Goal: Task Accomplishment & Management: Manage account settings

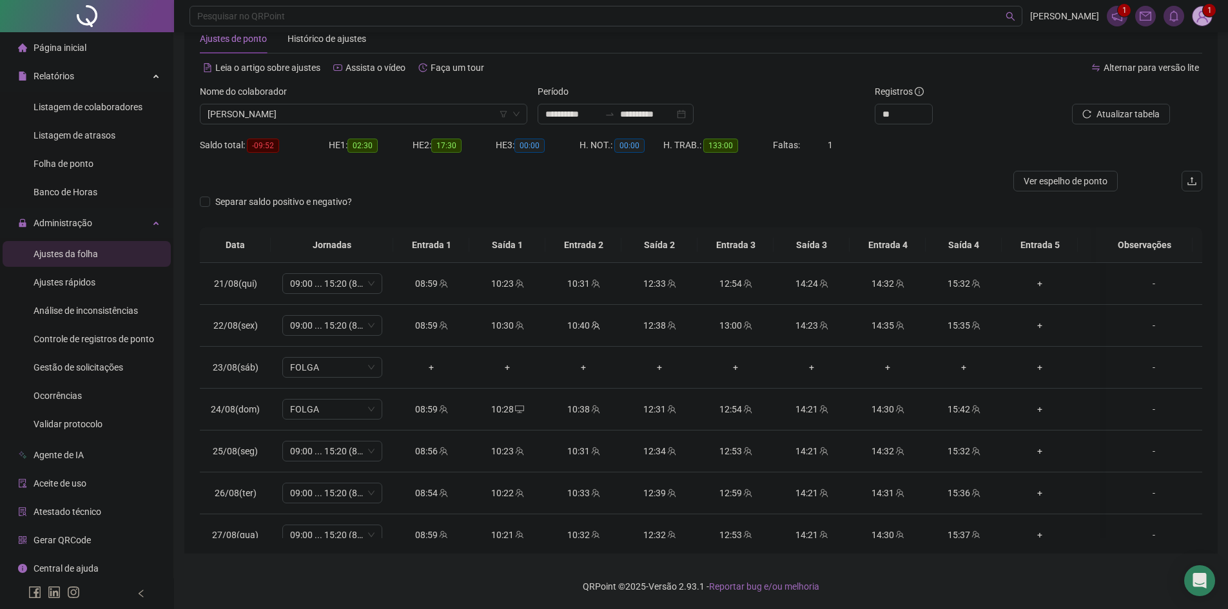
scroll to position [908, 0]
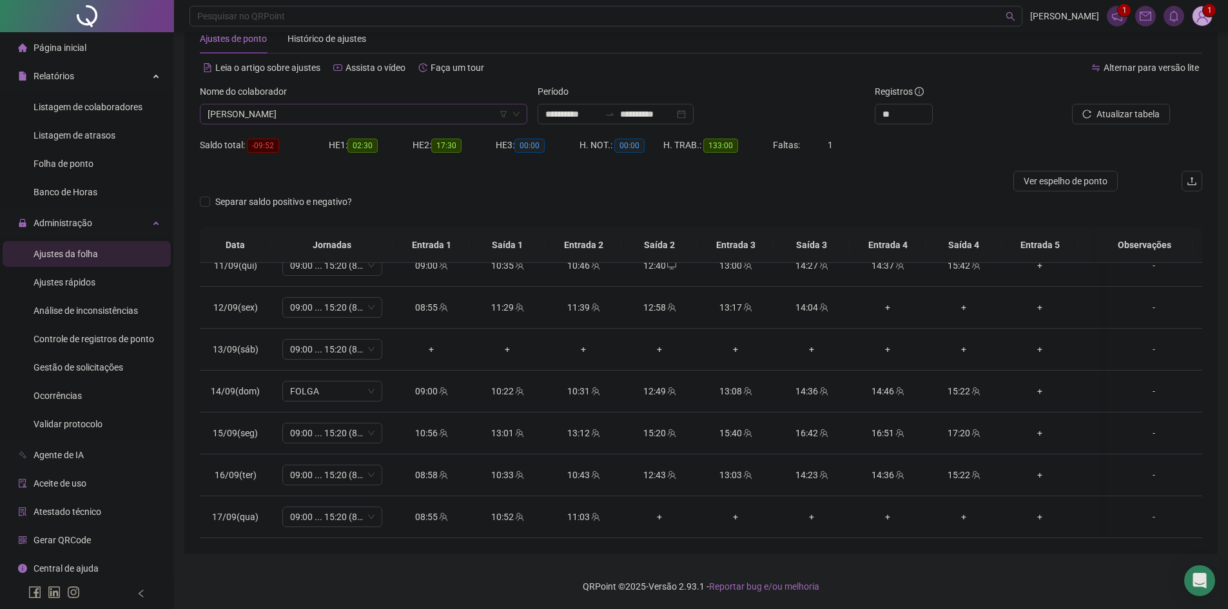
click at [281, 114] on span "[PERSON_NAME]" at bounding box center [364, 113] width 312 height 19
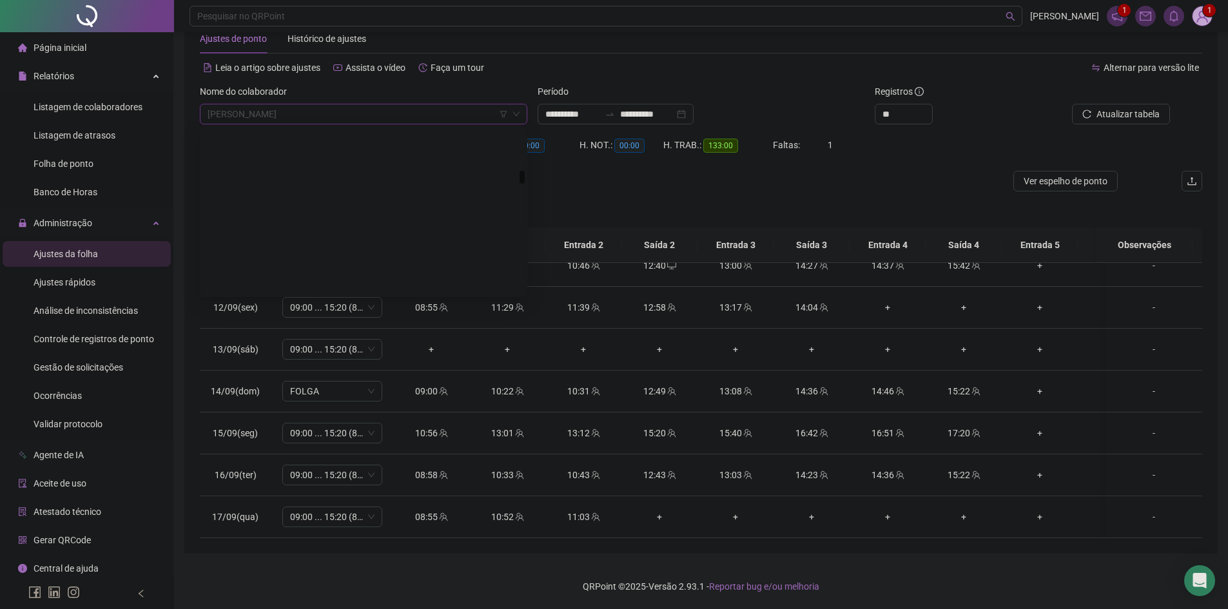
scroll to position [1341, 0]
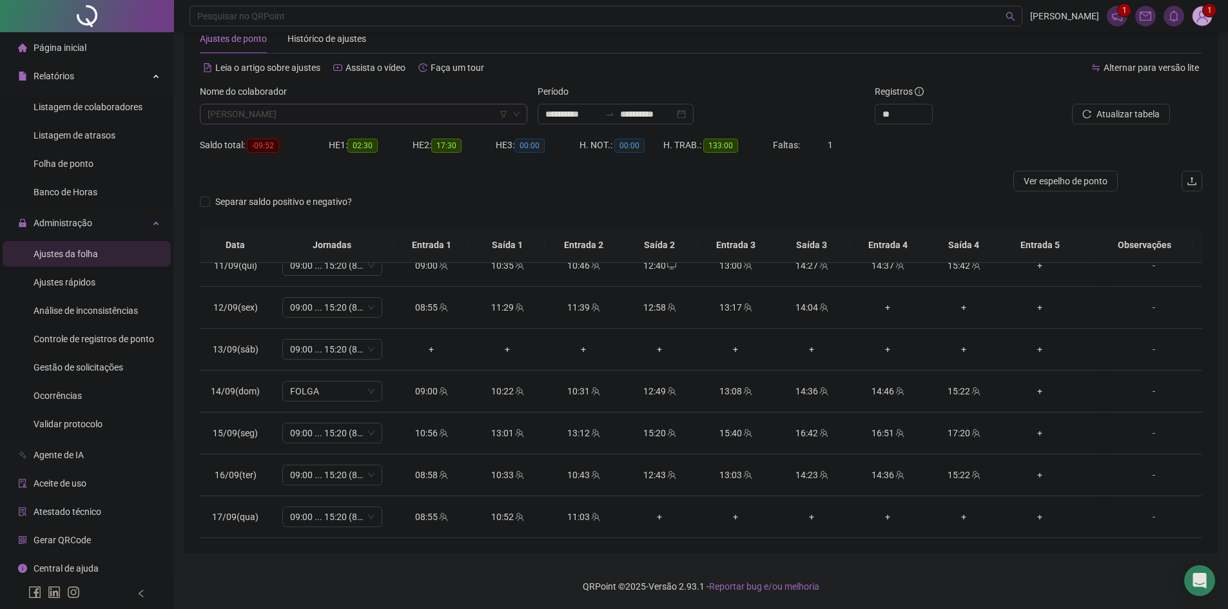
click at [267, 113] on span "[PERSON_NAME]" at bounding box center [364, 113] width 312 height 19
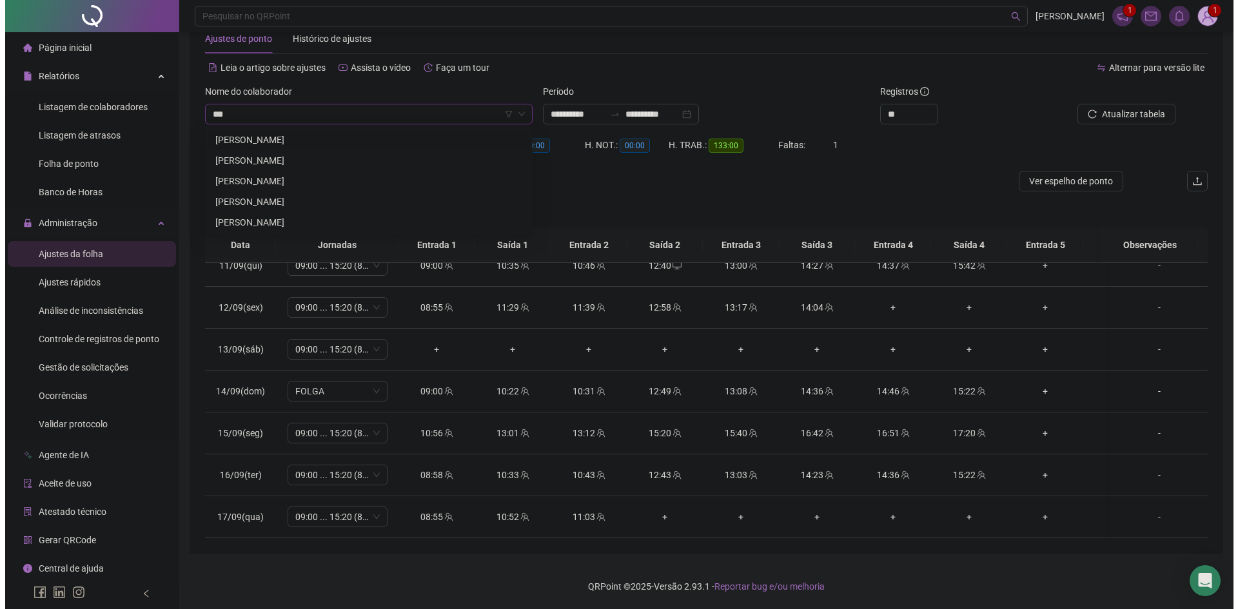
scroll to position [0, 0]
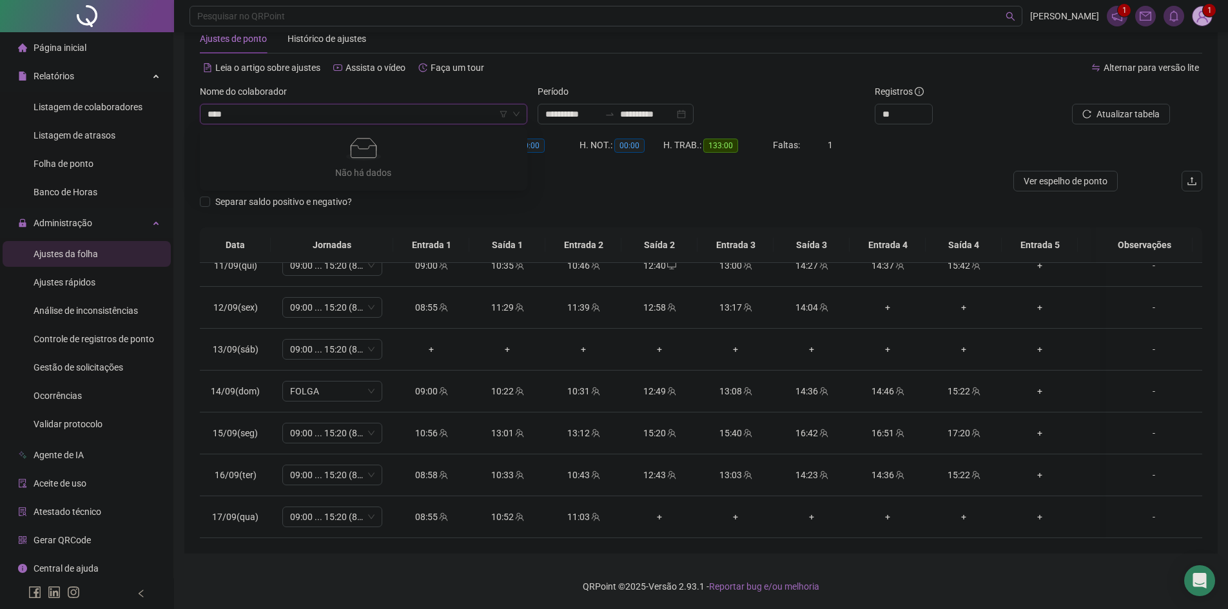
type input "***"
click at [287, 164] on div "[PERSON_NAME]" at bounding box center [363, 160] width 307 height 14
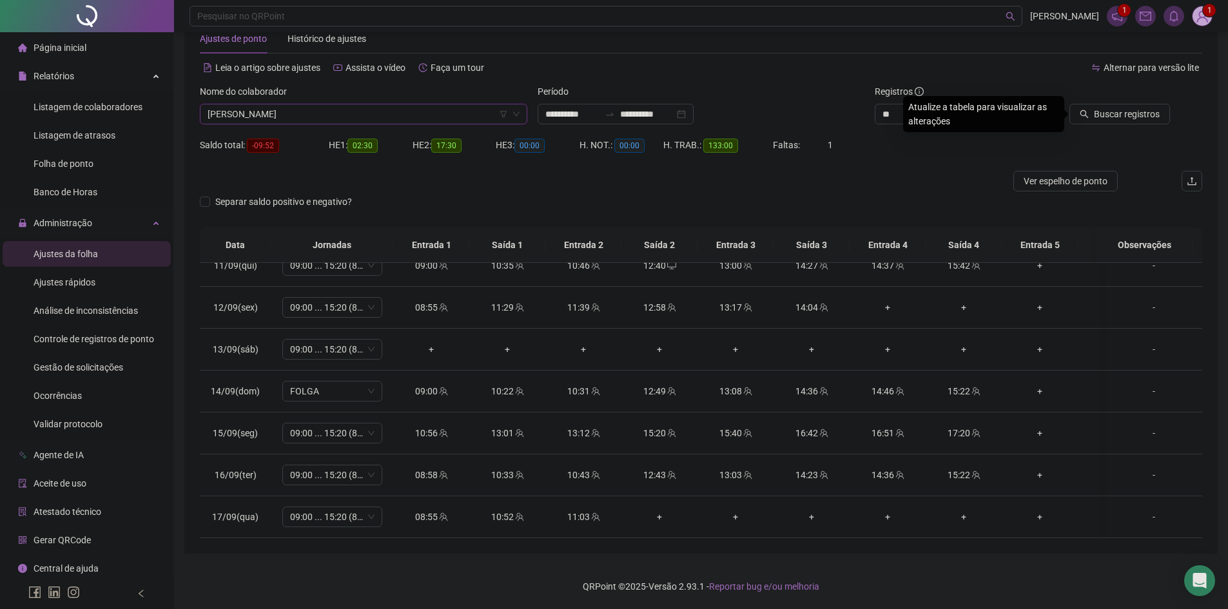
click at [1115, 125] on div "Buscar registros" at bounding box center [1123, 109] width 169 height 50
click at [1114, 119] on span "Buscar registros" at bounding box center [1127, 114] width 66 height 14
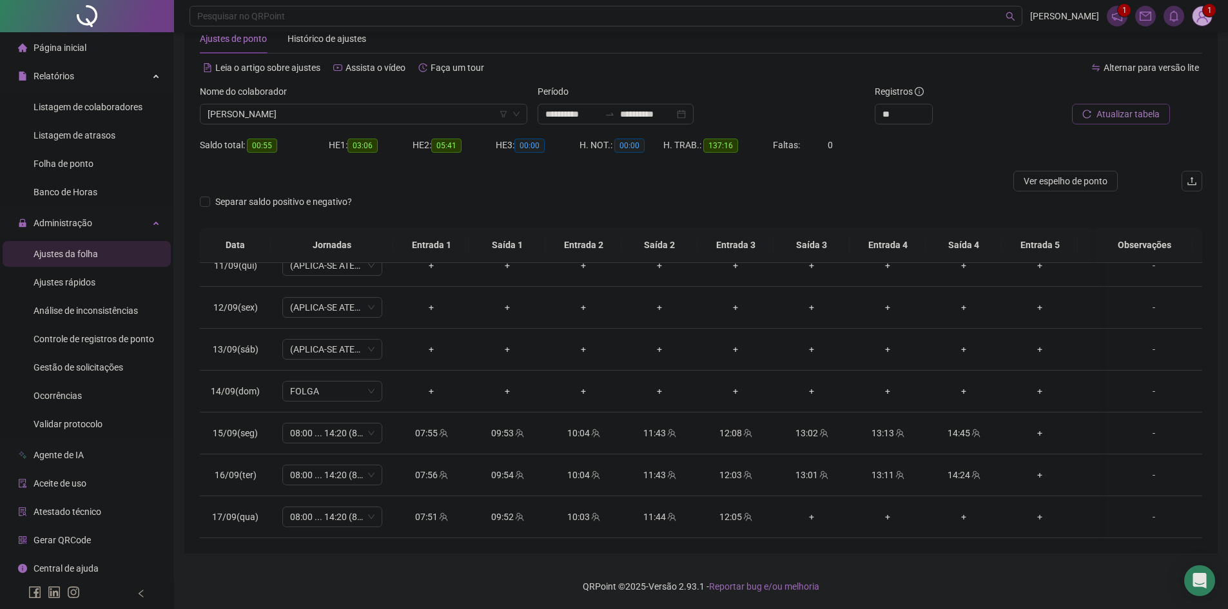
click at [1147, 110] on span "Atualizar tabela" at bounding box center [1128, 114] width 63 height 14
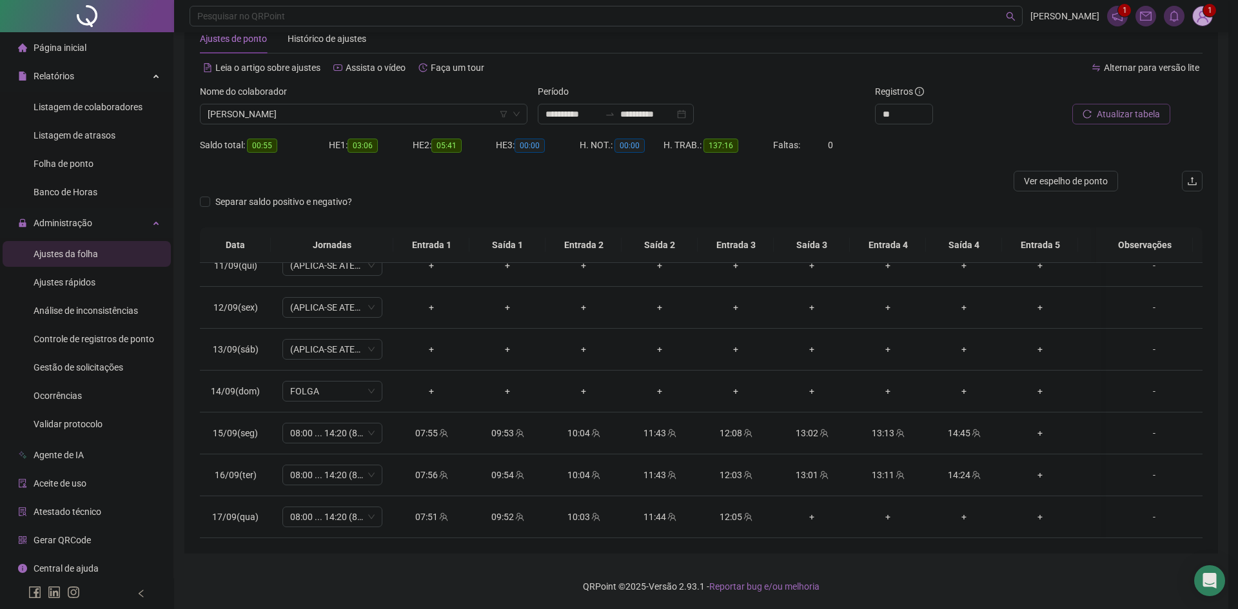
click at [1147, 110] on div "Atualizando tabela Atualizando e reorganizando os registros... OK" at bounding box center [619, 304] width 1238 height 609
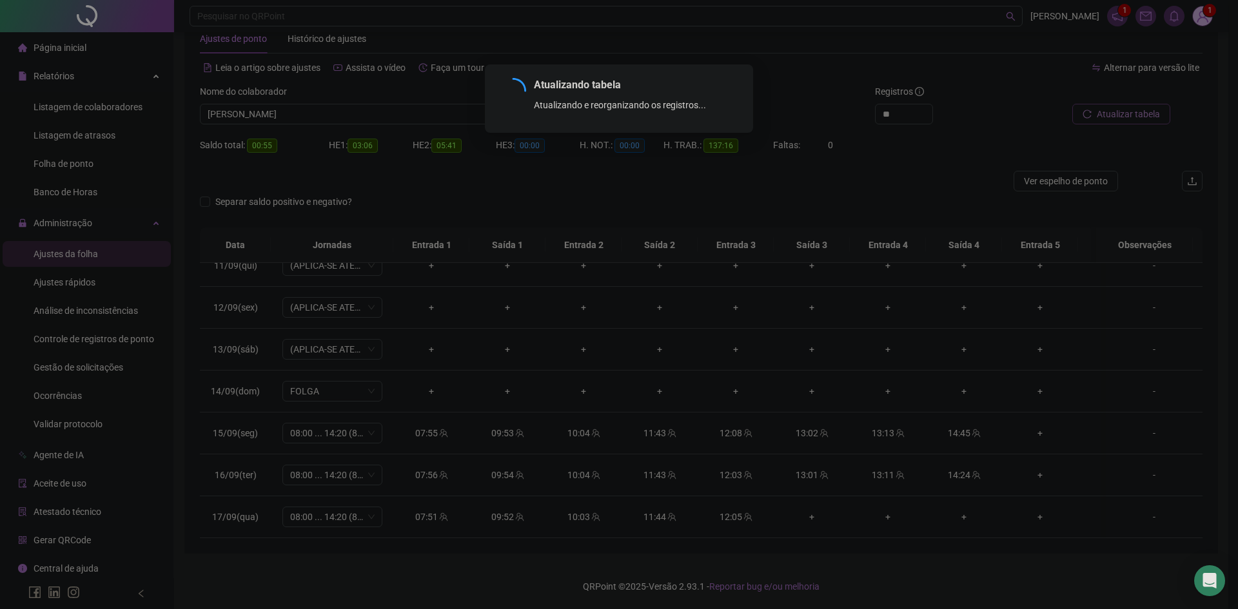
click at [1147, 110] on div "Atualizando tabela Atualizando e reorganizando os registros... OK" at bounding box center [619, 304] width 1238 height 609
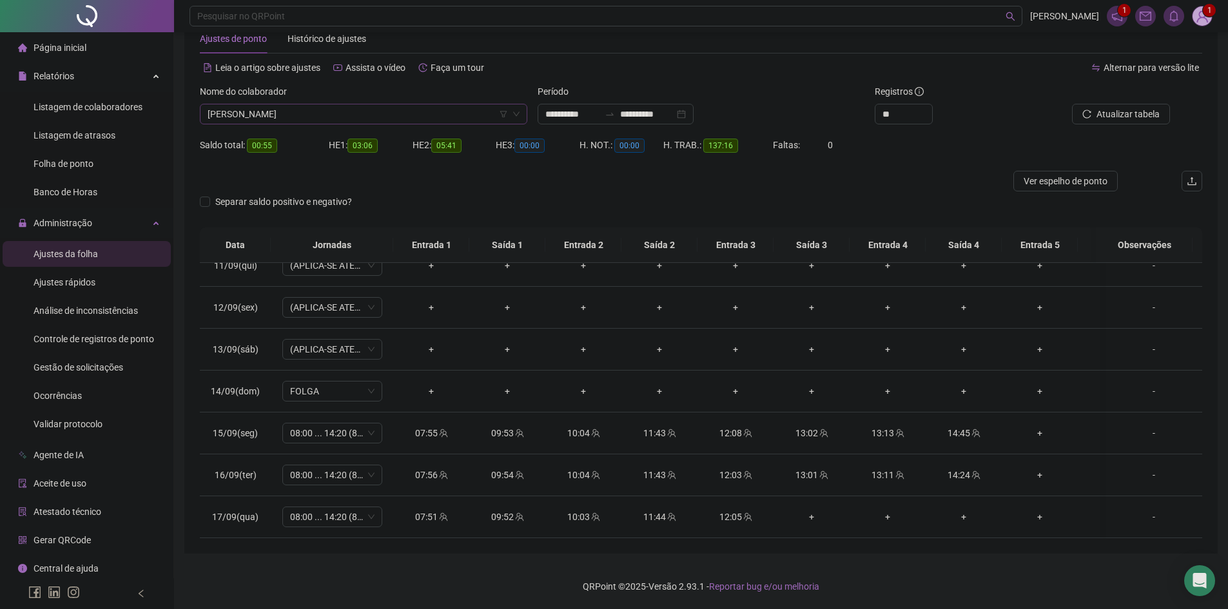
click at [312, 106] on span "[PERSON_NAME]" at bounding box center [364, 113] width 312 height 19
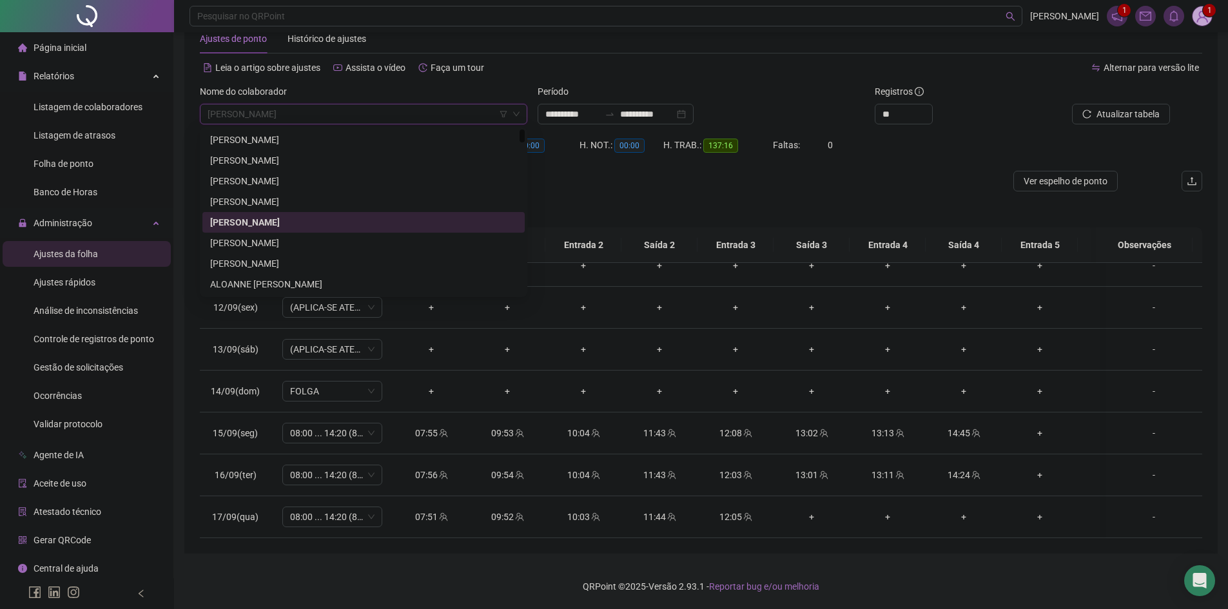
click at [310, 221] on div "[PERSON_NAME]" at bounding box center [363, 222] width 307 height 14
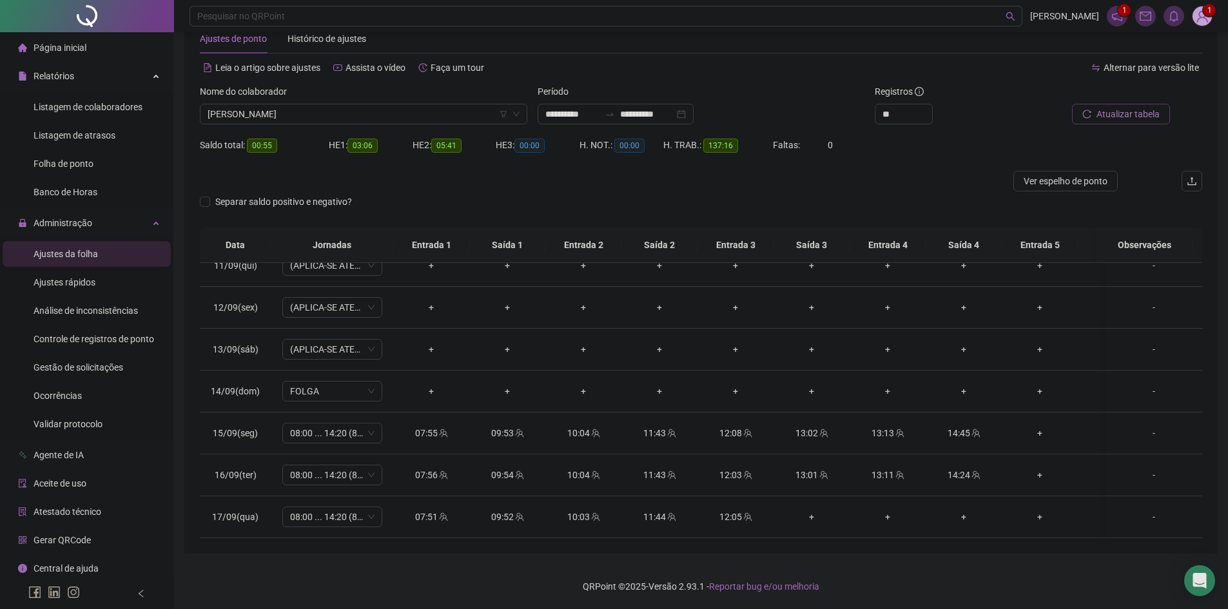
click at [1140, 120] on span "Atualizar tabela" at bounding box center [1128, 114] width 63 height 14
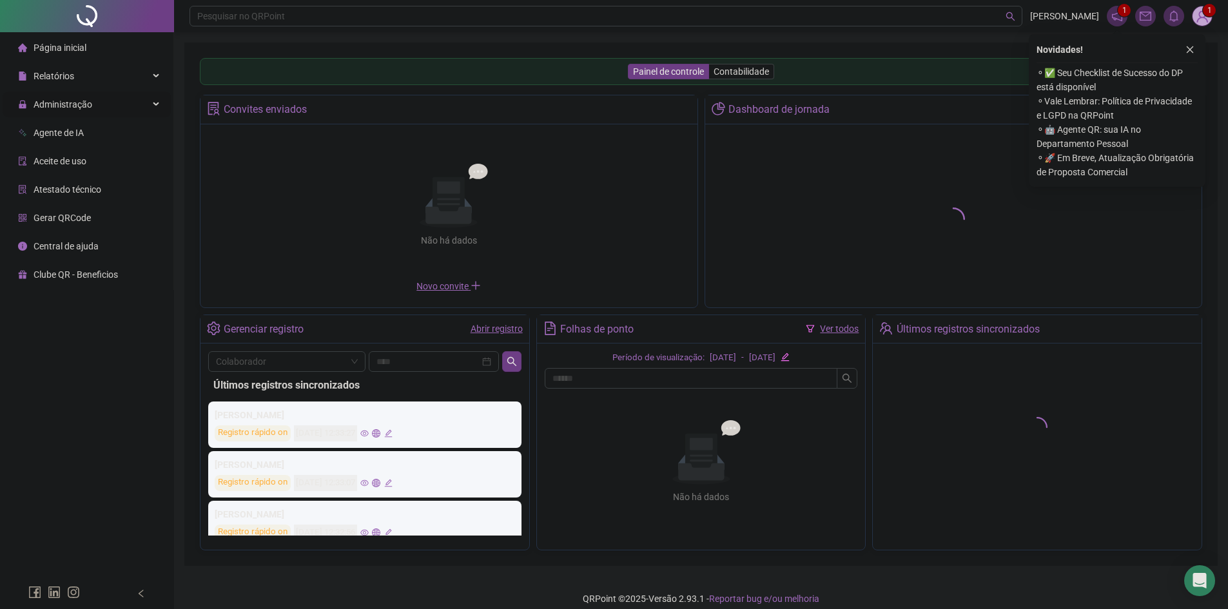
click at [117, 103] on div "Administração" at bounding box center [87, 105] width 168 height 26
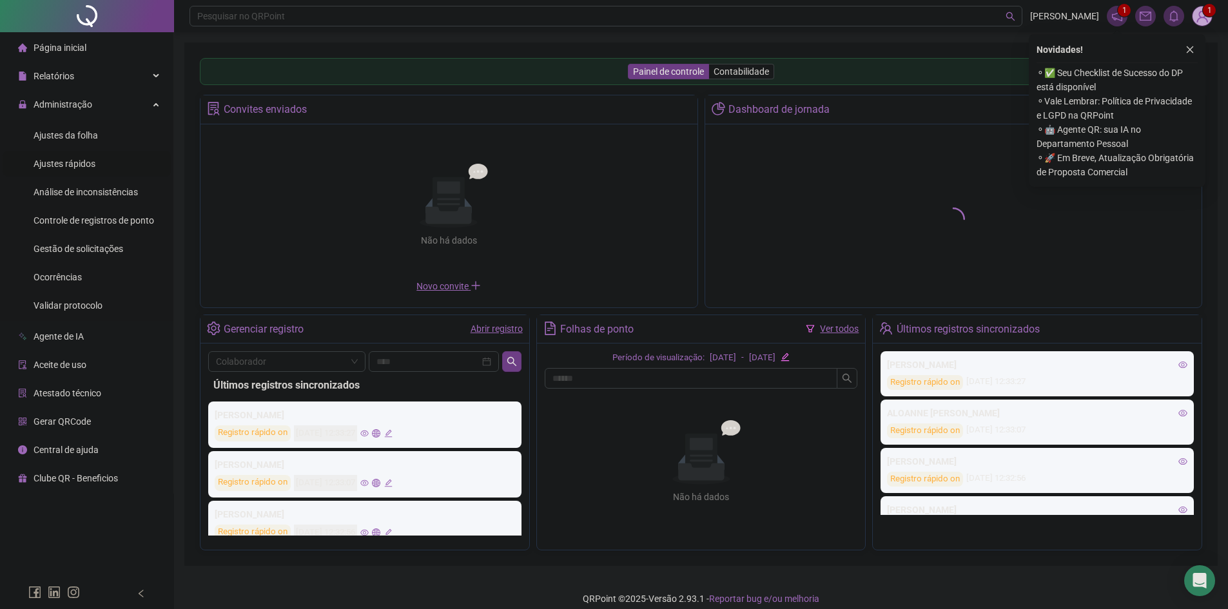
click at [75, 156] on div "Ajustes rápidos" at bounding box center [65, 164] width 62 height 26
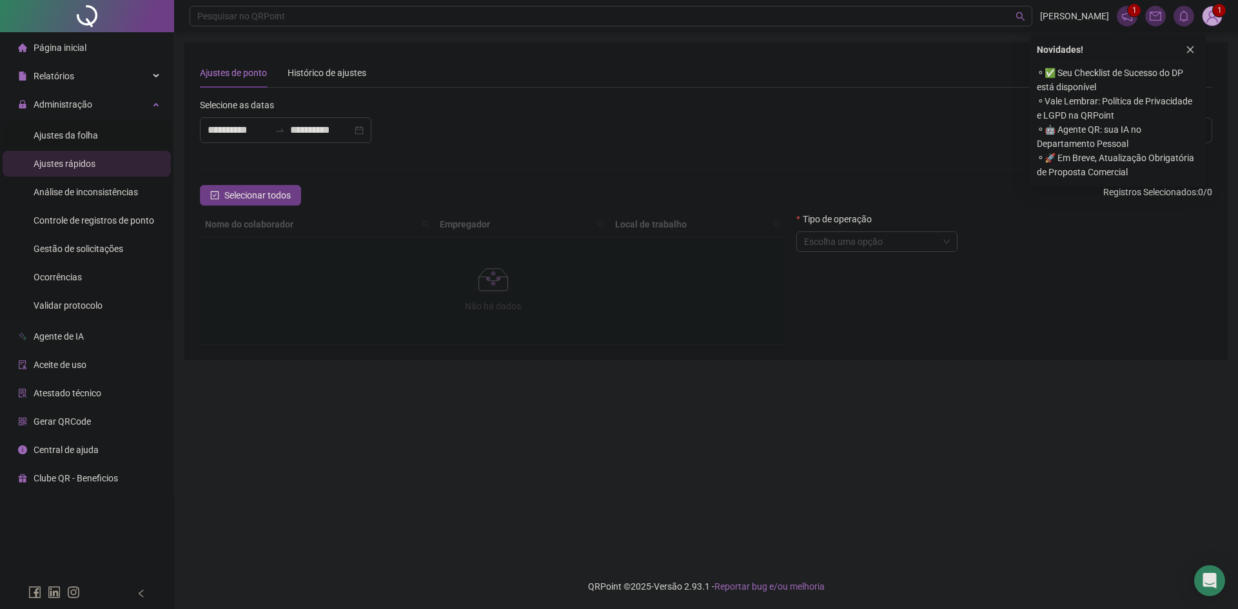
click at [75, 135] on span "Ajustes da folha" at bounding box center [66, 135] width 64 height 10
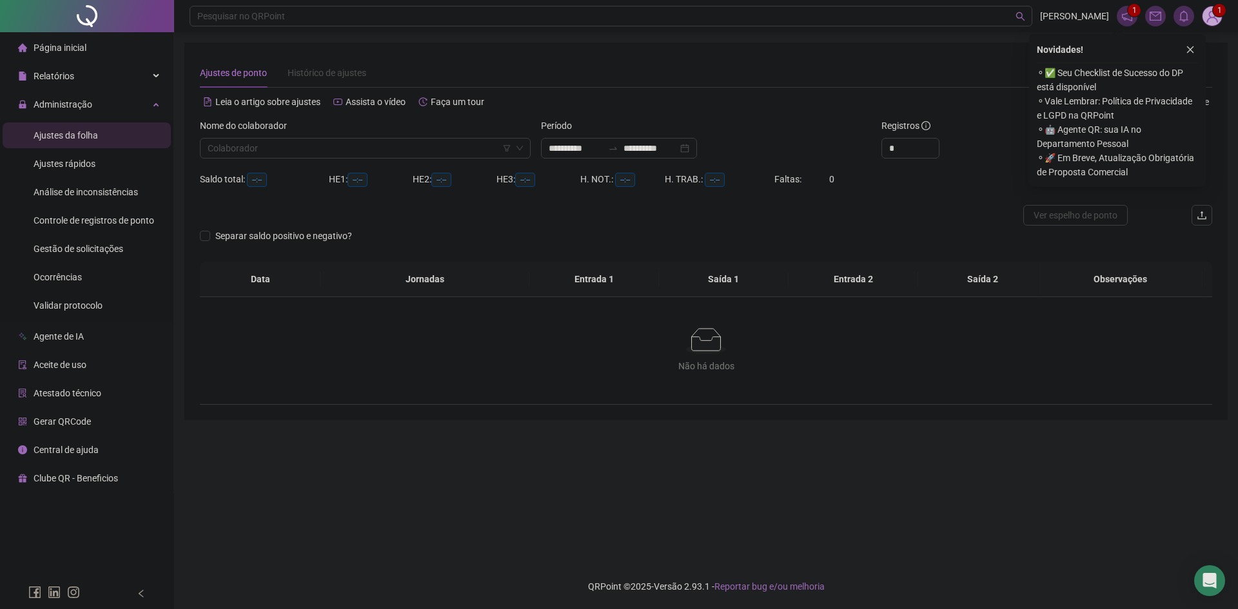
type input "**********"
click at [438, 150] on input "search" at bounding box center [360, 148] width 304 height 19
click at [591, 150] on input "**********" at bounding box center [576, 148] width 54 height 14
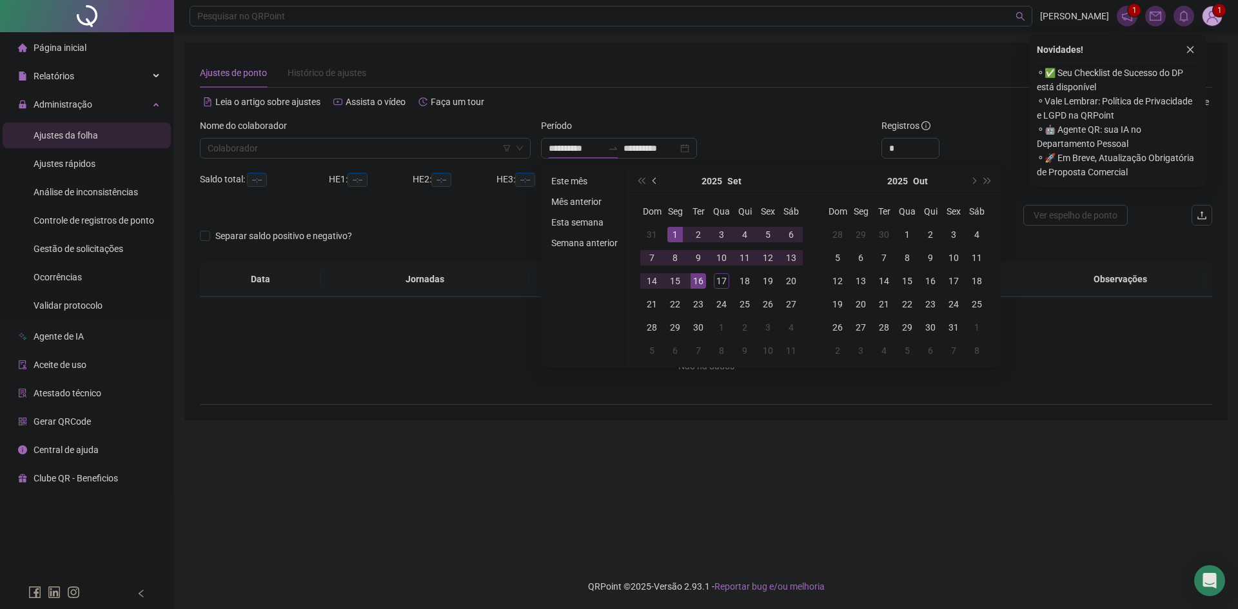
click at [656, 182] on span "prev-year" at bounding box center [655, 181] width 6 height 6
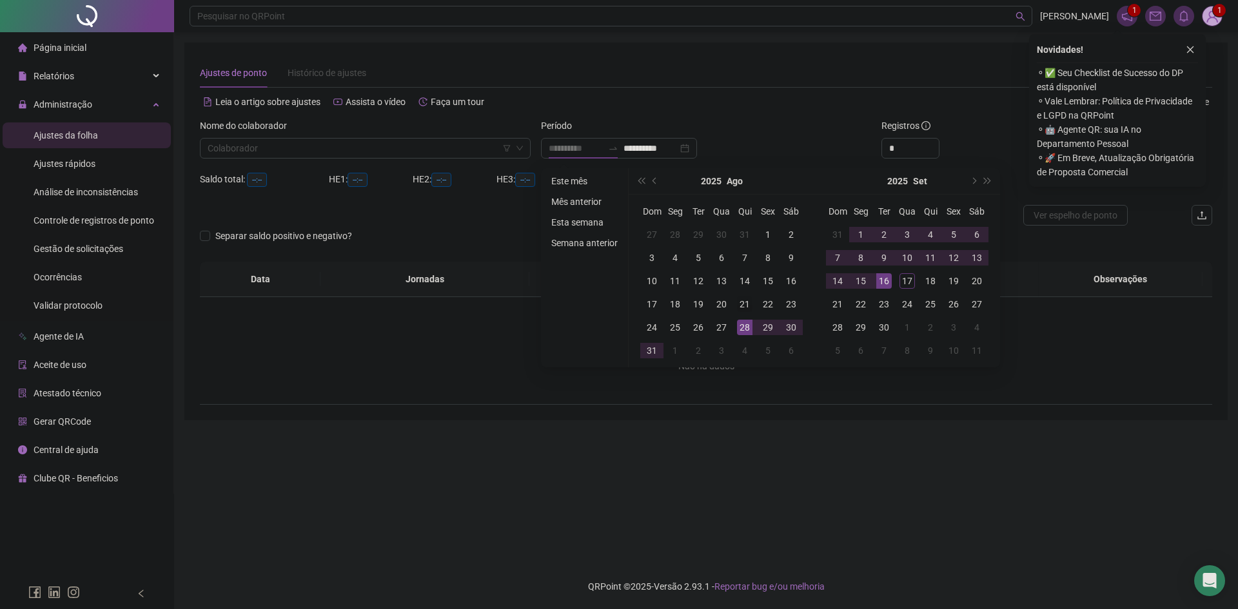
type input "**********"
click at [742, 308] on div "21" at bounding box center [744, 304] width 15 height 15
type input "**********"
click at [886, 283] on div "16" at bounding box center [883, 280] width 15 height 15
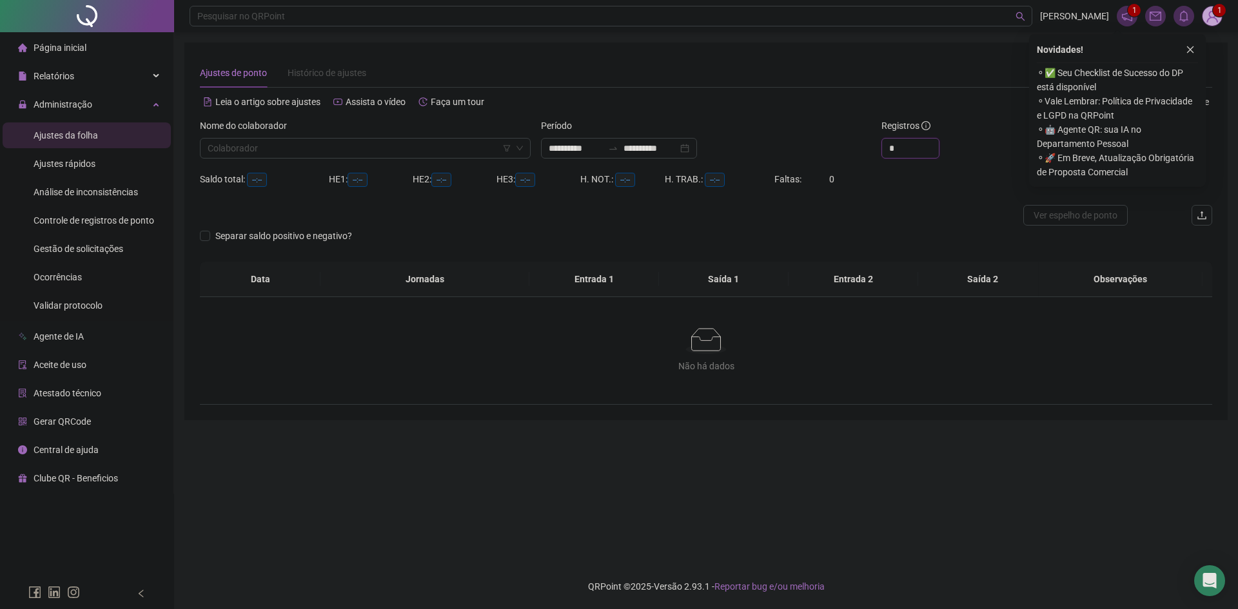
drag, startPoint x: 901, startPoint y: 157, endPoint x: 867, endPoint y: 157, distance: 34.2
click at [871, 157] on div "**********" at bounding box center [706, 144] width 1023 height 50
type input "**"
click at [1189, 57] on button "button" at bounding box center [1189, 49] width 15 height 15
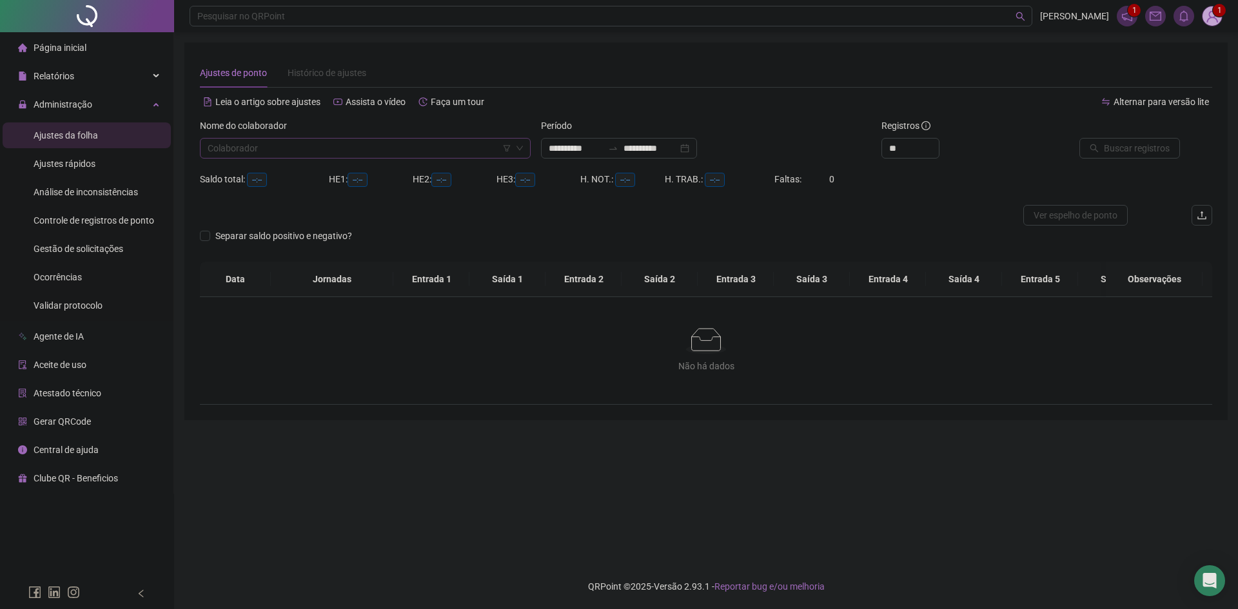
click at [397, 148] on input "search" at bounding box center [360, 148] width 304 height 19
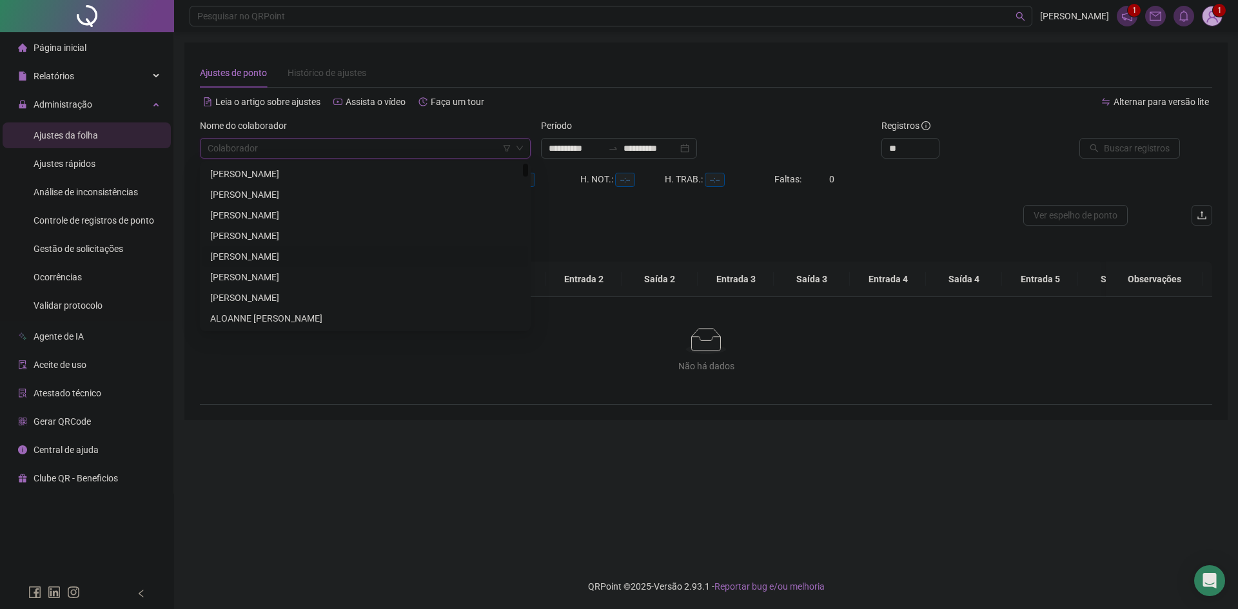
click at [299, 256] on div "[PERSON_NAME]" at bounding box center [365, 257] width 310 height 14
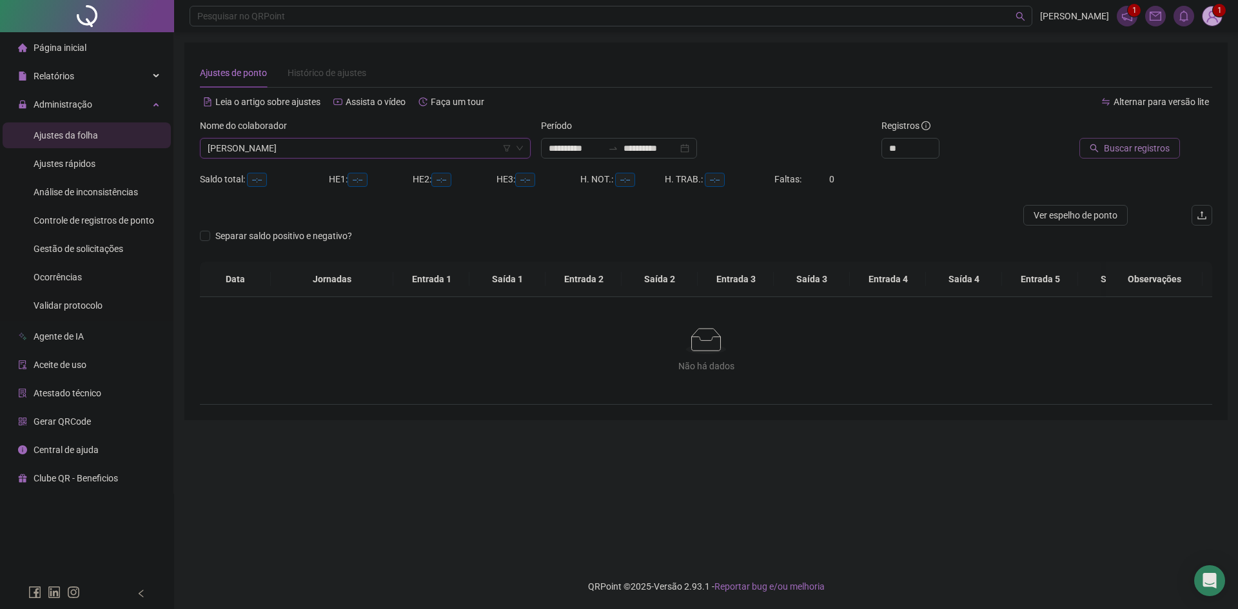
drag, startPoint x: 1139, startPoint y: 157, endPoint x: 1133, endPoint y: 150, distance: 9.6
click at [1133, 150] on button "Buscar registros" at bounding box center [1129, 148] width 101 height 21
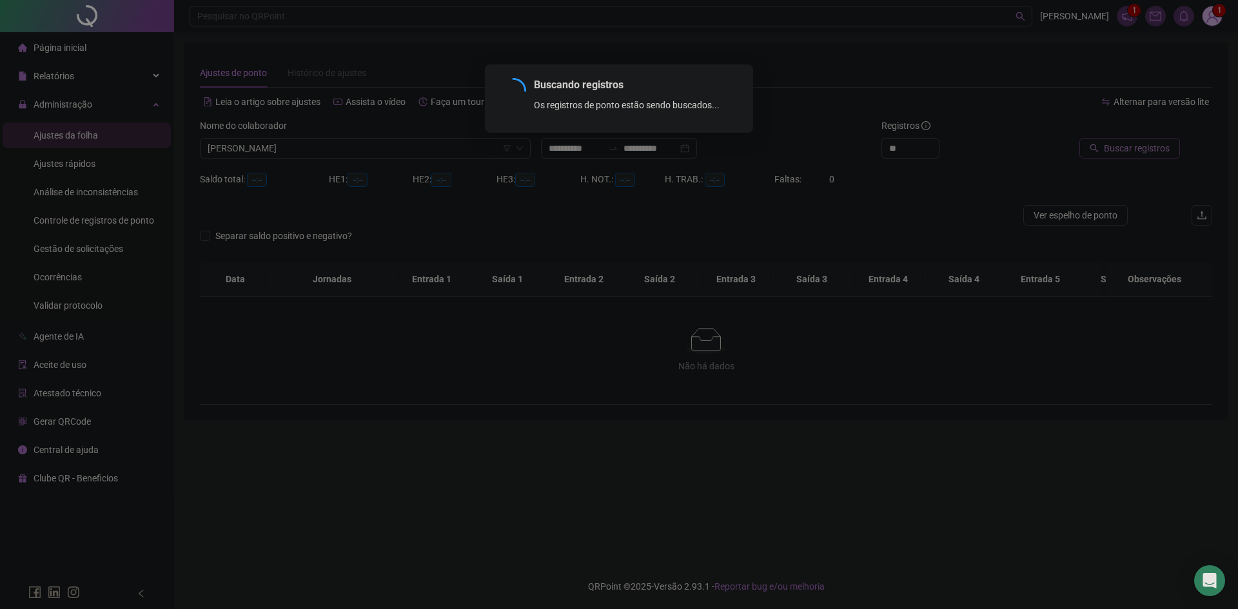
click at [1133, 150] on div "Buscando registros Os registros de ponto estão sendo buscados... OK" at bounding box center [619, 304] width 1238 height 609
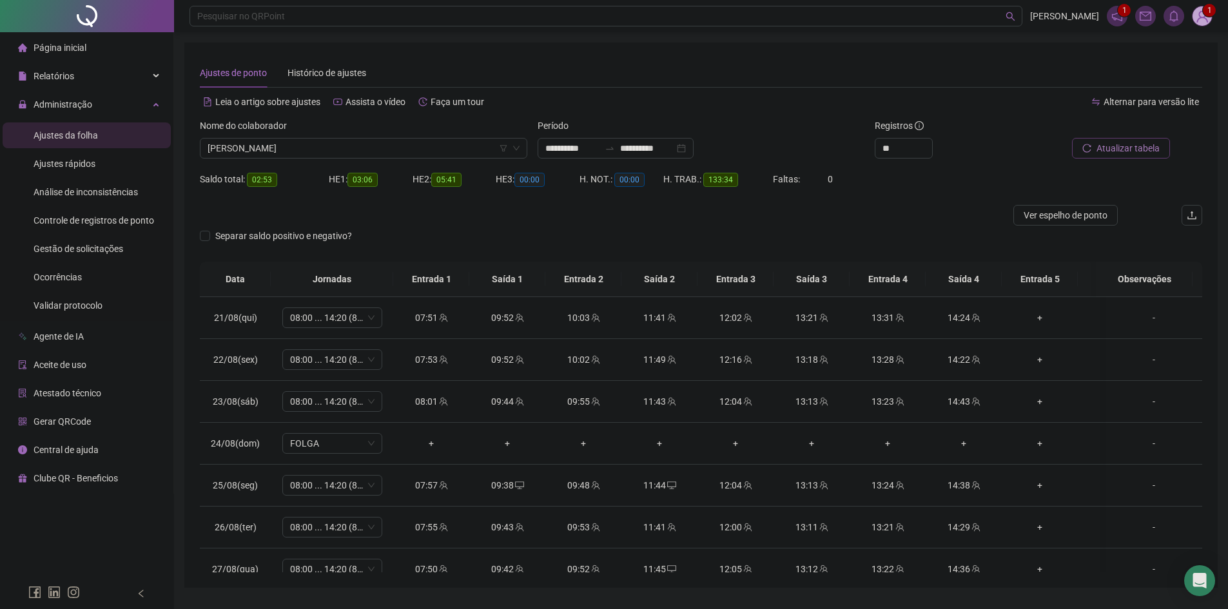
click at [1130, 152] on span "Atualizar tabela" at bounding box center [1128, 148] width 63 height 14
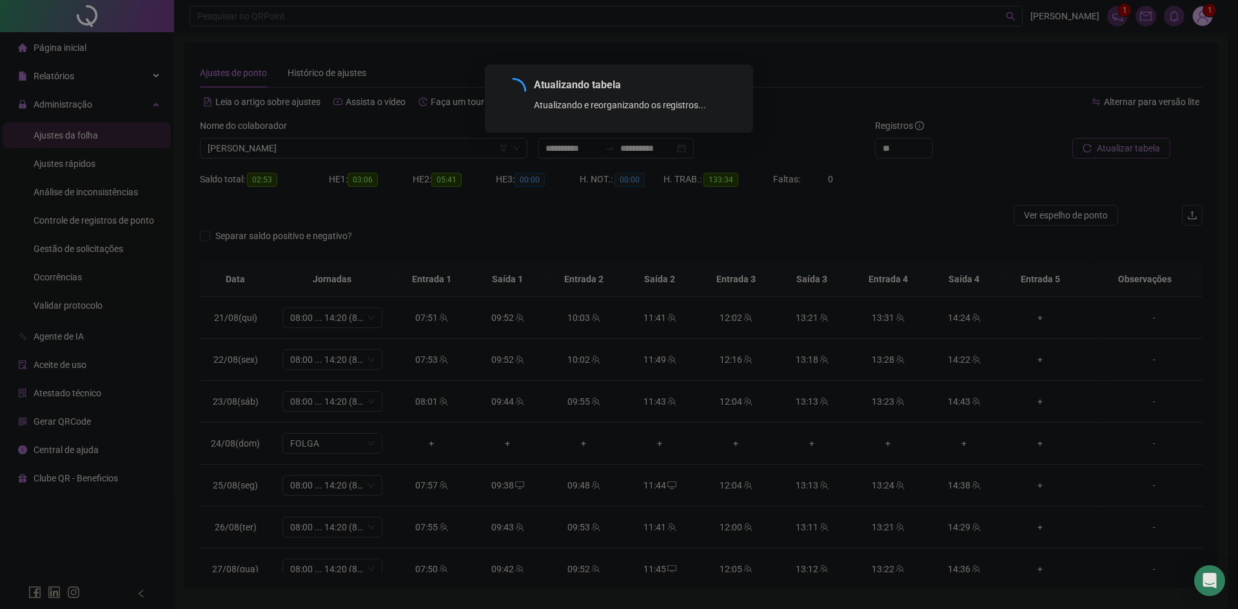
click at [1130, 152] on div "Atualizando tabela Atualizando e reorganizando os registros... OK" at bounding box center [619, 304] width 1238 height 609
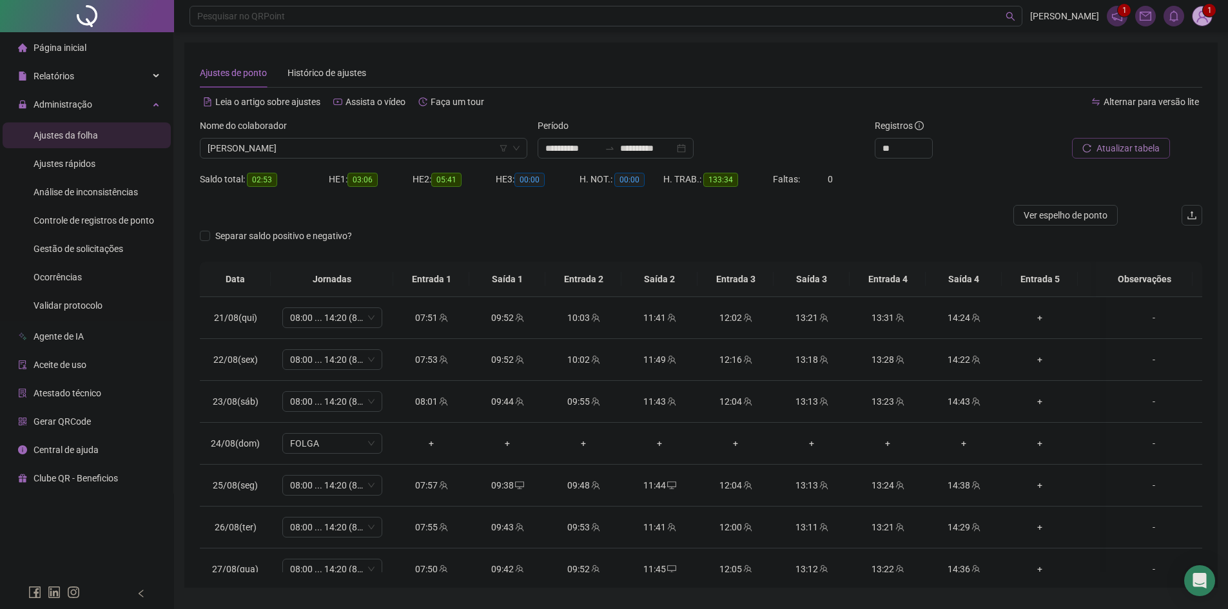
click at [1128, 152] on span "Atualizar tabela" at bounding box center [1128, 148] width 63 height 14
click at [1133, 146] on span "Atualizar tabela" at bounding box center [1128, 148] width 63 height 14
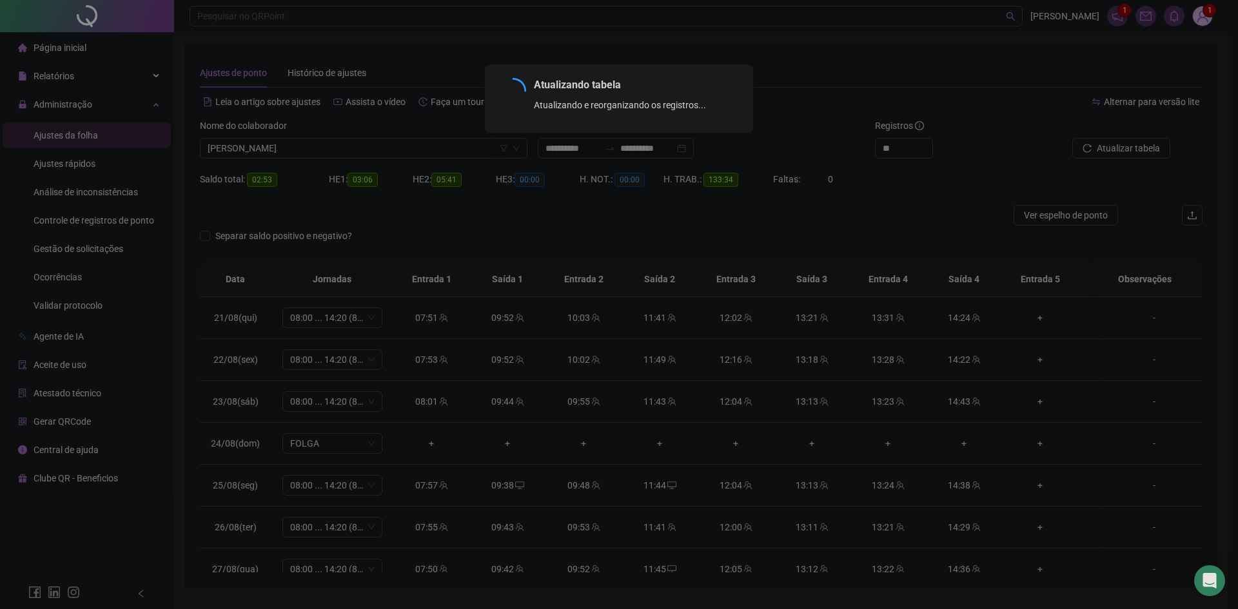
click at [292, 147] on div "Atualizando tabela Atualizando e reorganizando os registros... OK" at bounding box center [619, 304] width 1238 height 609
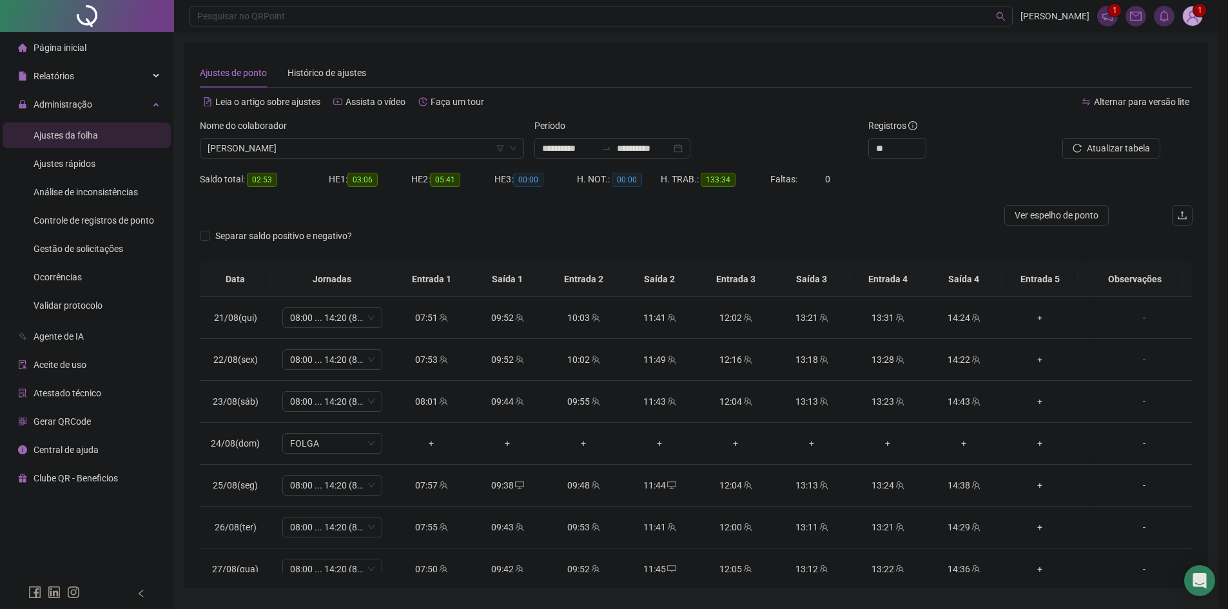
click at [292, 147] on span "[PERSON_NAME]" at bounding box center [362, 148] width 309 height 19
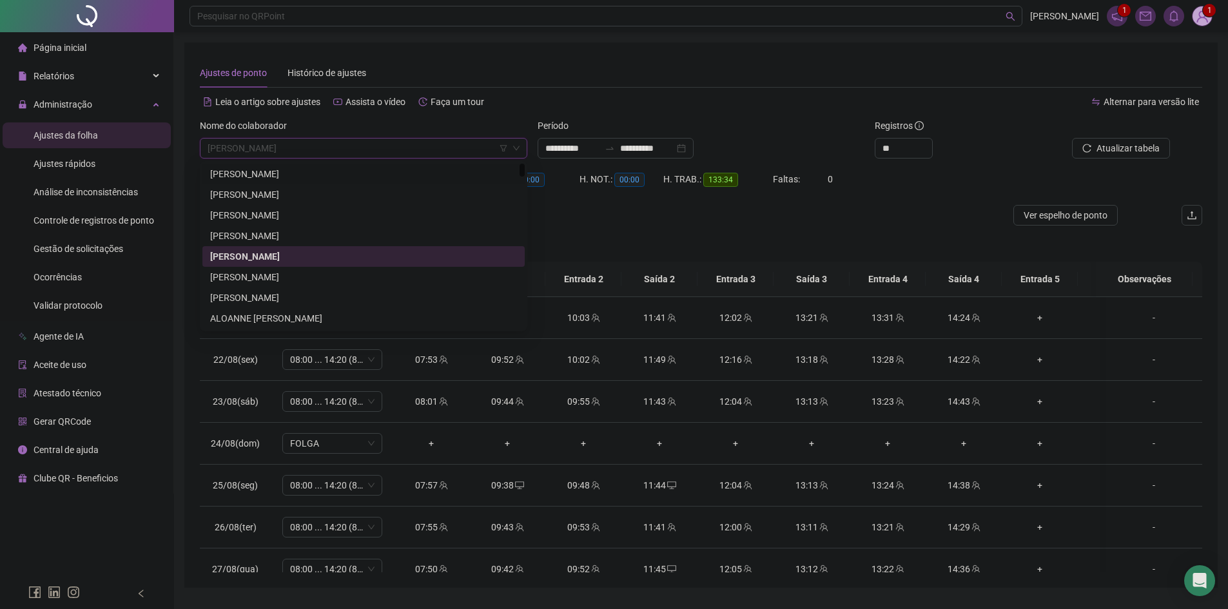
click at [282, 172] on div "[PERSON_NAME]" at bounding box center [363, 174] width 307 height 14
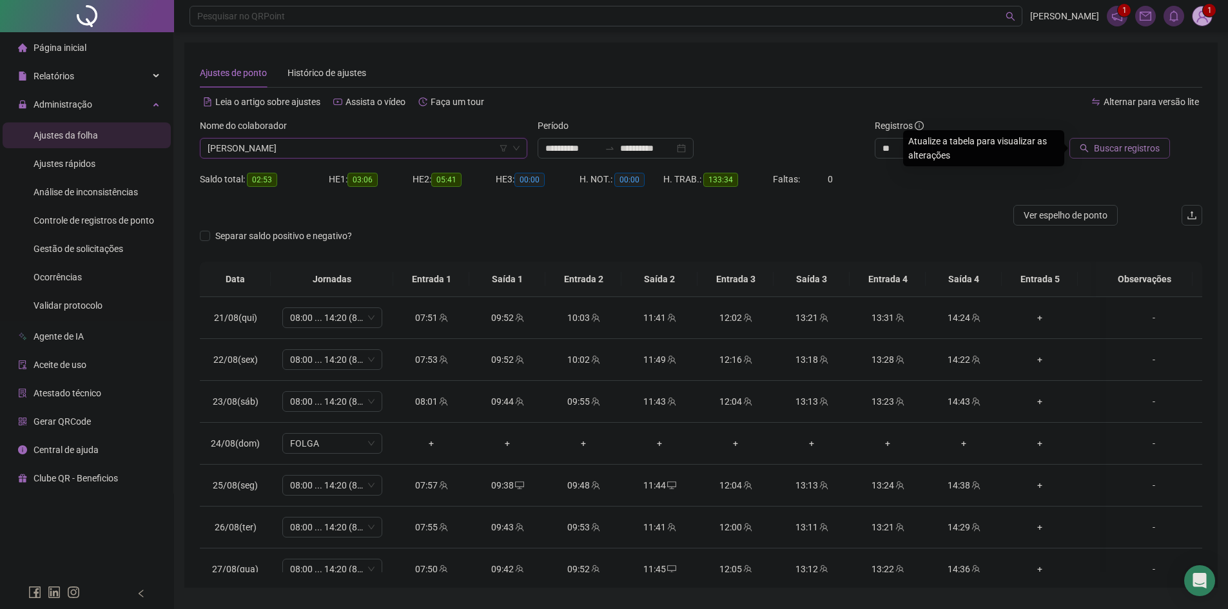
click at [1135, 153] on span "Buscar registros" at bounding box center [1127, 148] width 66 height 14
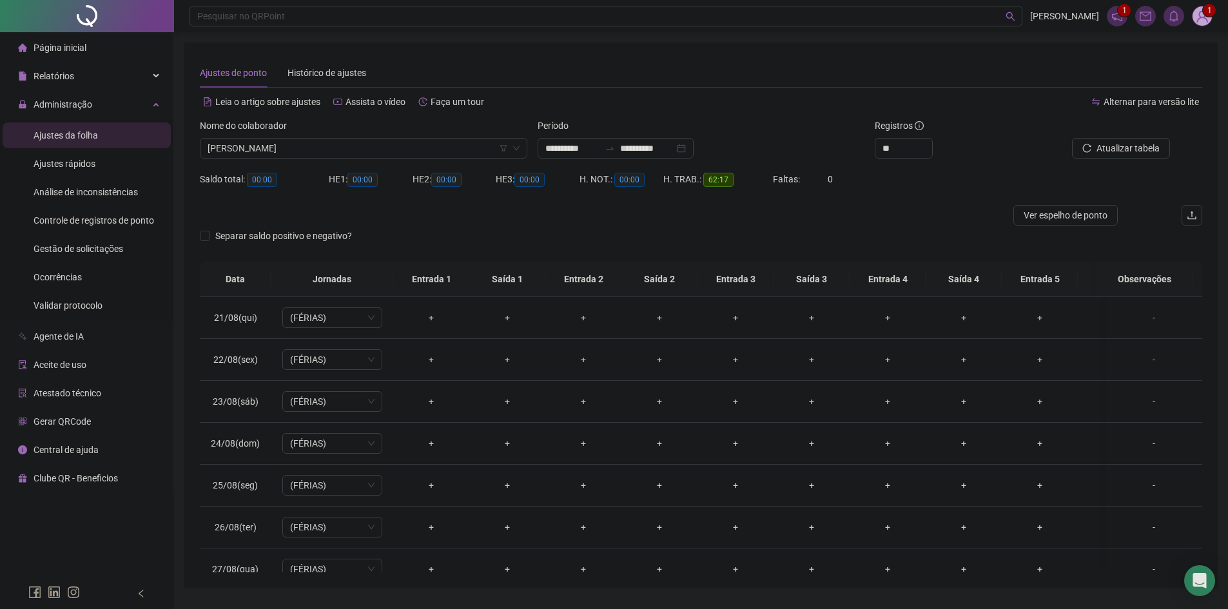
click at [293, 148] on span "[PERSON_NAME]" at bounding box center [364, 148] width 312 height 19
type input "*****"
click at [291, 172] on div "[PERSON_NAME]" at bounding box center [363, 174] width 307 height 14
click at [1124, 143] on span "Buscar registros" at bounding box center [1127, 148] width 66 height 14
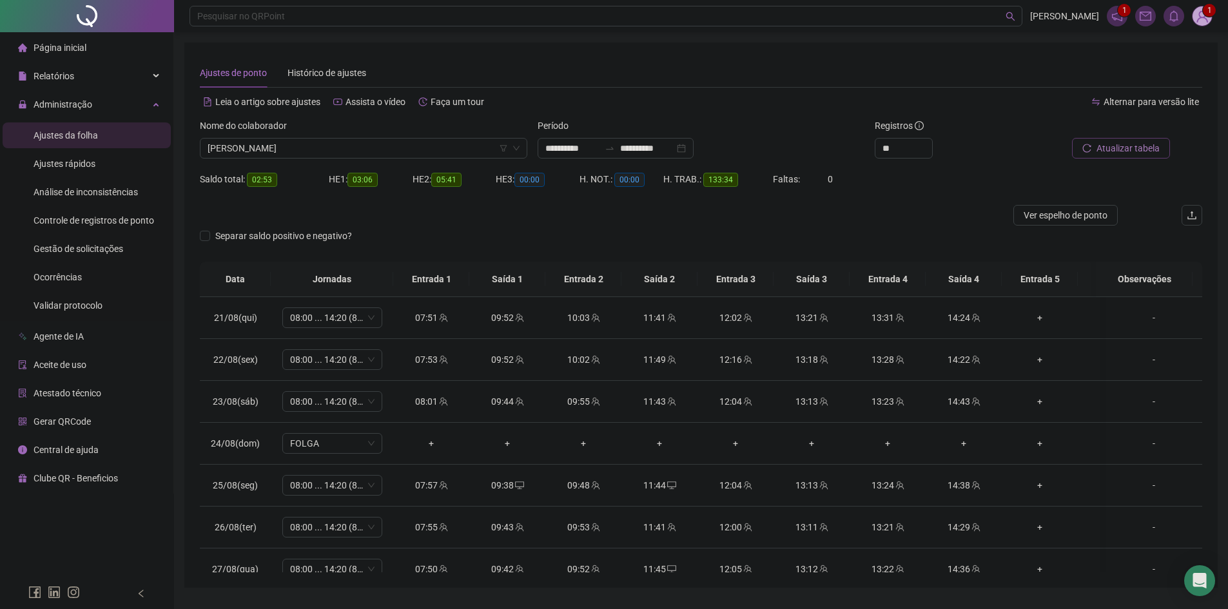
click at [1144, 150] on span "Atualizar tabela" at bounding box center [1128, 148] width 63 height 14
drag, startPoint x: 251, startPoint y: 180, endPoint x: 279, endPoint y: 177, distance: 28.6
click at [279, 177] on div "Saldo total: 02:53" at bounding box center [264, 179] width 129 height 15
click at [439, 215] on div at bounding box center [576, 215] width 752 height 21
drag, startPoint x: 250, startPoint y: 181, endPoint x: 275, endPoint y: 176, distance: 24.9
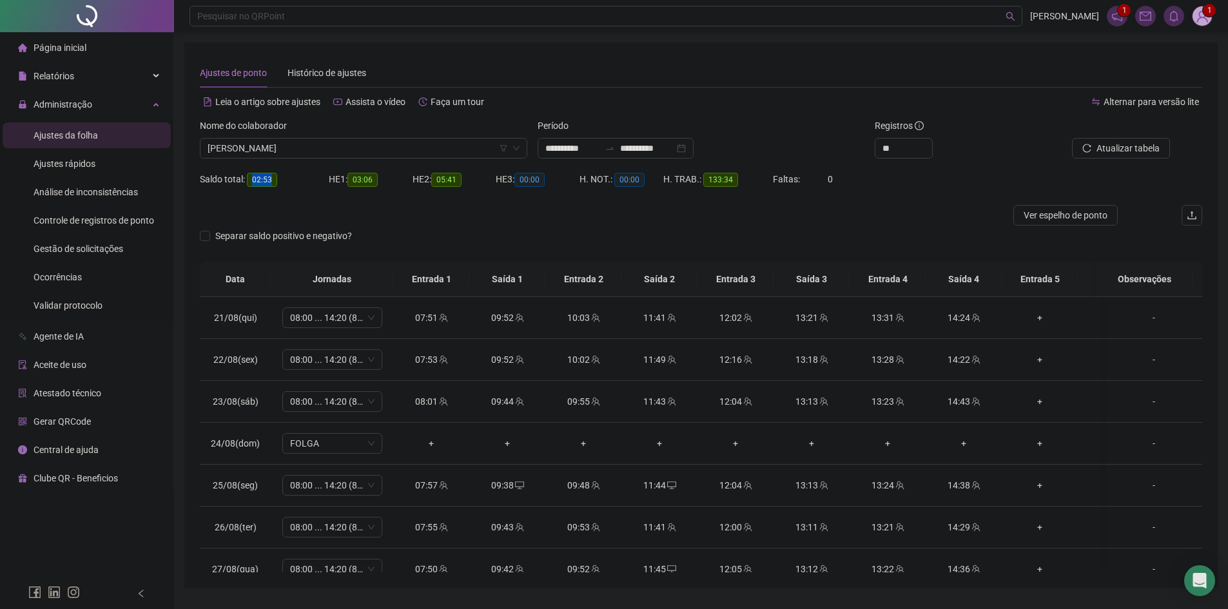
click at [275, 176] on span "02:53" at bounding box center [262, 180] width 30 height 14
click at [442, 240] on div "Separar saldo positivo e negativo?" at bounding box center [701, 244] width 1003 height 36
click at [556, 224] on div at bounding box center [576, 215] width 752 height 21
click at [294, 153] on span "[PERSON_NAME]" at bounding box center [364, 148] width 312 height 19
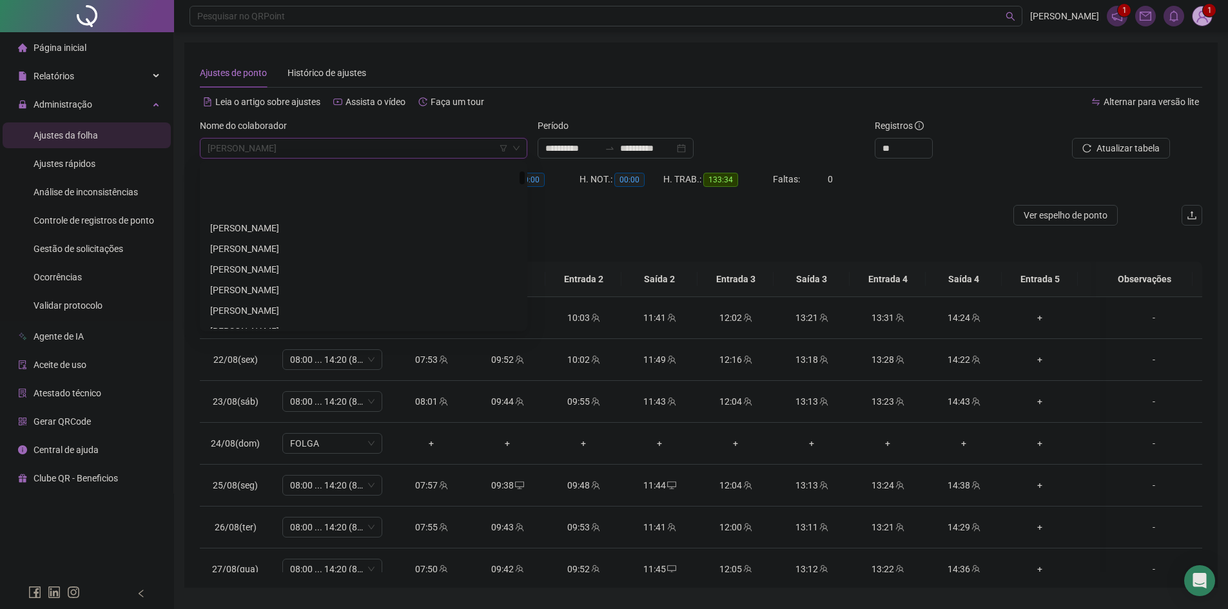
scroll to position [258, 0]
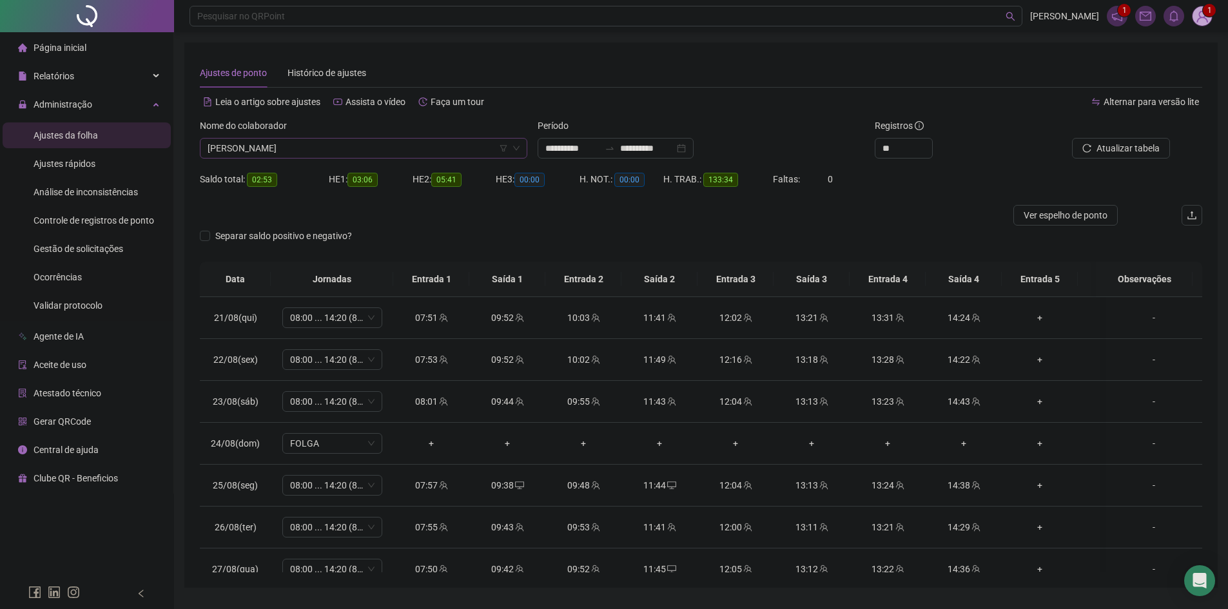
click at [329, 152] on span "[PERSON_NAME]" at bounding box center [364, 148] width 312 height 19
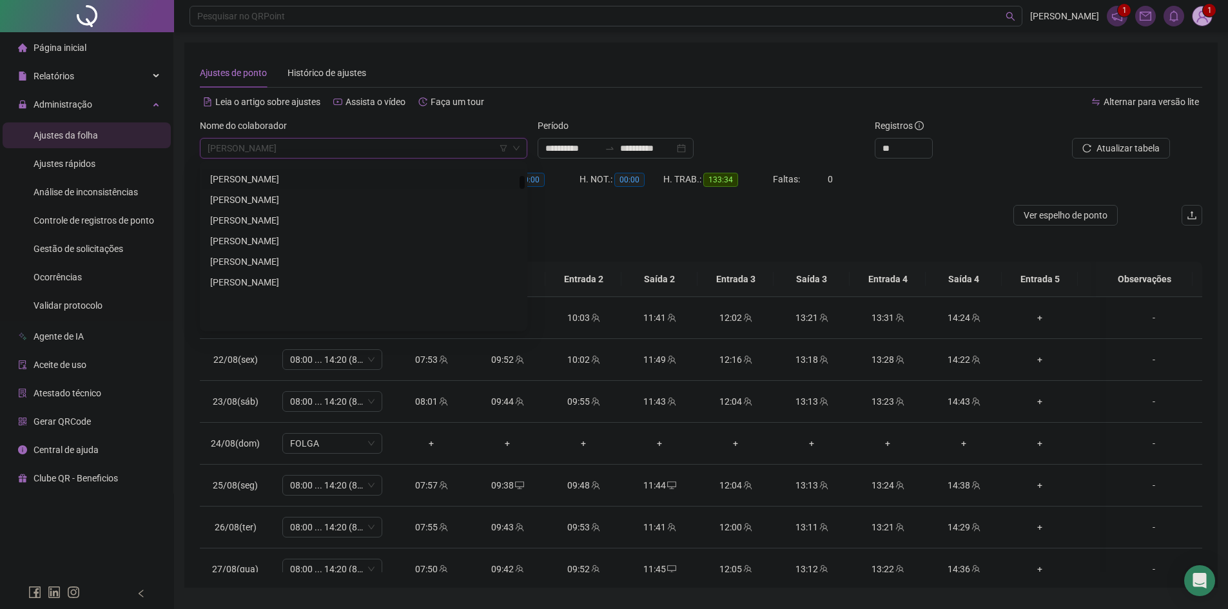
scroll to position [405, 0]
click at [262, 183] on div "[PERSON_NAME]" at bounding box center [363, 182] width 307 height 14
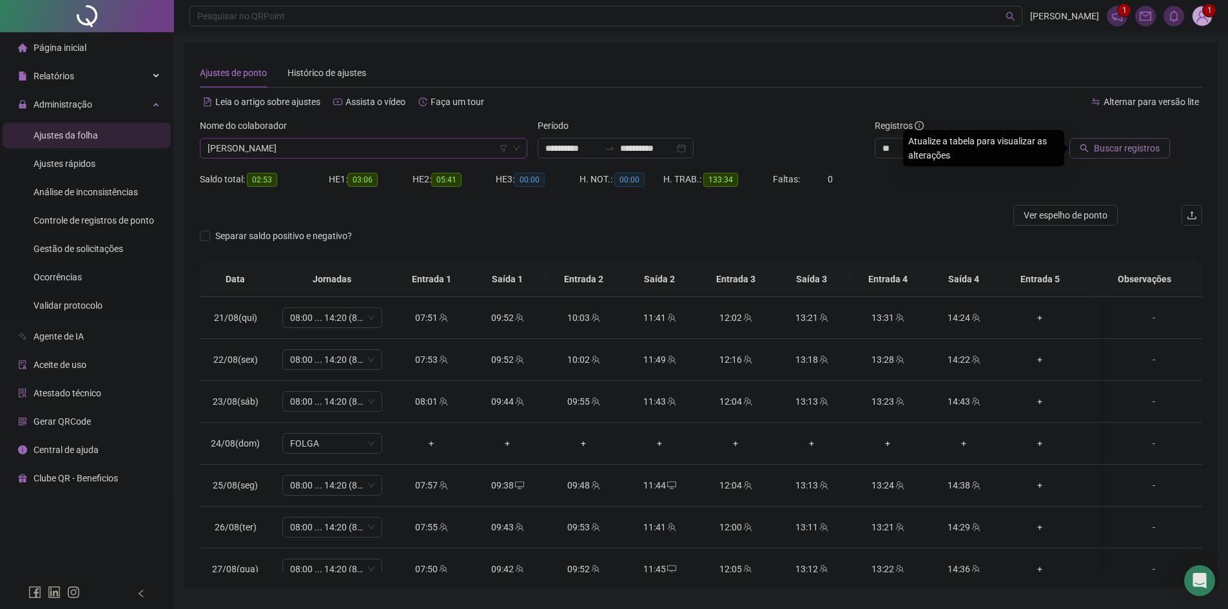
click at [1099, 143] on span "Buscar registros" at bounding box center [1127, 148] width 66 height 14
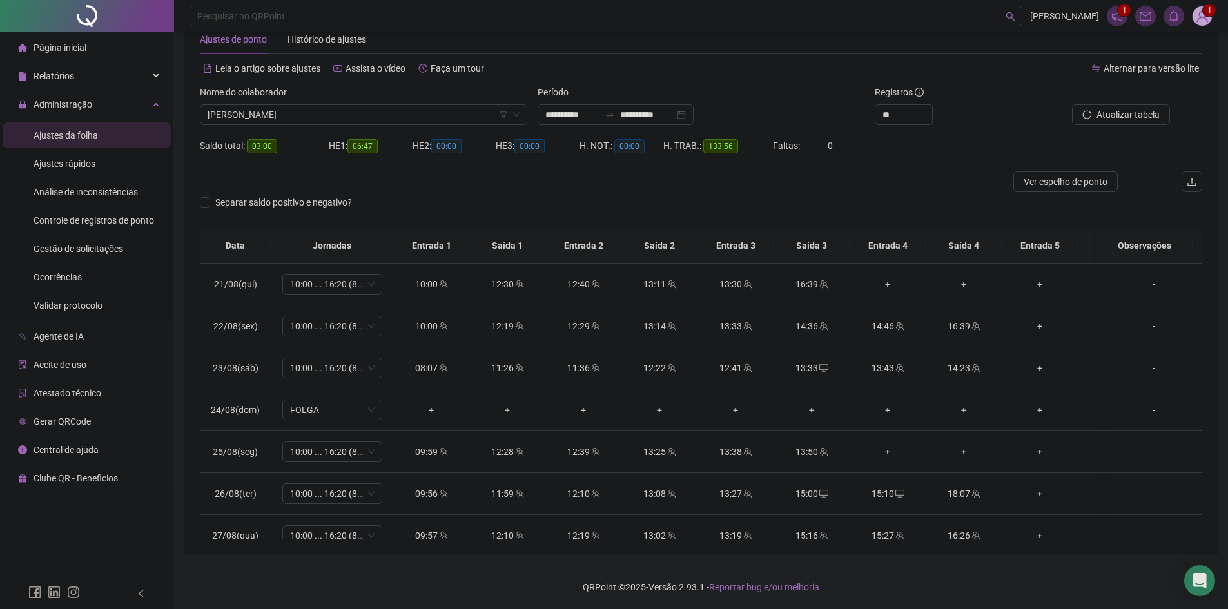
scroll to position [34, 0]
click at [1132, 108] on span "Atualizar tabela" at bounding box center [1128, 114] width 63 height 14
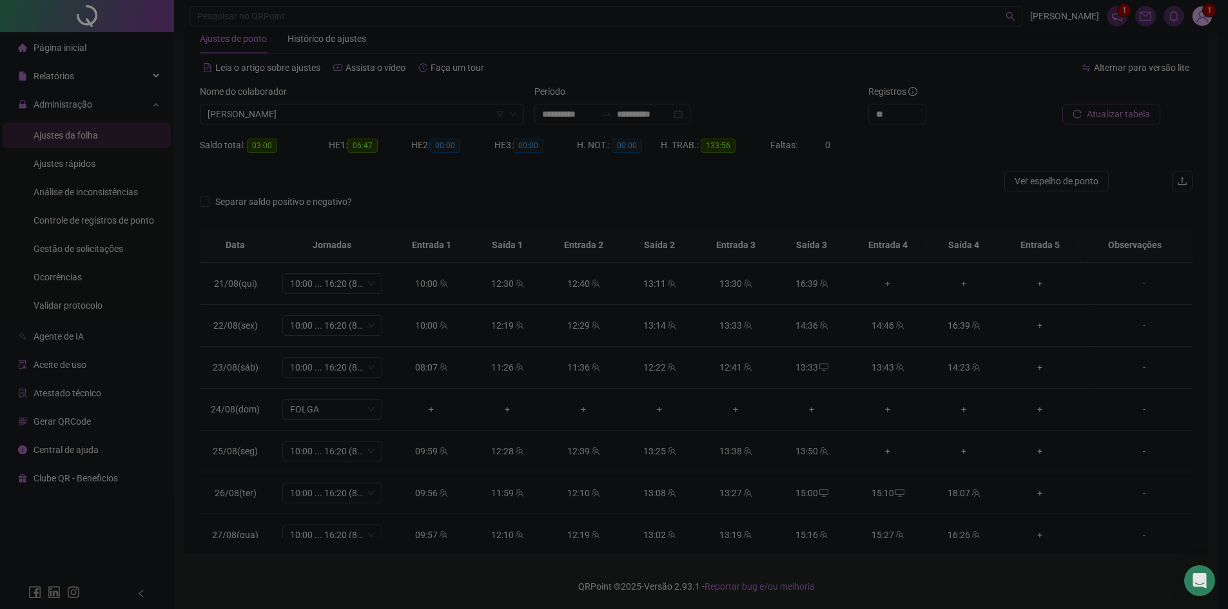
click at [1132, 108] on div "Atualizando tabela Atualizando e reorganizando os registros... OK" at bounding box center [614, 304] width 1228 height 609
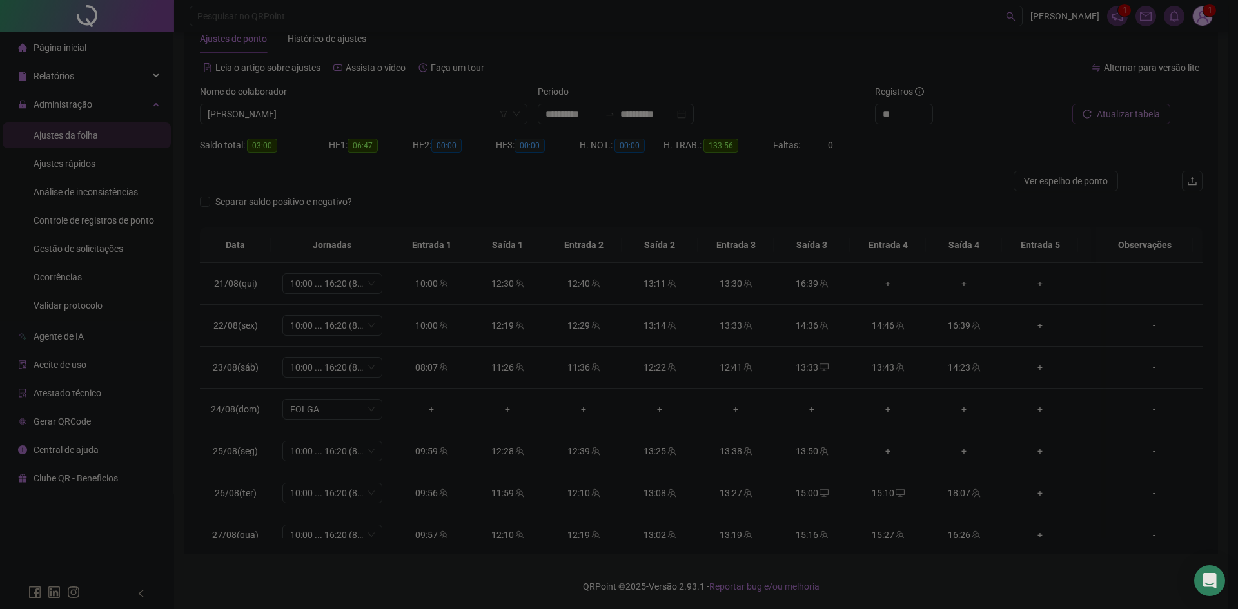
click at [1132, 108] on div "Atualizando tabela Atualizando e reorganizando os registros... OK" at bounding box center [619, 304] width 1238 height 609
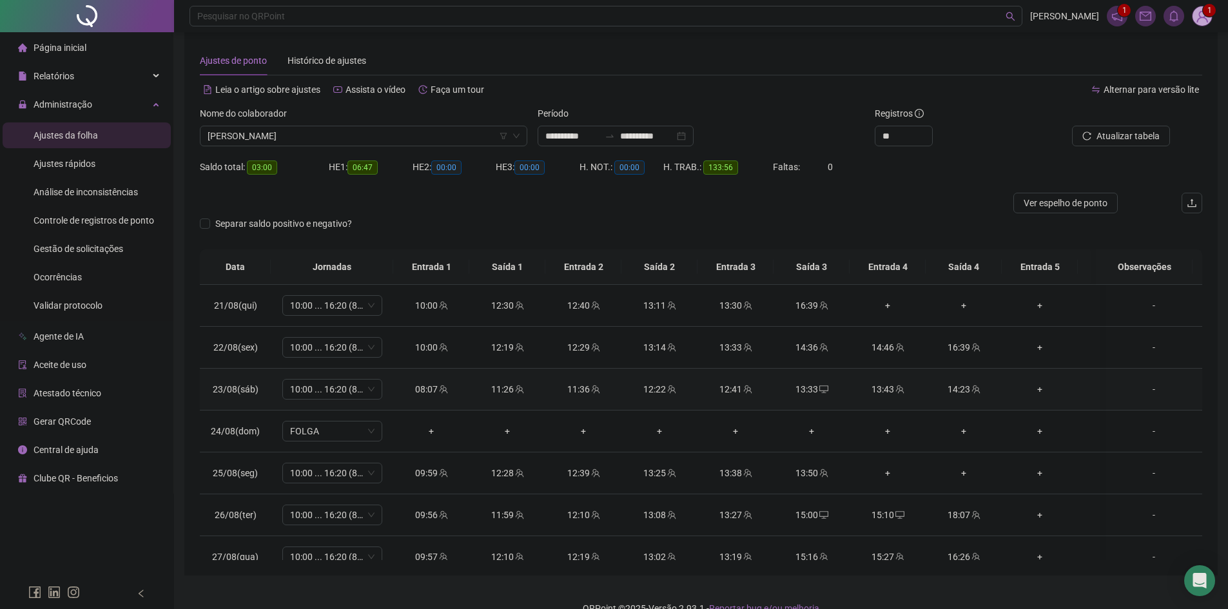
scroll to position [0, 0]
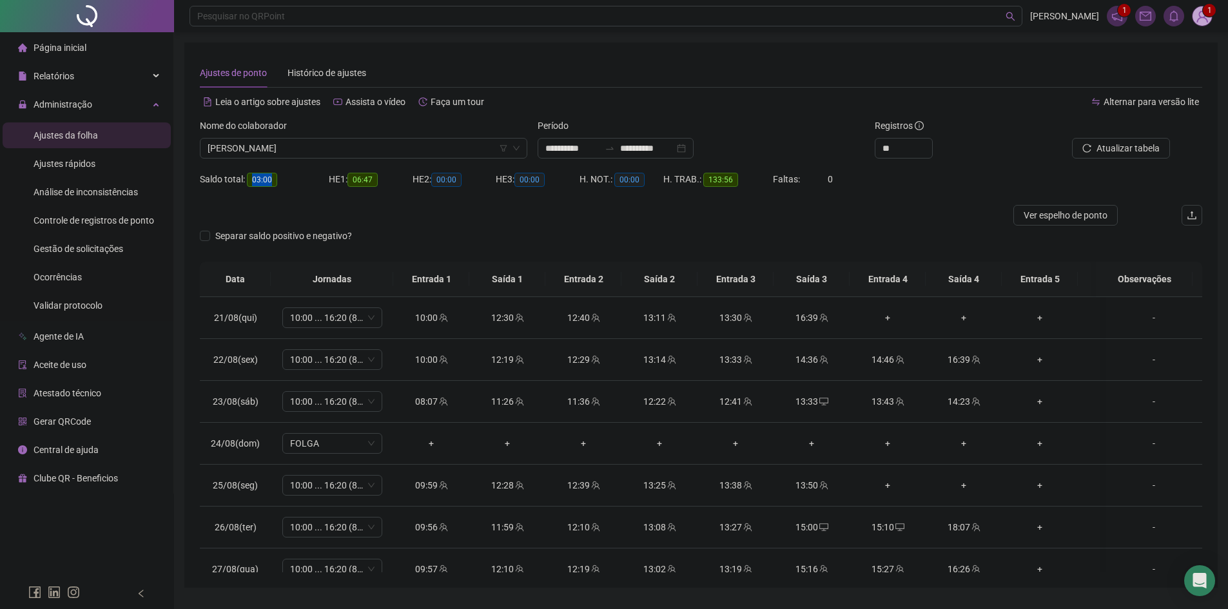
drag, startPoint x: 266, startPoint y: 179, endPoint x: 294, endPoint y: 206, distance: 38.8
click at [275, 179] on span "03:00" at bounding box center [262, 180] width 30 height 14
click at [384, 201] on div "HE 1: 06:47" at bounding box center [371, 187] width 84 height 36
click at [891, 318] on div "+" at bounding box center [887, 318] width 55 height 14
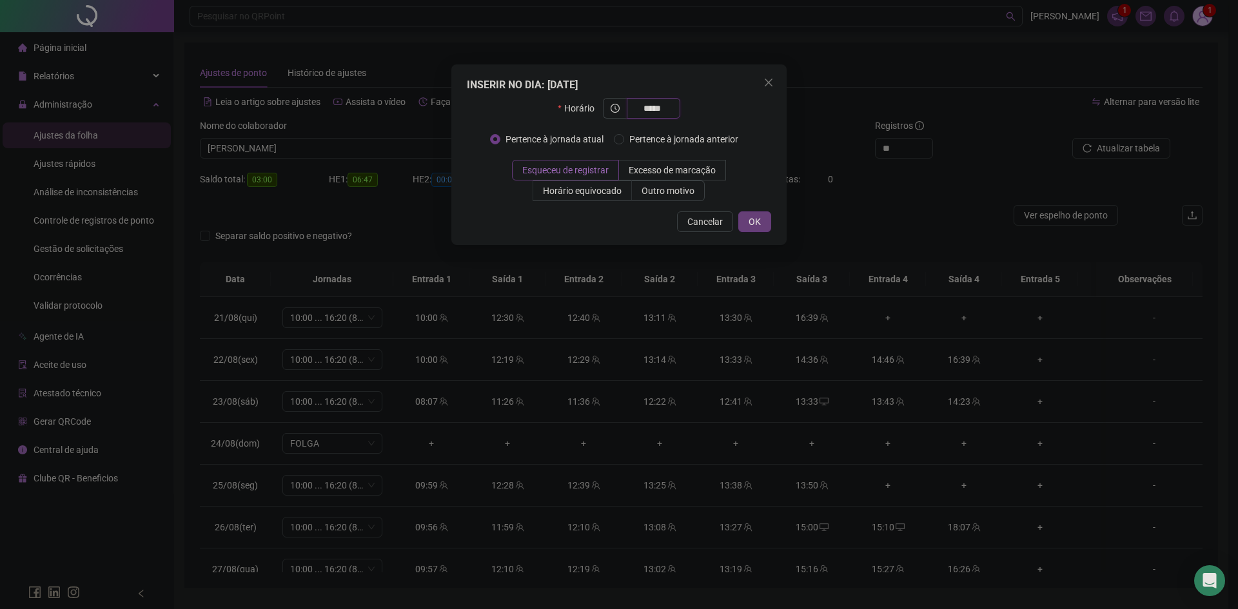
type input "*****"
click at [753, 217] on span "OK" at bounding box center [755, 222] width 12 height 14
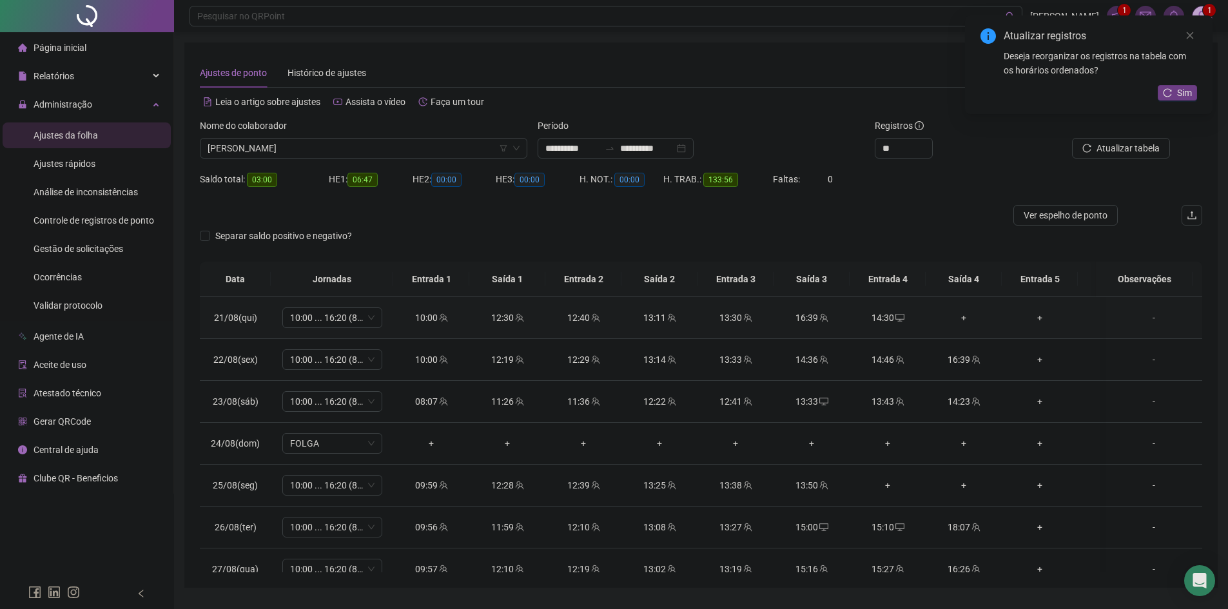
click at [964, 318] on div "+" at bounding box center [963, 318] width 55 height 14
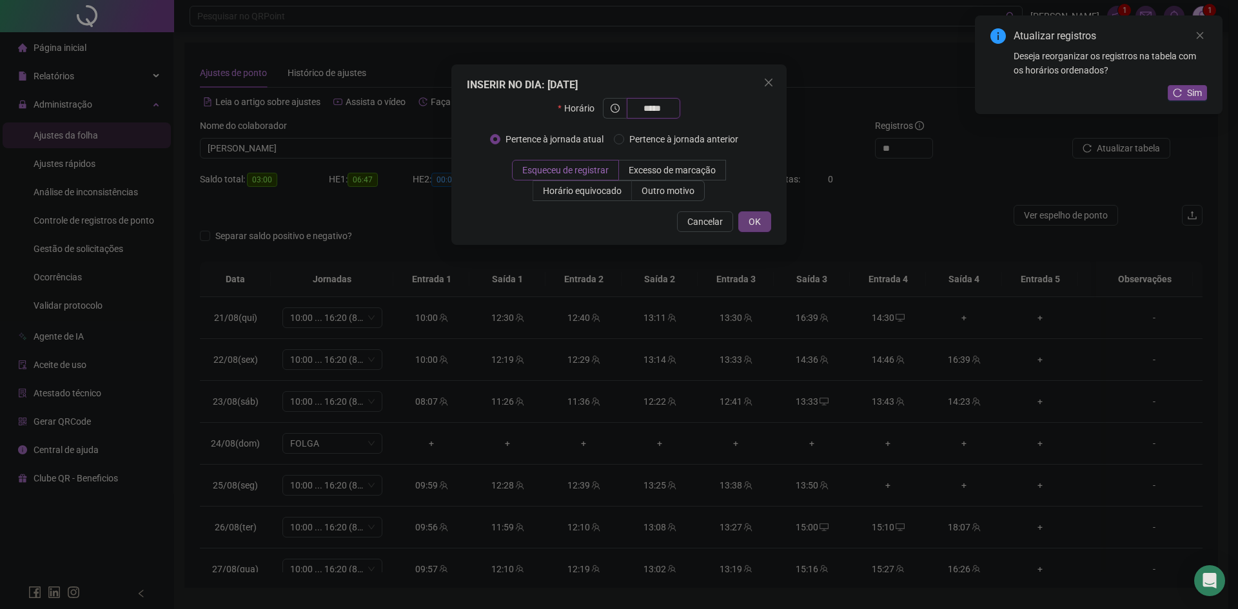
type input "*****"
click at [750, 222] on span "OK" at bounding box center [755, 222] width 12 height 14
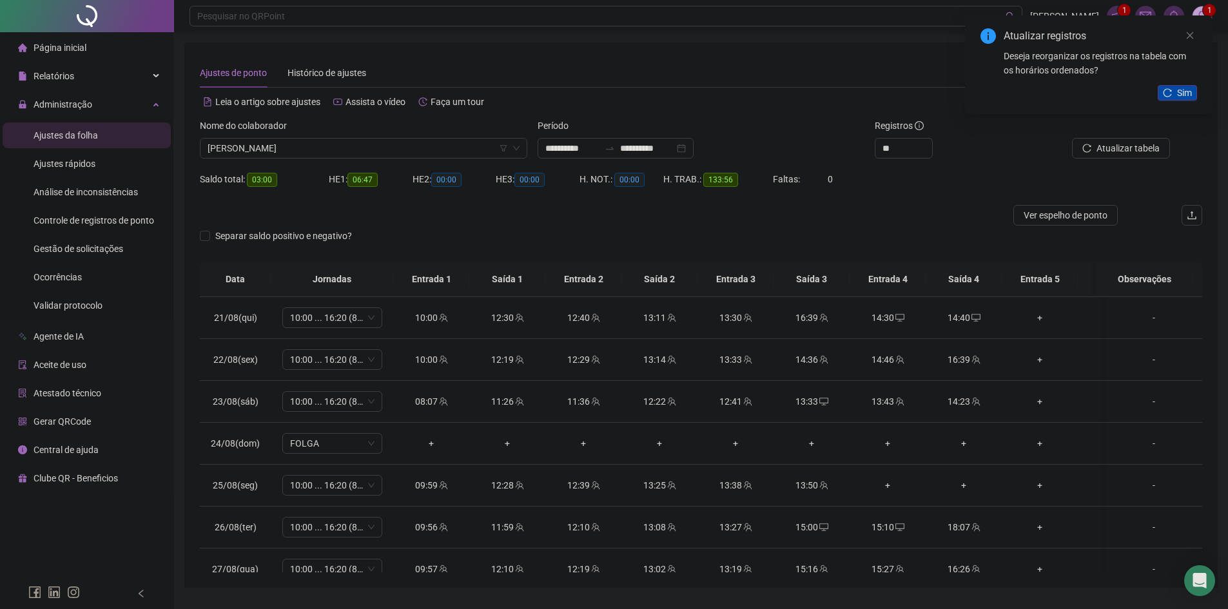
click at [1182, 95] on span "Sim" at bounding box center [1184, 93] width 15 height 14
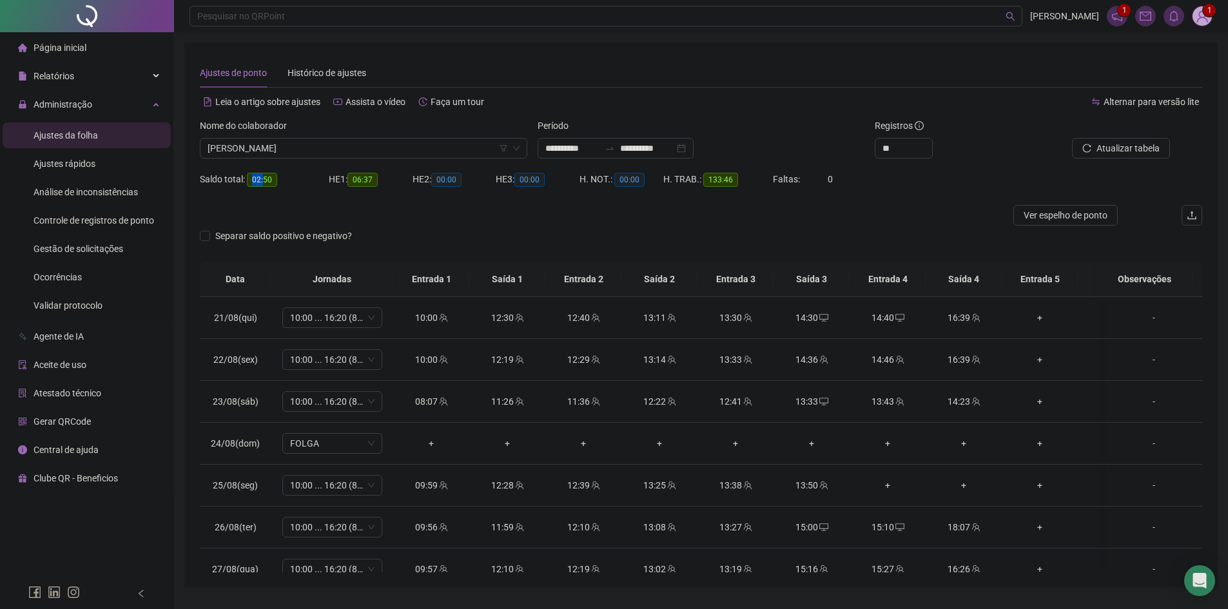
drag, startPoint x: 248, startPoint y: 179, endPoint x: 264, endPoint y: 179, distance: 16.1
click at [264, 179] on span "02:50" at bounding box center [262, 180] width 30 height 14
click at [380, 231] on div "Separar saldo positivo e negativo?" at bounding box center [293, 236] width 187 height 14
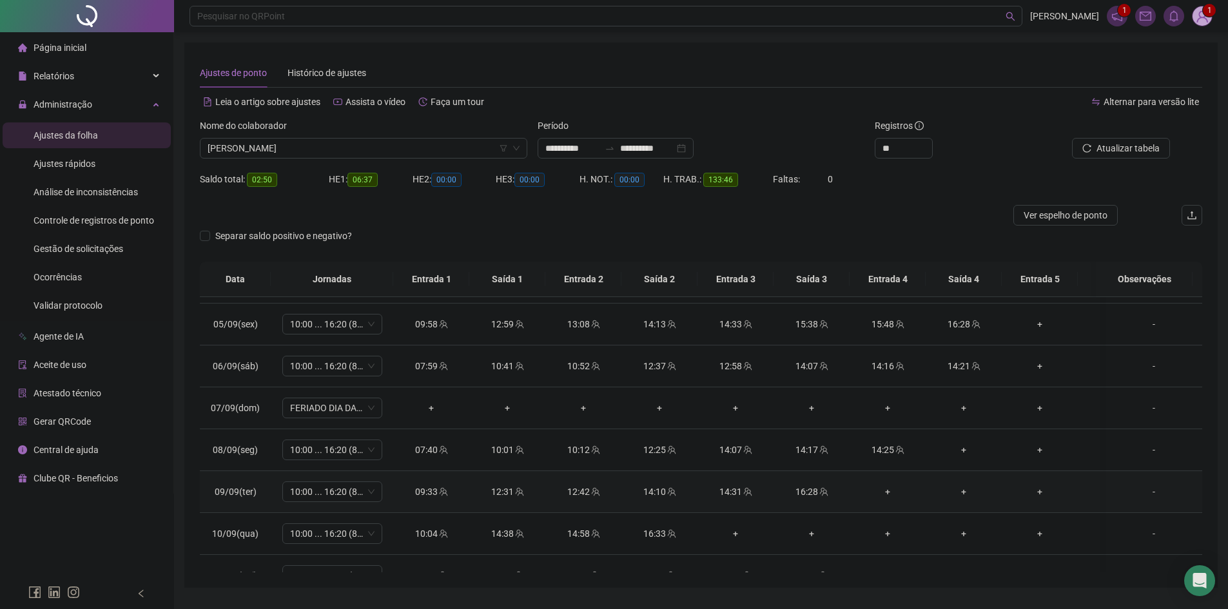
scroll to position [645, 0]
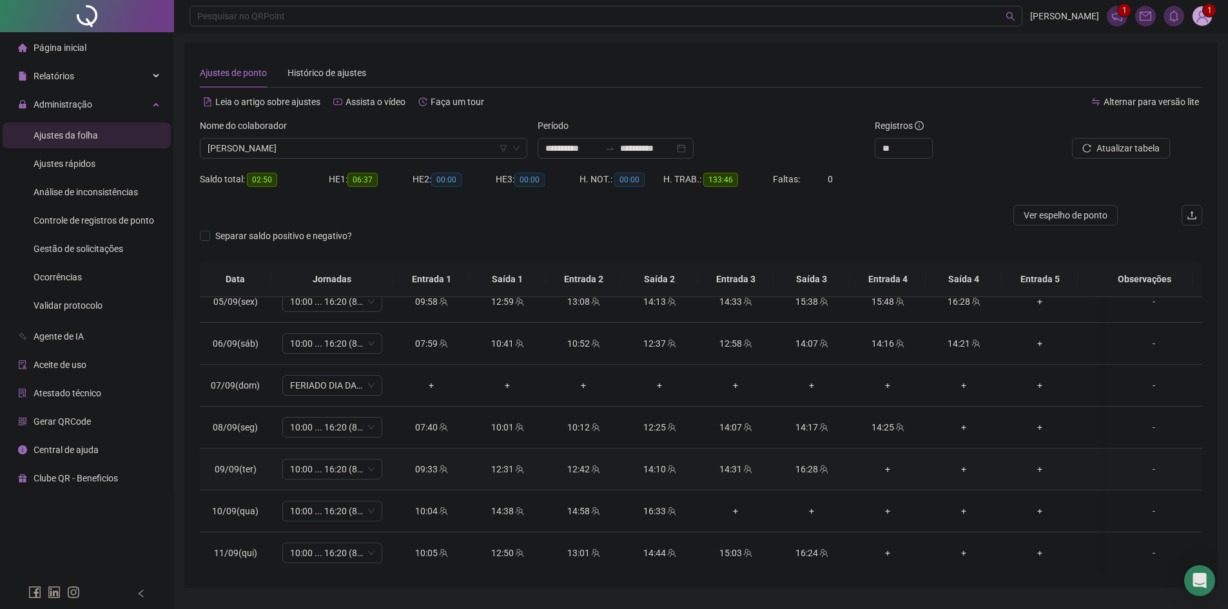
click at [888, 469] on div "+" at bounding box center [887, 469] width 55 height 14
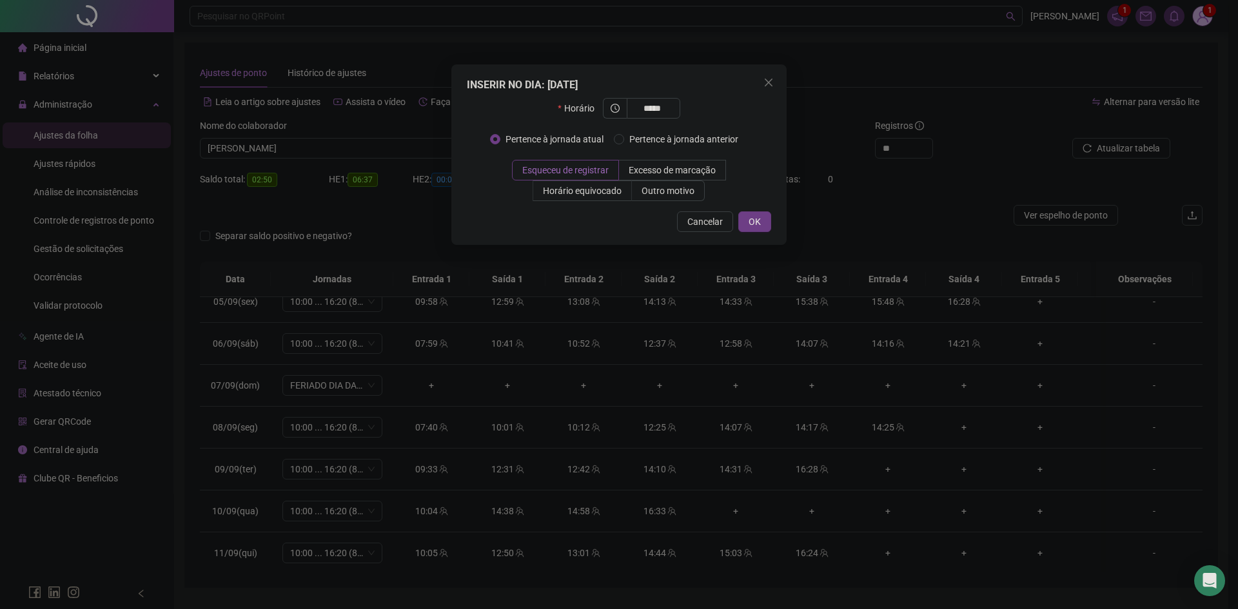
type input "*****"
click at [765, 221] on button "OK" at bounding box center [754, 221] width 33 height 21
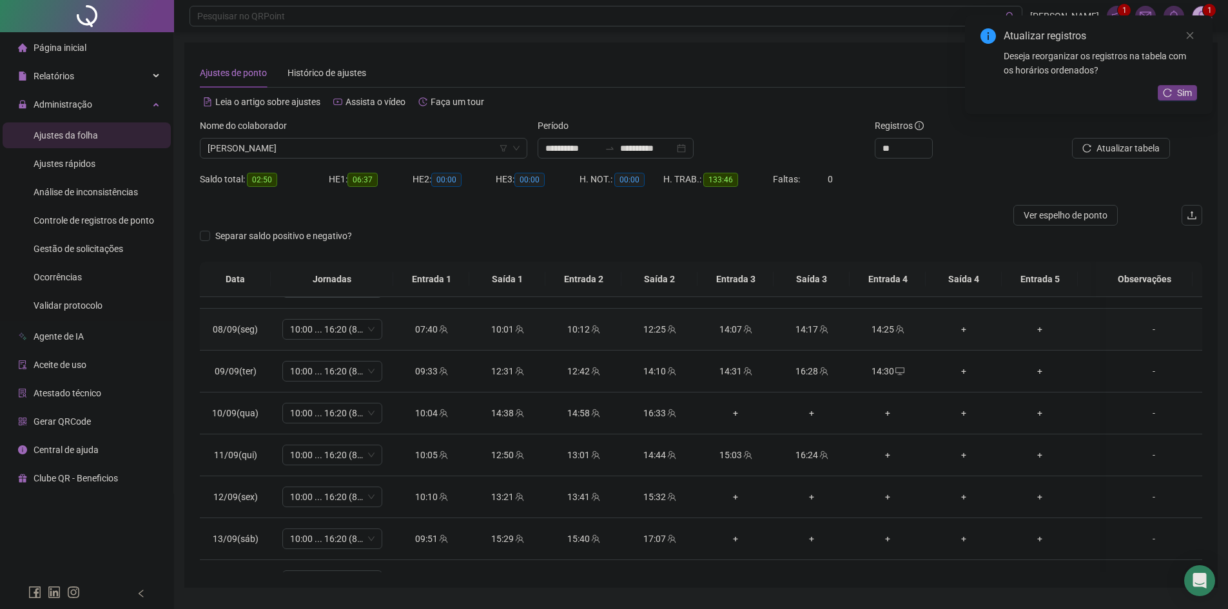
scroll to position [774, 0]
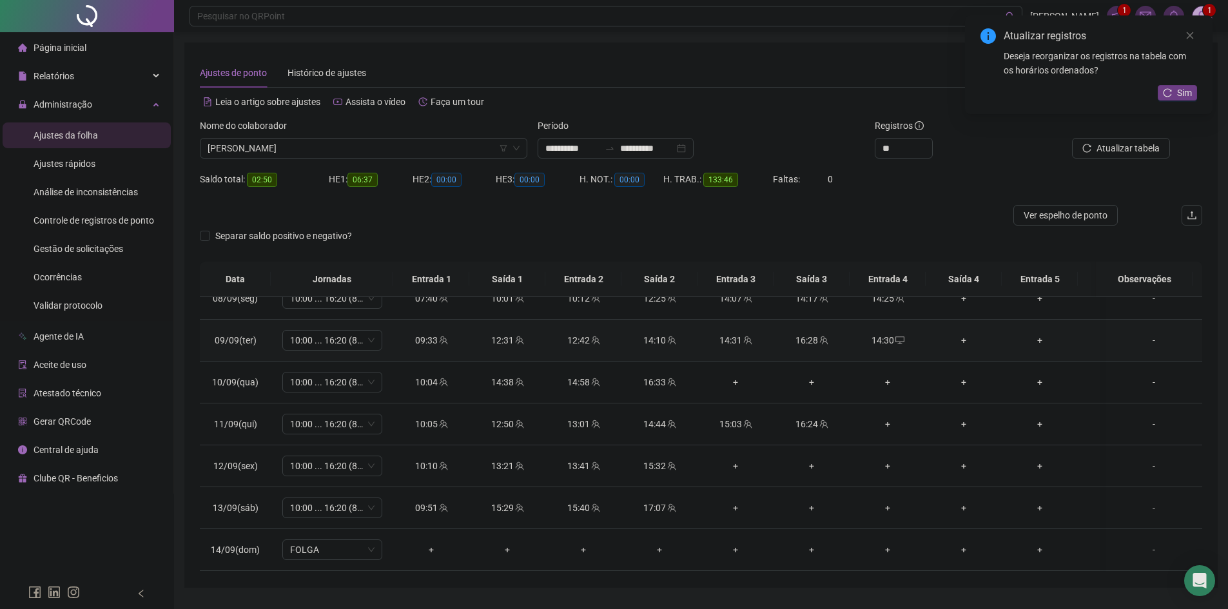
click at [902, 342] on icon "desktop" at bounding box center [900, 340] width 9 height 9
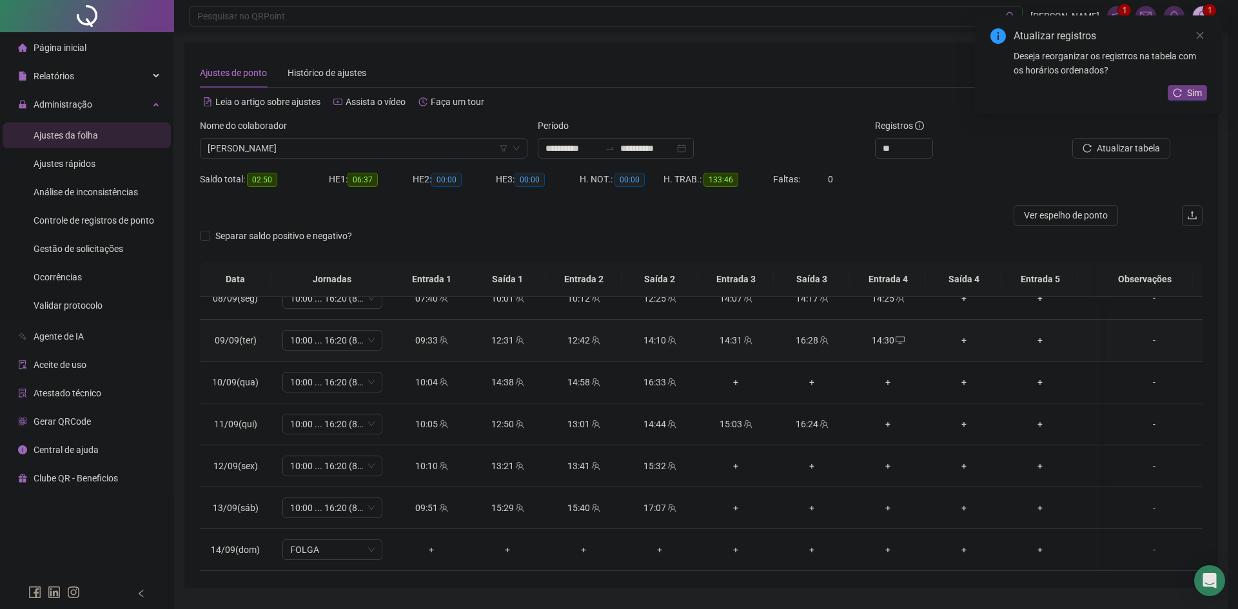
type input "**********"
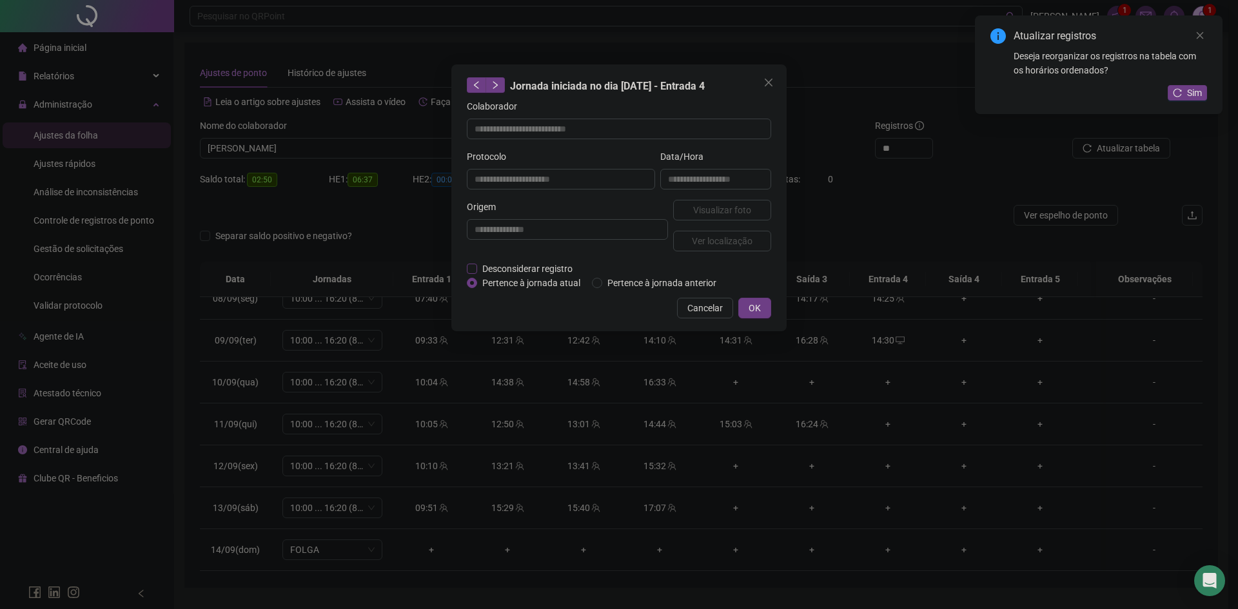
click at [507, 271] on span "Desconsiderar registro" at bounding box center [527, 269] width 101 height 14
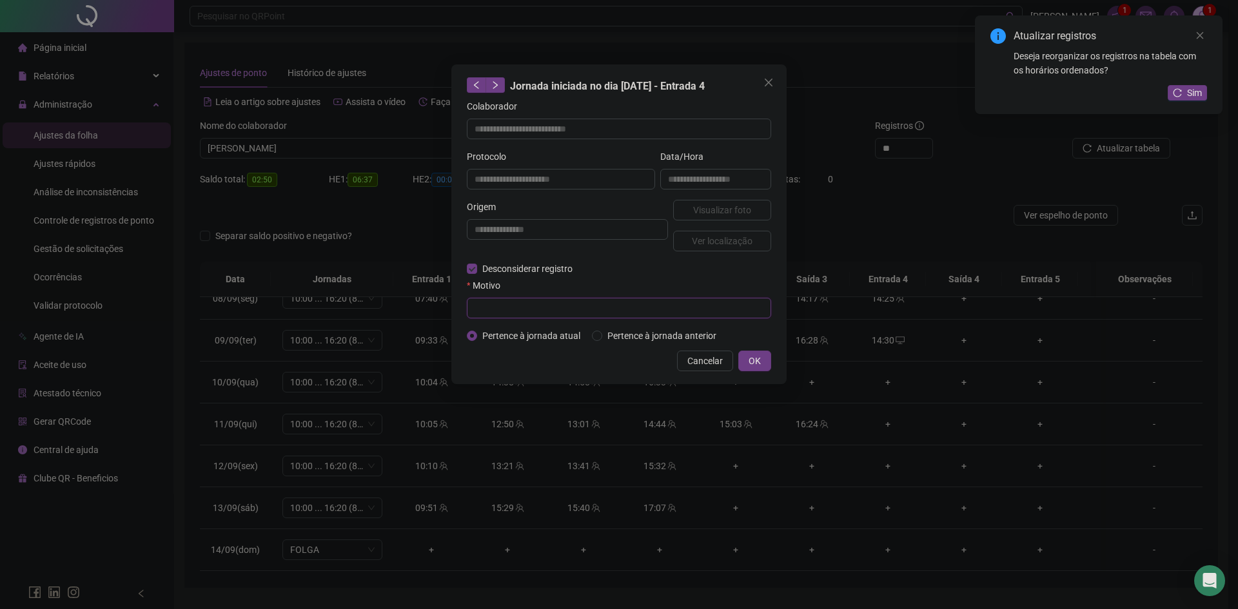
click at [513, 314] on input "text" at bounding box center [619, 308] width 304 height 21
type input "*********"
click at [760, 357] on span "OK" at bounding box center [755, 361] width 12 height 14
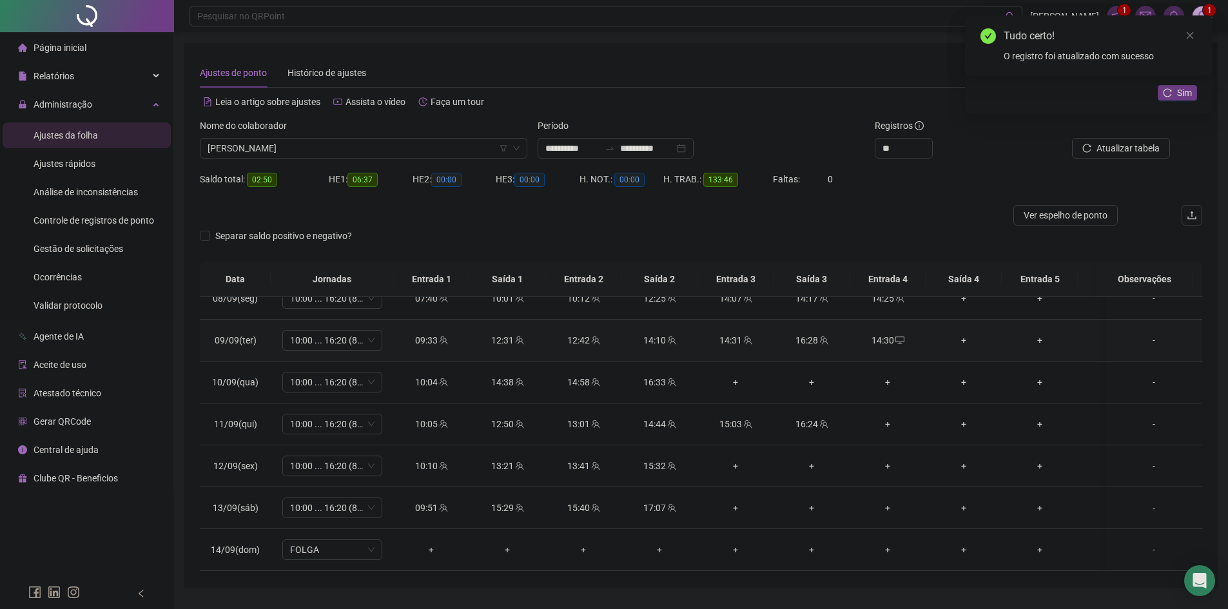
scroll to position [709, 0]
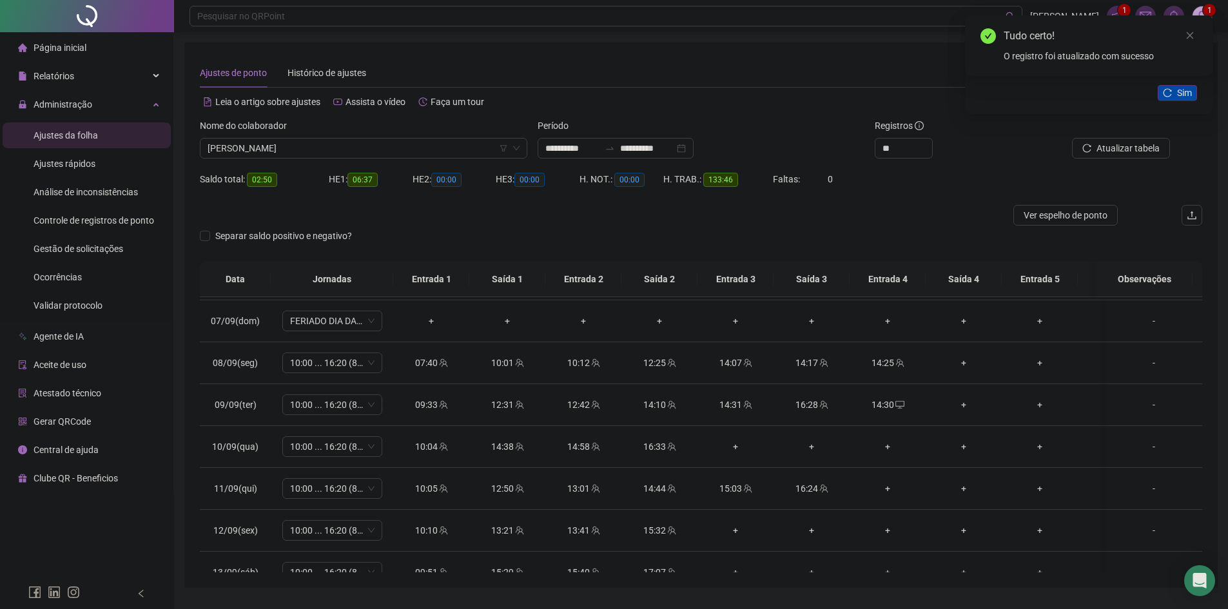
click at [1184, 92] on span "Sim" at bounding box center [1184, 93] width 15 height 14
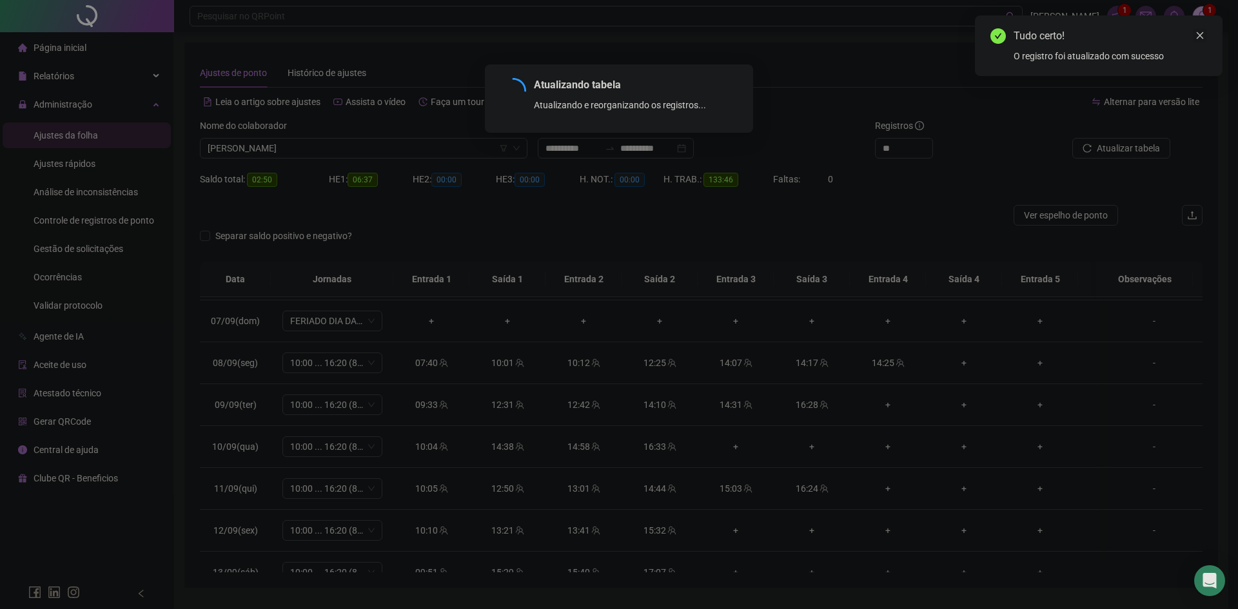
click at [1202, 38] on icon "close" at bounding box center [1199, 35] width 9 height 9
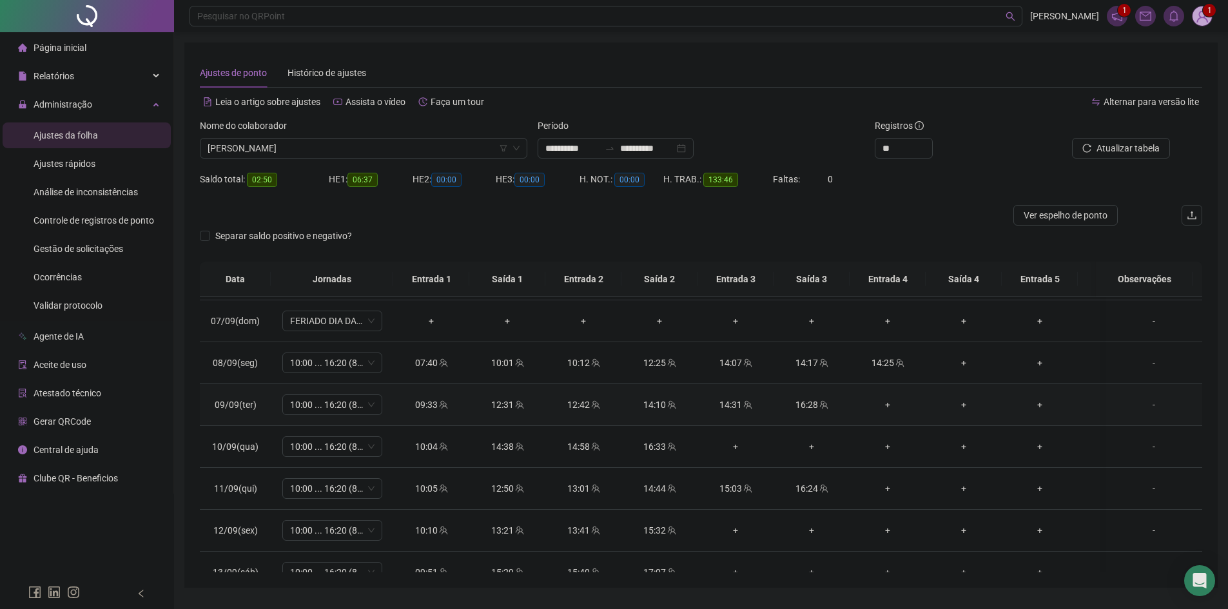
click at [886, 407] on div "+" at bounding box center [887, 405] width 55 height 14
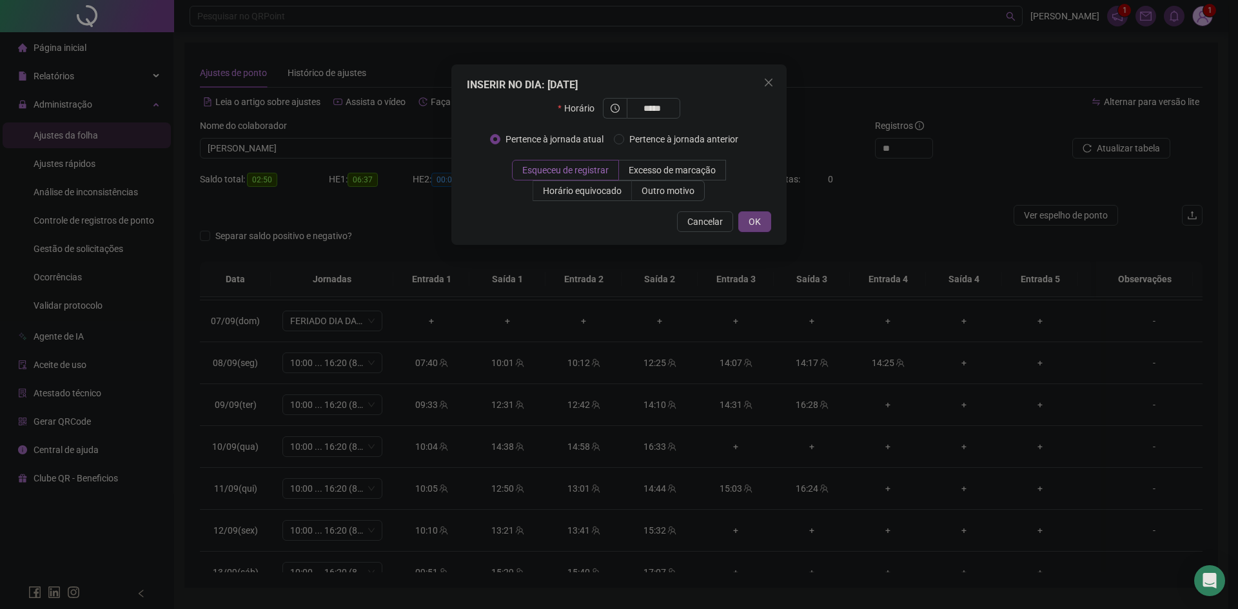
type input "*****"
click at [756, 220] on span "OK" at bounding box center [755, 222] width 12 height 14
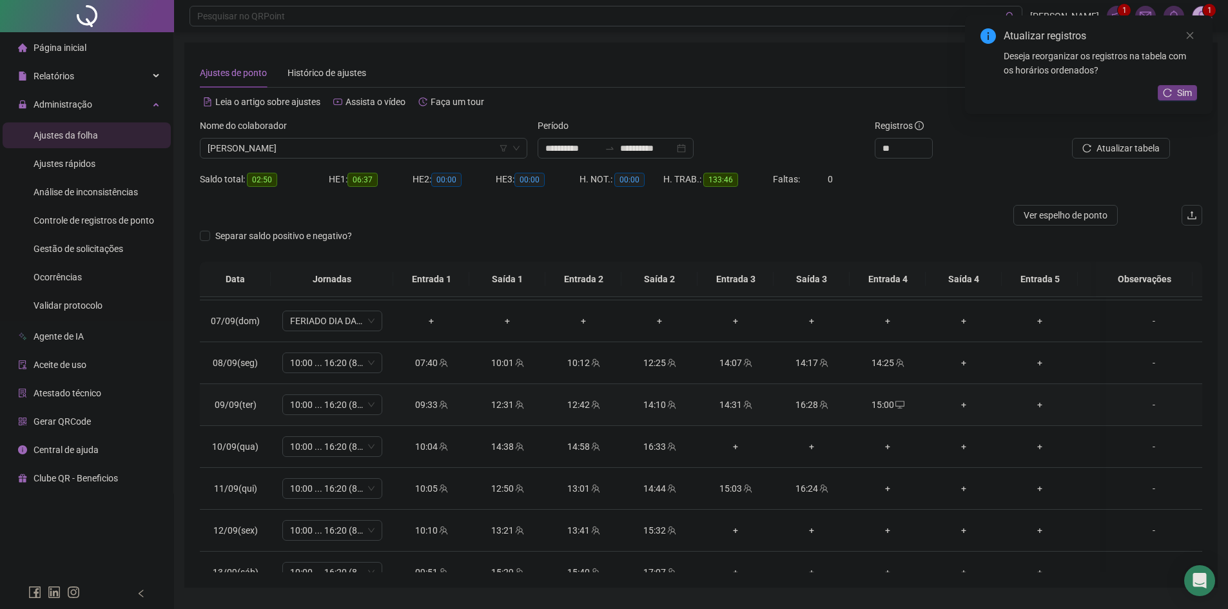
click at [961, 407] on div "+" at bounding box center [963, 405] width 55 height 14
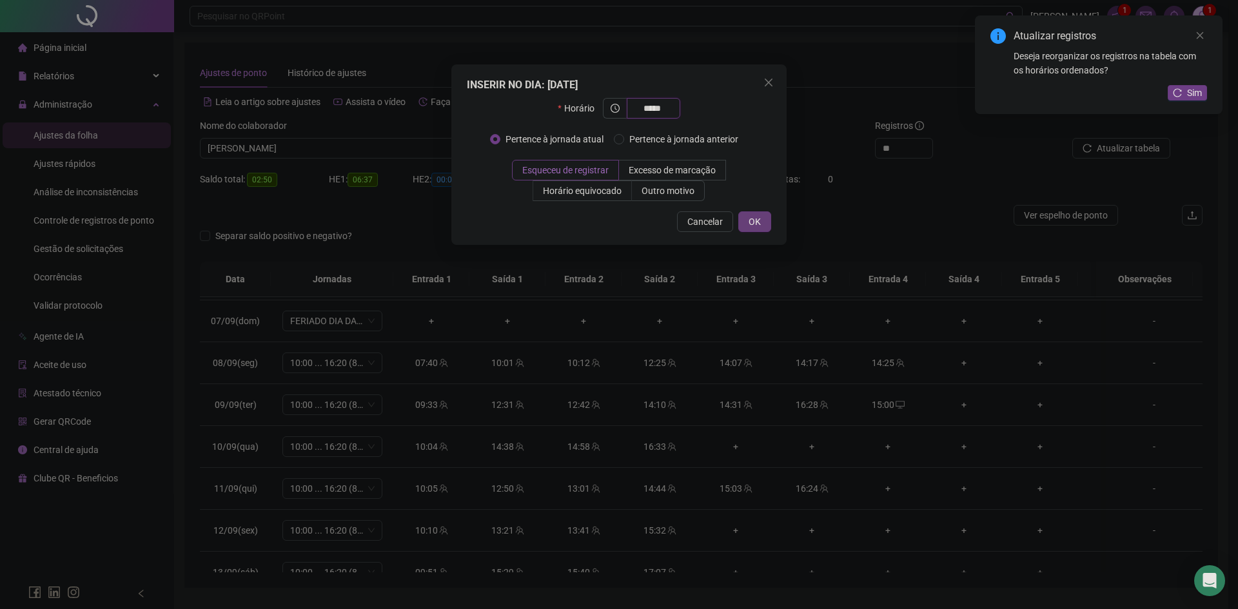
type input "*****"
click at [750, 223] on span "OK" at bounding box center [755, 222] width 12 height 14
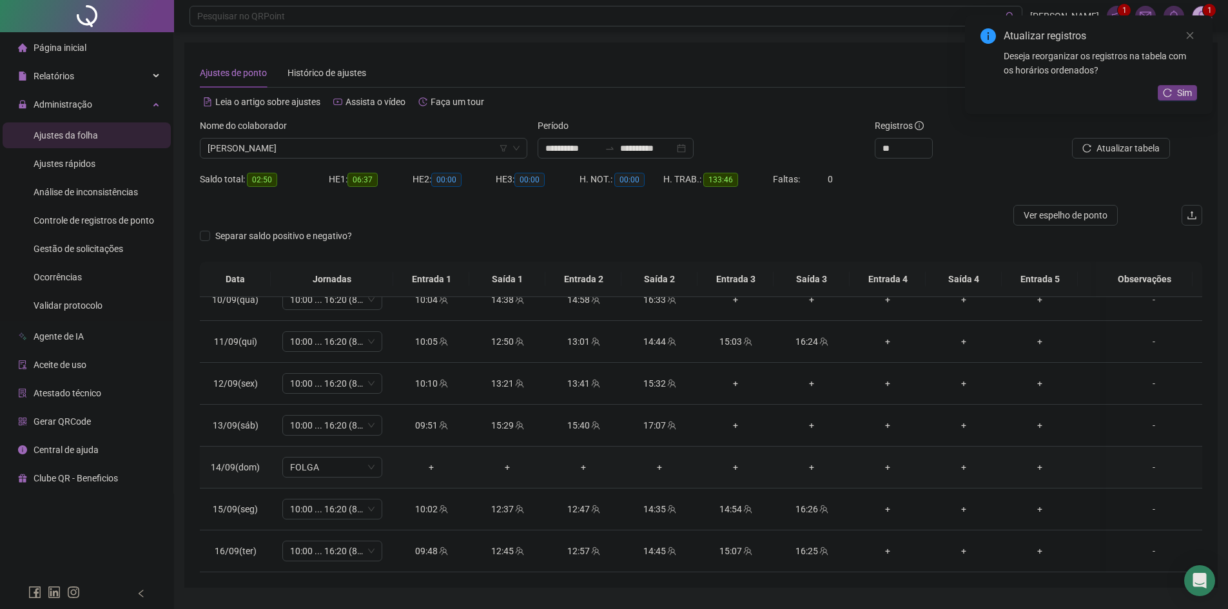
scroll to position [737, 0]
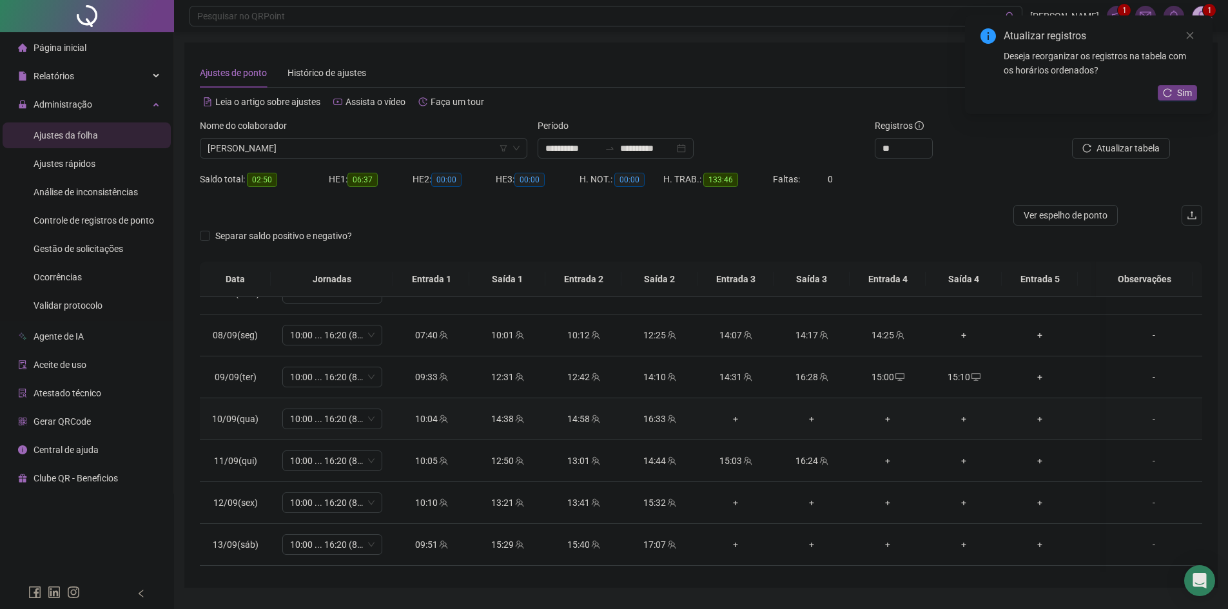
click at [736, 417] on div "+" at bounding box center [735, 419] width 55 height 14
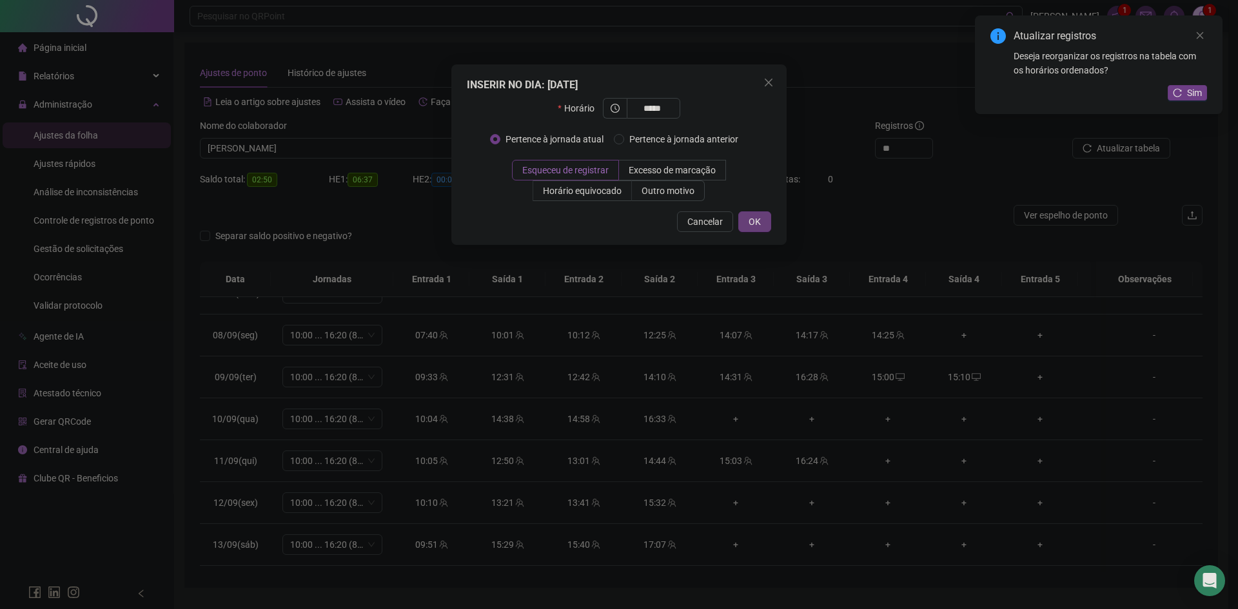
type input "*****"
click at [753, 219] on span "OK" at bounding box center [755, 222] width 12 height 14
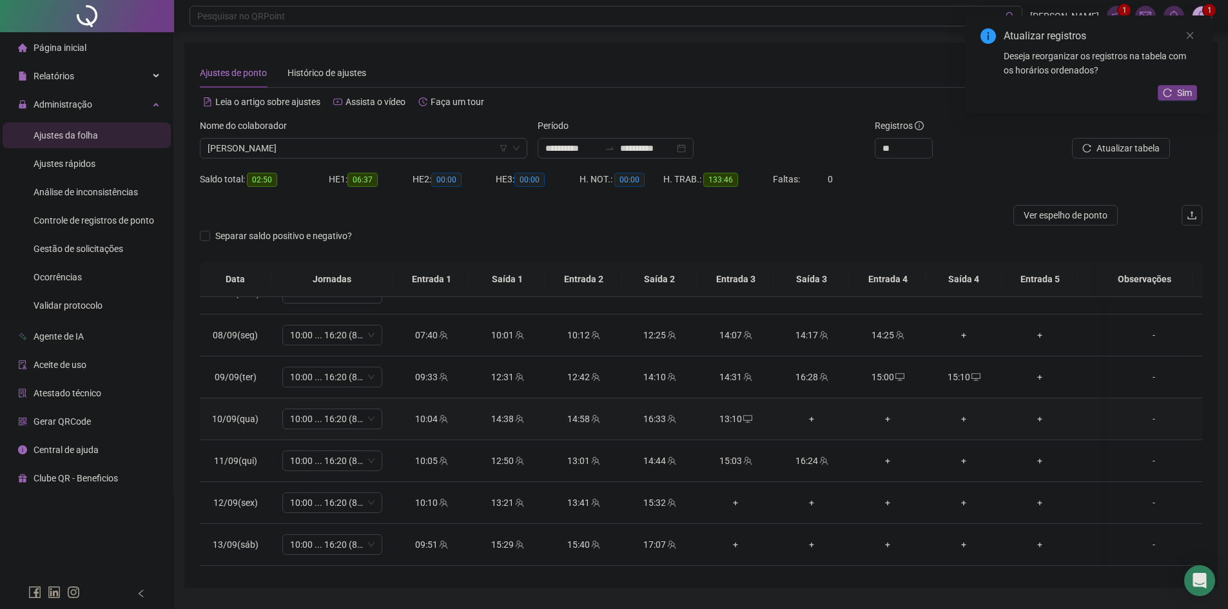
click at [823, 418] on div "+" at bounding box center [811, 419] width 55 height 14
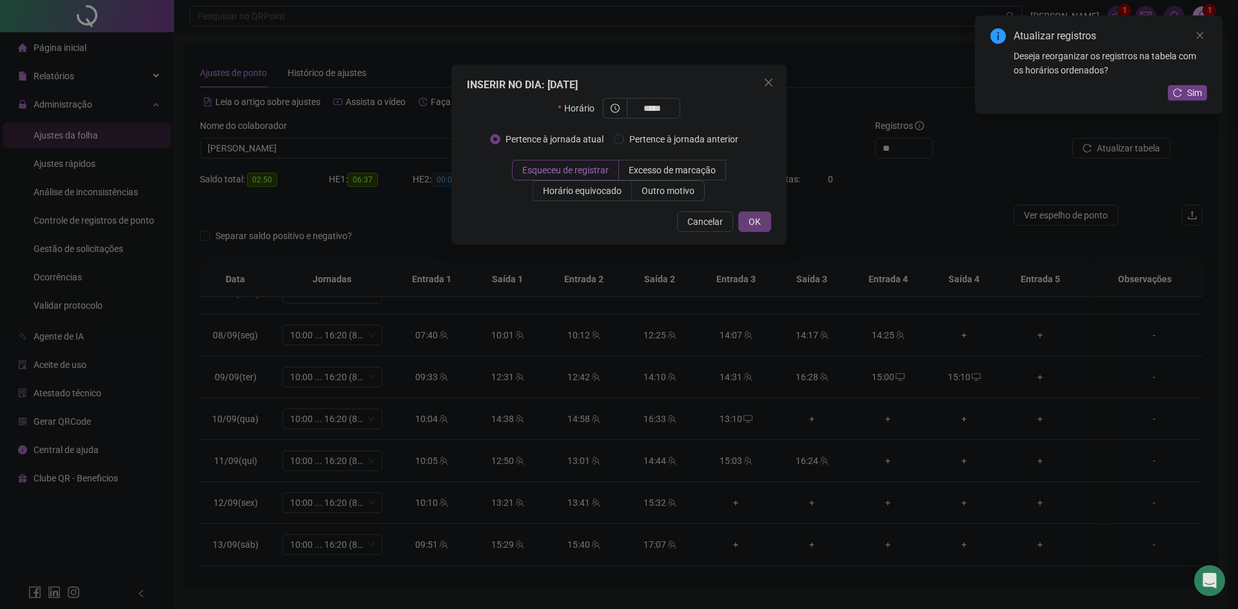
type input "*****"
click at [753, 223] on span "OK" at bounding box center [755, 222] width 12 height 14
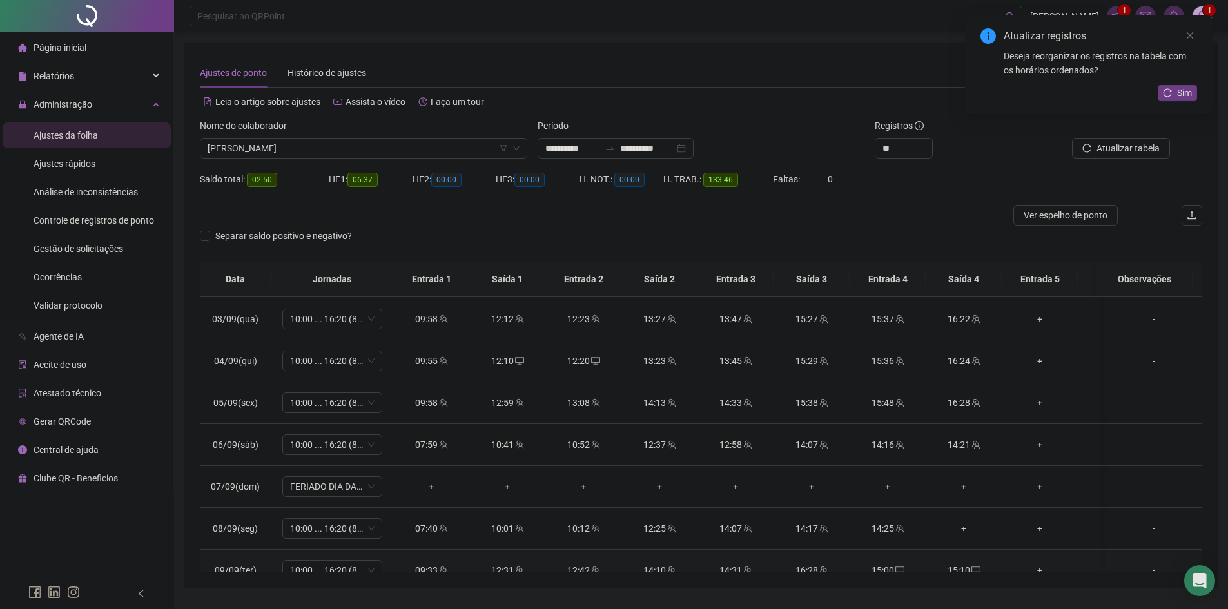
scroll to position [672, 0]
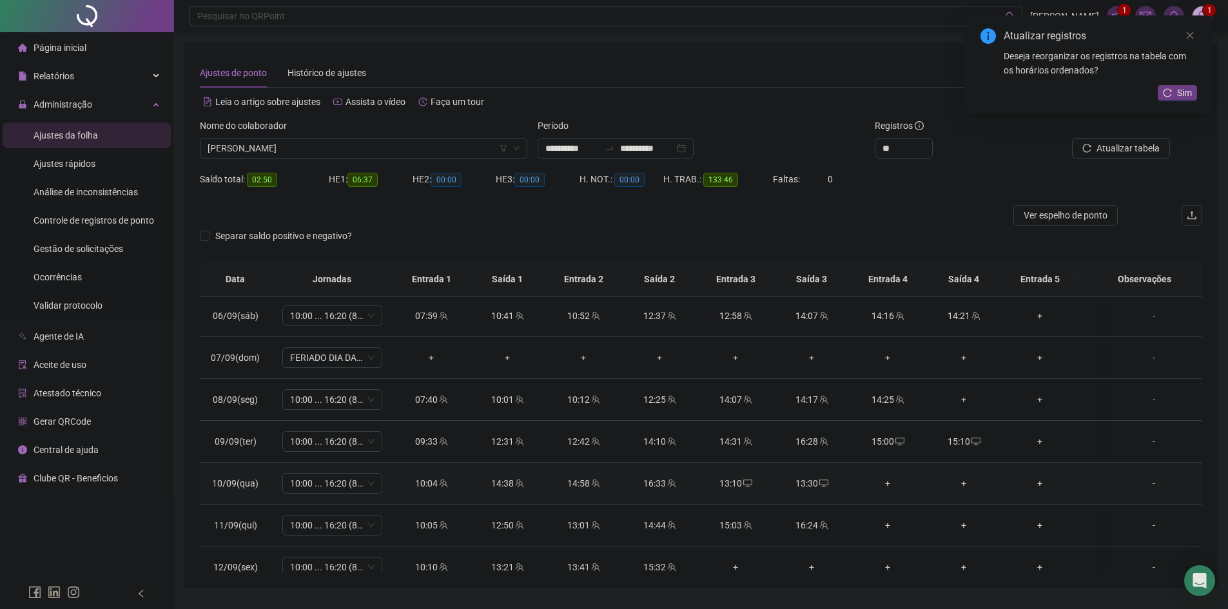
click at [887, 482] on div "+" at bounding box center [887, 483] width 55 height 14
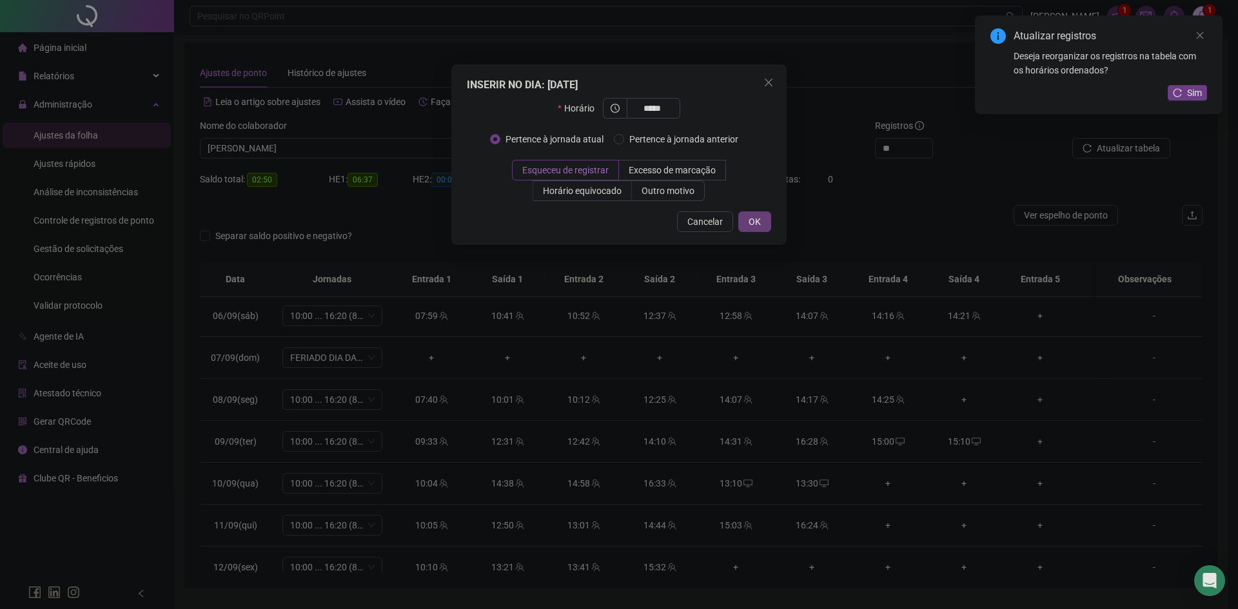
type input "*****"
click at [752, 222] on span "OK" at bounding box center [755, 222] width 12 height 14
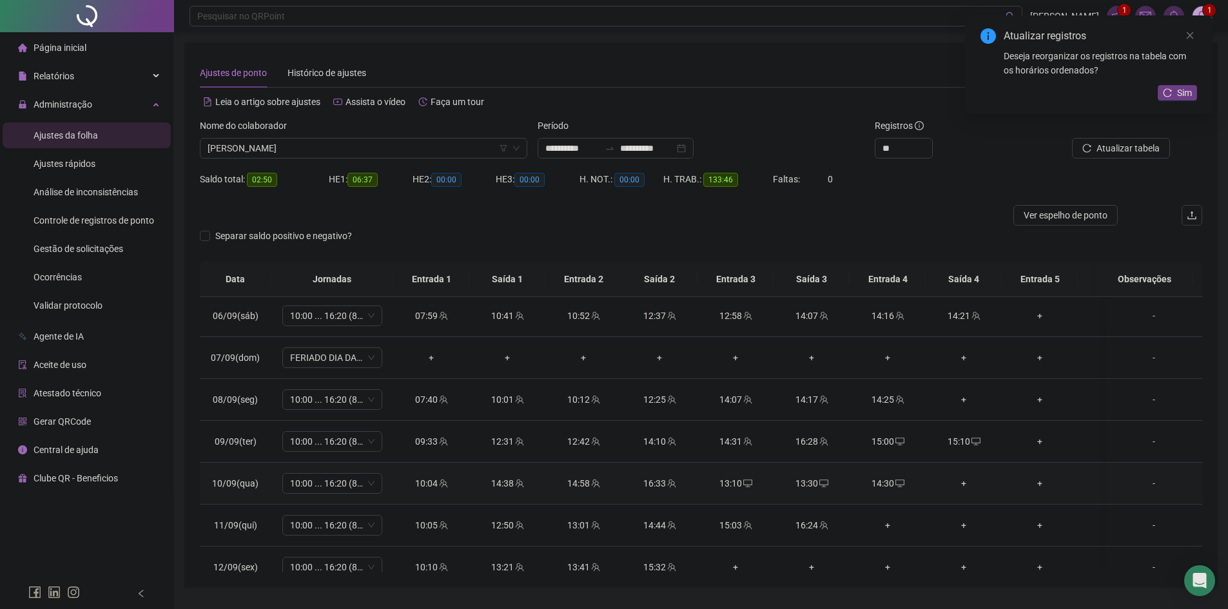
click at [963, 484] on div "+" at bounding box center [963, 483] width 55 height 14
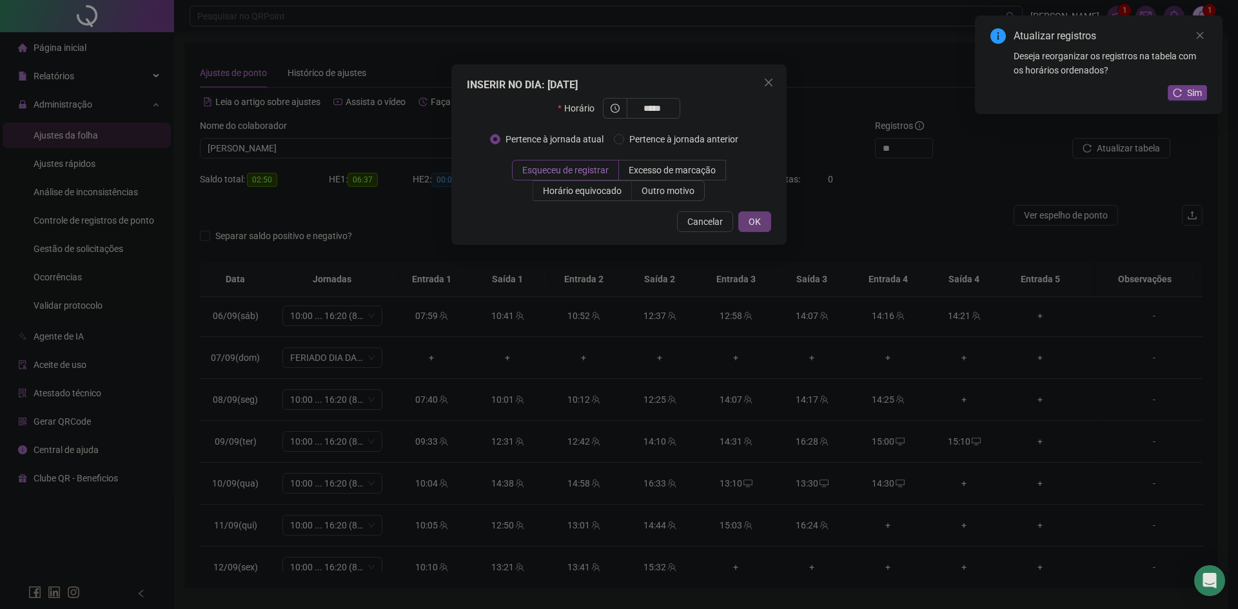
type input "*****"
click at [766, 224] on button "OK" at bounding box center [754, 221] width 33 height 21
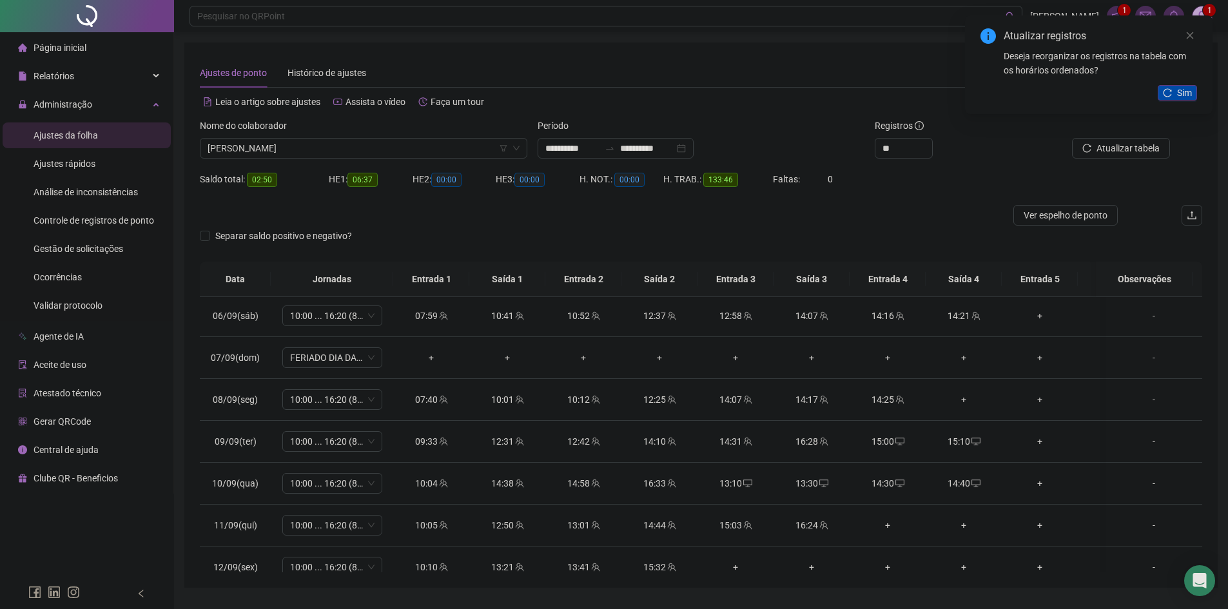
click at [1189, 86] on span "Sim" at bounding box center [1184, 93] width 15 height 14
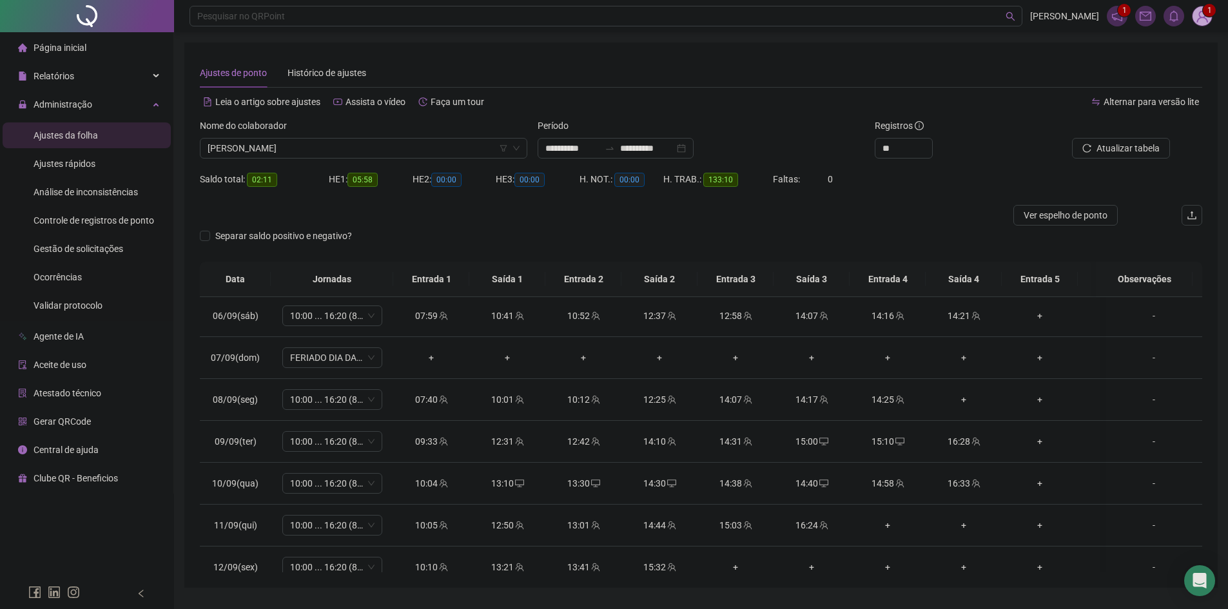
click at [1139, 152] on span "Atualizar tabela" at bounding box center [1128, 148] width 63 height 14
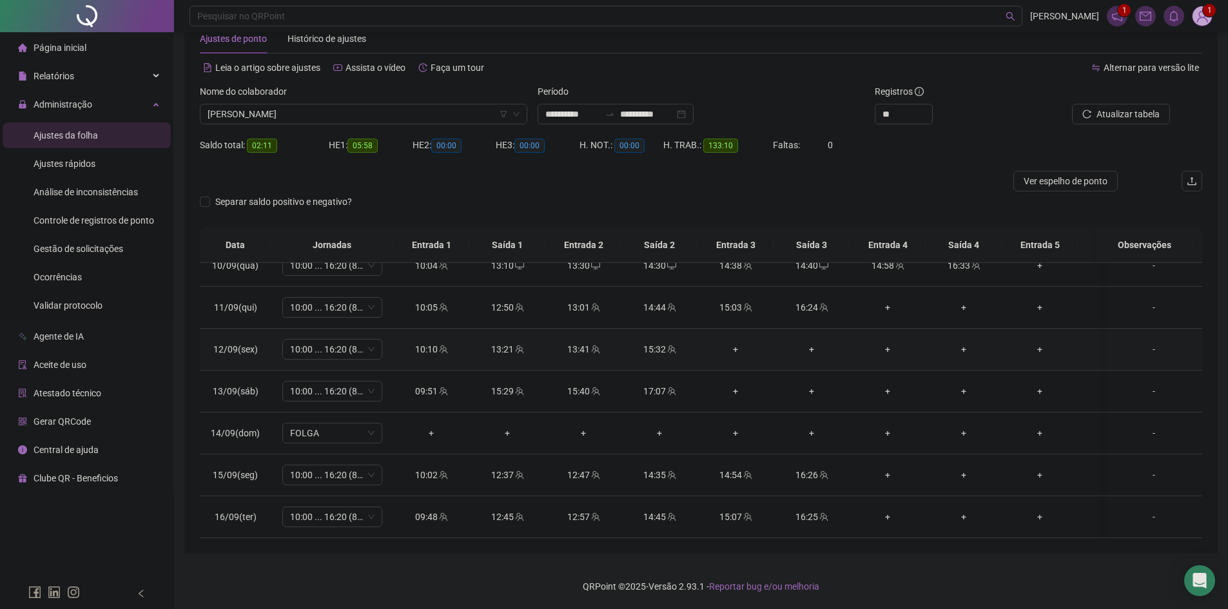
scroll to position [801, 0]
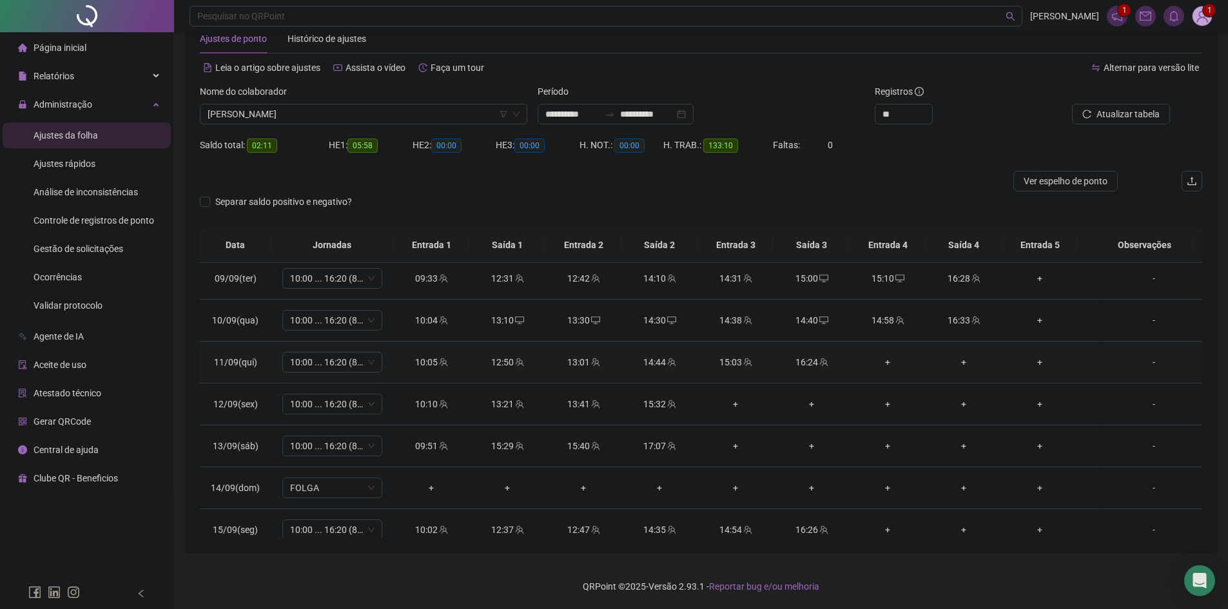
click at [888, 362] on div "+" at bounding box center [887, 362] width 55 height 14
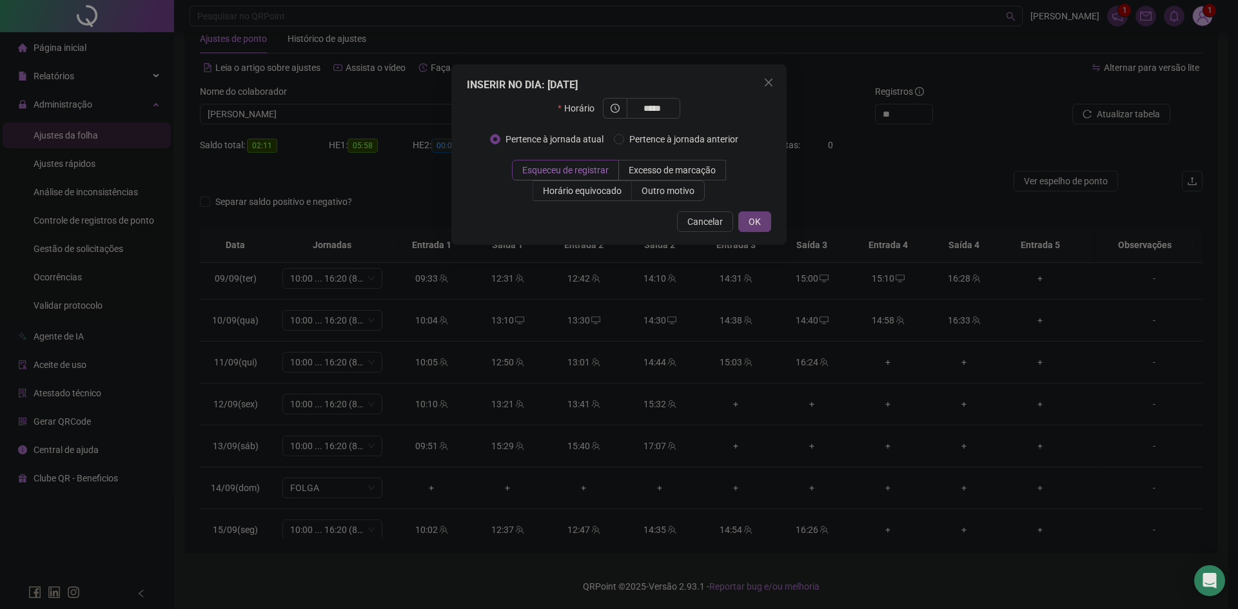
type input "*****"
click at [765, 224] on button "OK" at bounding box center [754, 221] width 33 height 21
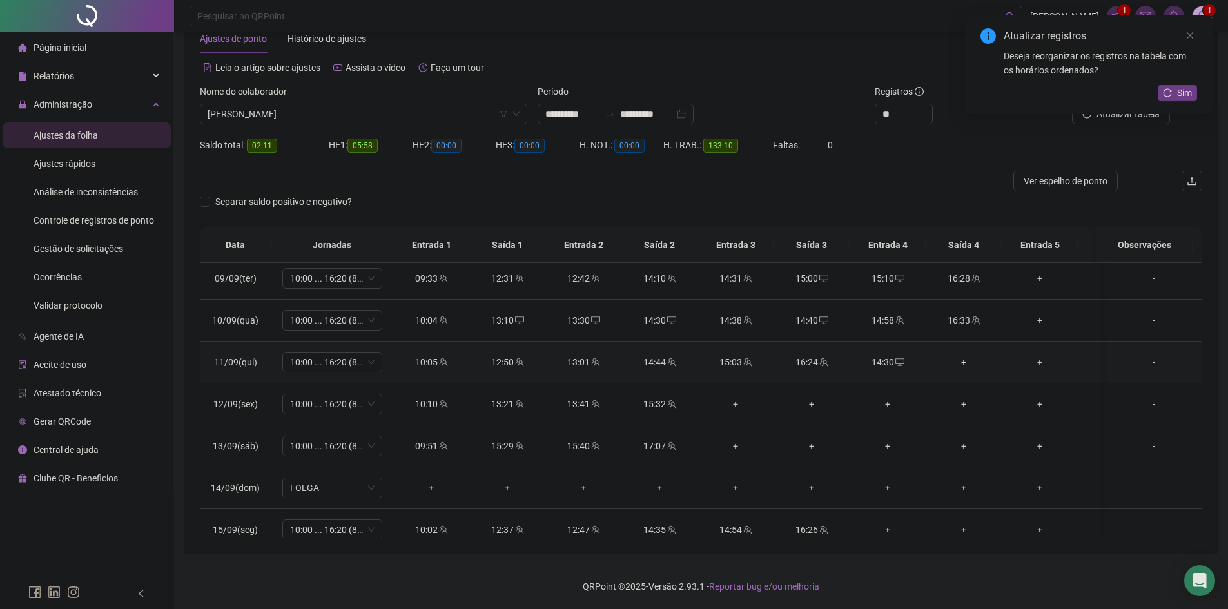
click at [960, 362] on div "+" at bounding box center [963, 362] width 55 height 14
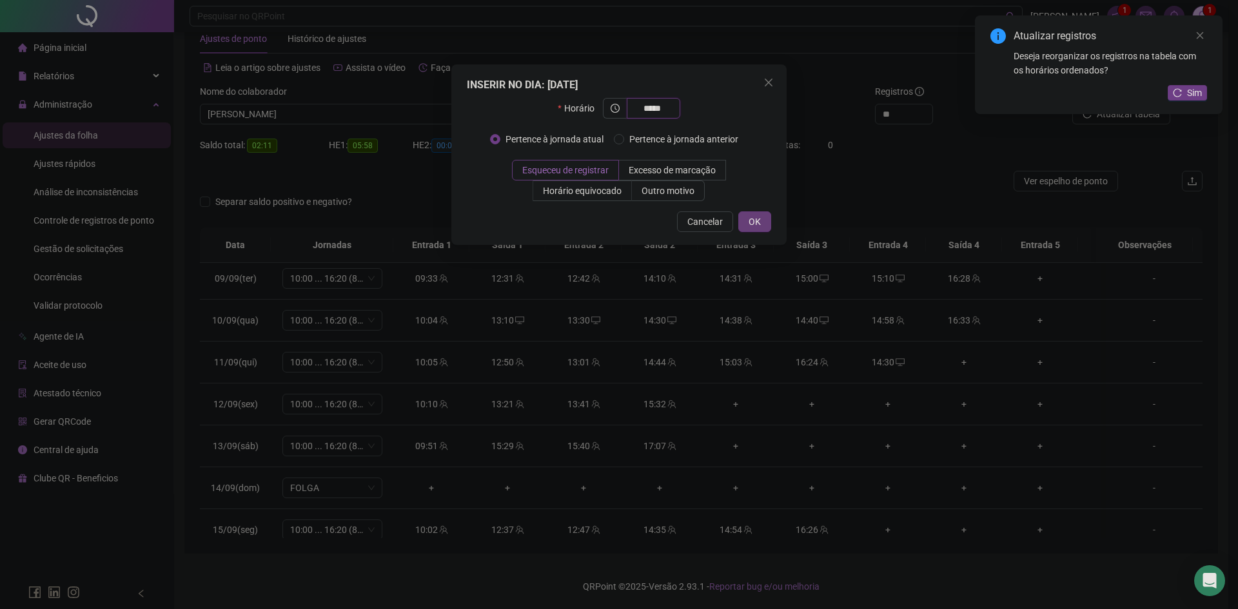
type input "*****"
click at [752, 224] on span "OK" at bounding box center [755, 222] width 12 height 14
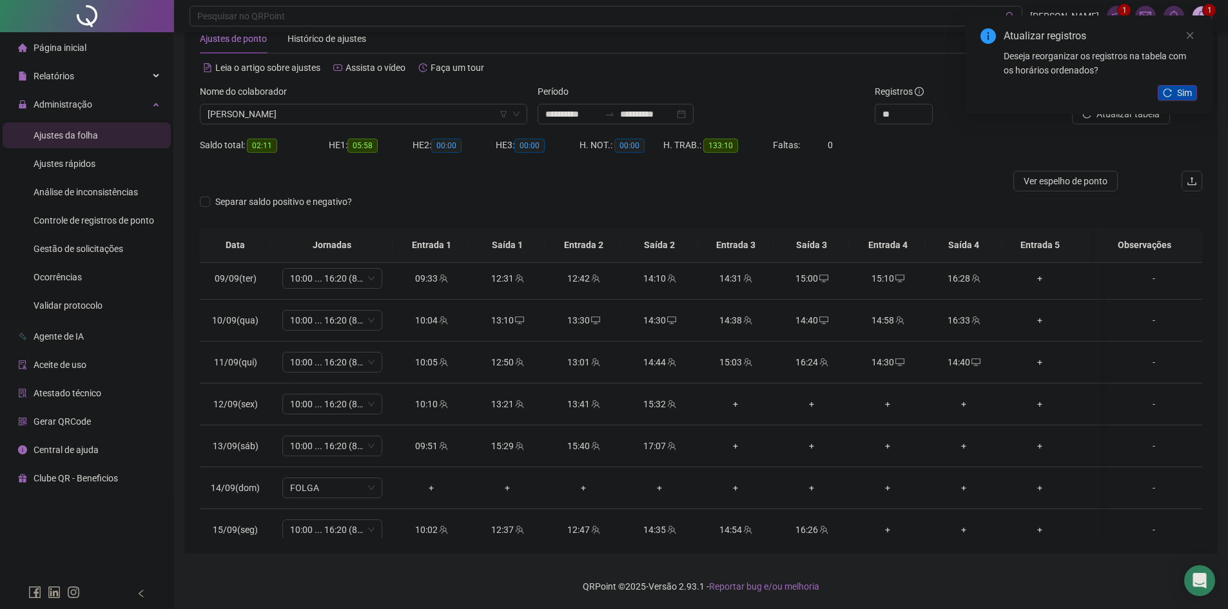
click at [1175, 94] on button "Sim" at bounding box center [1177, 92] width 39 height 15
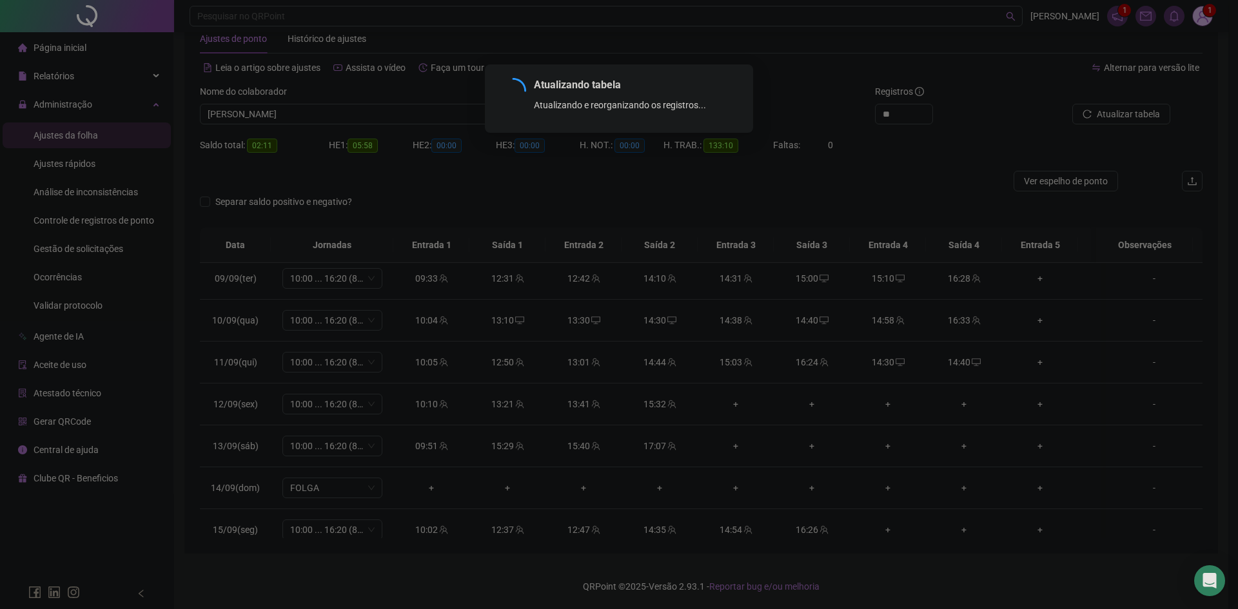
click at [1117, 117] on div "Atualizando tabela Atualizando e reorganizando os registros... OK" at bounding box center [619, 304] width 1238 height 609
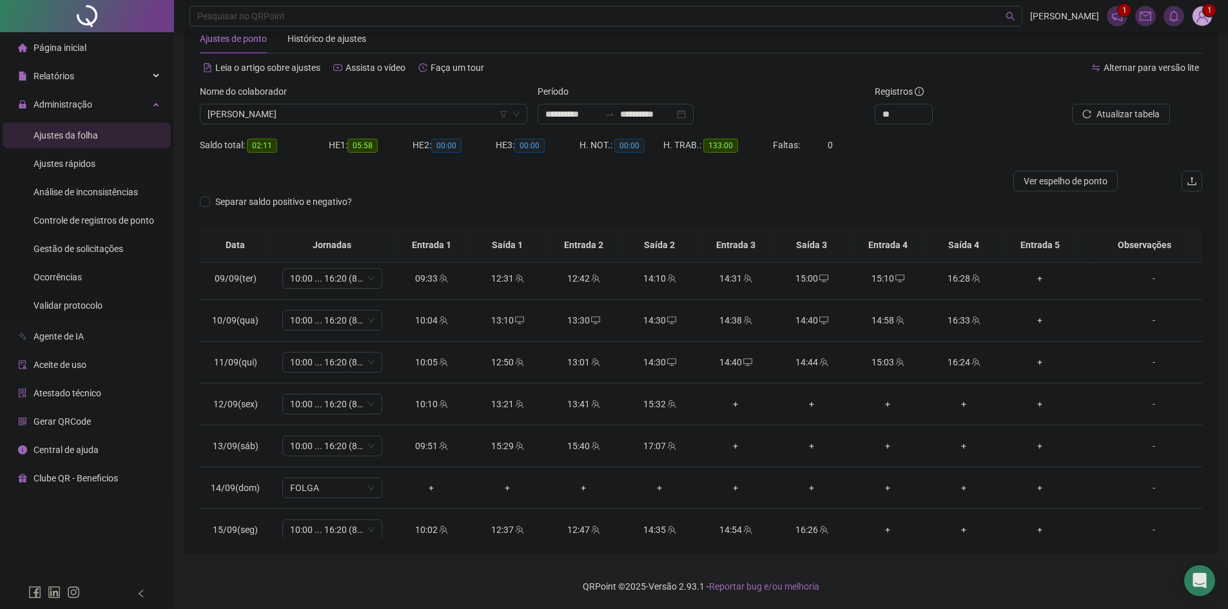
click at [1117, 117] on span "Atualizar tabela" at bounding box center [1128, 114] width 63 height 14
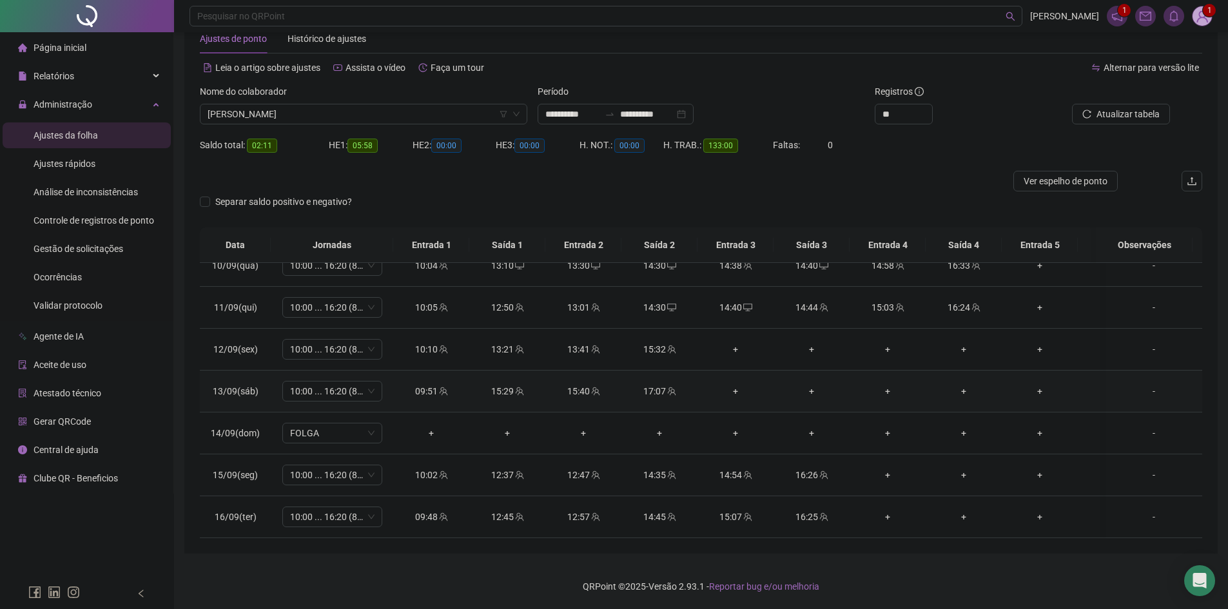
click at [740, 386] on div "+" at bounding box center [735, 391] width 55 height 14
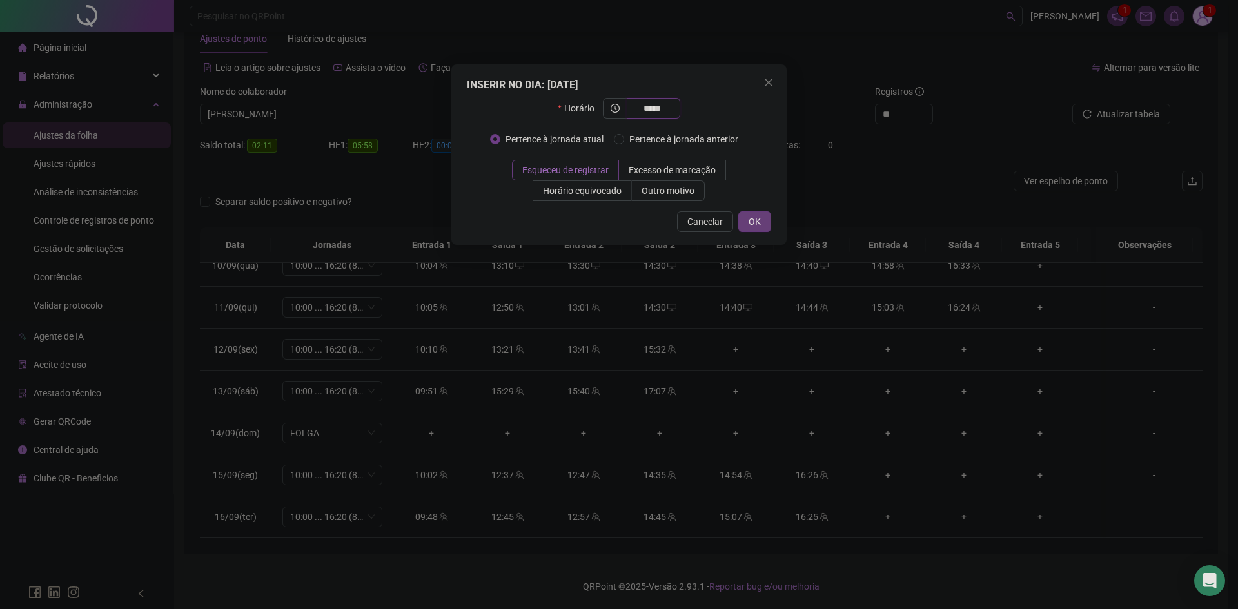
type input "*****"
click at [755, 215] on span "OK" at bounding box center [755, 222] width 12 height 14
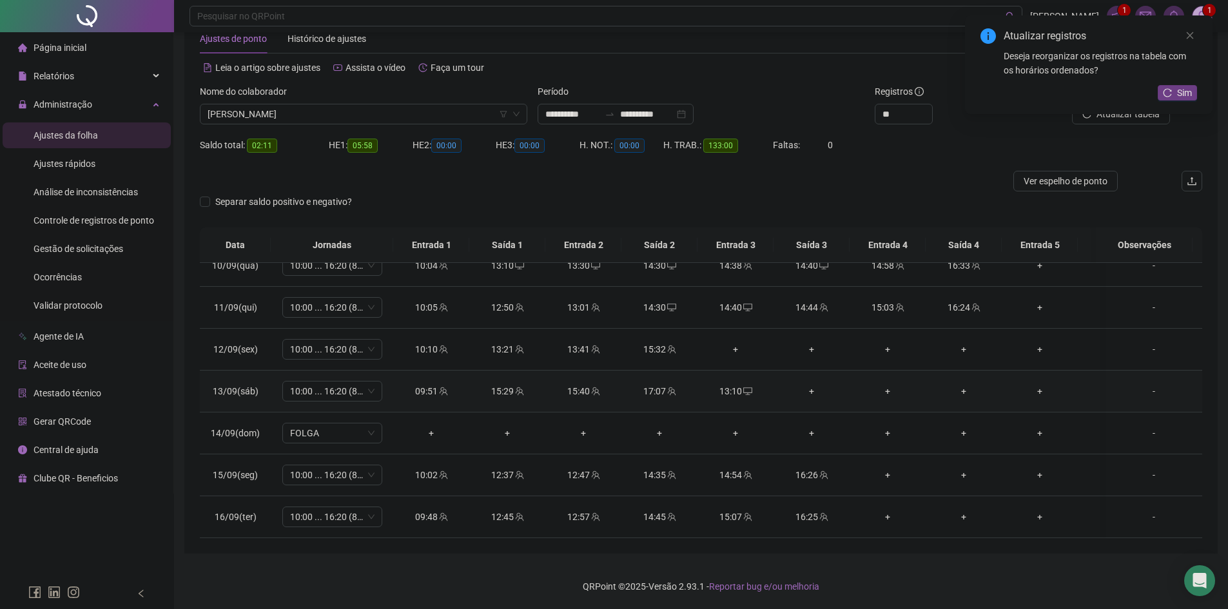
click at [816, 384] on div "+" at bounding box center [811, 391] width 55 height 14
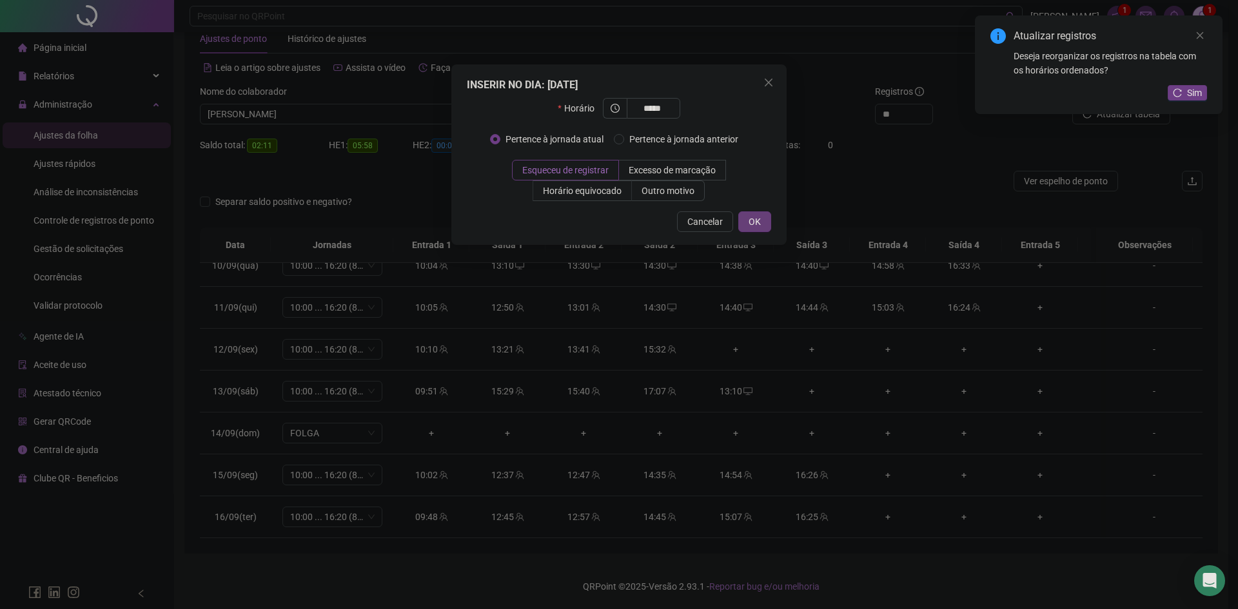
type input "*****"
click at [763, 225] on button "OK" at bounding box center [754, 221] width 33 height 21
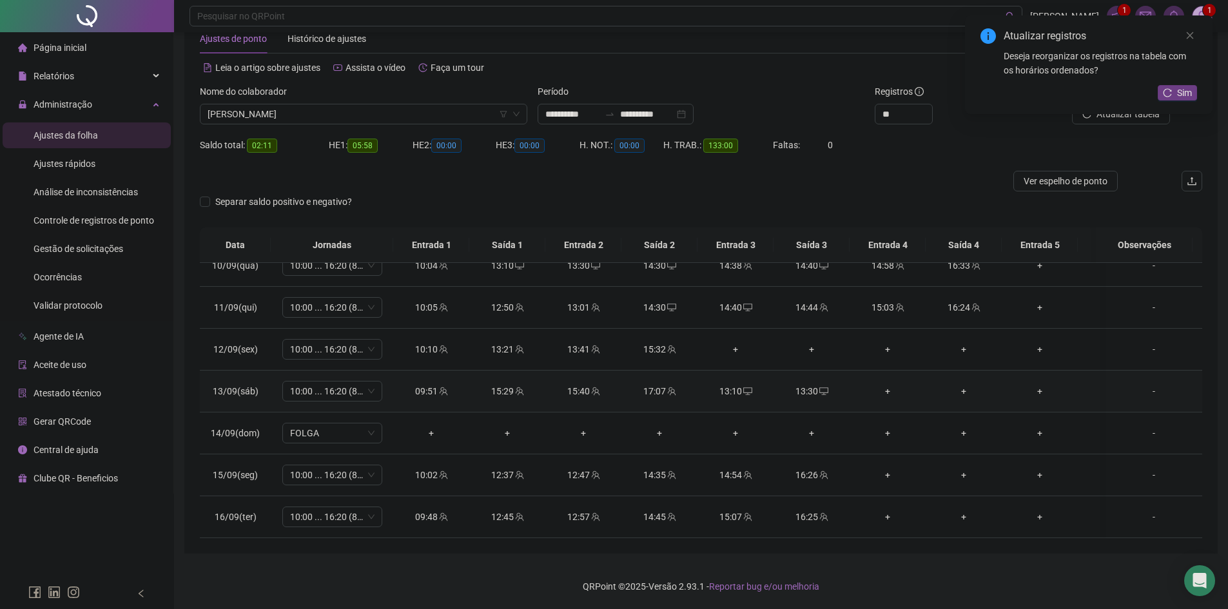
click at [888, 384] on div "+" at bounding box center [887, 391] width 55 height 14
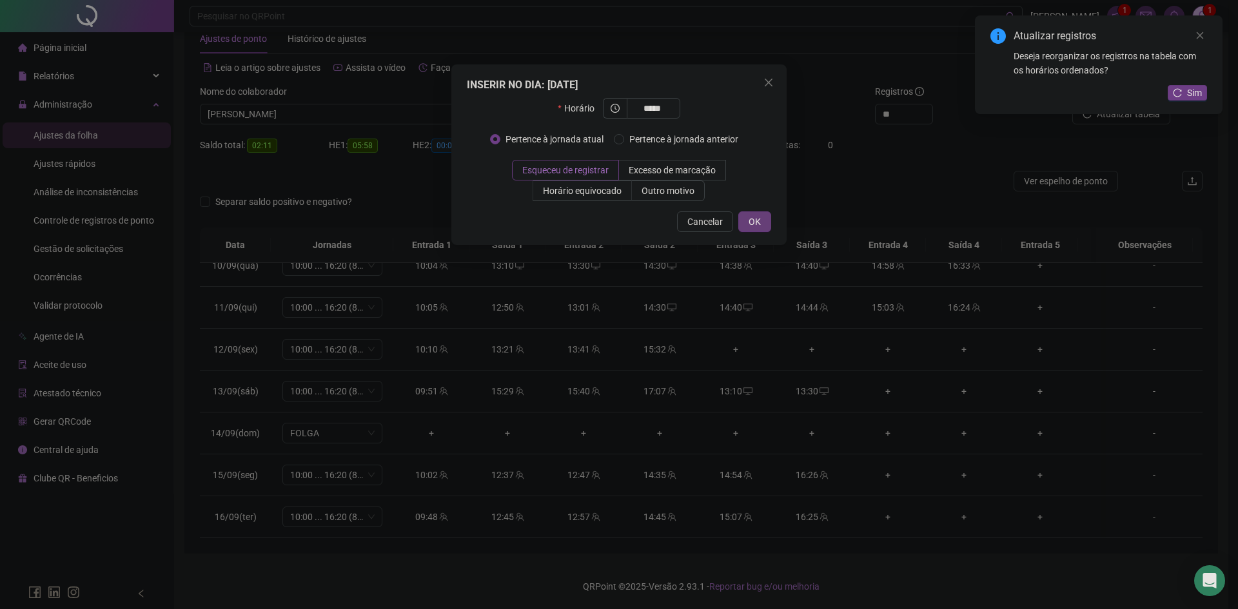
type input "*****"
click at [760, 215] on span "OK" at bounding box center [755, 222] width 12 height 14
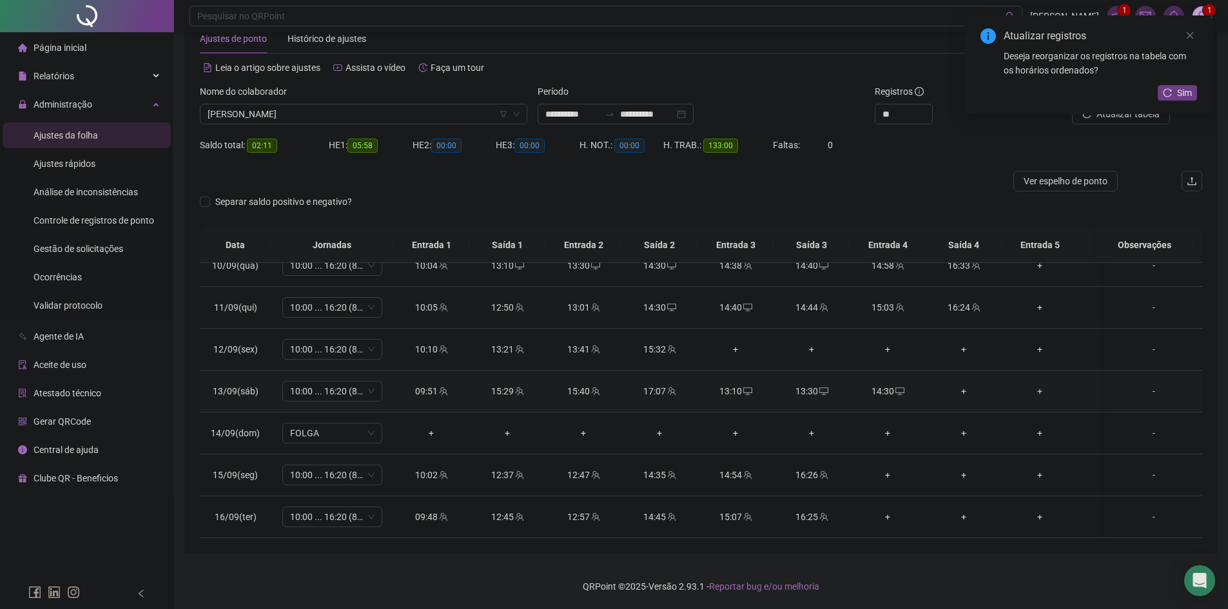
click at [966, 384] on div "+" at bounding box center [963, 391] width 55 height 14
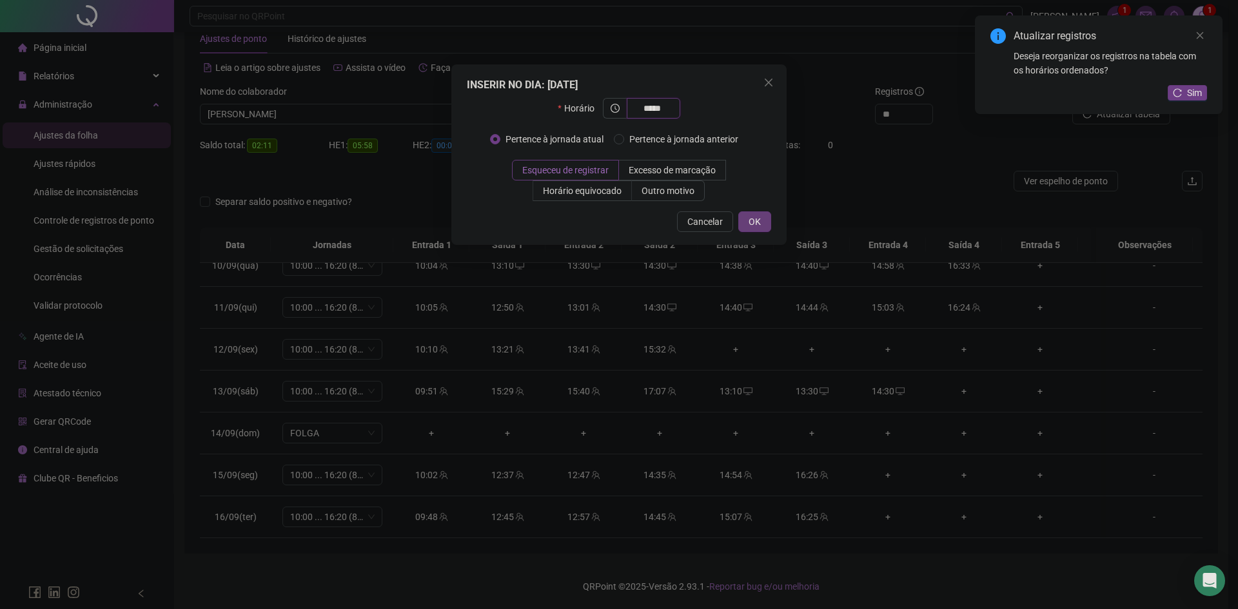
type input "*****"
click at [757, 221] on span "OK" at bounding box center [755, 222] width 12 height 14
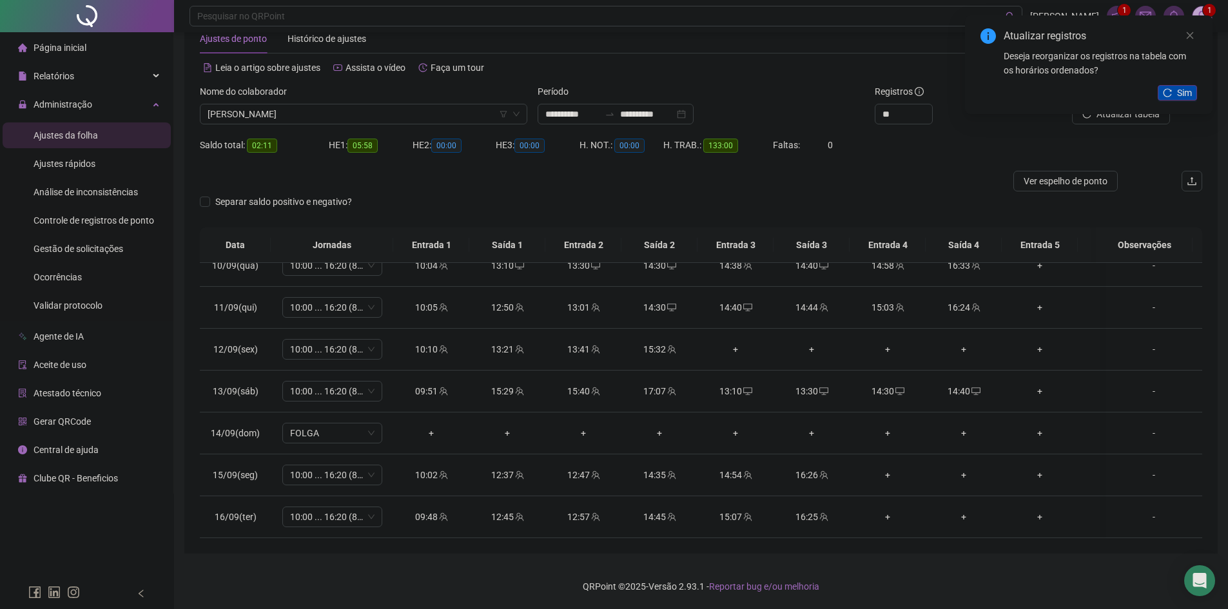
click at [1175, 91] on button "Sim" at bounding box center [1177, 92] width 39 height 15
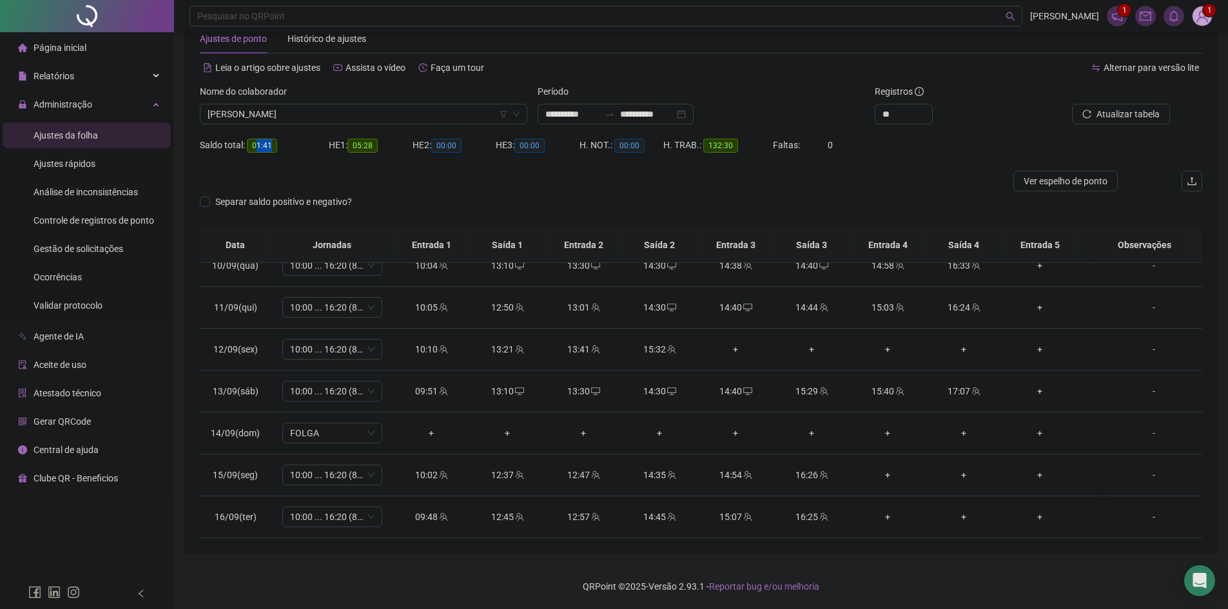
drag, startPoint x: 256, startPoint y: 141, endPoint x: 290, endPoint y: 142, distance: 34.2
click at [281, 141] on div "Saldo total: 01:41" at bounding box center [264, 145] width 129 height 15
click at [355, 176] on div at bounding box center [576, 181] width 752 height 21
click at [890, 468] on div "+" at bounding box center [887, 475] width 55 height 14
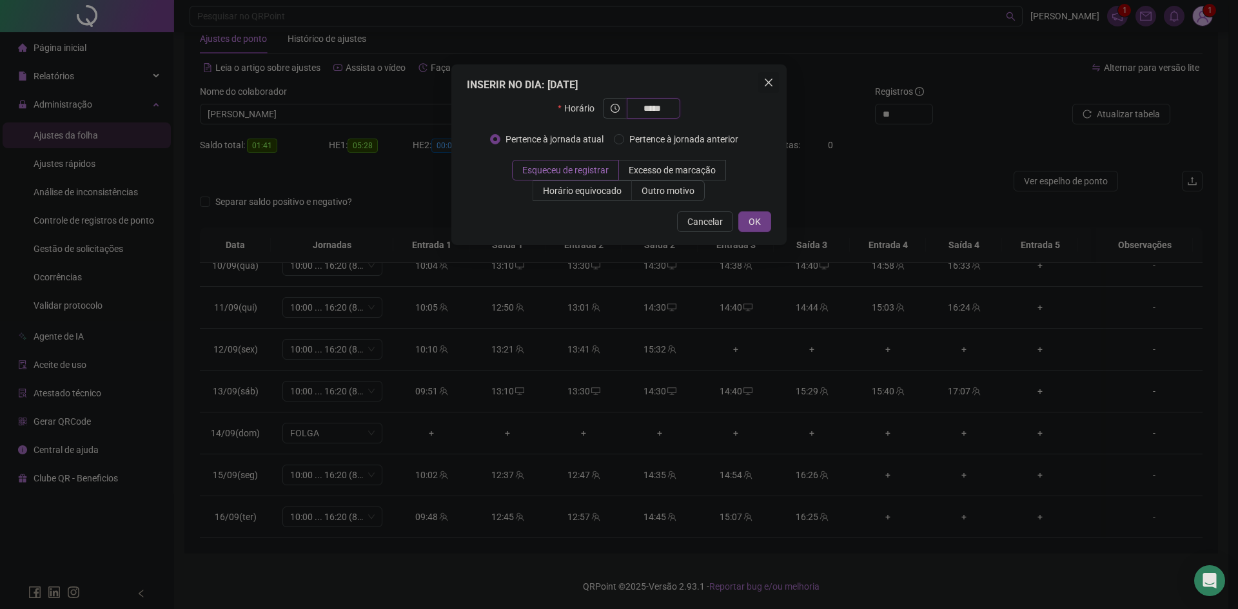
type input "*****"
click at [767, 82] on icon "close" at bounding box center [769, 83] width 8 height 8
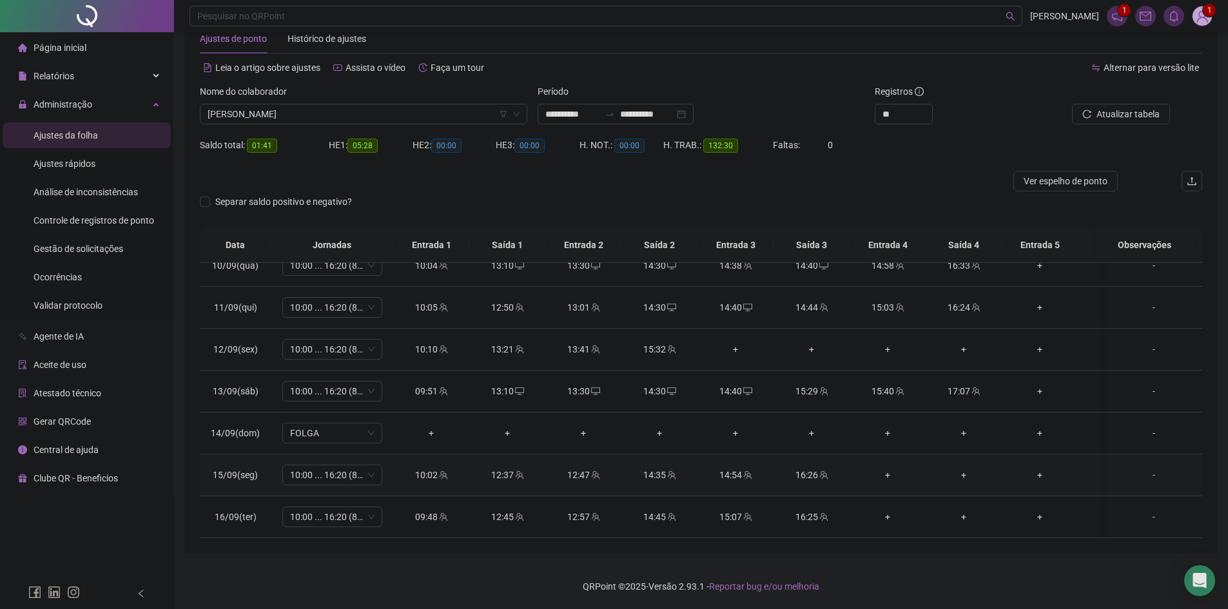
click at [894, 468] on div "+" at bounding box center [887, 475] width 55 height 14
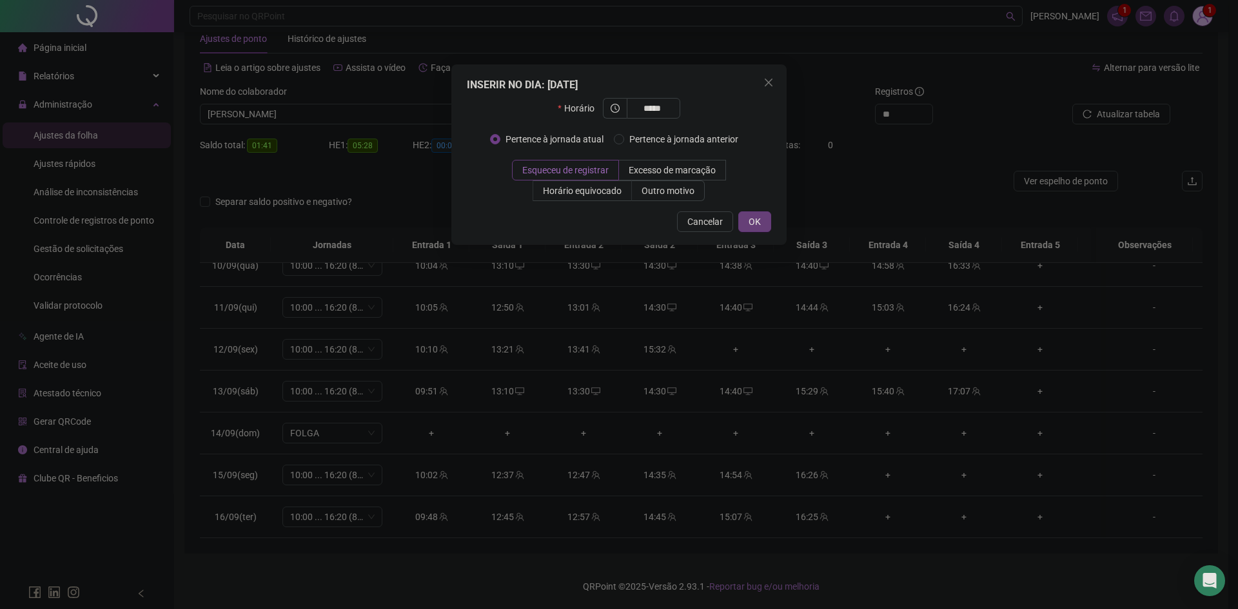
type input "*****"
click at [761, 221] on button "OK" at bounding box center [754, 221] width 33 height 21
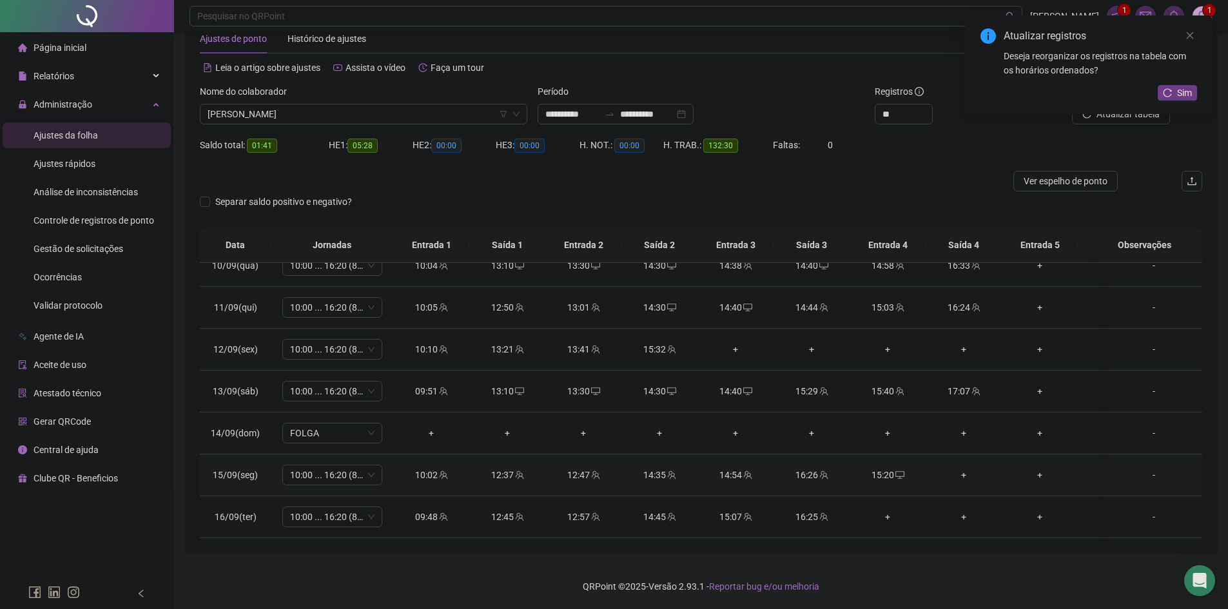
click at [966, 469] on div "+" at bounding box center [963, 475] width 55 height 14
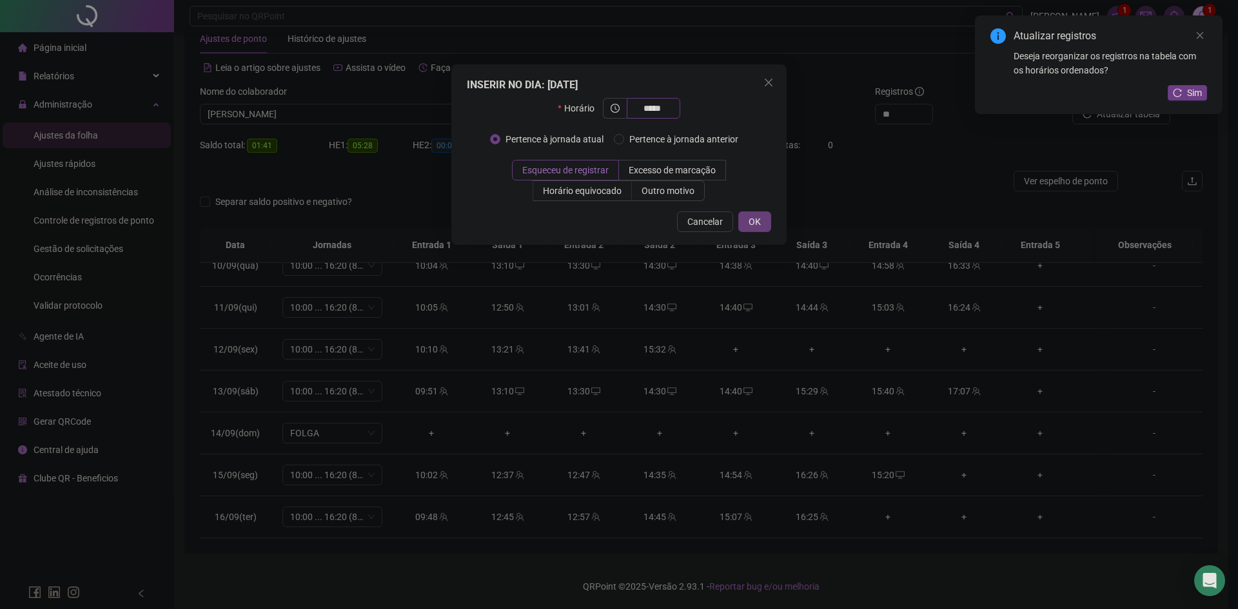
type input "*****"
click at [754, 220] on span "OK" at bounding box center [755, 222] width 12 height 14
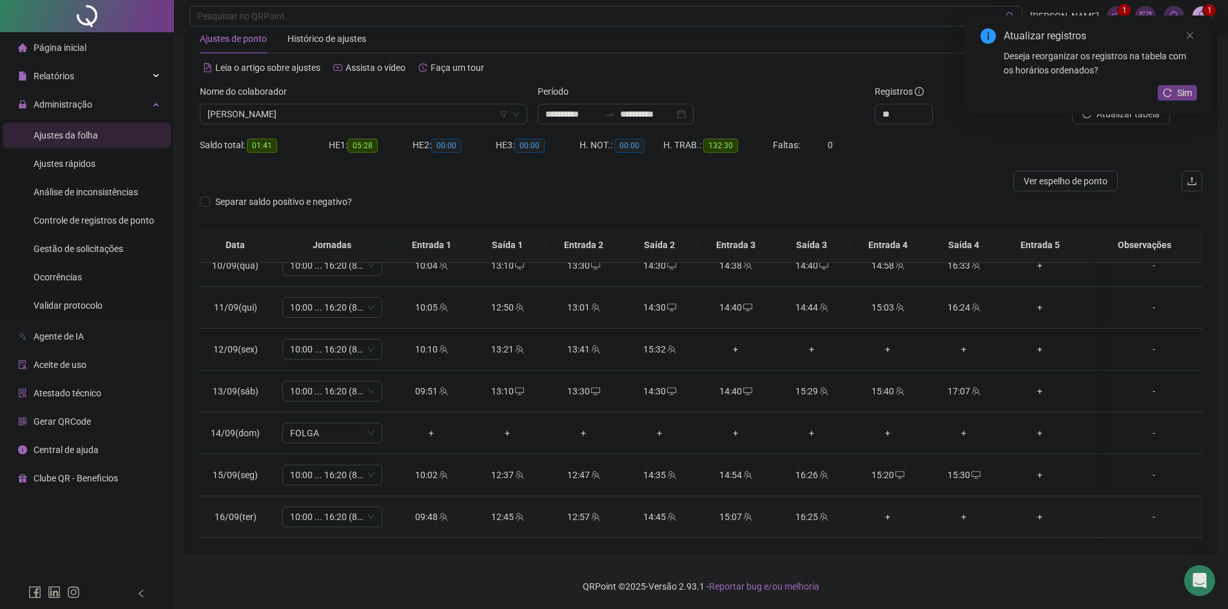
click at [890, 510] on div "+" at bounding box center [887, 517] width 55 height 14
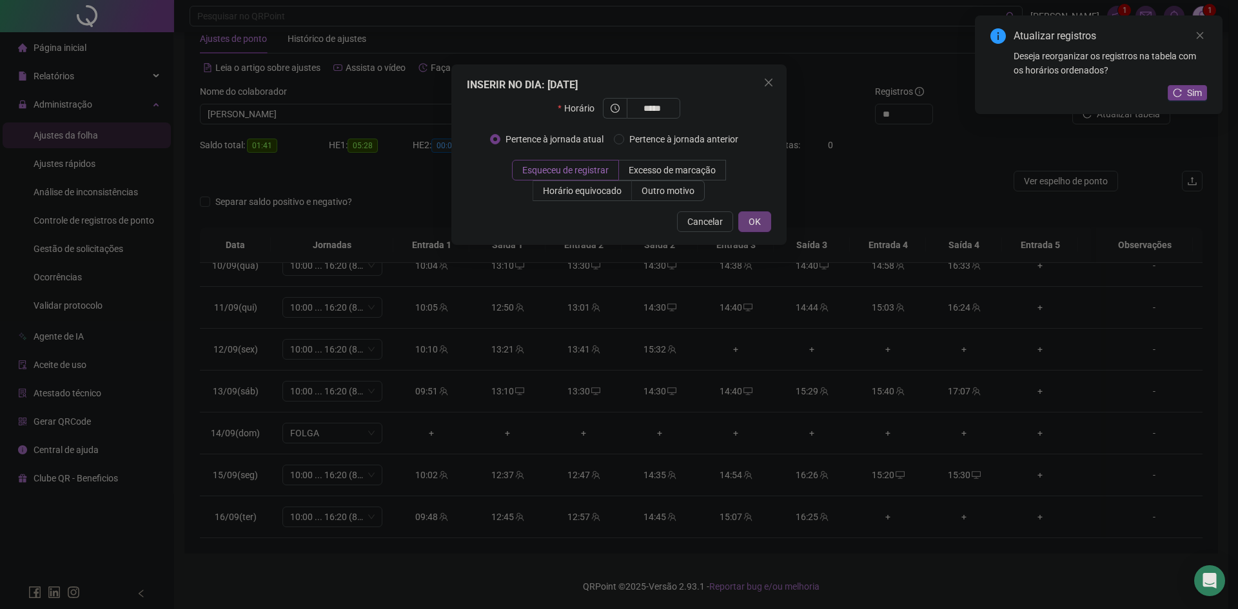
type input "*****"
click at [755, 223] on span "OK" at bounding box center [755, 222] width 12 height 14
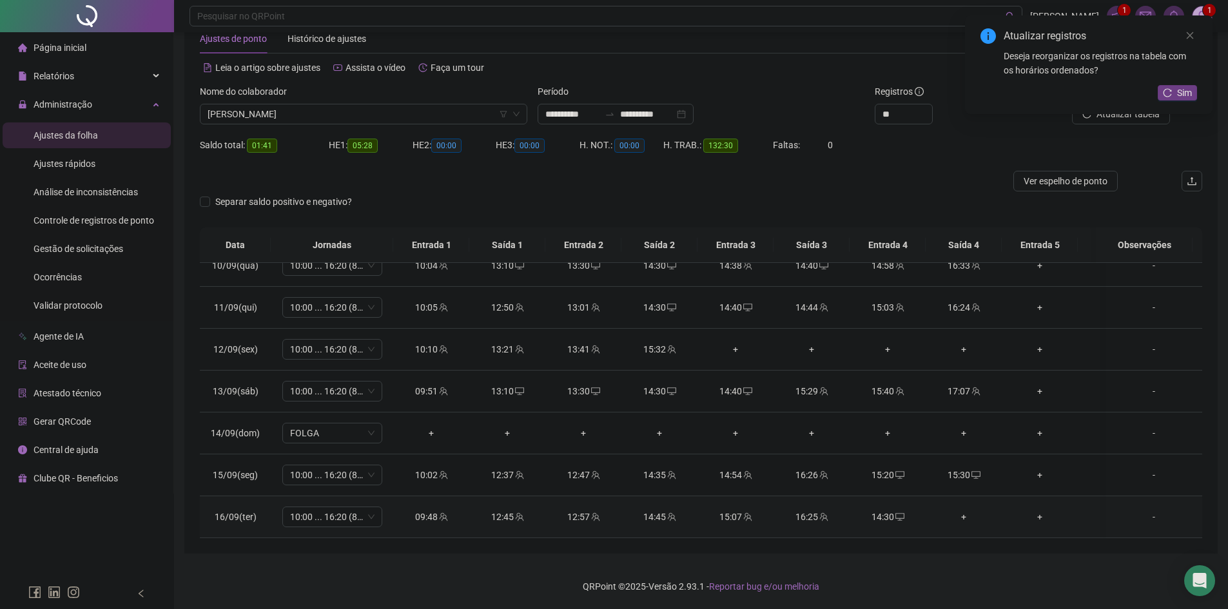
click at [964, 510] on div "+" at bounding box center [963, 517] width 55 height 14
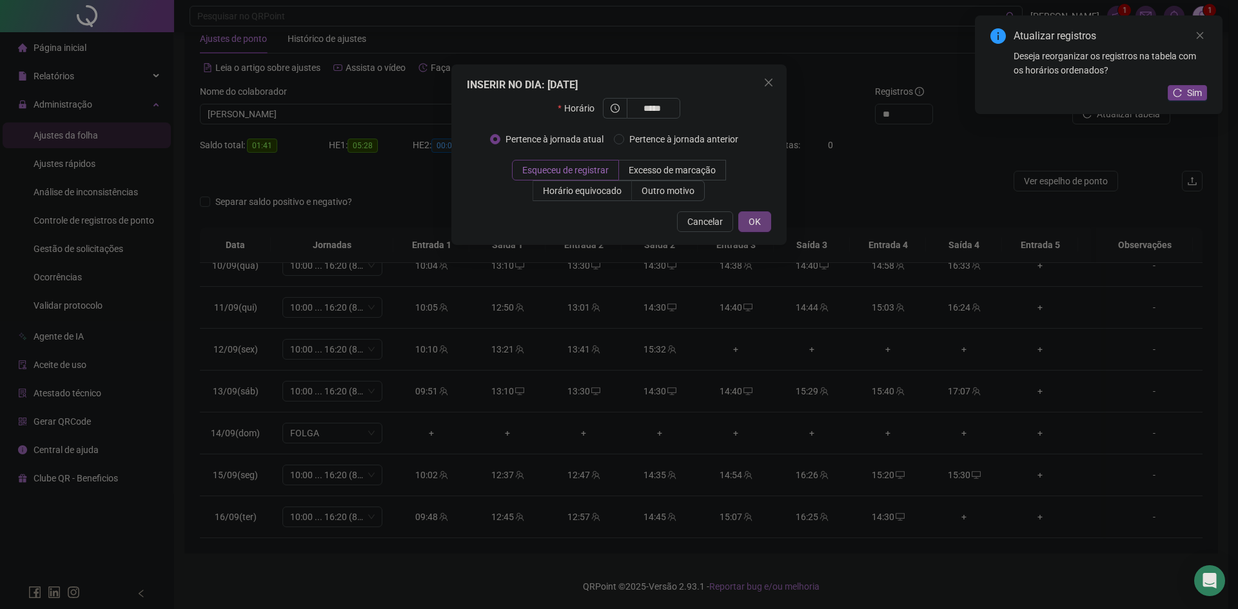
type input "*****"
click at [759, 212] on button "OK" at bounding box center [754, 221] width 33 height 21
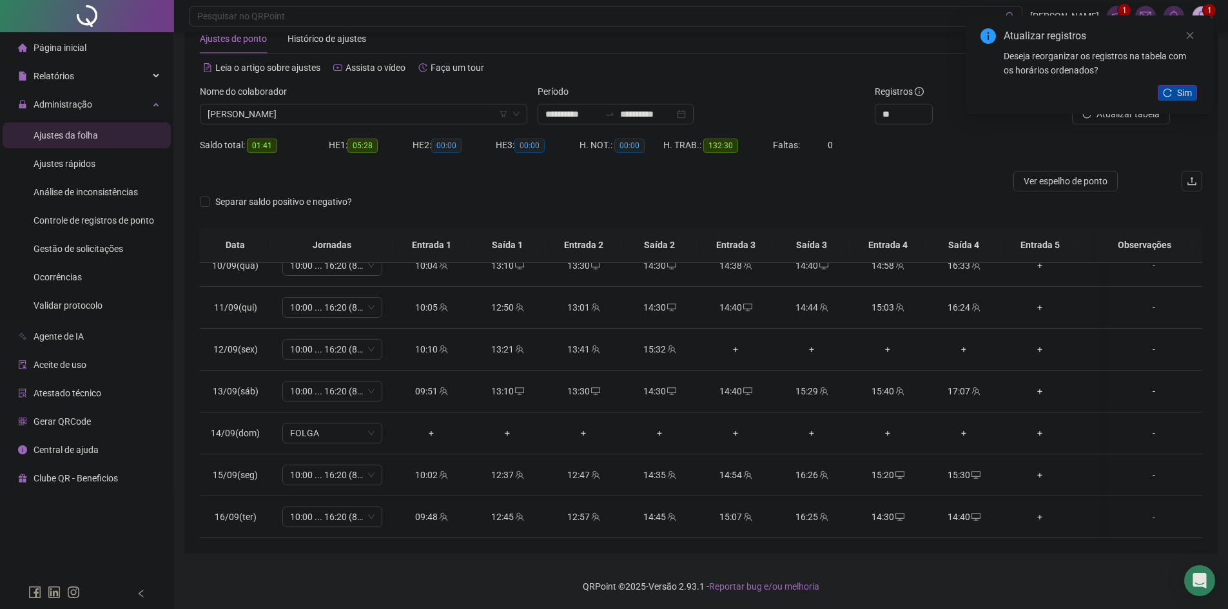
click at [1174, 93] on button "Sim" at bounding box center [1177, 92] width 39 height 15
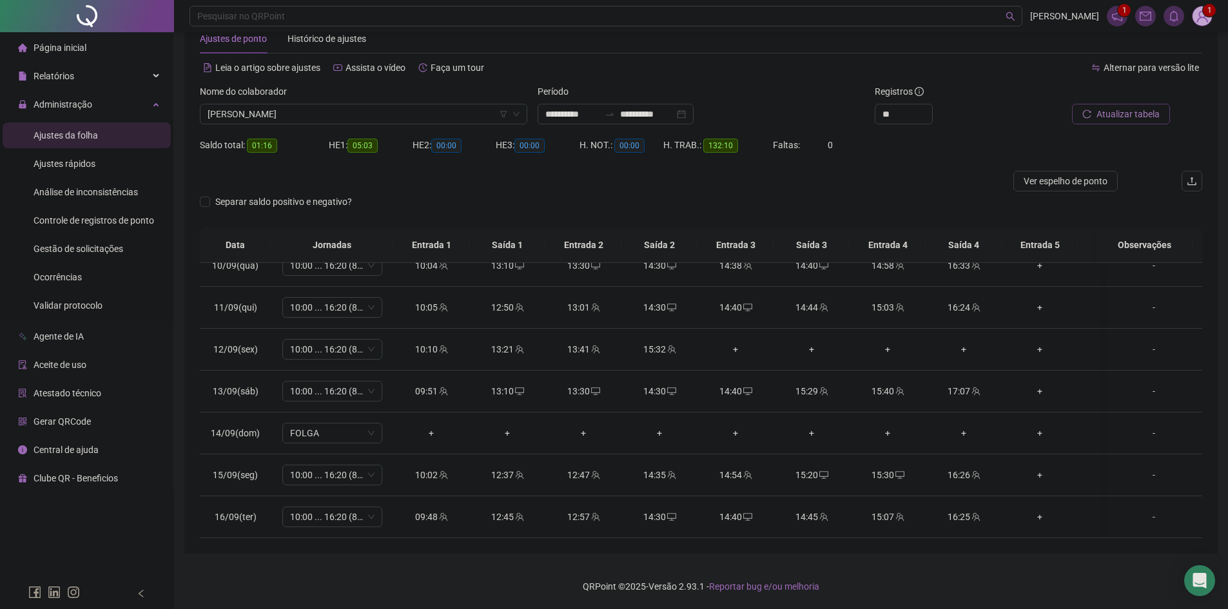
click at [1124, 112] on span "Atualizar tabela" at bounding box center [1128, 114] width 63 height 14
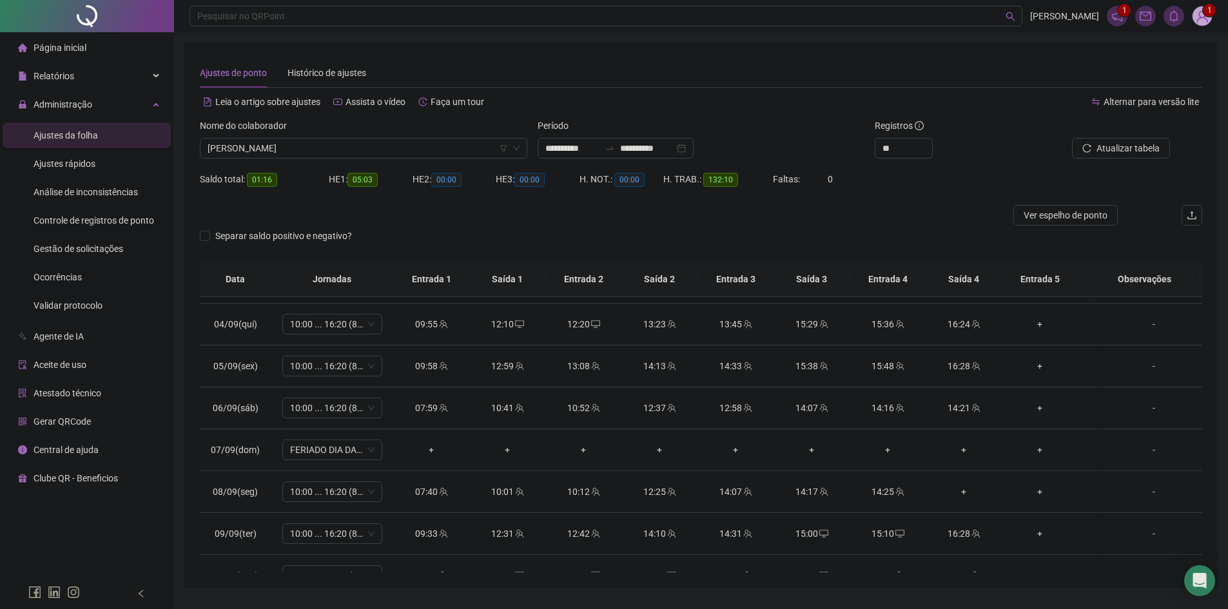
scroll to position [645, 0]
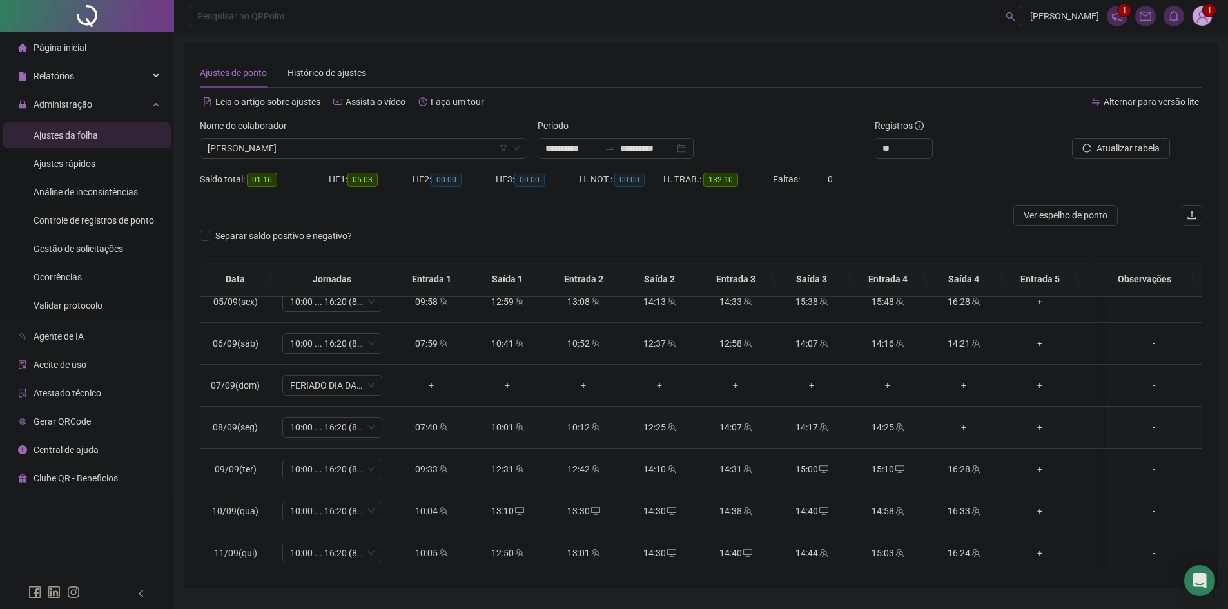
click at [966, 427] on div "+" at bounding box center [963, 427] width 55 height 14
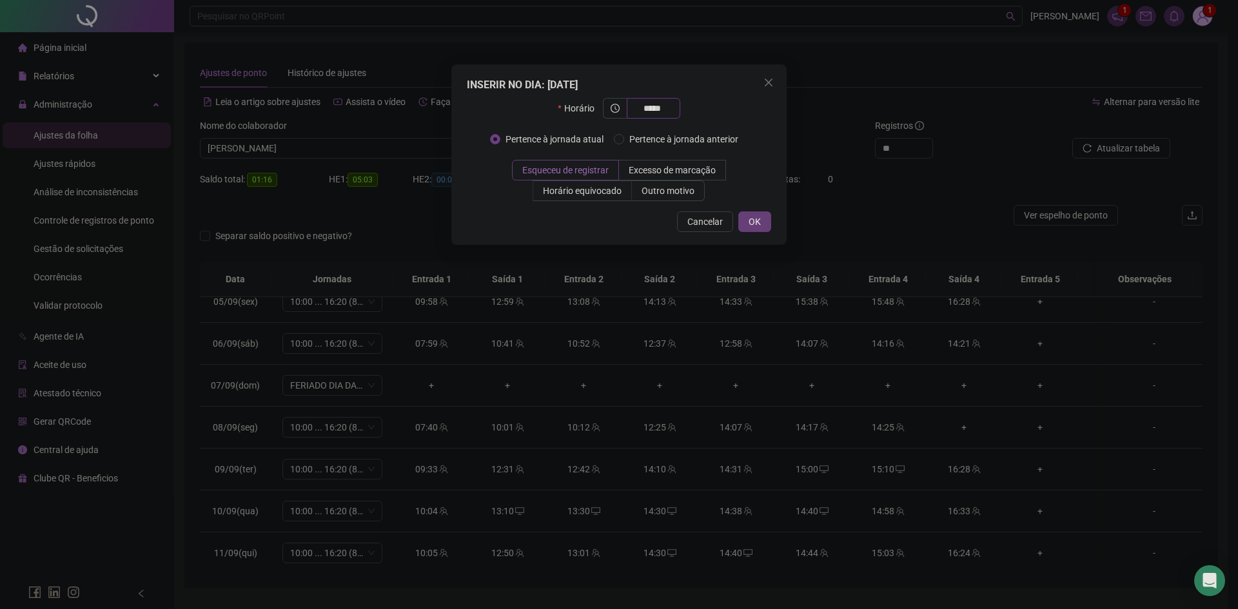
type input "*****"
click at [755, 225] on span "OK" at bounding box center [755, 222] width 12 height 14
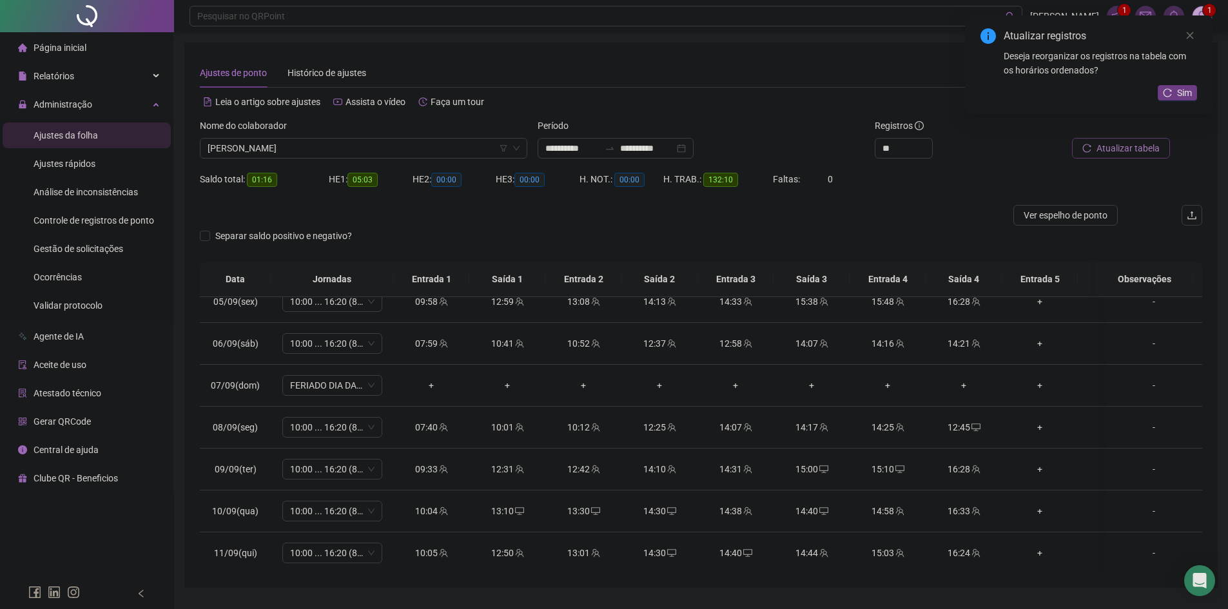
click at [1122, 150] on span "Atualizar tabela" at bounding box center [1128, 148] width 63 height 14
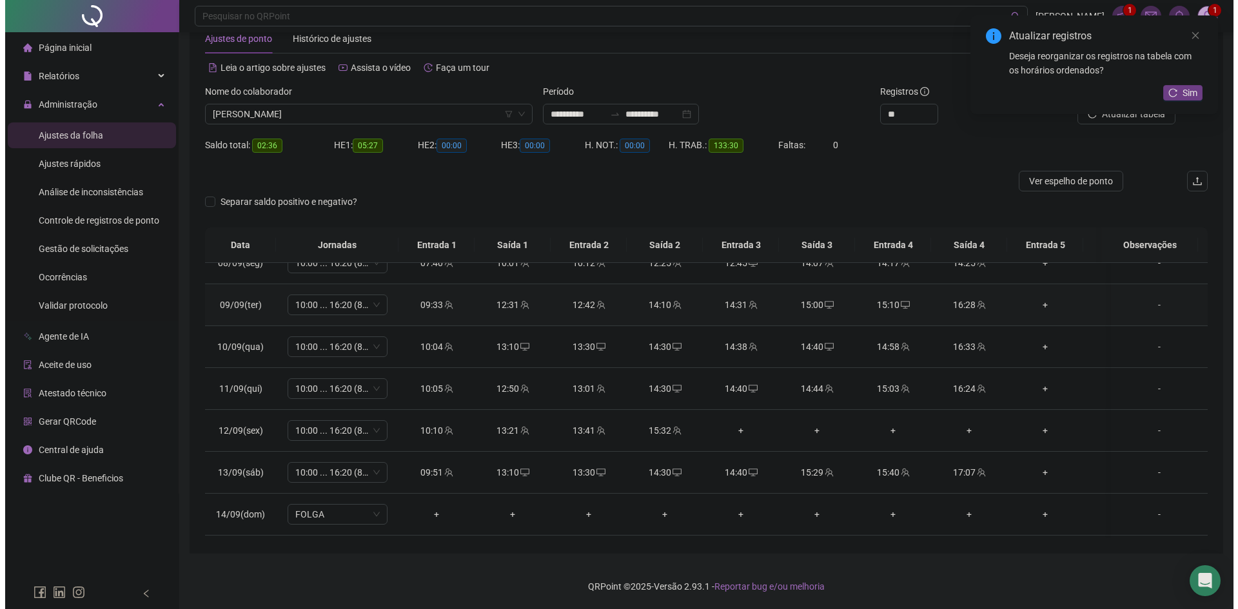
scroll to position [866, 0]
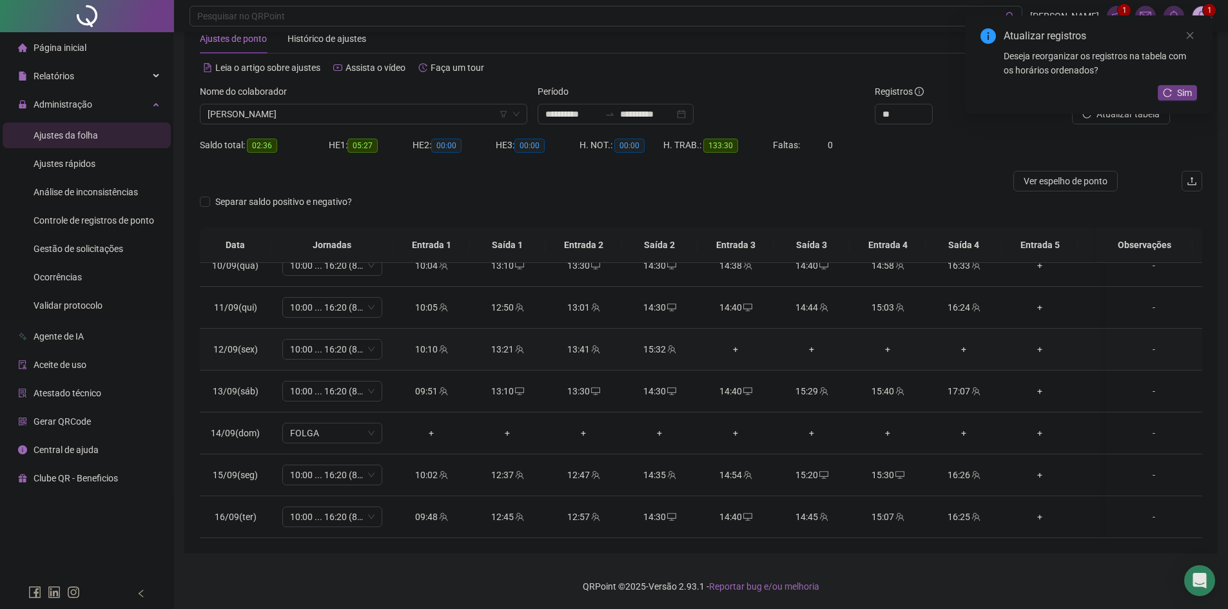
click at [1144, 342] on div "-" at bounding box center [1154, 349] width 76 height 14
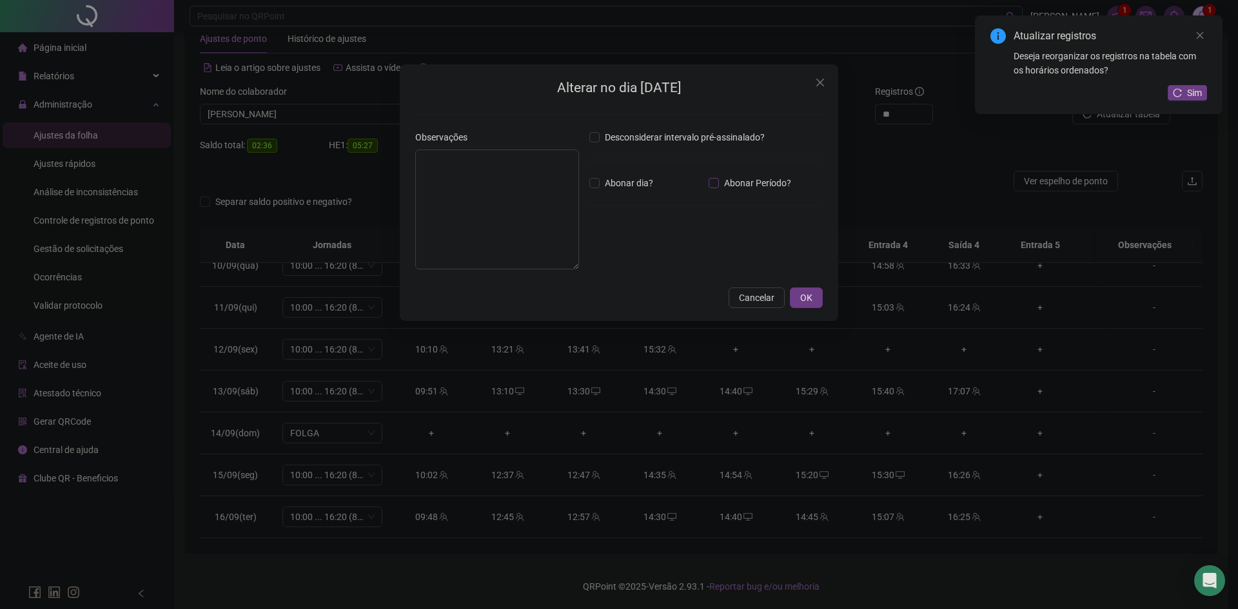
click at [721, 181] on span "Abonar Período?" at bounding box center [757, 183] width 77 height 14
click at [631, 248] on input "*****" at bounding box center [623, 253] width 52 height 15
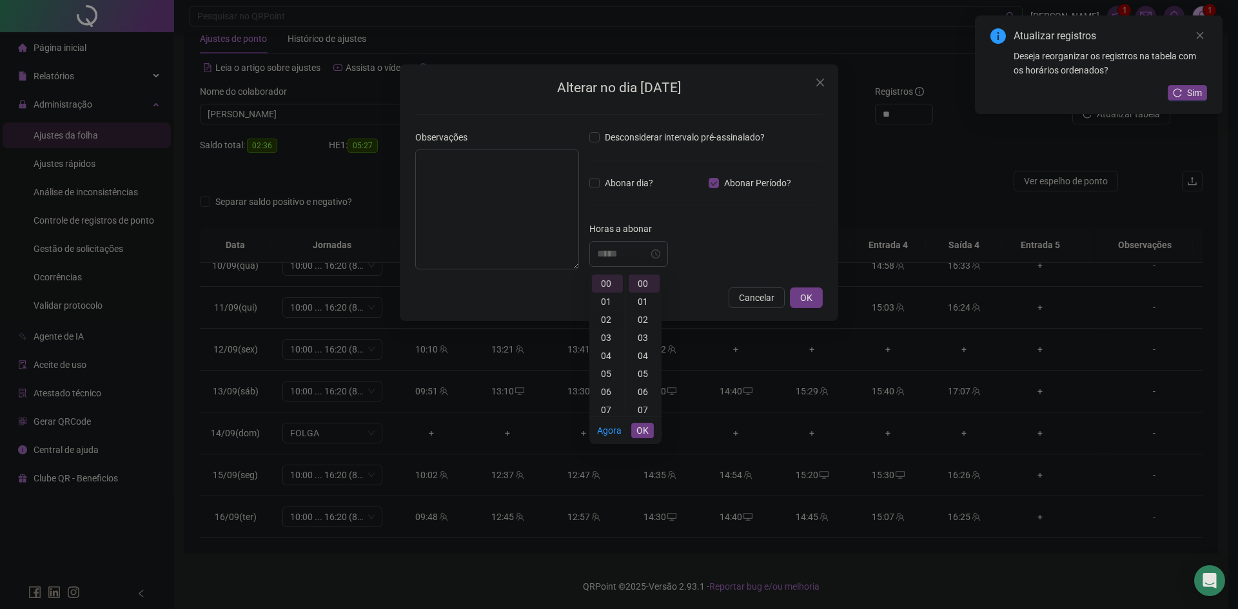
click at [607, 319] on div "02" at bounding box center [607, 320] width 31 height 18
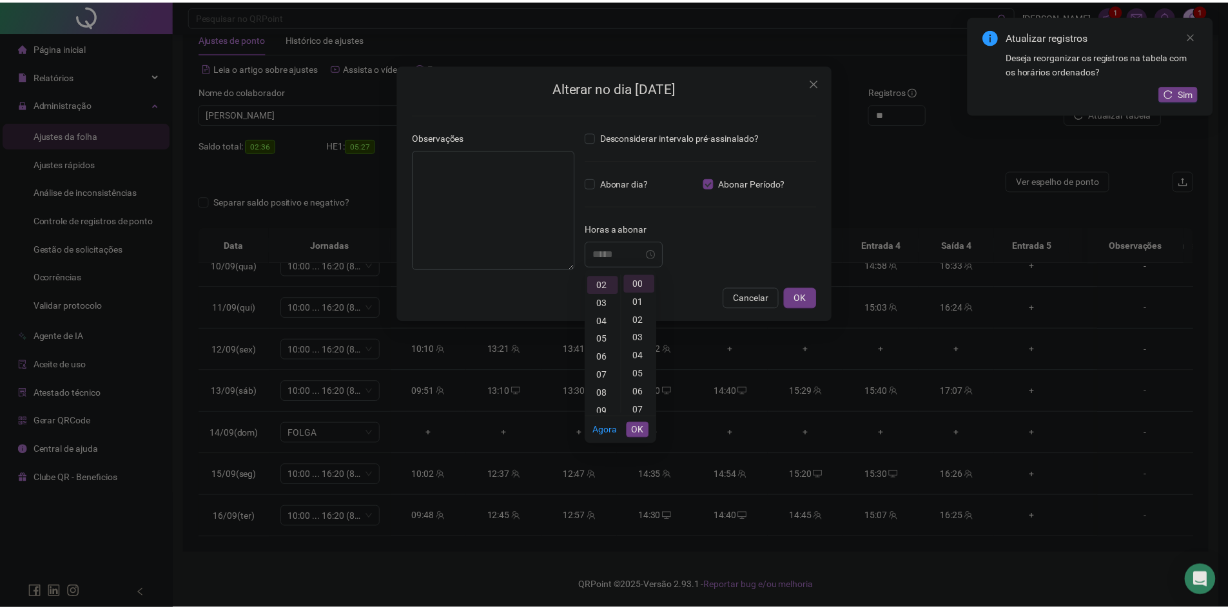
scroll to position [36, 0]
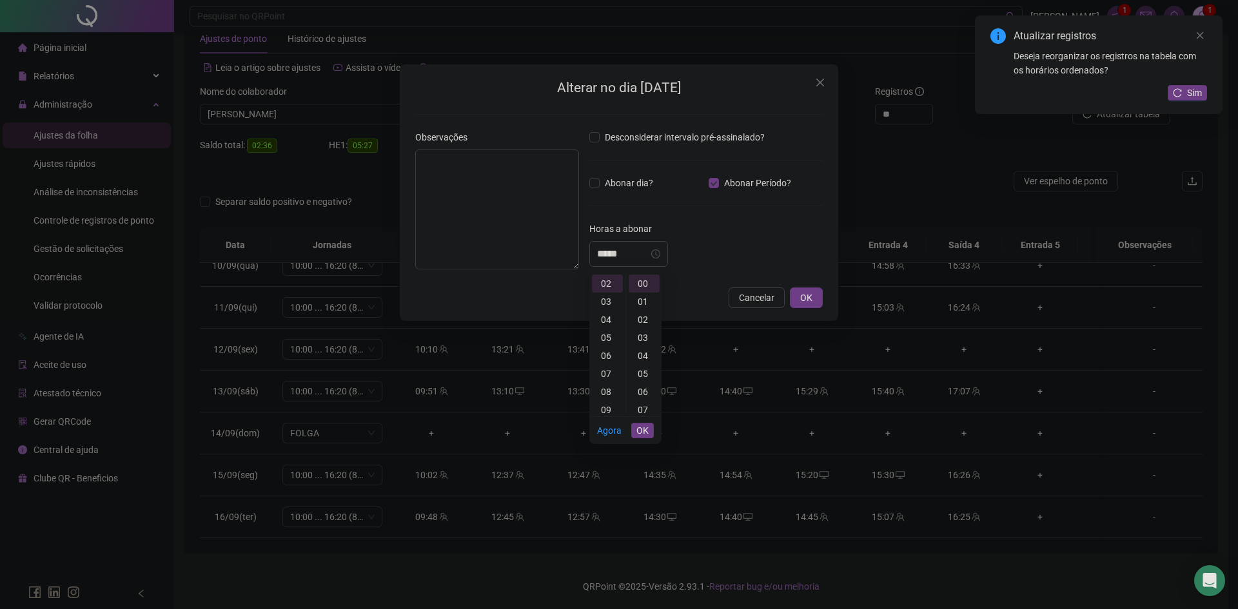
type input "*****"
click at [730, 237] on div "Horas a abonar" at bounding box center [705, 231] width 233 height 19
click at [822, 78] on icon "close" at bounding box center [820, 82] width 10 height 10
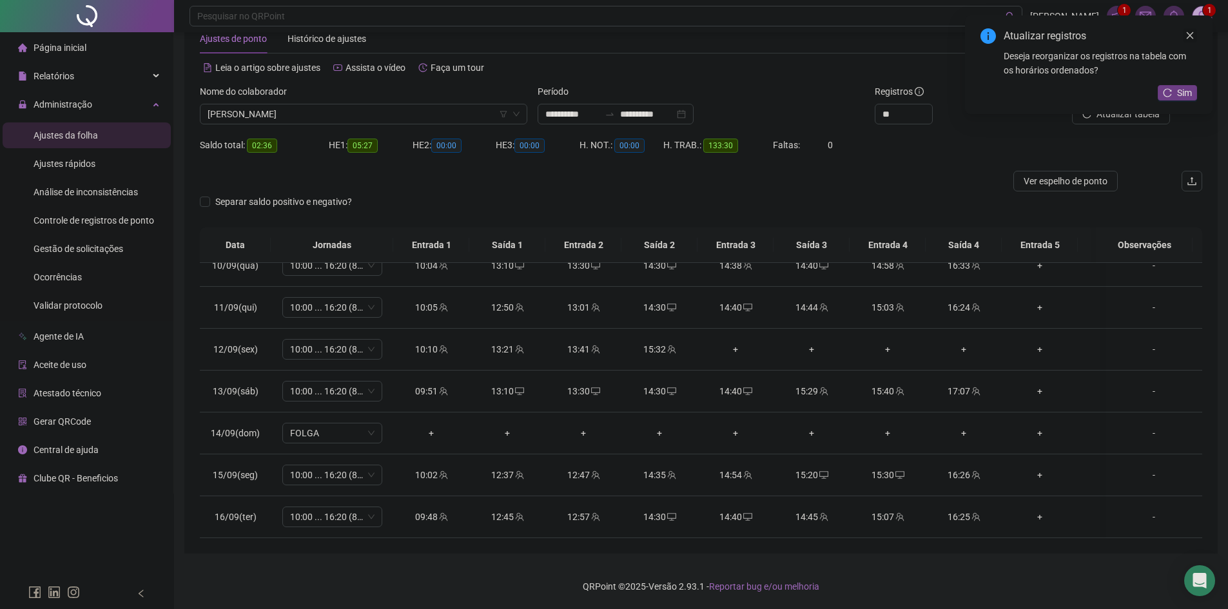
click at [1190, 34] on icon "close" at bounding box center [1190, 35] width 9 height 9
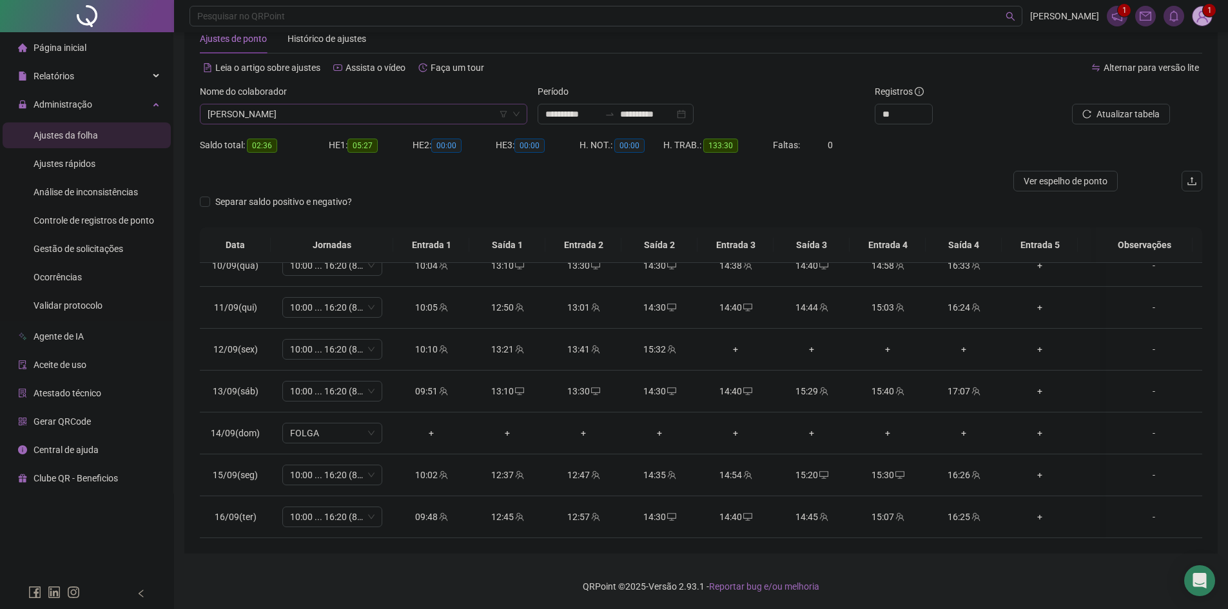
click at [320, 119] on span "[PERSON_NAME]" at bounding box center [364, 113] width 312 height 19
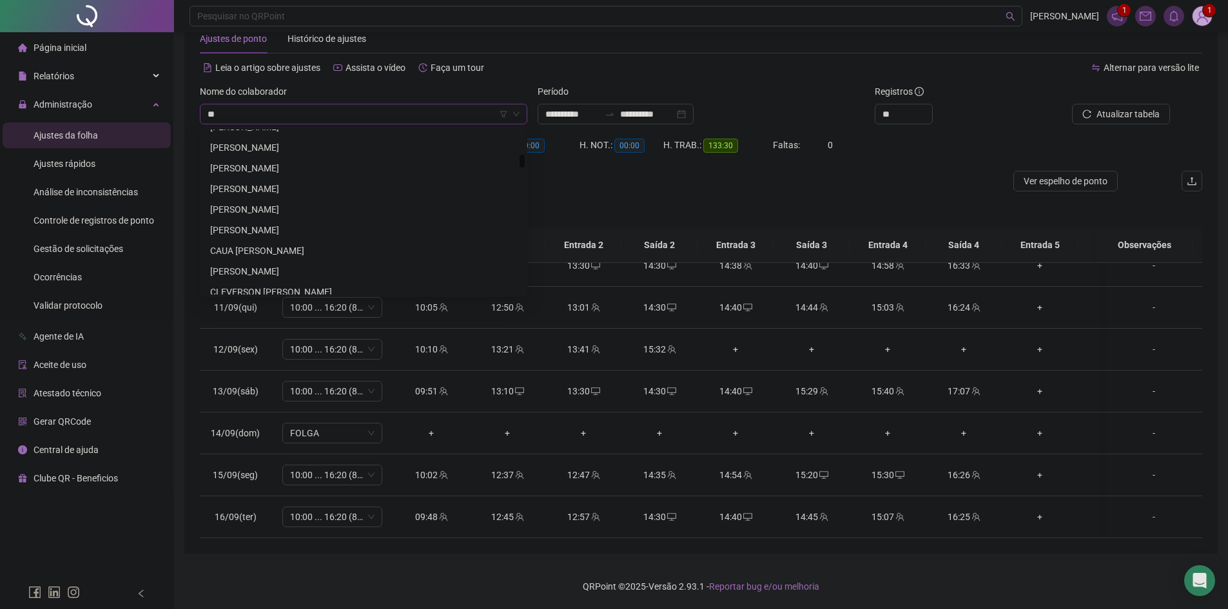
scroll to position [0, 0]
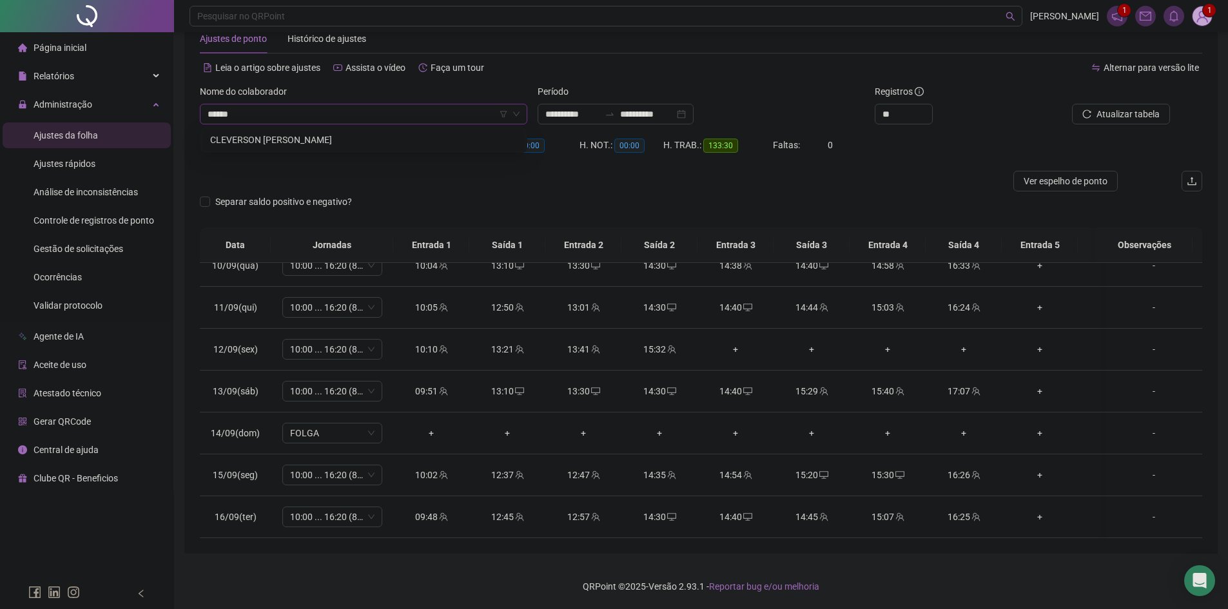
type input "*******"
click at [352, 139] on div "CLEVERSON [PERSON_NAME]" at bounding box center [363, 140] width 307 height 14
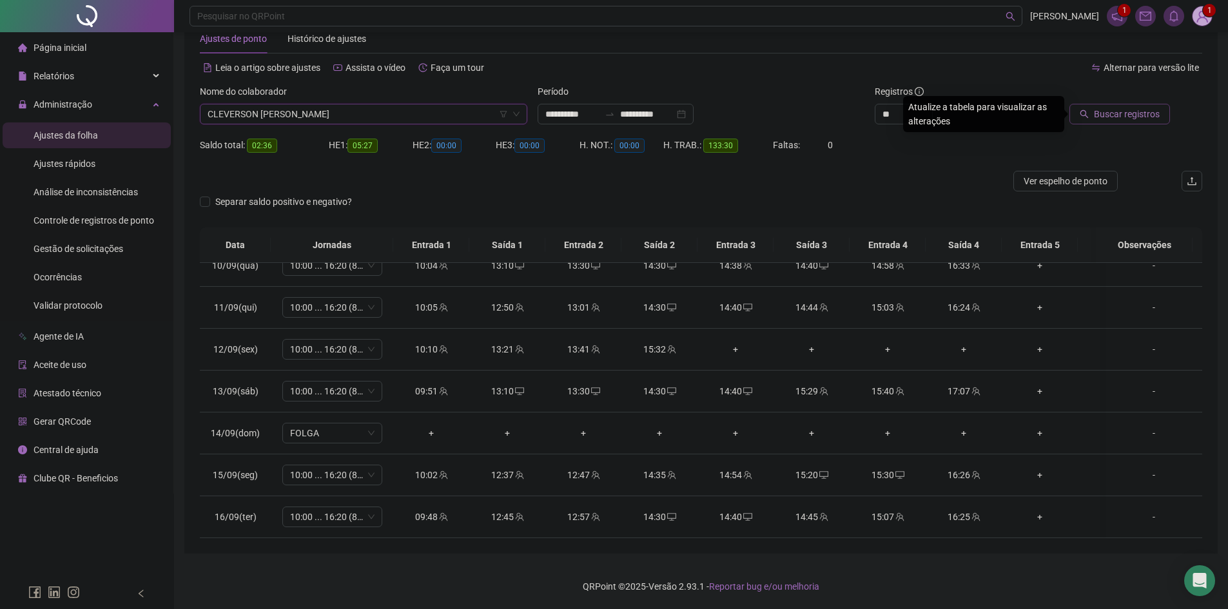
click at [1128, 104] on button "Buscar registros" at bounding box center [1120, 114] width 101 height 21
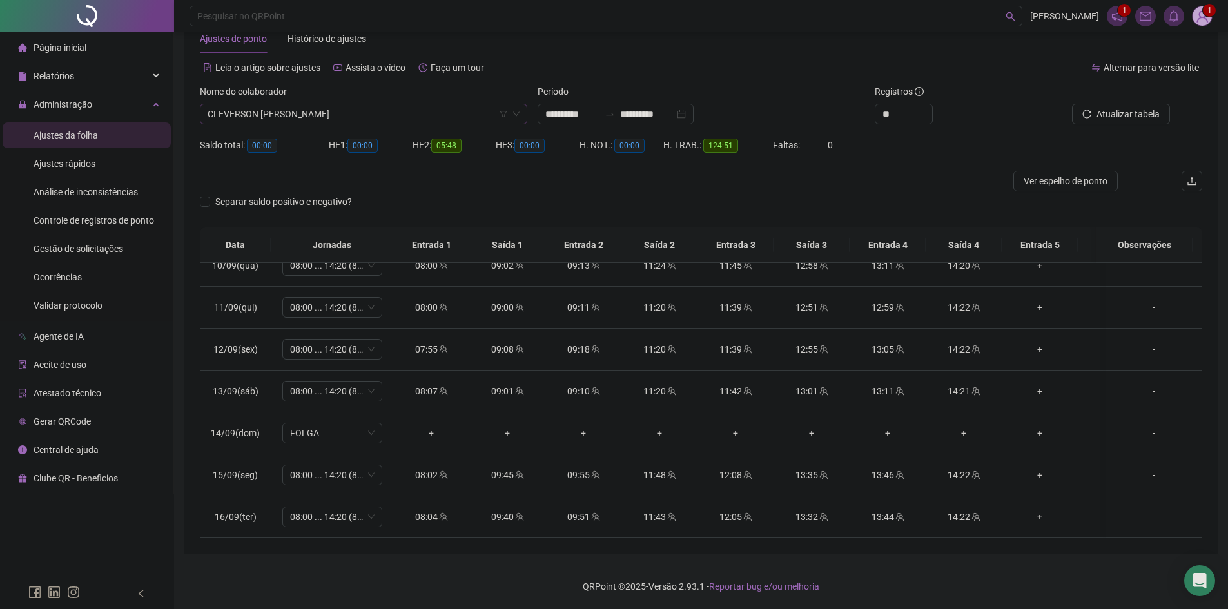
click at [342, 105] on span "CLEVERSON [PERSON_NAME]" at bounding box center [364, 113] width 312 height 19
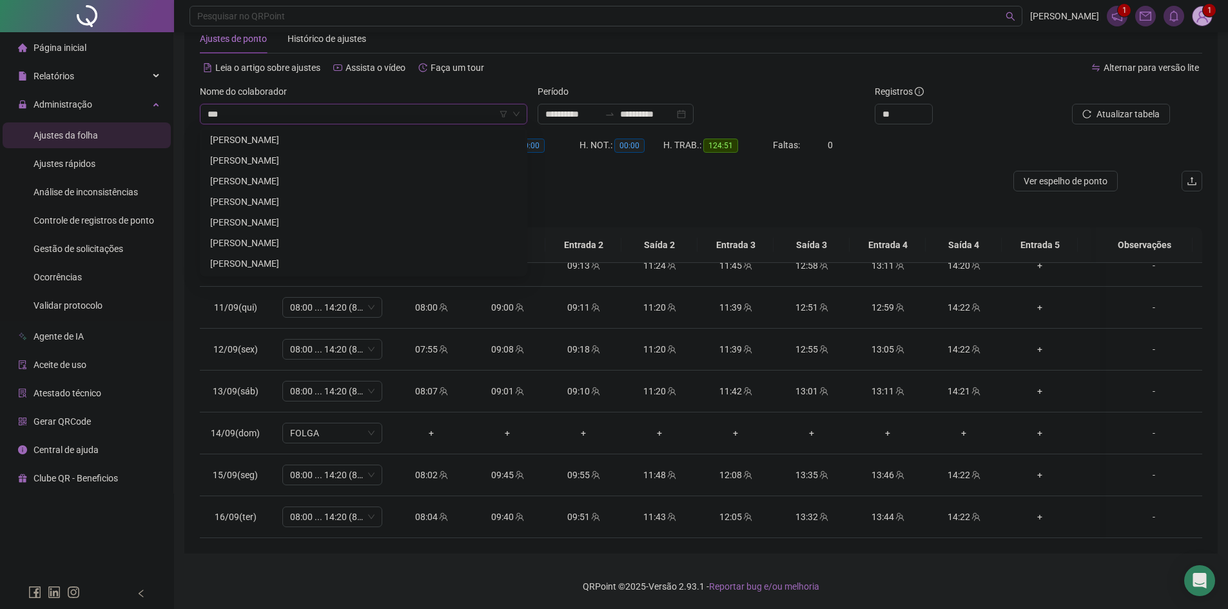
type input "****"
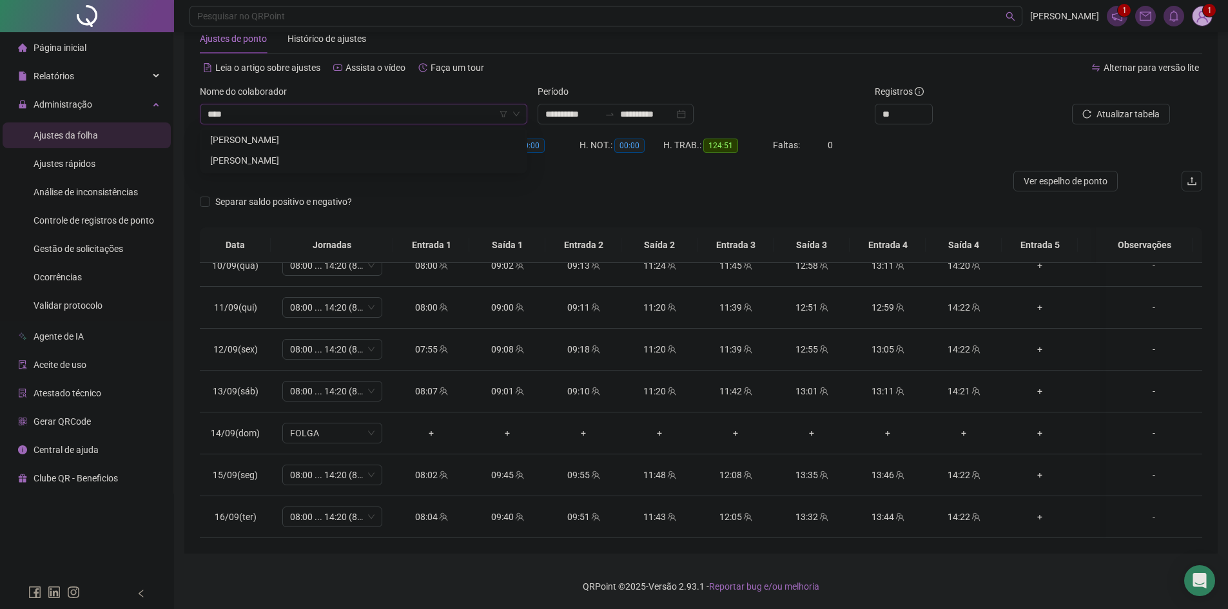
click at [333, 141] on div "[PERSON_NAME]" at bounding box center [363, 140] width 307 height 14
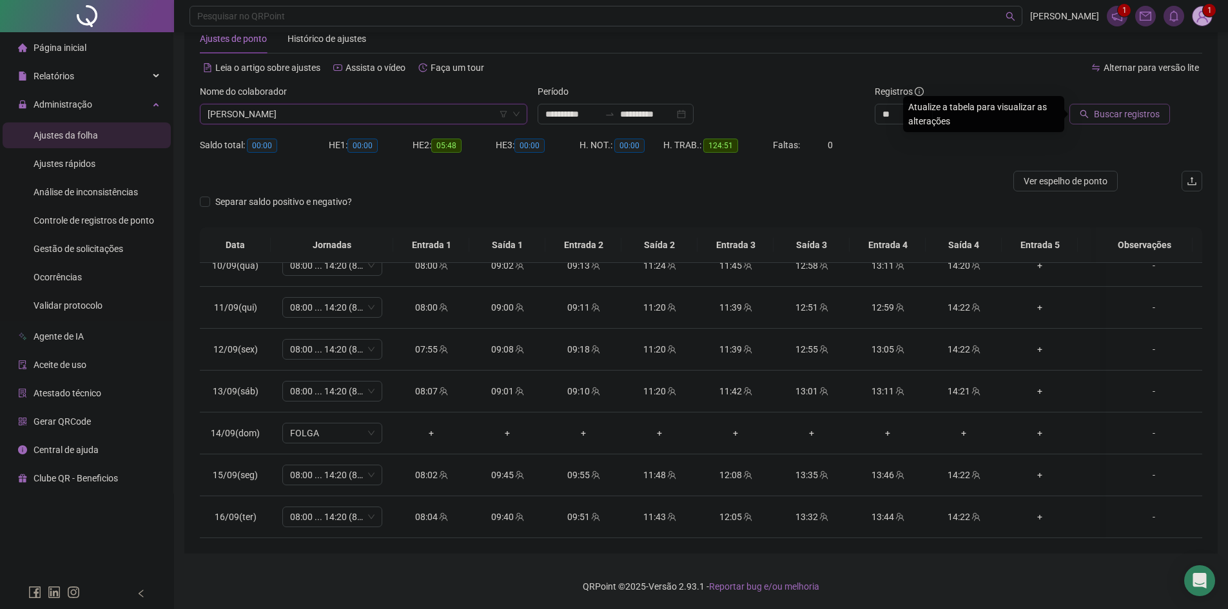
click at [1117, 112] on span "Buscar registros" at bounding box center [1127, 114] width 66 height 14
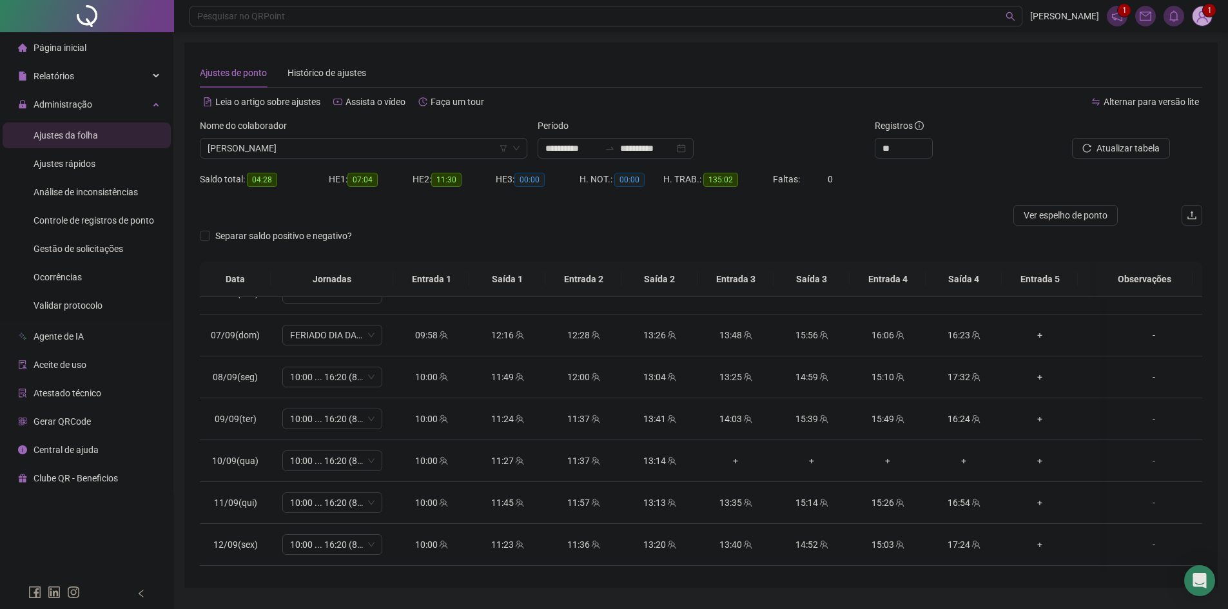
scroll to position [709, 0]
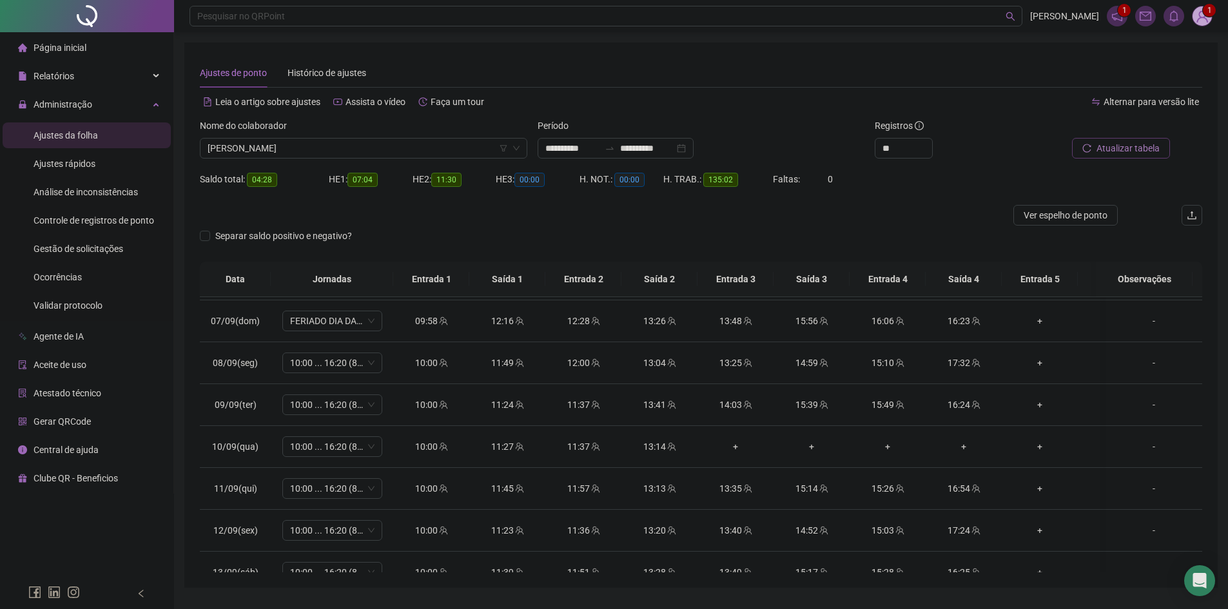
click at [1094, 148] on button "Atualizar tabela" at bounding box center [1121, 148] width 98 height 21
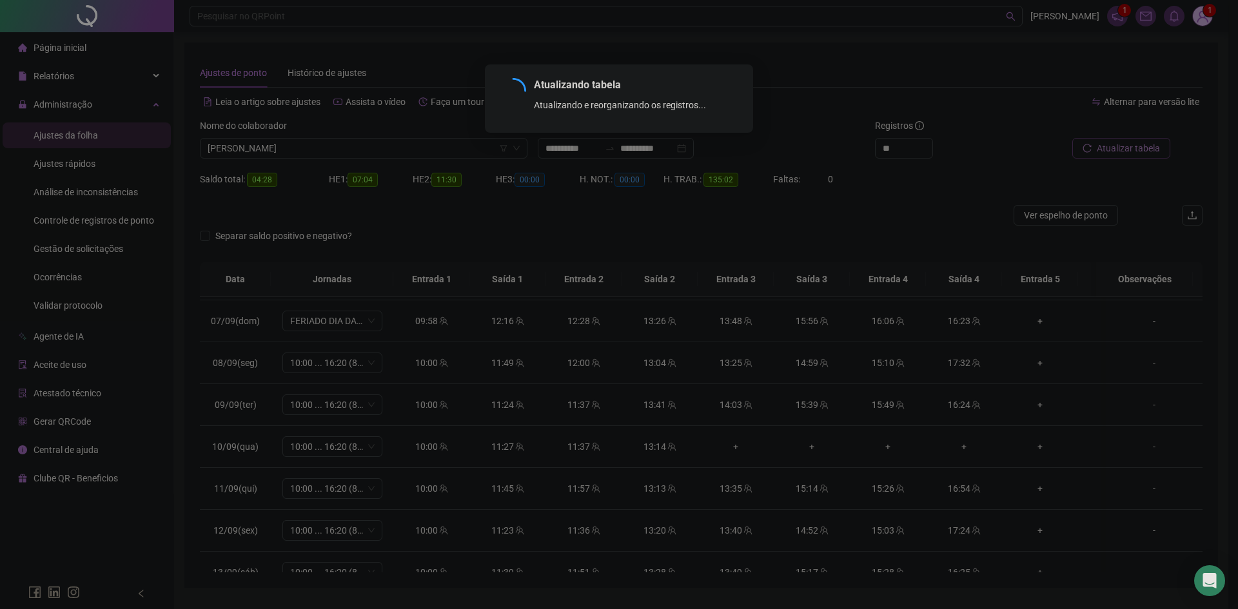
click at [1094, 148] on div "Atualizando tabela Atualizando e reorganizando os registros... OK" at bounding box center [619, 304] width 1238 height 609
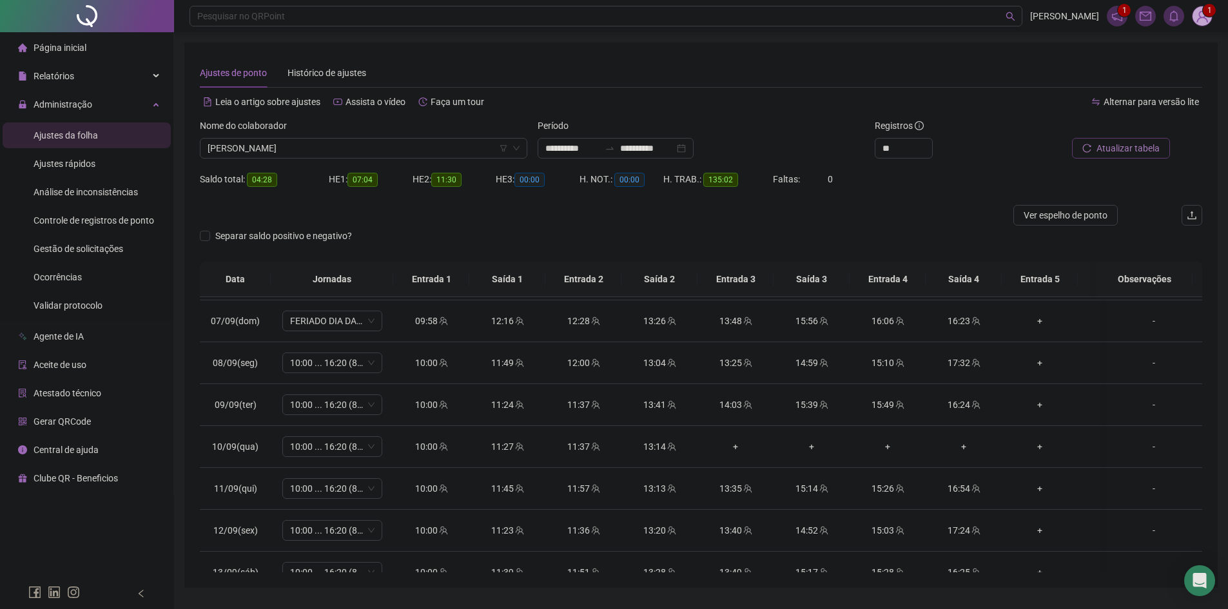
click at [1080, 149] on button "Atualizar tabela" at bounding box center [1121, 148] width 98 height 21
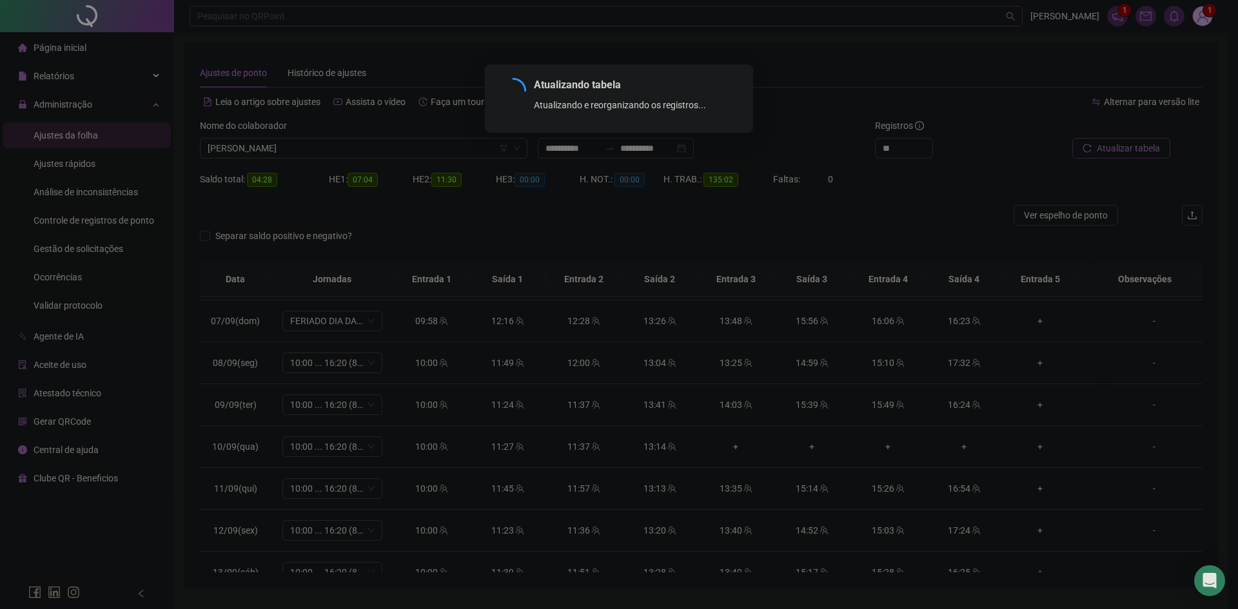
click at [1080, 149] on div "Atualizando tabela Atualizando e reorganizando os registros... OK" at bounding box center [619, 304] width 1238 height 609
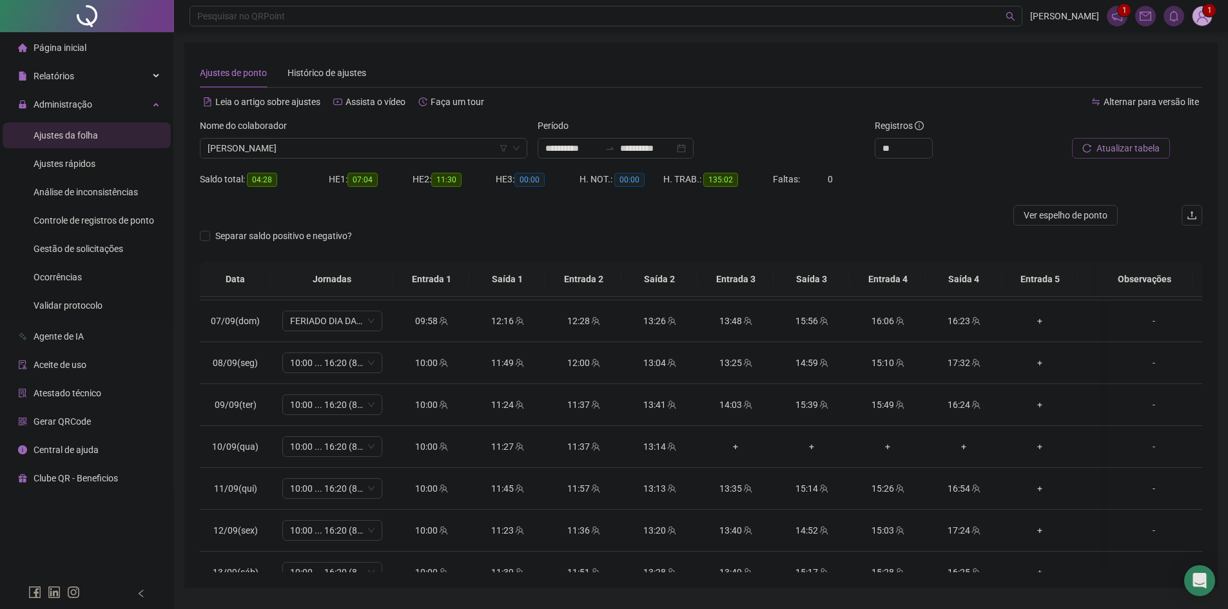
click at [1128, 147] on span "Atualizar tabela" at bounding box center [1128, 148] width 63 height 14
drag, startPoint x: 250, startPoint y: 177, endPoint x: 272, endPoint y: 178, distance: 22.0
click at [272, 178] on span "04:28" at bounding box center [262, 180] width 30 height 14
click at [398, 222] on div at bounding box center [576, 215] width 752 height 21
click at [874, 231] on div "Separar saldo positivo e negativo?" at bounding box center [701, 244] width 1003 height 36
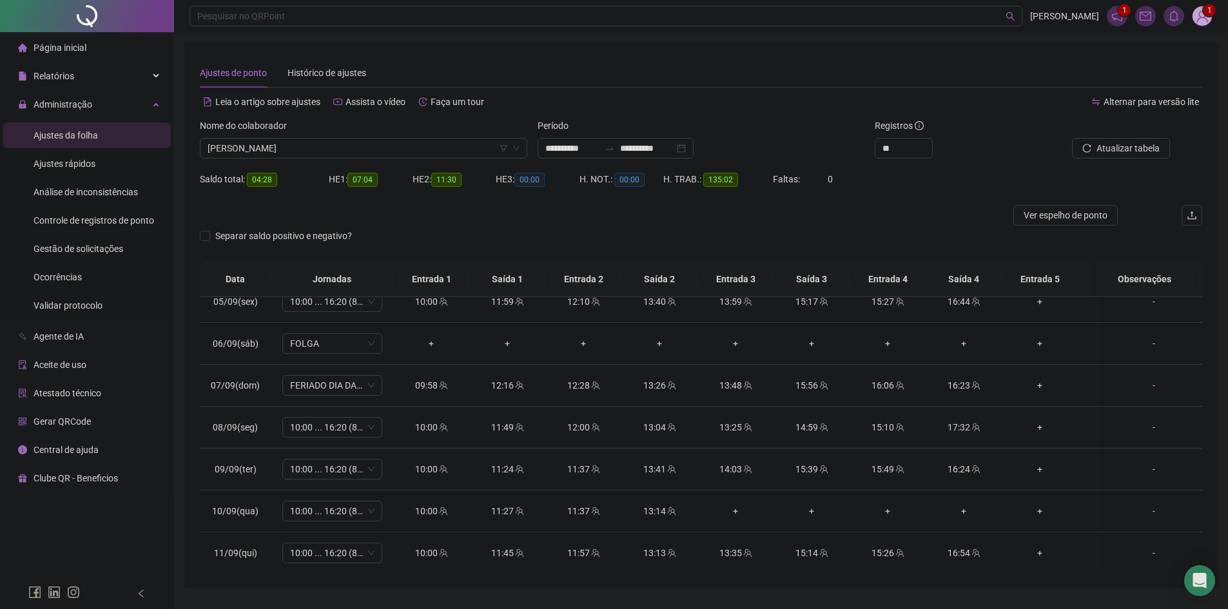
scroll to position [774, 0]
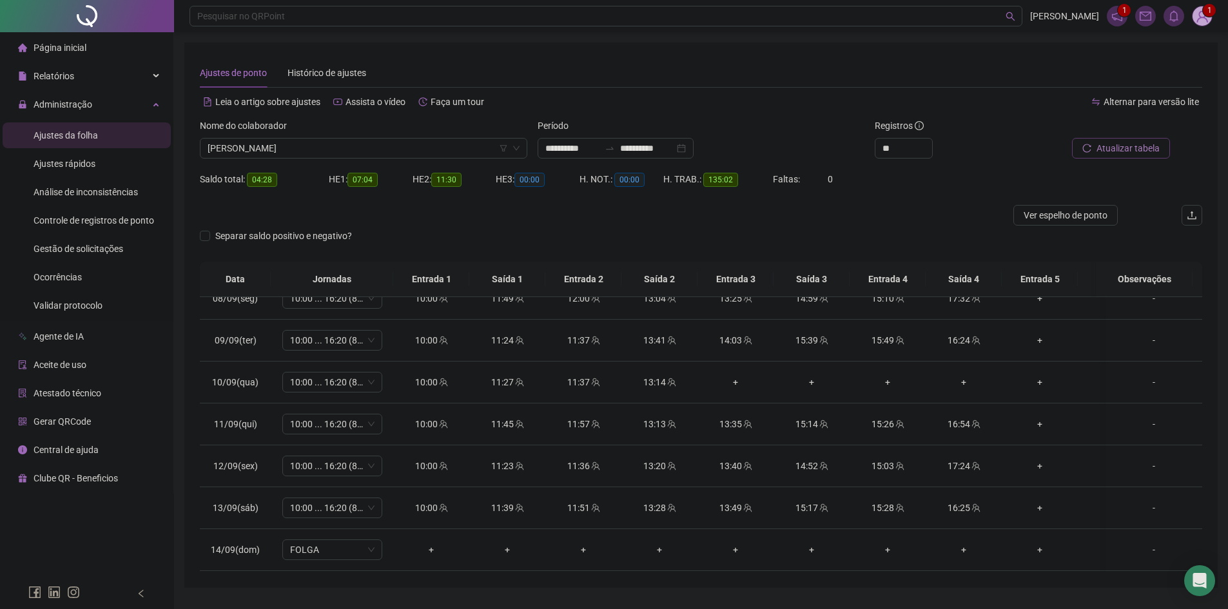
click at [1132, 146] on span "Atualizar tabela" at bounding box center [1128, 148] width 63 height 14
click at [299, 149] on span "[PERSON_NAME]" at bounding box center [364, 148] width 312 height 19
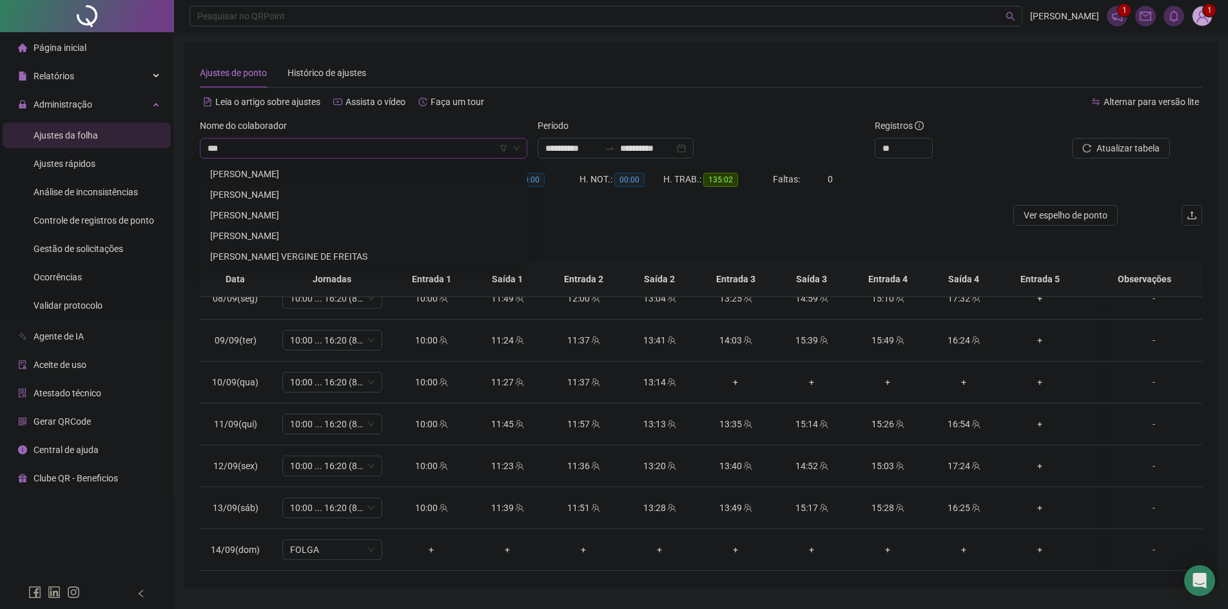
scroll to position [0, 0]
type input "********"
click at [325, 172] on div "[PERSON_NAME]" at bounding box center [363, 174] width 307 height 14
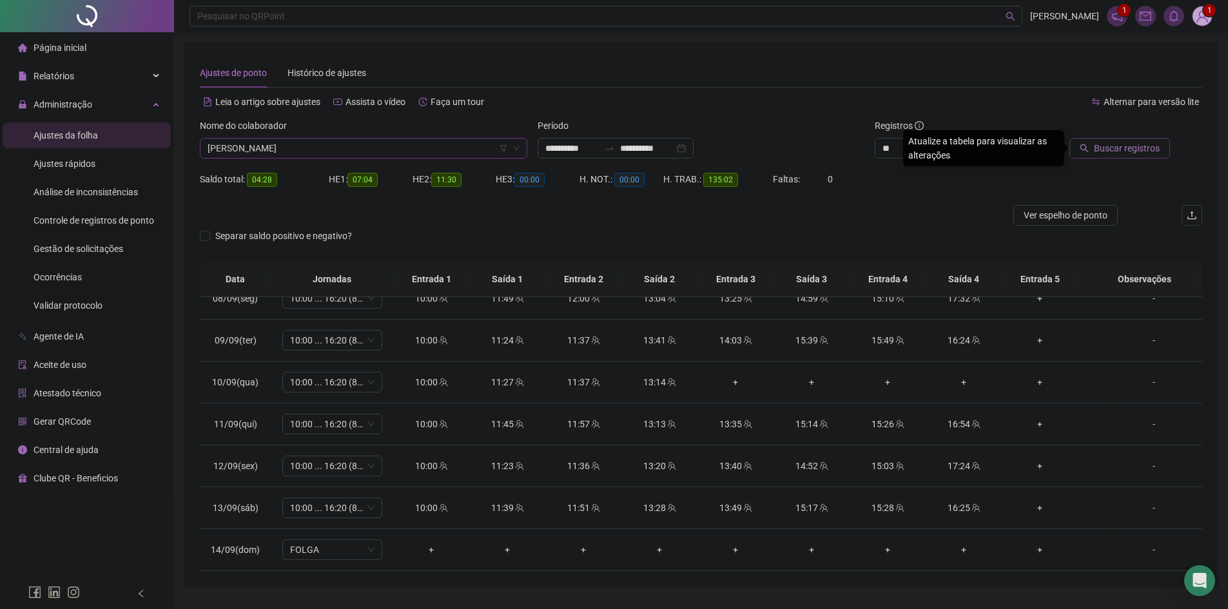
click at [1161, 144] on button "Buscar registros" at bounding box center [1120, 148] width 101 height 21
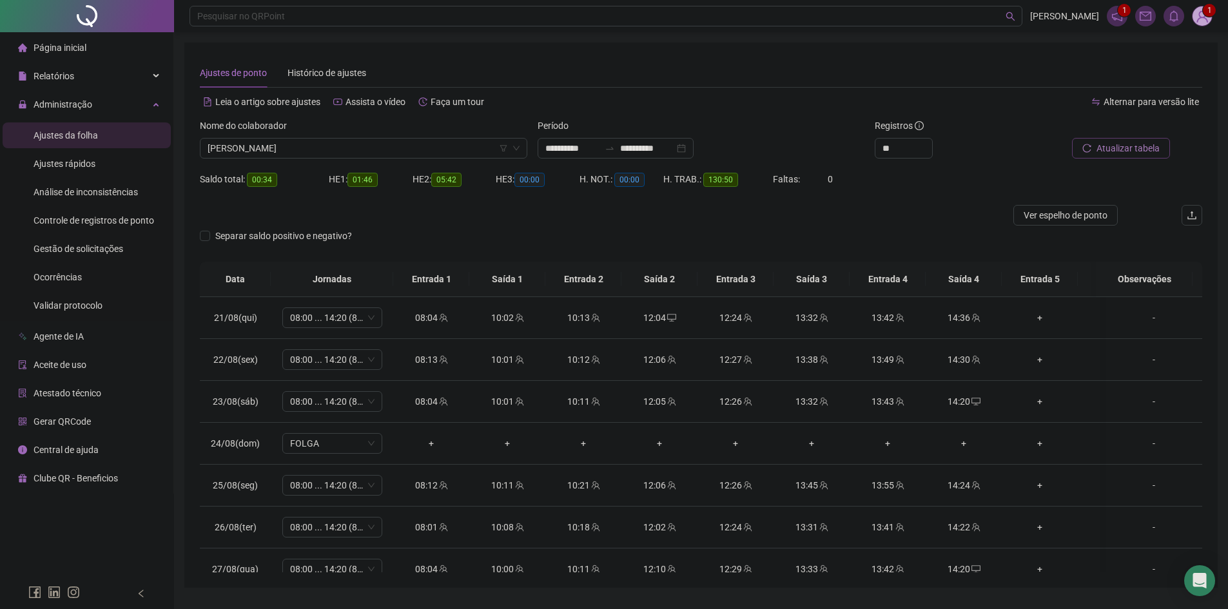
click at [1120, 148] on span "Atualizar tabela" at bounding box center [1128, 148] width 63 height 14
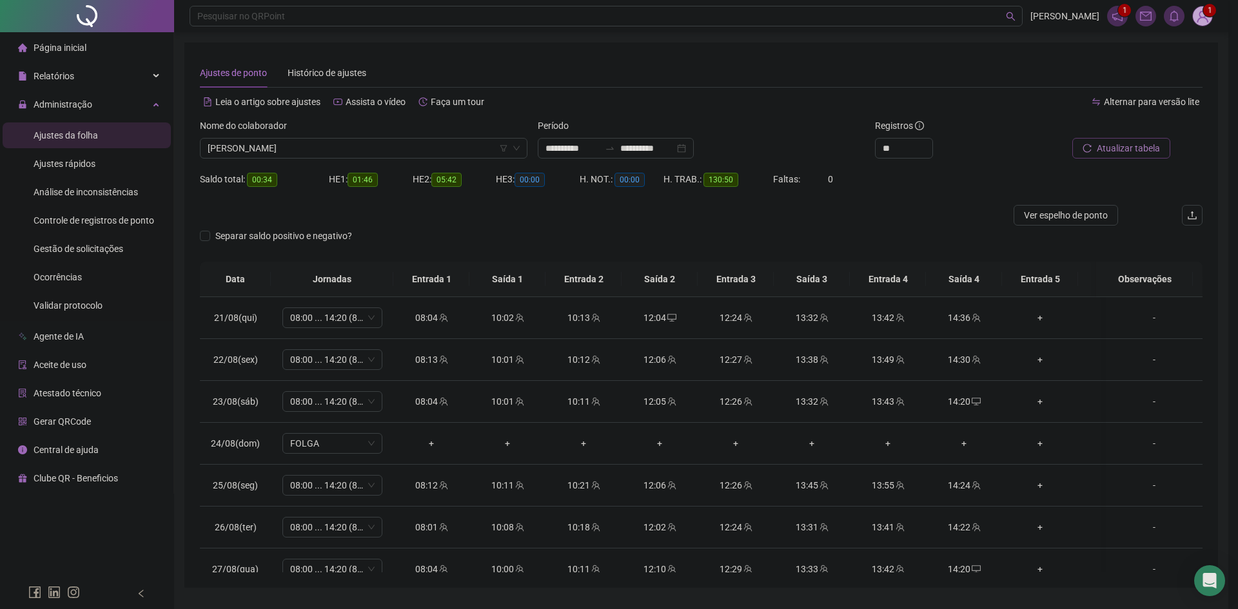
click at [1120, 148] on div "Atualizando tabela Atualizando e reorganizando os registros... OK" at bounding box center [619, 304] width 1238 height 609
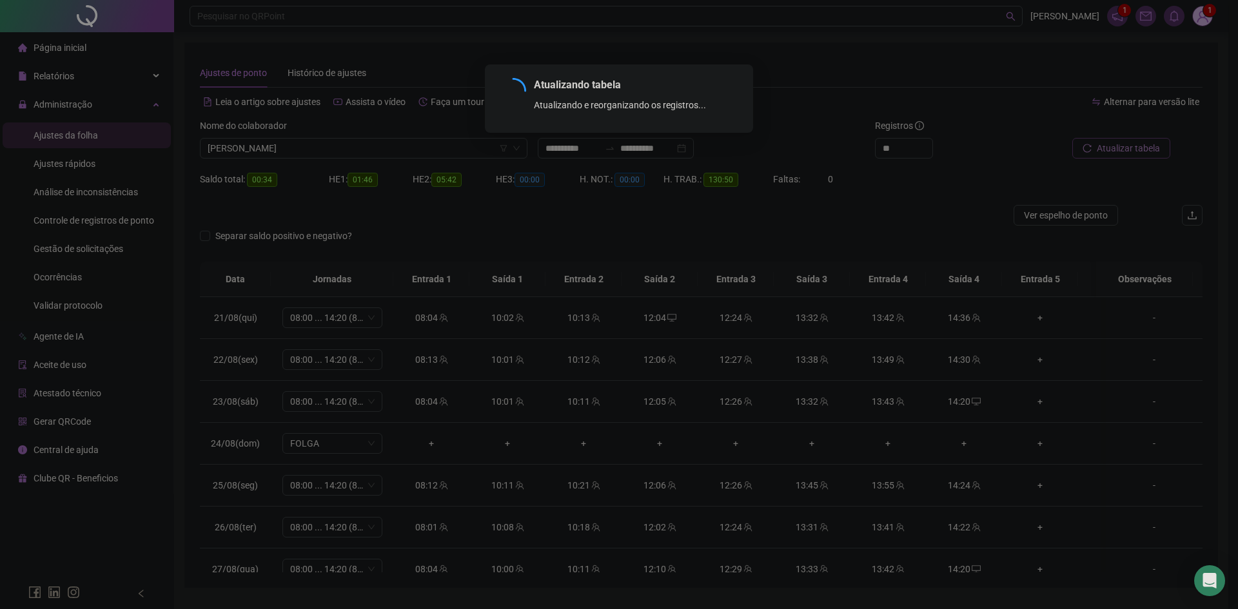
click at [1120, 148] on div "Atualizando tabela Atualizando e reorganizando os registros... OK" at bounding box center [619, 304] width 1238 height 609
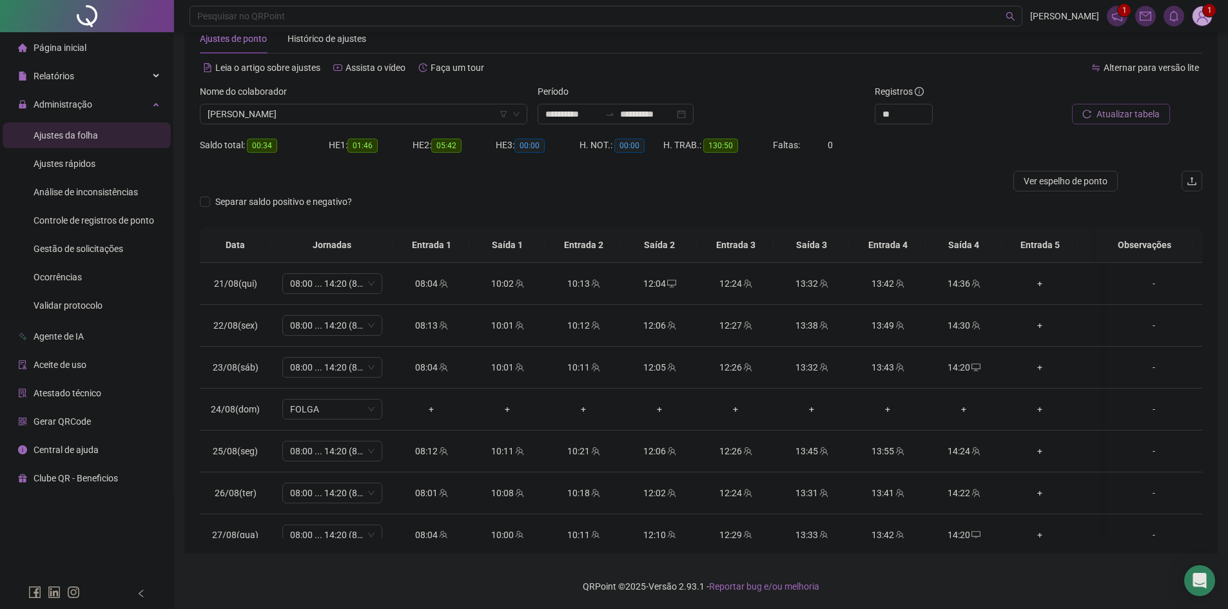
click at [1130, 106] on button "Atualizar tabela" at bounding box center [1121, 114] width 98 height 21
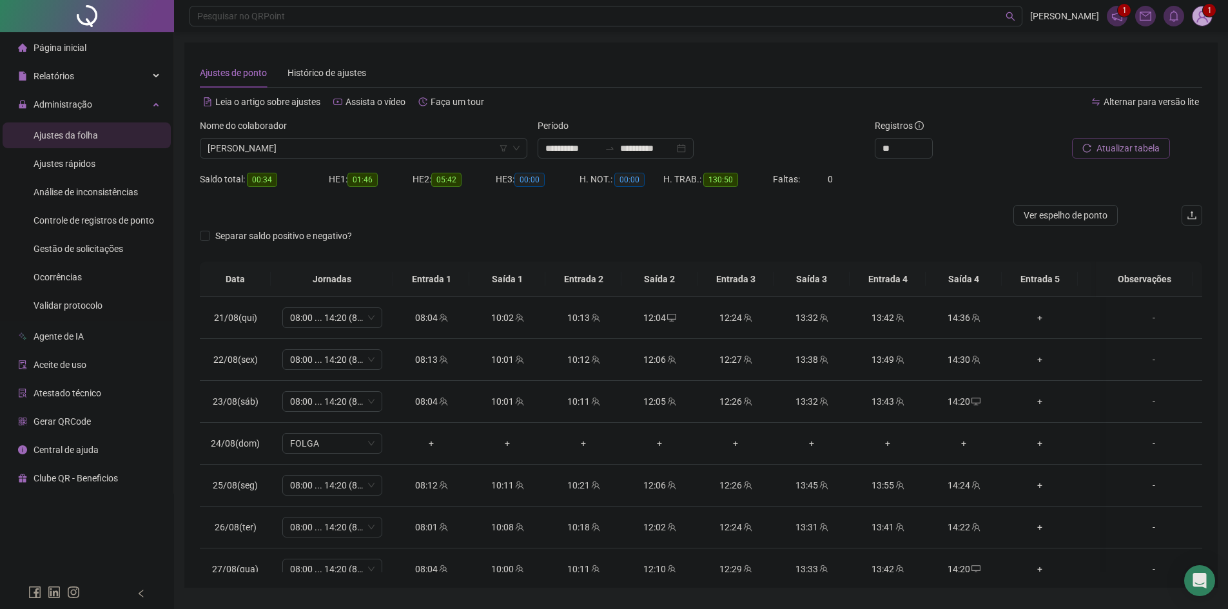
click at [1102, 152] on span "Atualizar tabela" at bounding box center [1128, 148] width 63 height 14
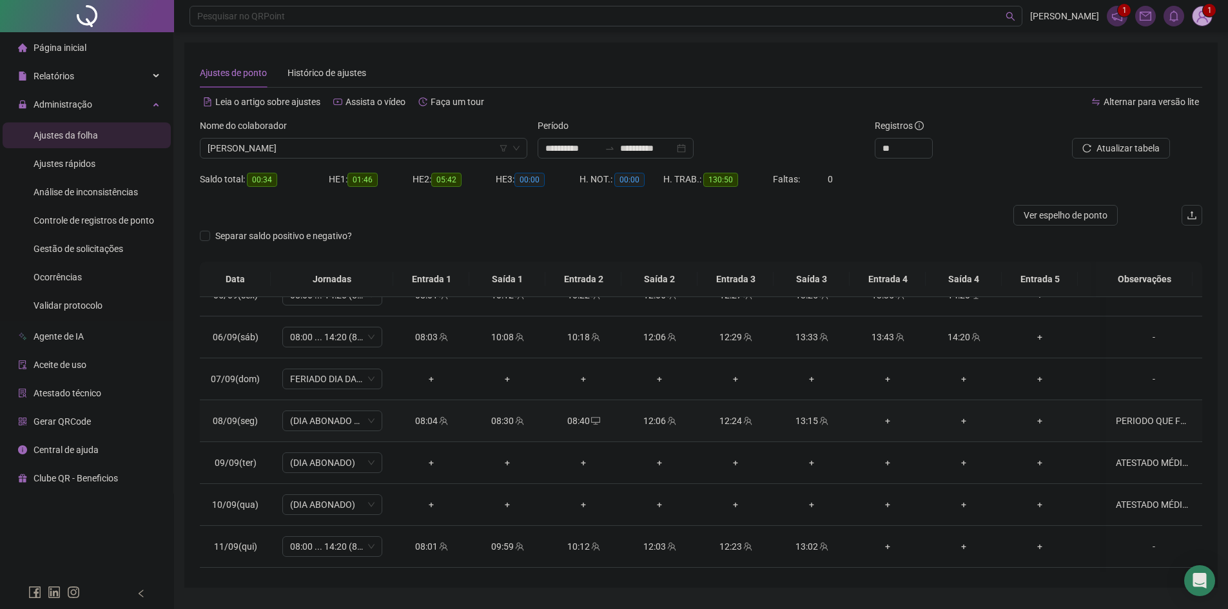
scroll to position [709, 0]
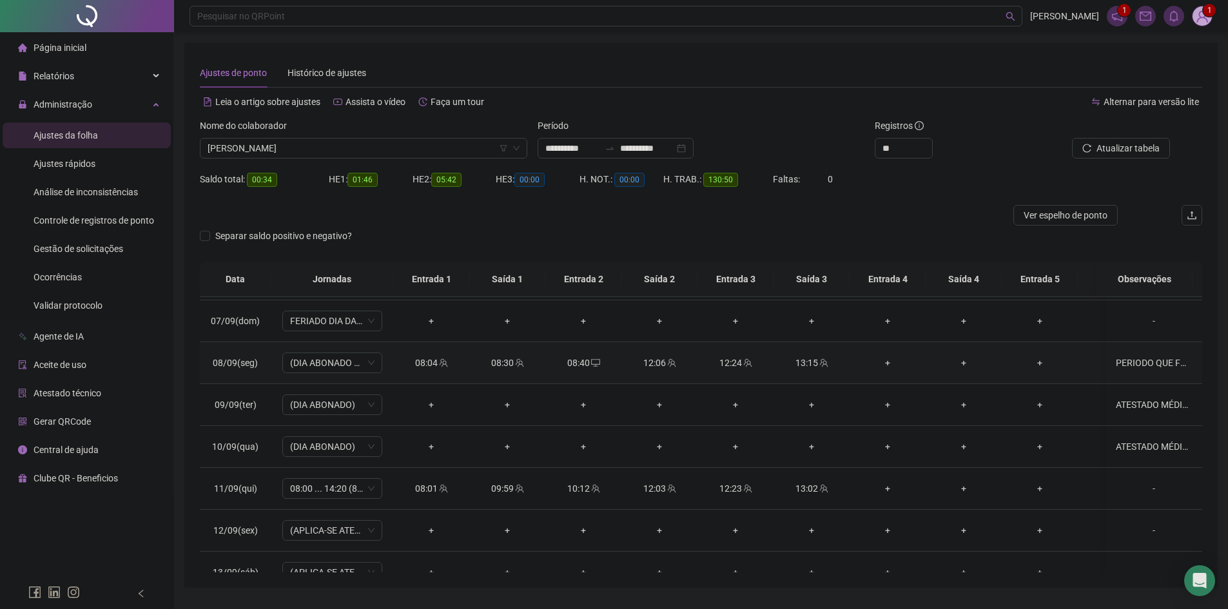
click at [1150, 361] on div "PERIODO QUE FOI AO MEDICO" at bounding box center [1154, 363] width 76 height 14
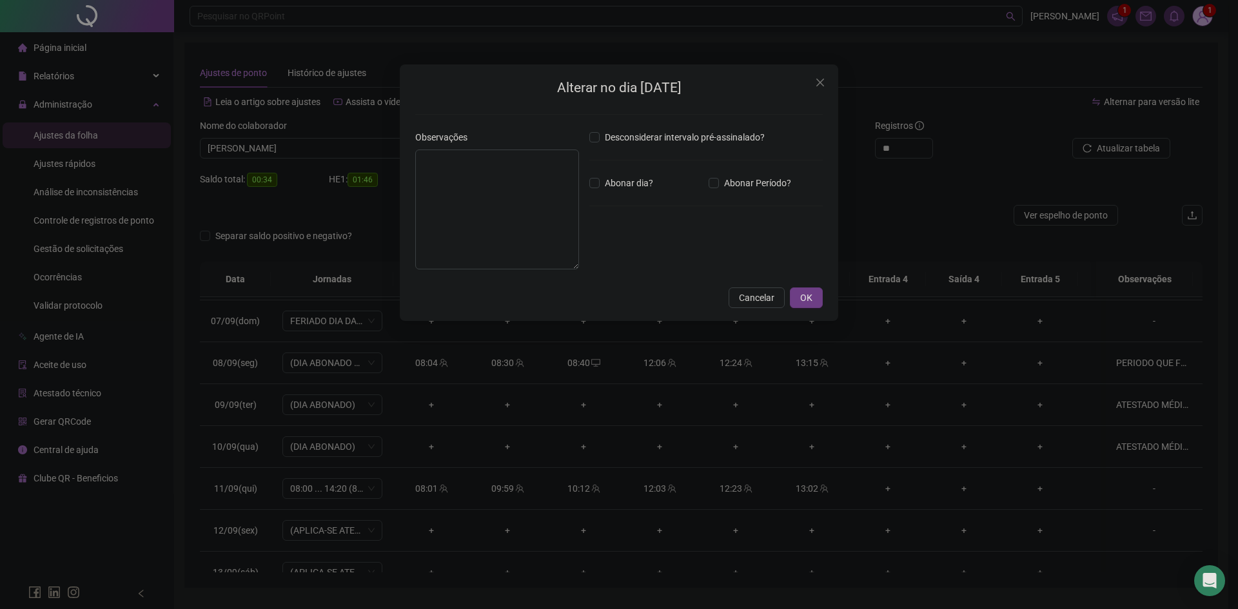
type textarea "**********"
type input "*****"
click at [812, 79] on span "Close" at bounding box center [820, 82] width 21 height 10
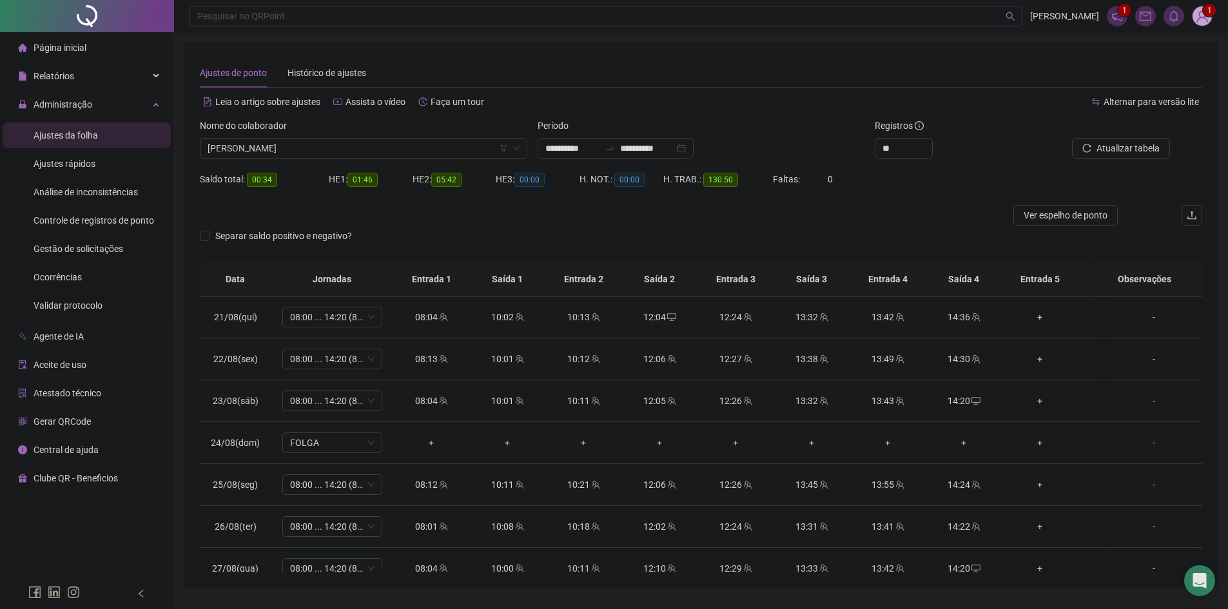
scroll to position [0, 0]
click at [861, 228] on div "Separar saldo positivo e negativo?" at bounding box center [701, 244] width 1003 height 36
click at [340, 150] on span "[PERSON_NAME]" at bounding box center [364, 148] width 312 height 19
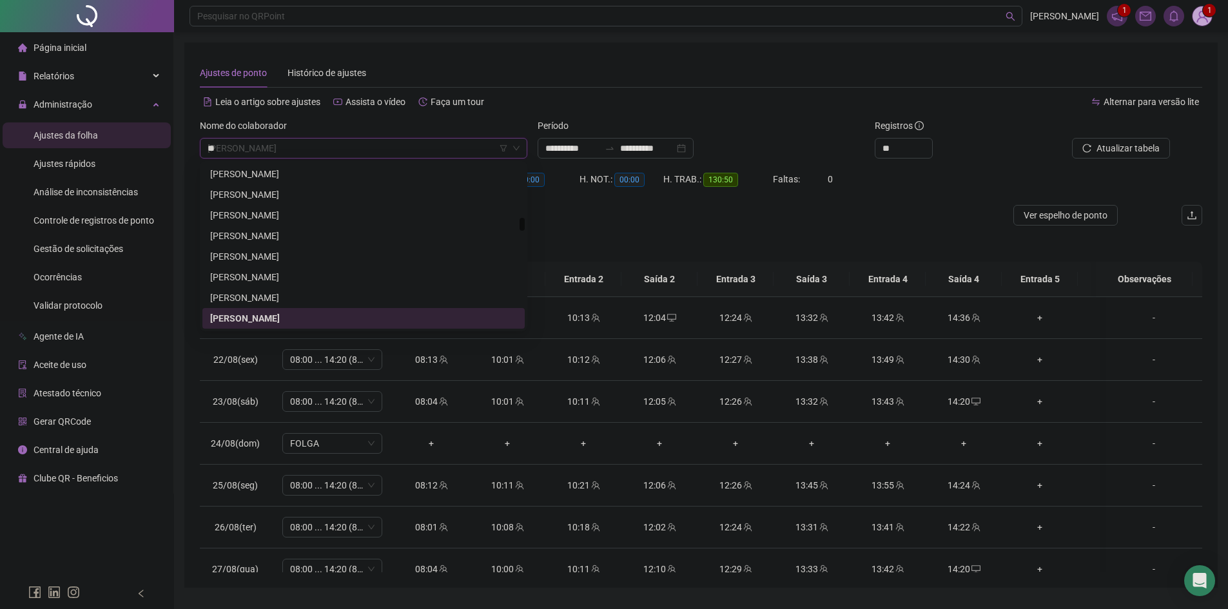
scroll to position [722, 0]
type input "****"
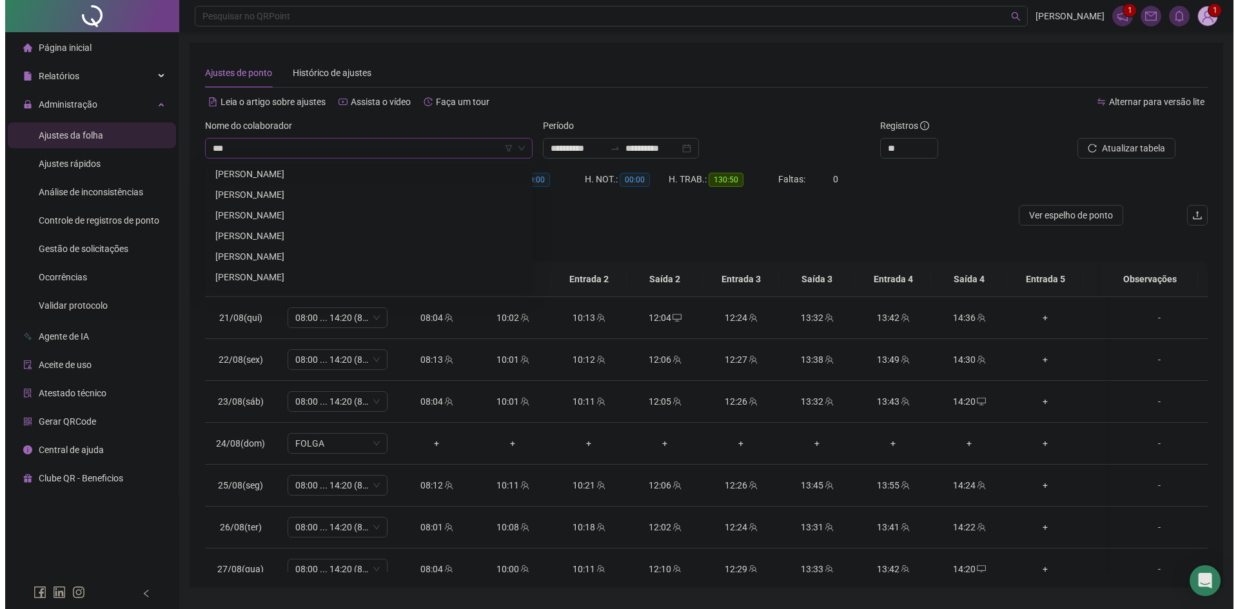
scroll to position [0, 0]
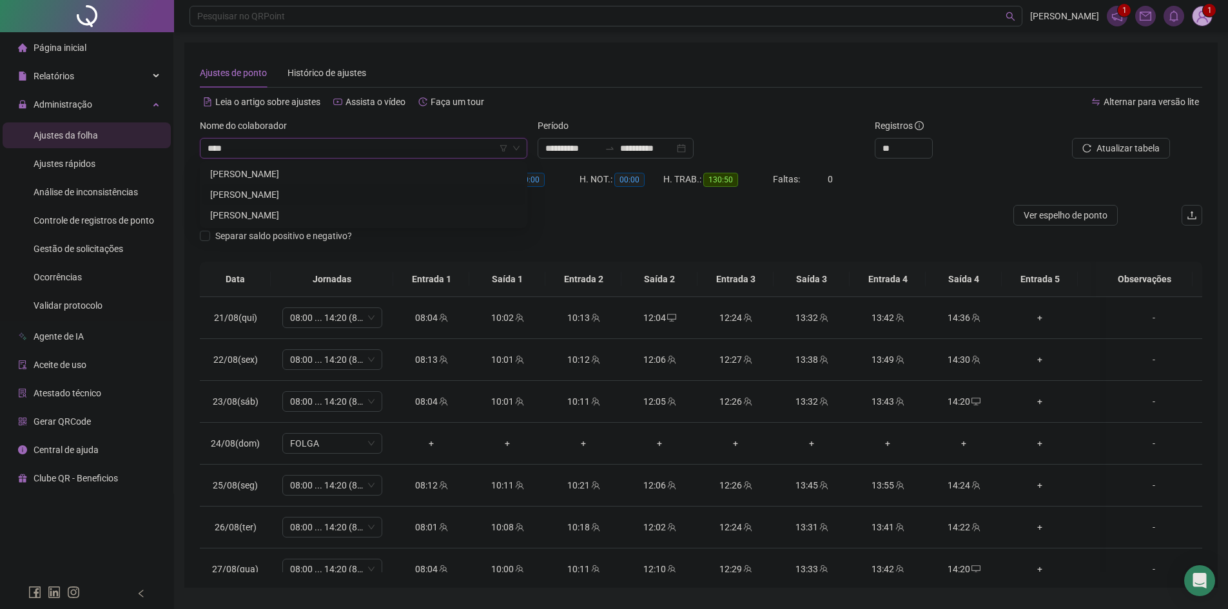
click at [292, 192] on div "[PERSON_NAME]" at bounding box center [363, 195] width 307 height 14
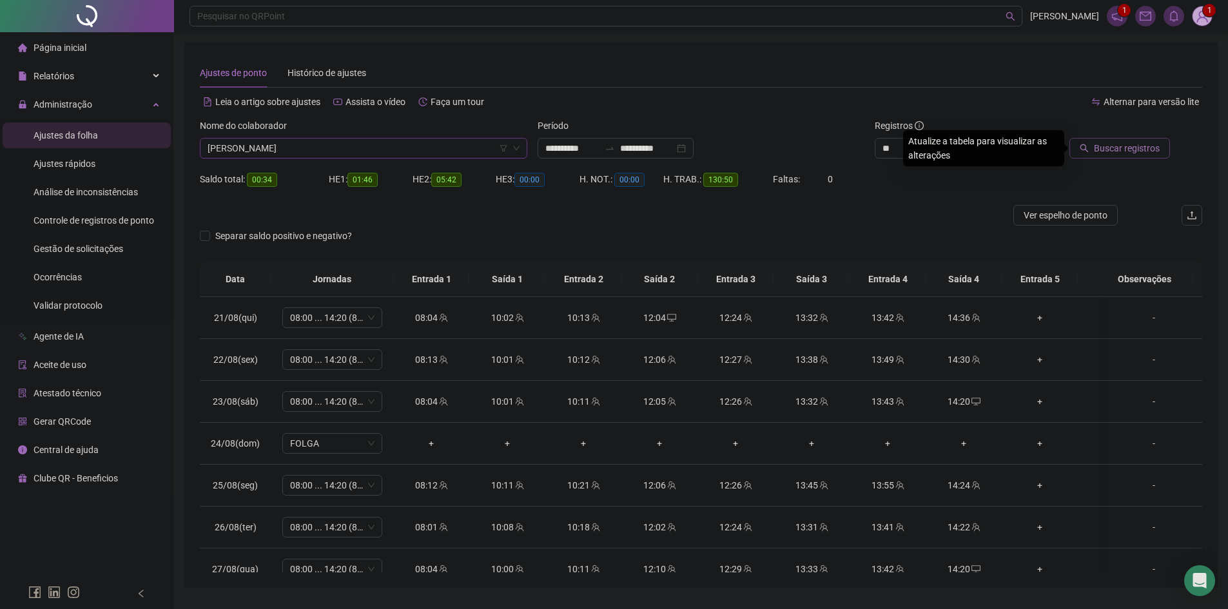
click at [1154, 144] on span "Buscar registros" at bounding box center [1127, 148] width 66 height 14
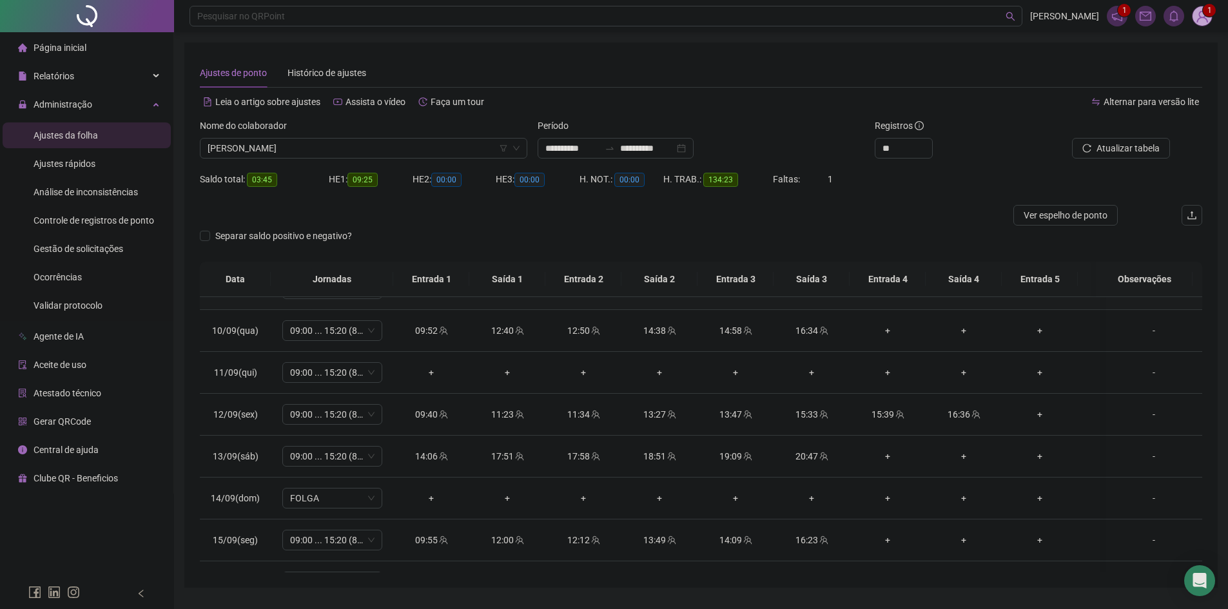
scroll to position [866, 0]
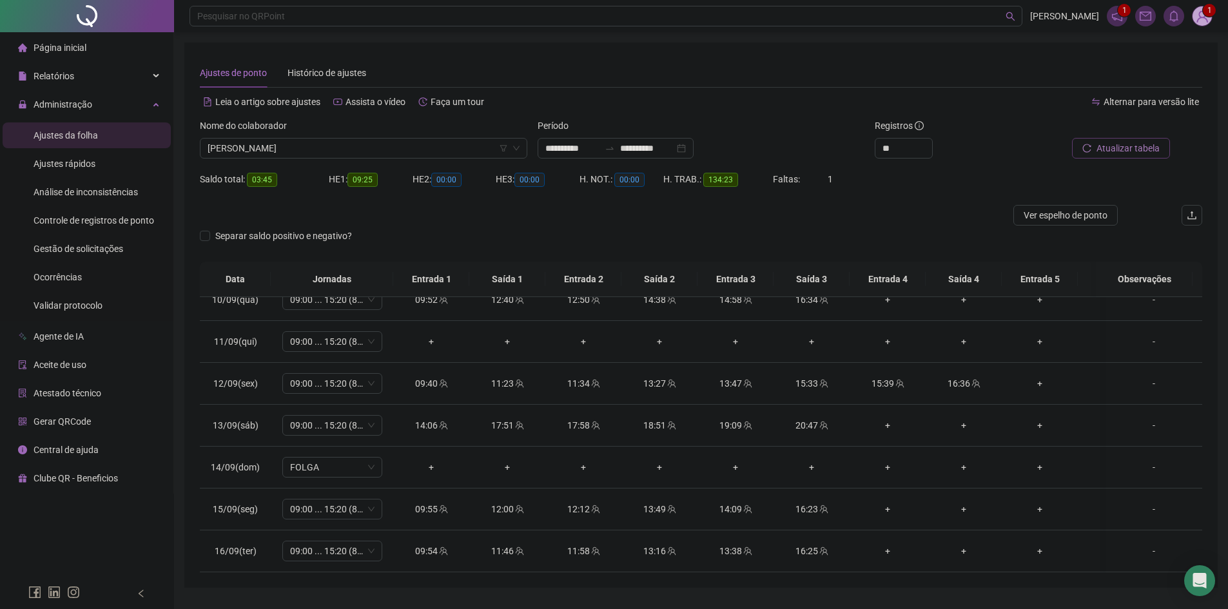
click at [1116, 146] on span "Atualizar tabela" at bounding box center [1128, 148] width 63 height 14
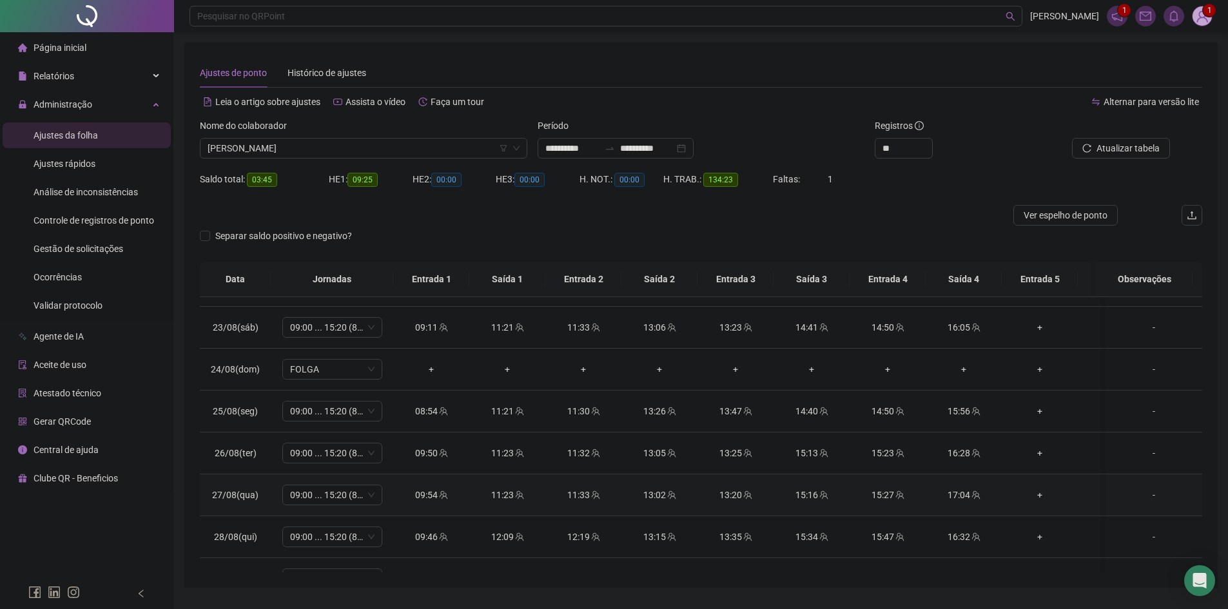
scroll to position [0, 0]
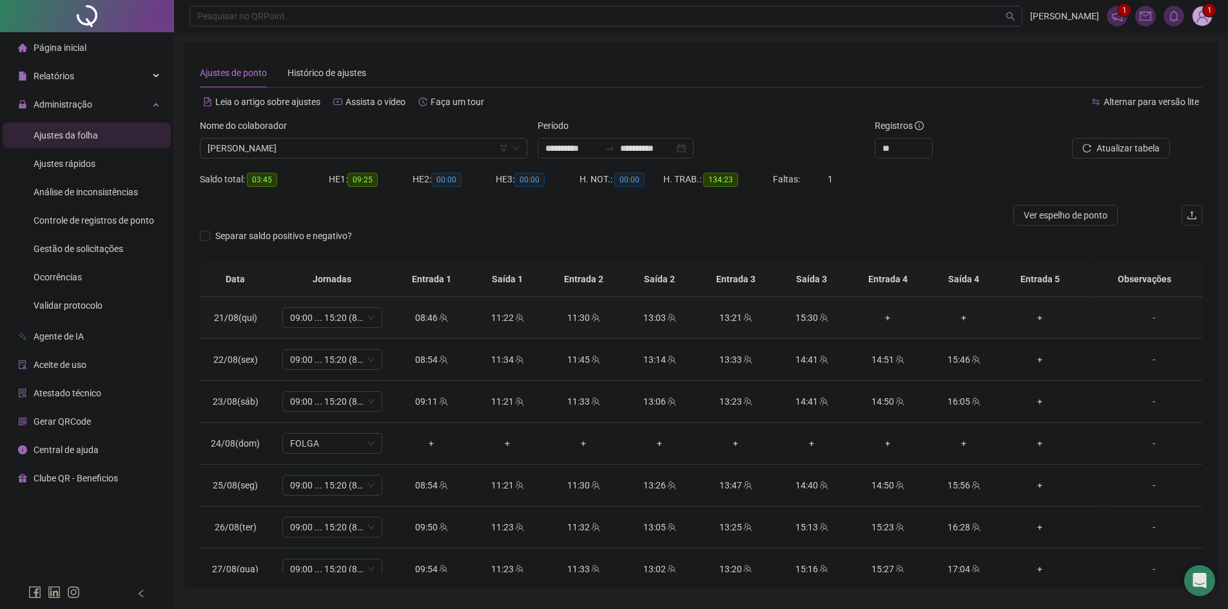
click at [887, 320] on div "+" at bounding box center [887, 318] width 55 height 14
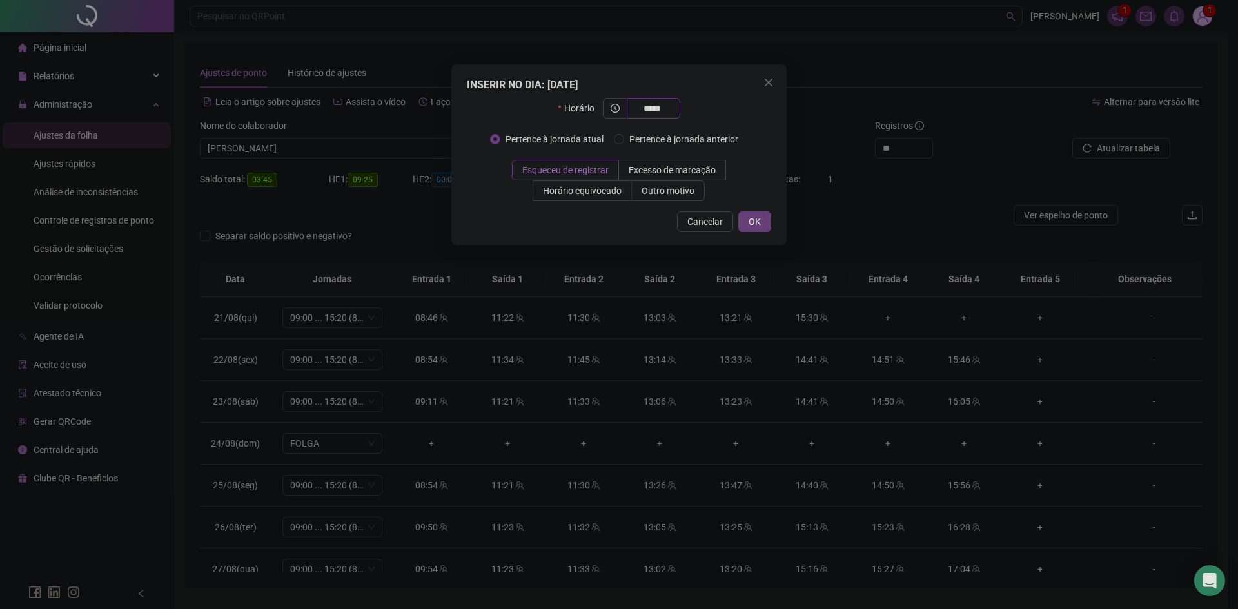
type input "*****"
click at [752, 221] on span "OK" at bounding box center [755, 222] width 12 height 14
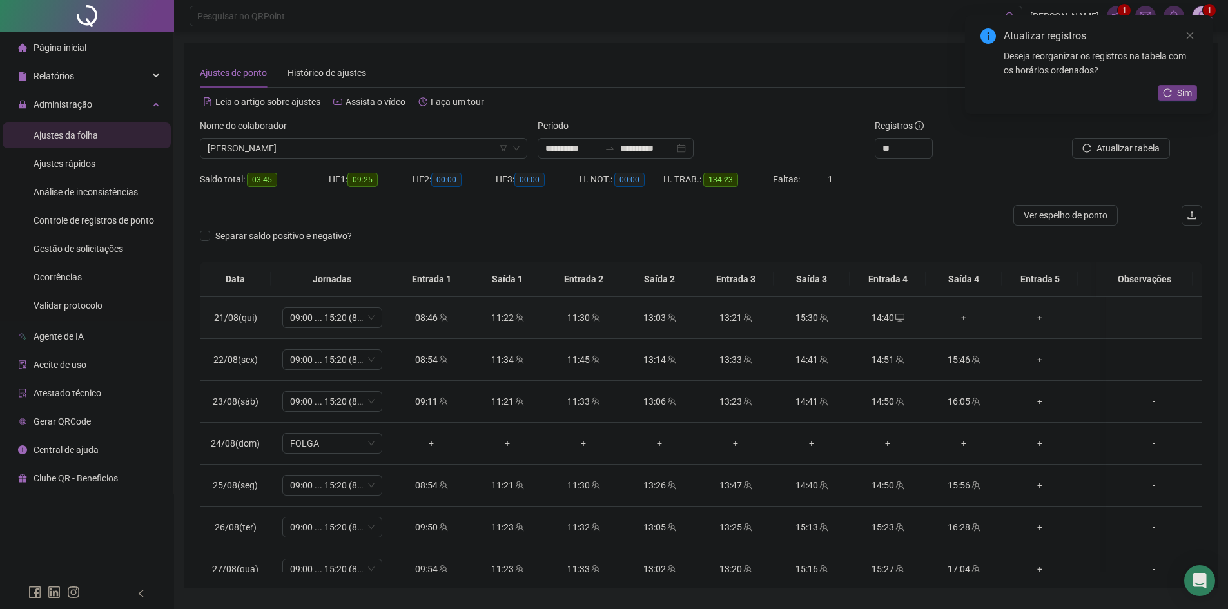
click at [965, 317] on div "+" at bounding box center [963, 318] width 55 height 14
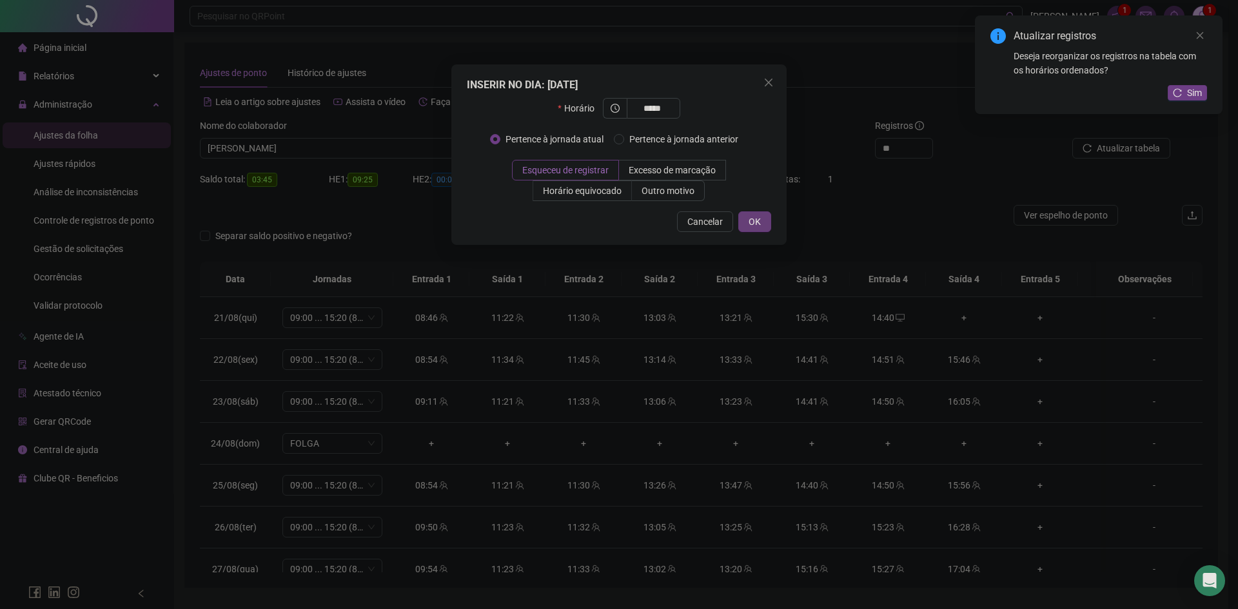
type input "*****"
click at [752, 229] on button "OK" at bounding box center [754, 221] width 33 height 21
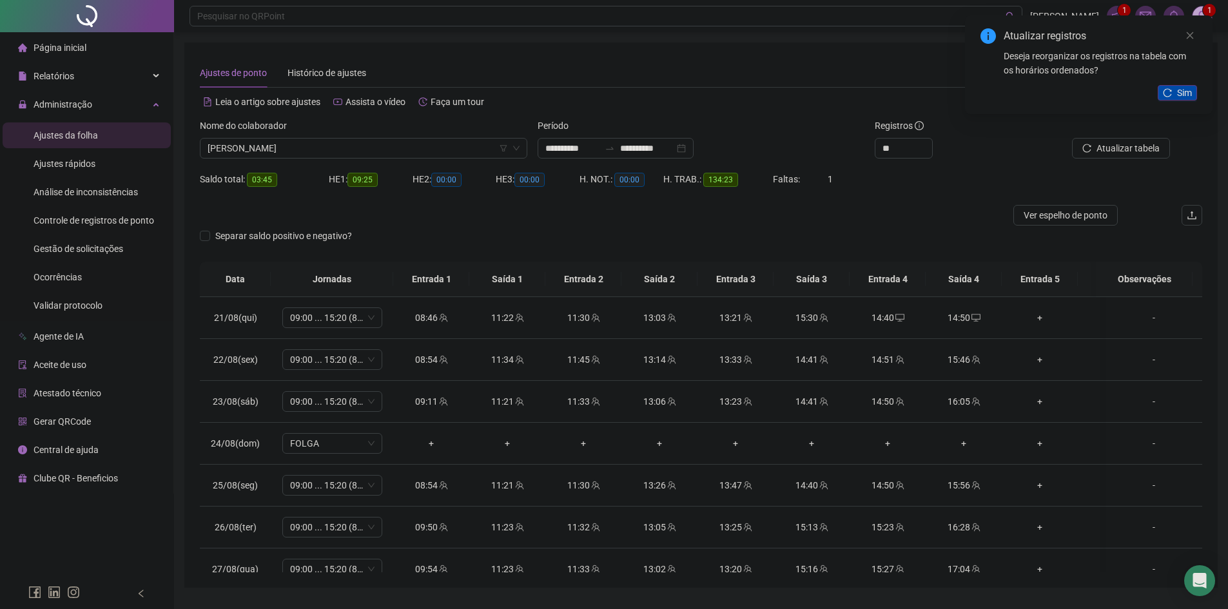
click at [1190, 91] on span "Sim" at bounding box center [1184, 93] width 15 height 14
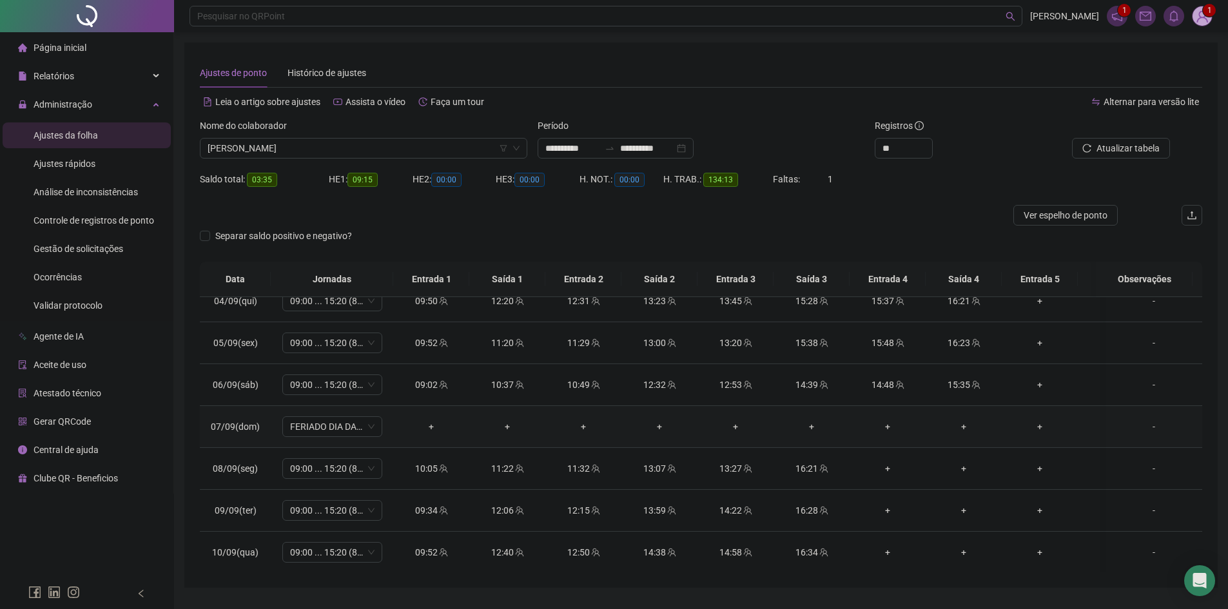
scroll to position [645, 0]
click at [890, 430] on div "+" at bounding box center [887, 427] width 55 height 14
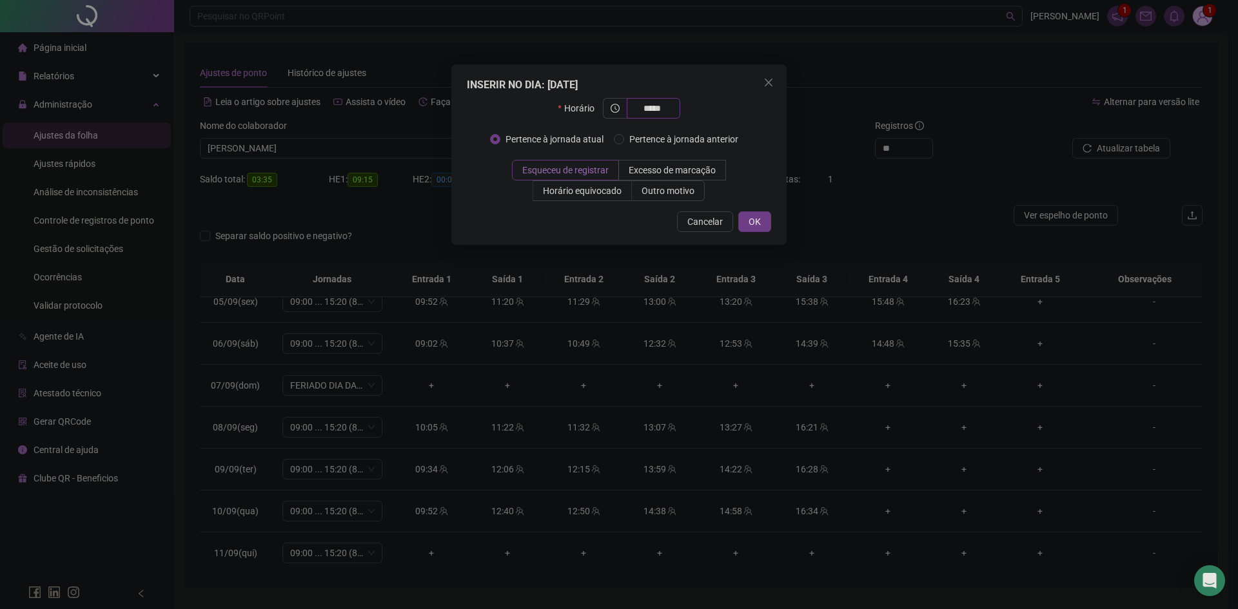
drag, startPoint x: 670, startPoint y: 103, endPoint x: 604, endPoint y: 114, distance: 66.8
click at [604, 114] on span "*****" at bounding box center [641, 108] width 77 height 21
type input "*****"
click at [758, 227] on span "OK" at bounding box center [755, 222] width 12 height 14
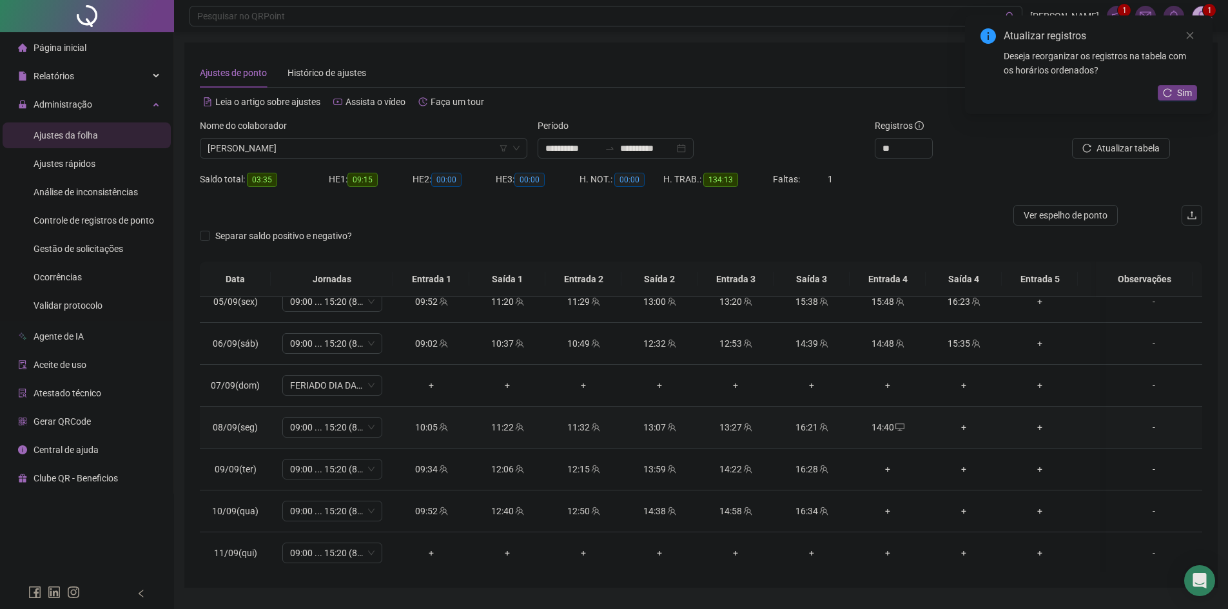
click at [968, 435] on td "+" at bounding box center [964, 428] width 76 height 42
click at [968, 422] on div "+" at bounding box center [963, 427] width 55 height 14
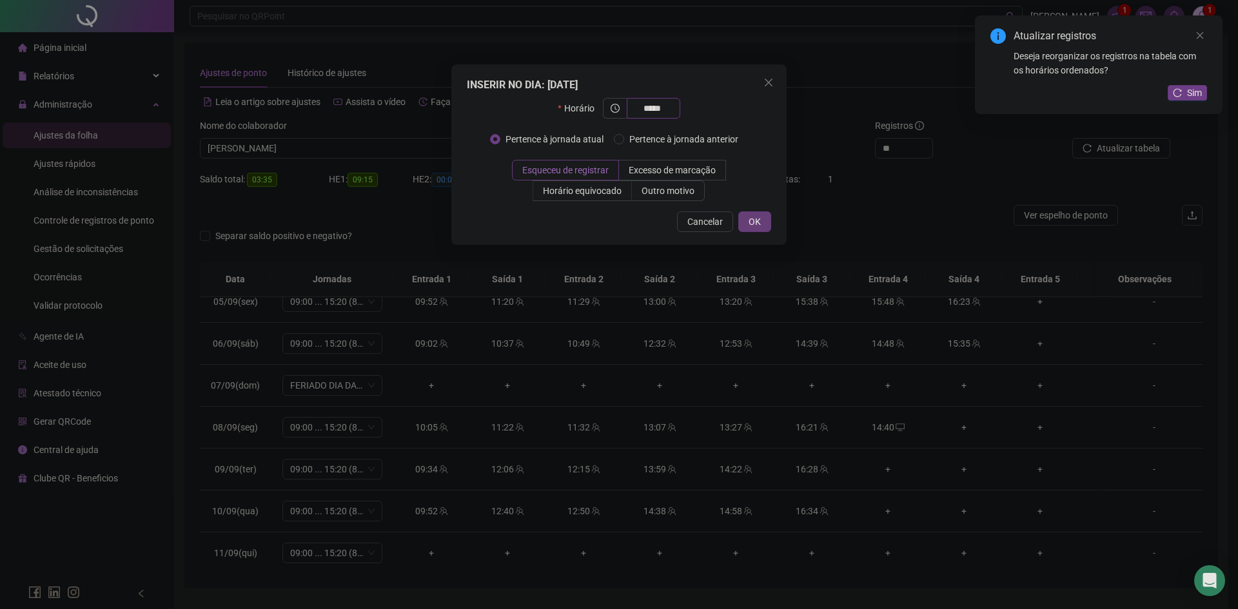
type input "*****"
click at [754, 221] on span "OK" at bounding box center [755, 222] width 12 height 14
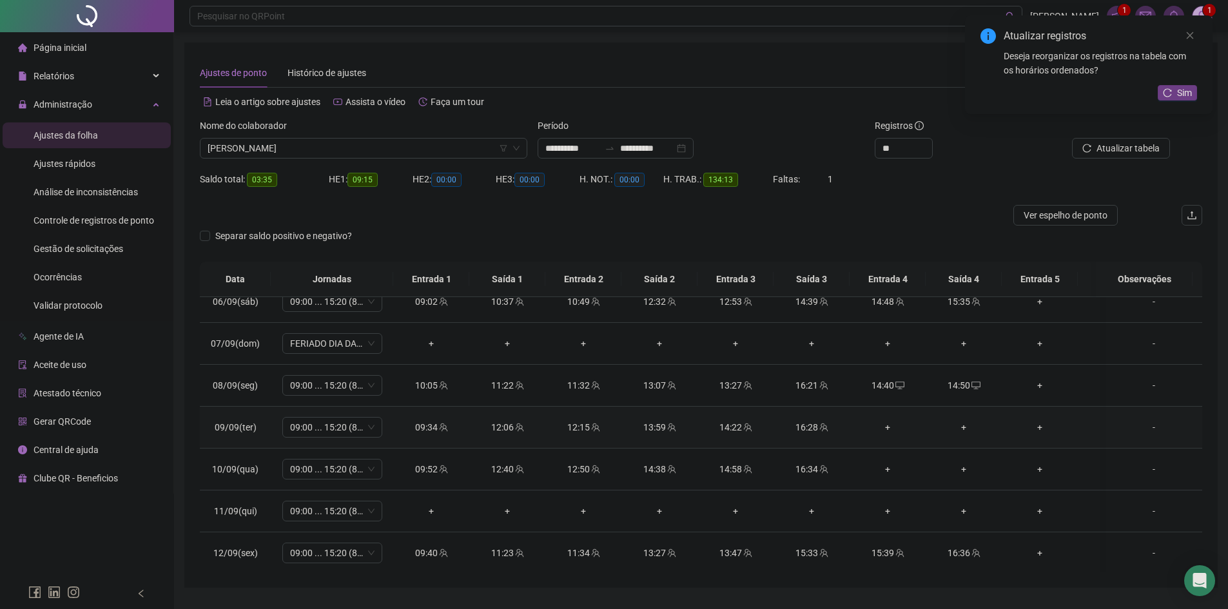
scroll to position [709, 0]
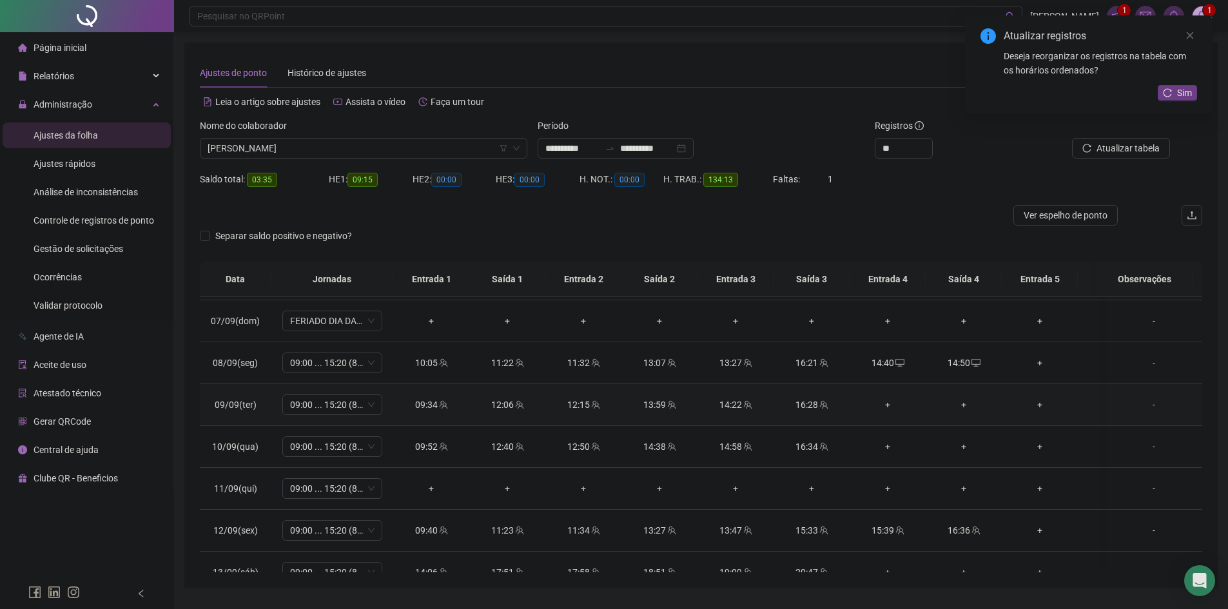
click at [890, 406] on div "+" at bounding box center [887, 405] width 55 height 14
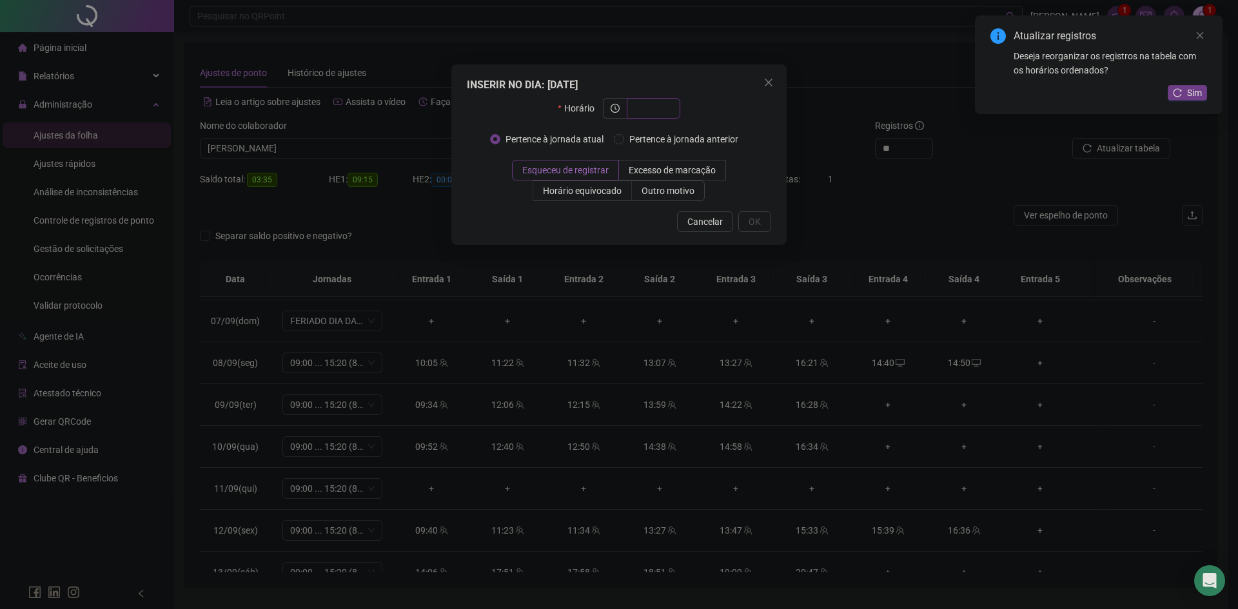
paste input "*****"
type input "*****"
click at [756, 222] on span "OK" at bounding box center [755, 222] width 12 height 14
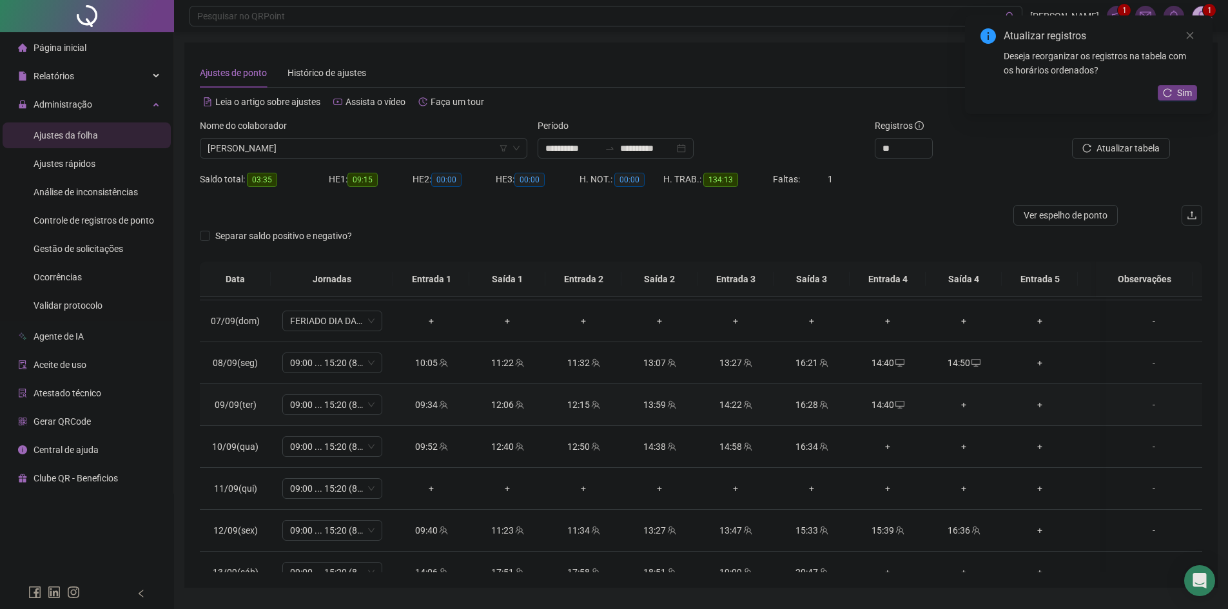
click at [964, 407] on div "+" at bounding box center [963, 405] width 55 height 14
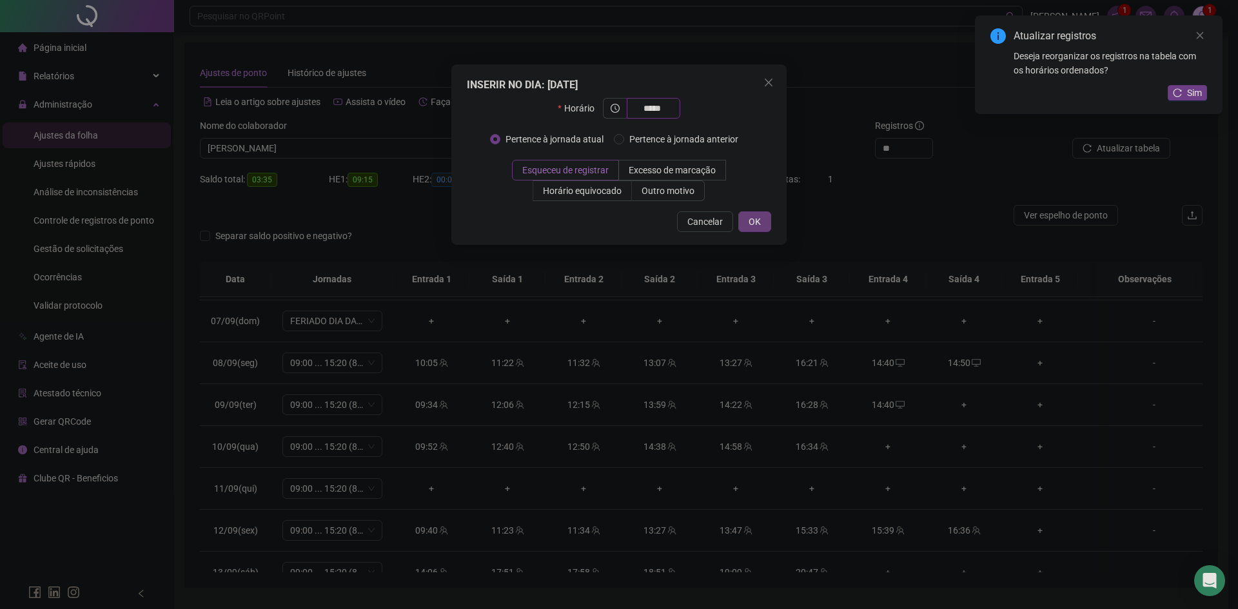
type input "*****"
click at [746, 223] on button "OK" at bounding box center [754, 221] width 33 height 21
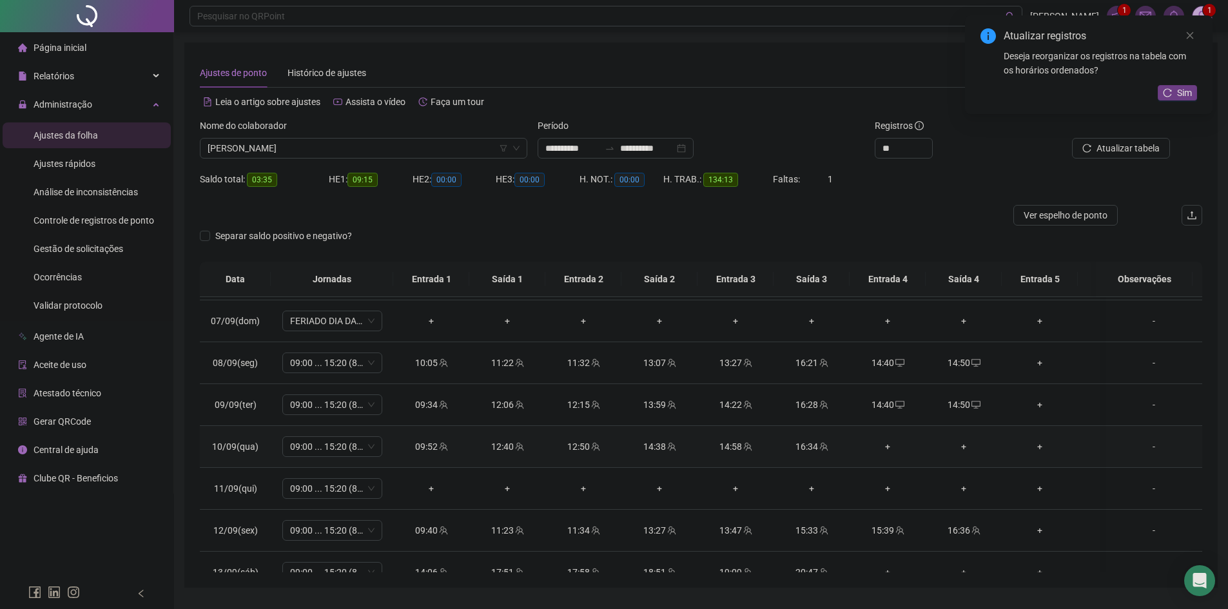
click at [889, 447] on div "+" at bounding box center [887, 447] width 55 height 14
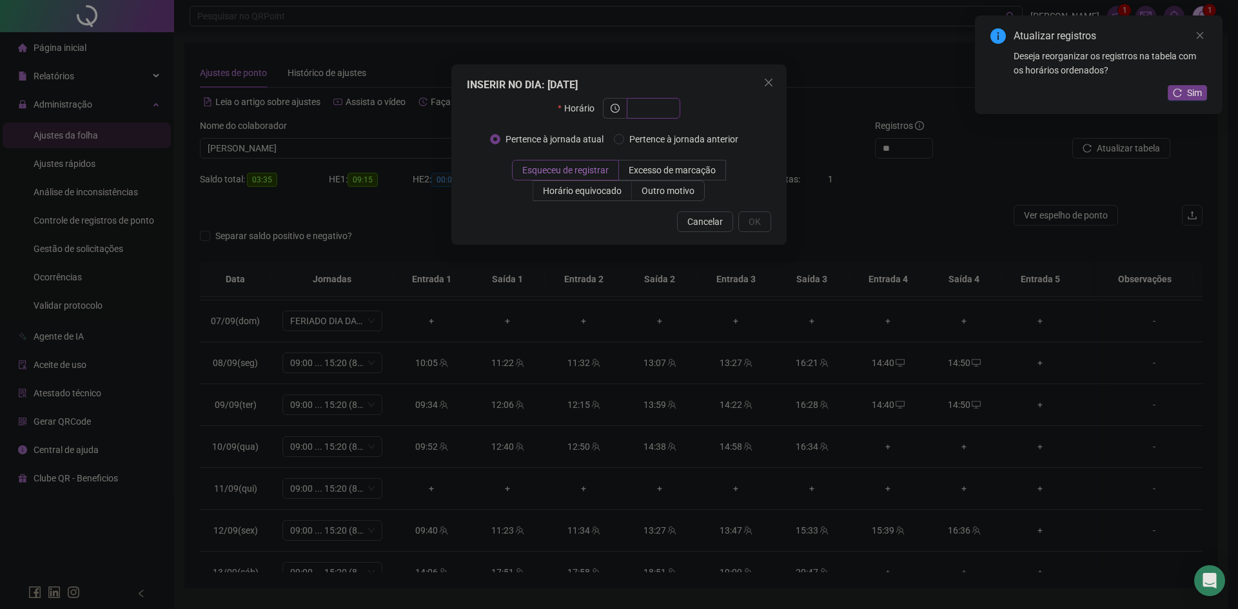
paste input "*****"
type input "*****"
click at [759, 227] on span "OK" at bounding box center [755, 222] width 12 height 14
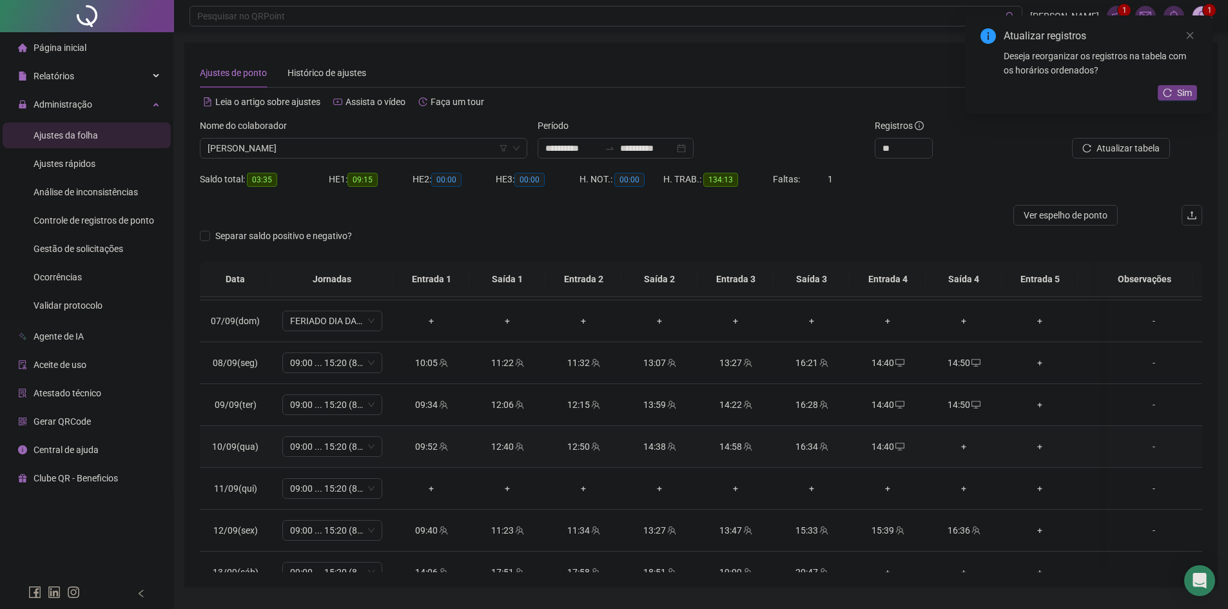
click at [965, 448] on div "+" at bounding box center [963, 447] width 55 height 14
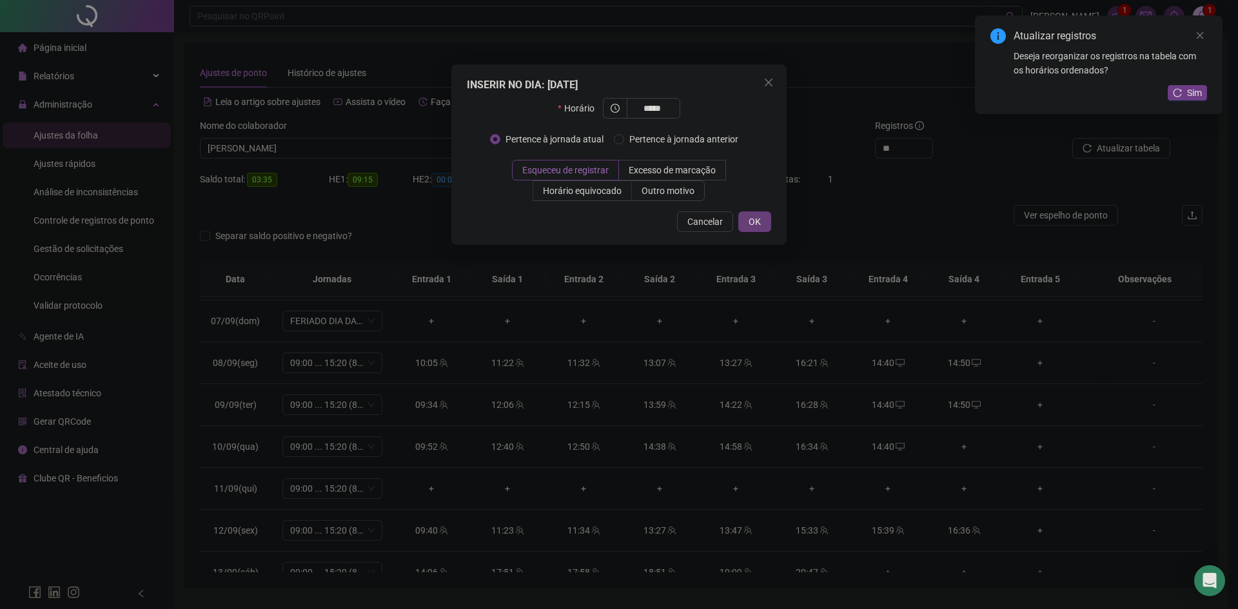
type input "*****"
click at [749, 220] on span "OK" at bounding box center [755, 222] width 12 height 14
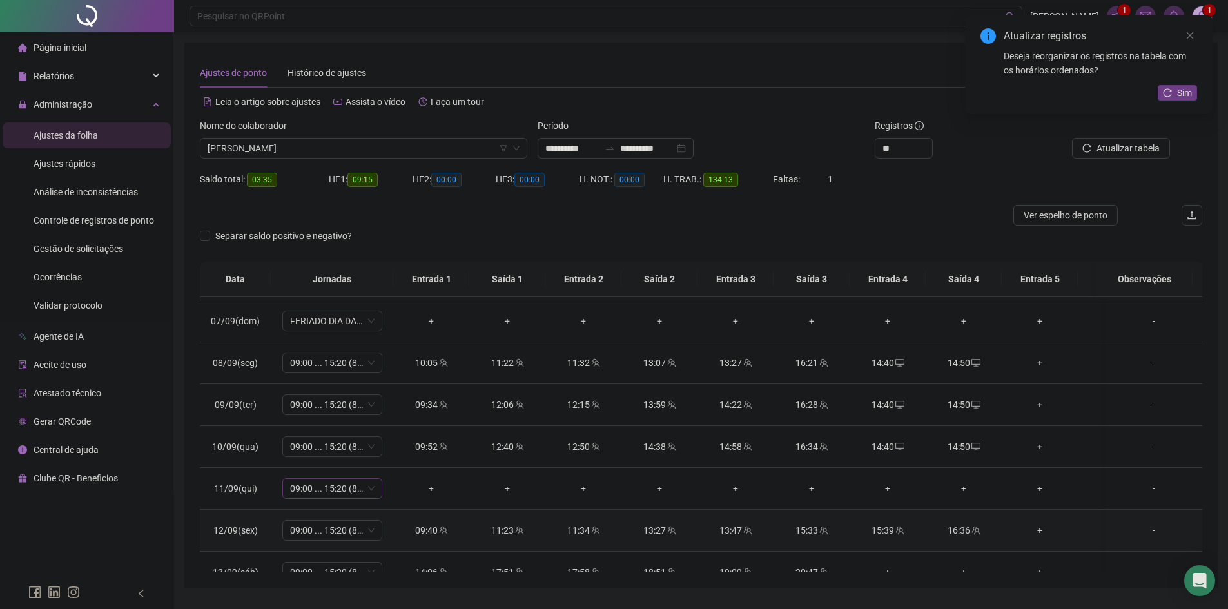
click at [344, 496] on span "09:00 ... 15:20 (8 HORAS)" at bounding box center [332, 488] width 84 height 19
click at [317, 380] on div "Folga" at bounding box center [354, 378] width 109 height 14
click at [393, 456] on span "Sim" at bounding box center [393, 455] width 15 height 14
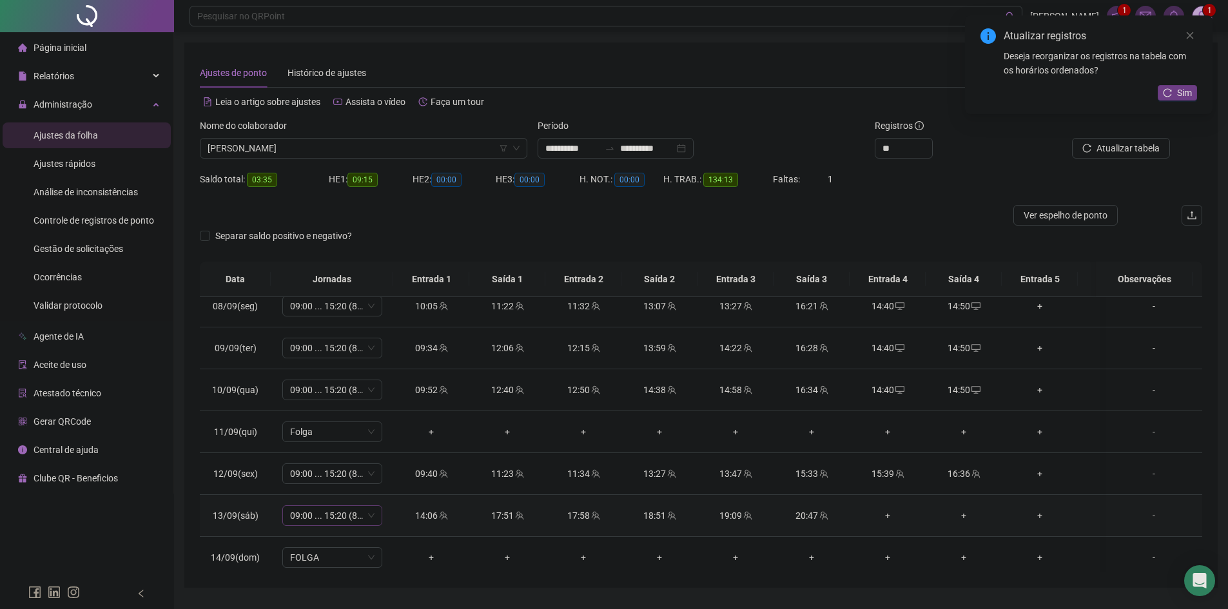
scroll to position [801, 0]
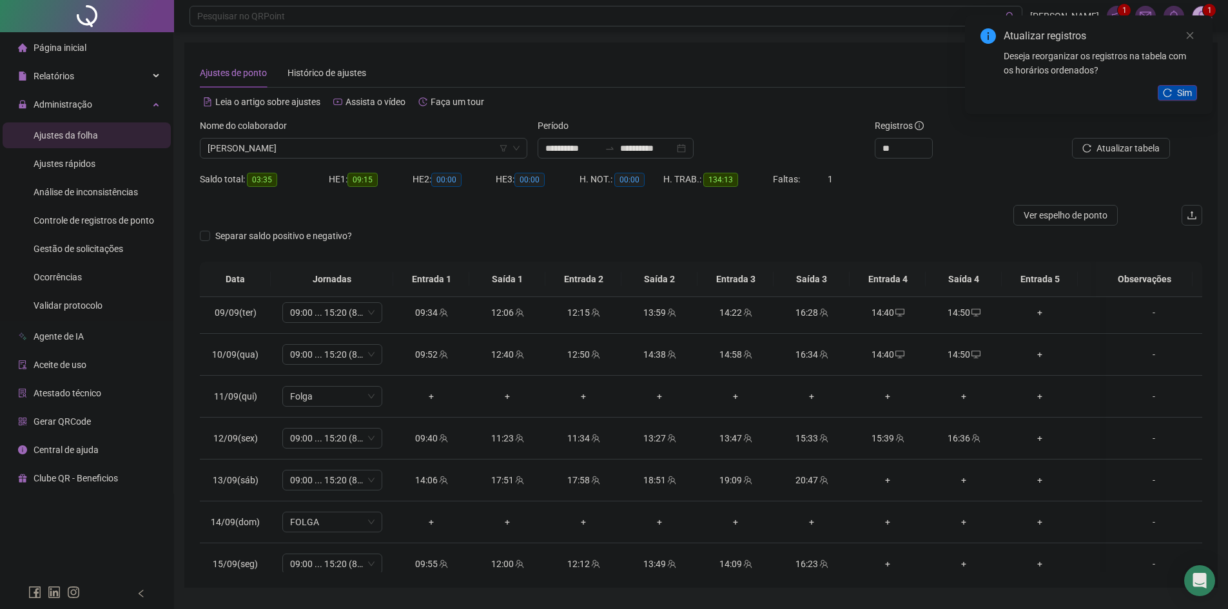
click at [1187, 87] on span "Sim" at bounding box center [1184, 93] width 15 height 14
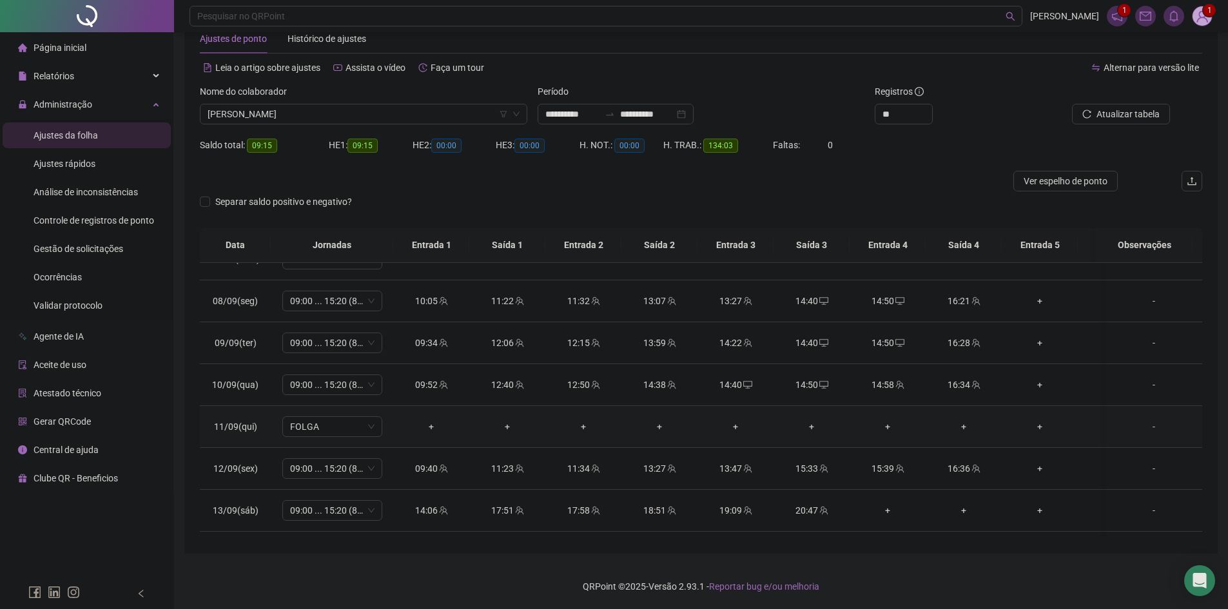
scroll to position [866, 0]
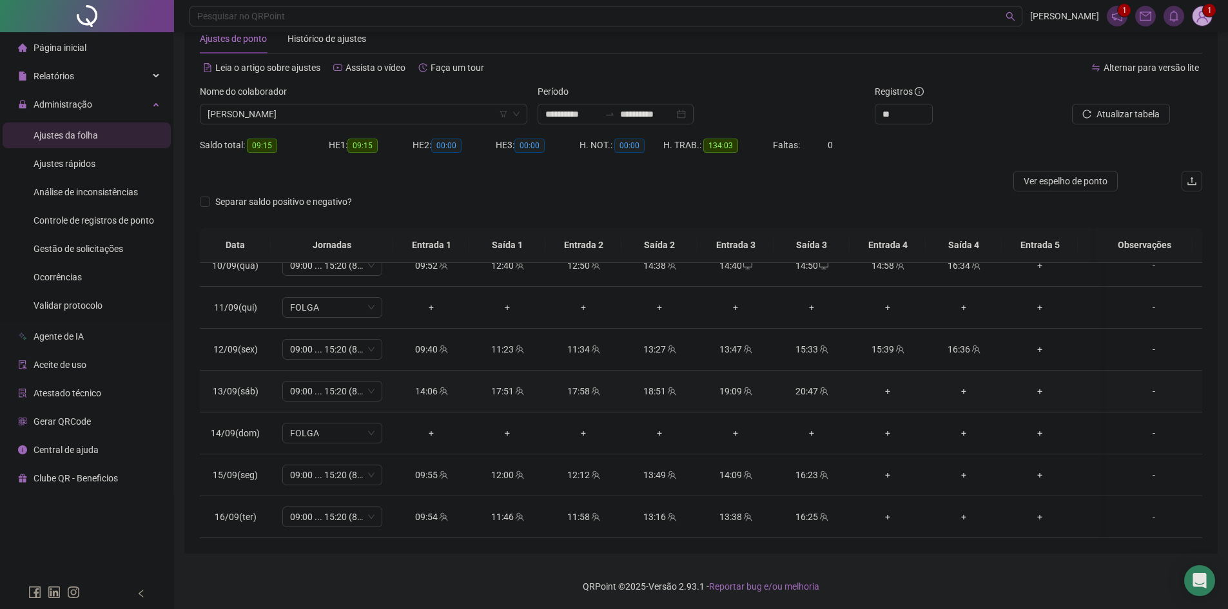
click at [888, 384] on div "+" at bounding box center [887, 391] width 55 height 14
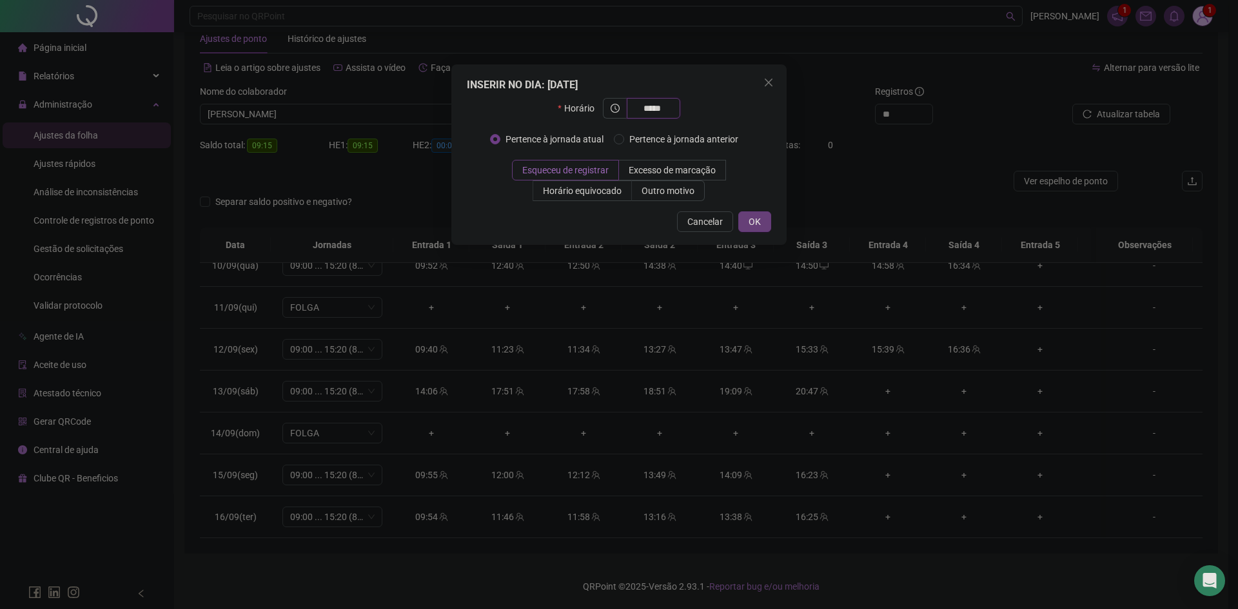
type input "*****"
click at [755, 228] on span "OK" at bounding box center [755, 222] width 12 height 14
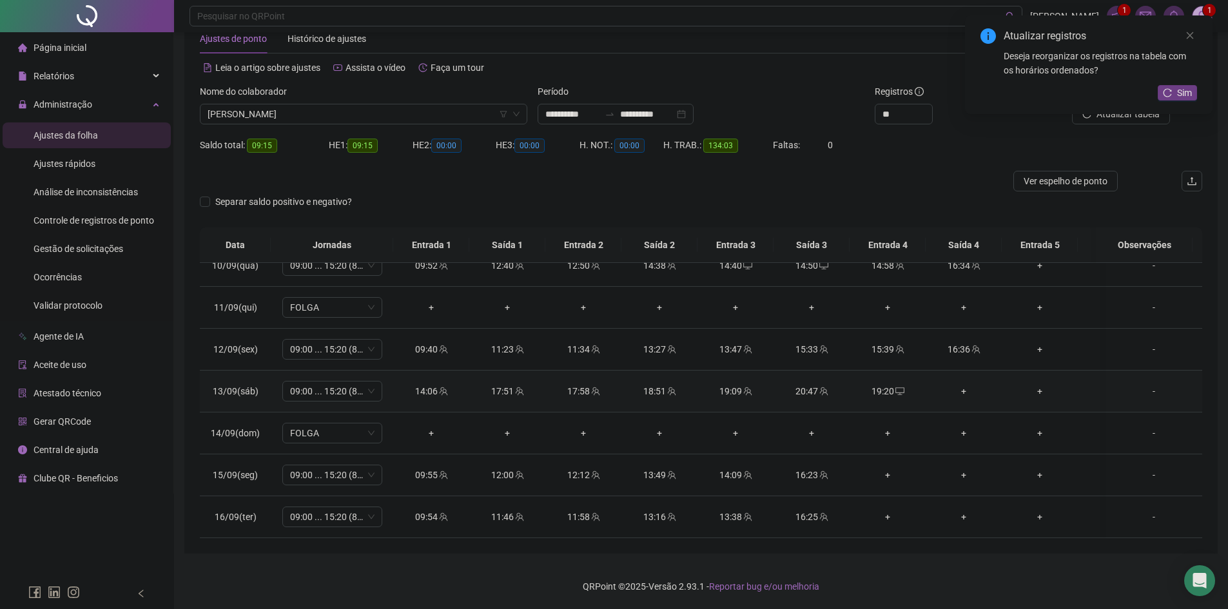
click at [964, 384] on div "+" at bounding box center [963, 391] width 55 height 14
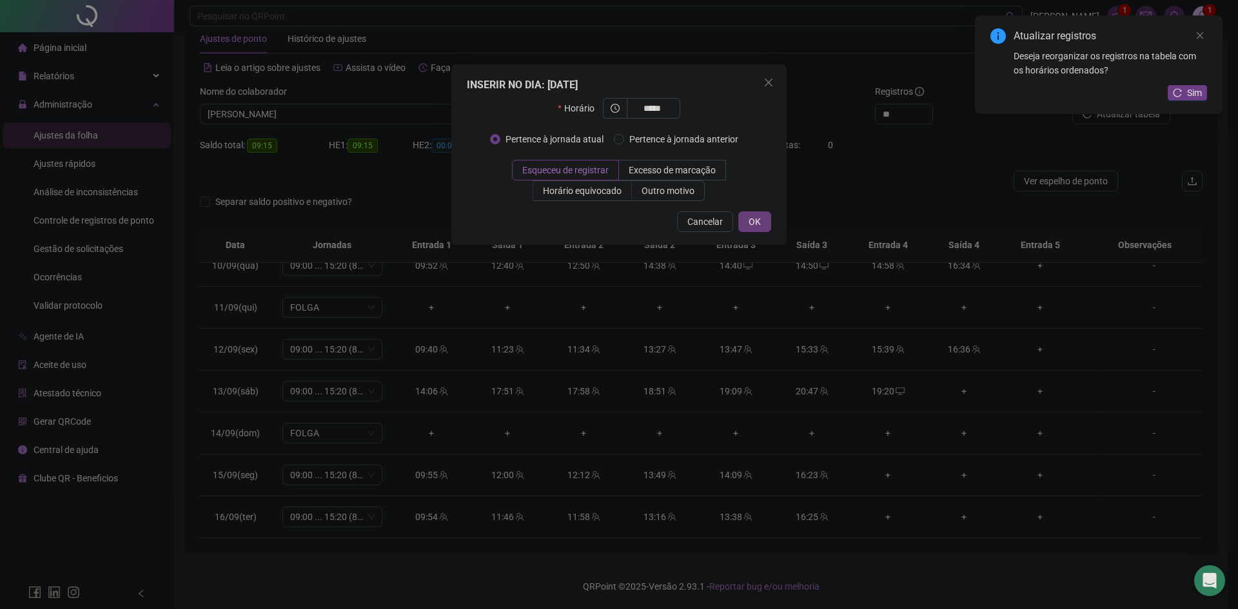
type input "*****"
click at [761, 221] on button "OK" at bounding box center [754, 221] width 33 height 21
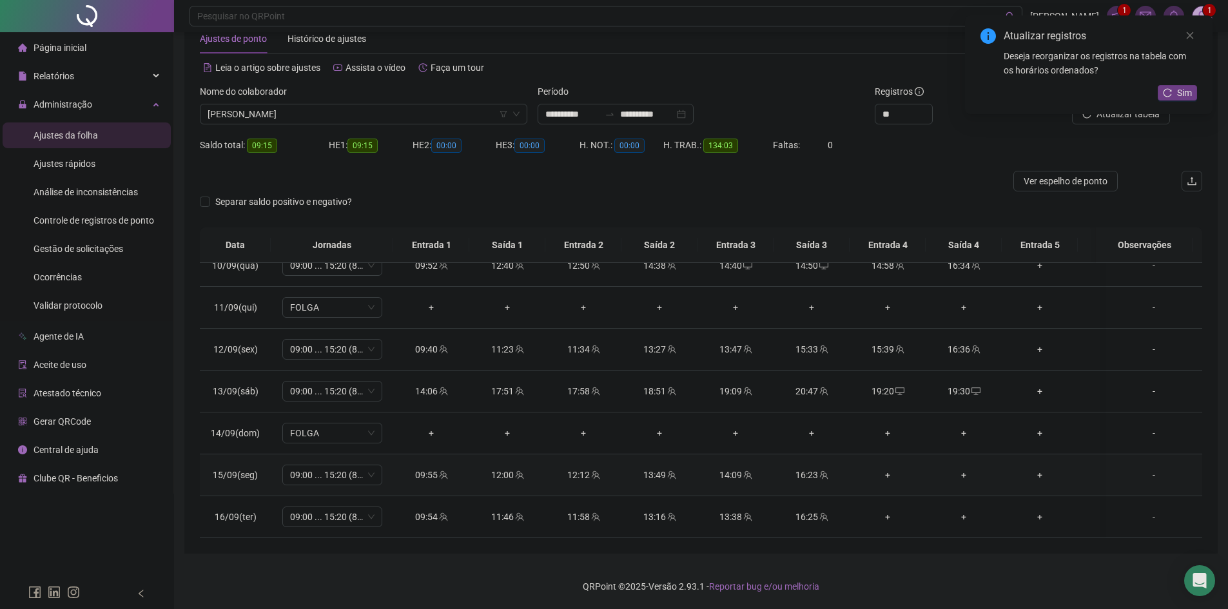
click at [887, 468] on div "+" at bounding box center [887, 475] width 55 height 14
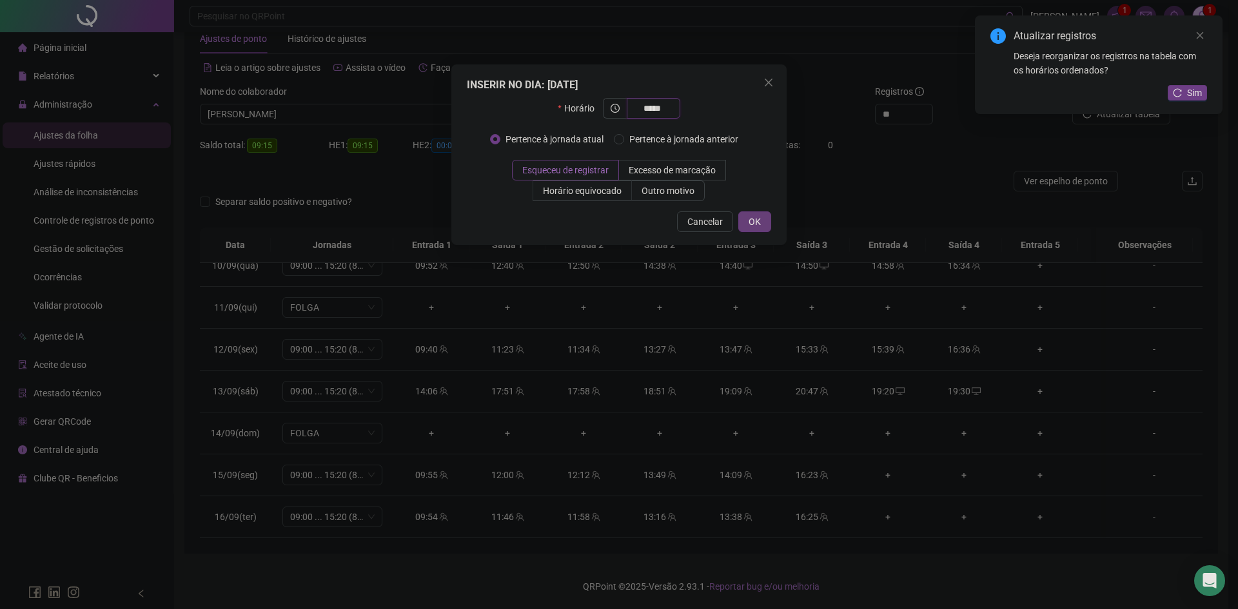
type input "*****"
click at [758, 217] on span "OK" at bounding box center [755, 222] width 12 height 14
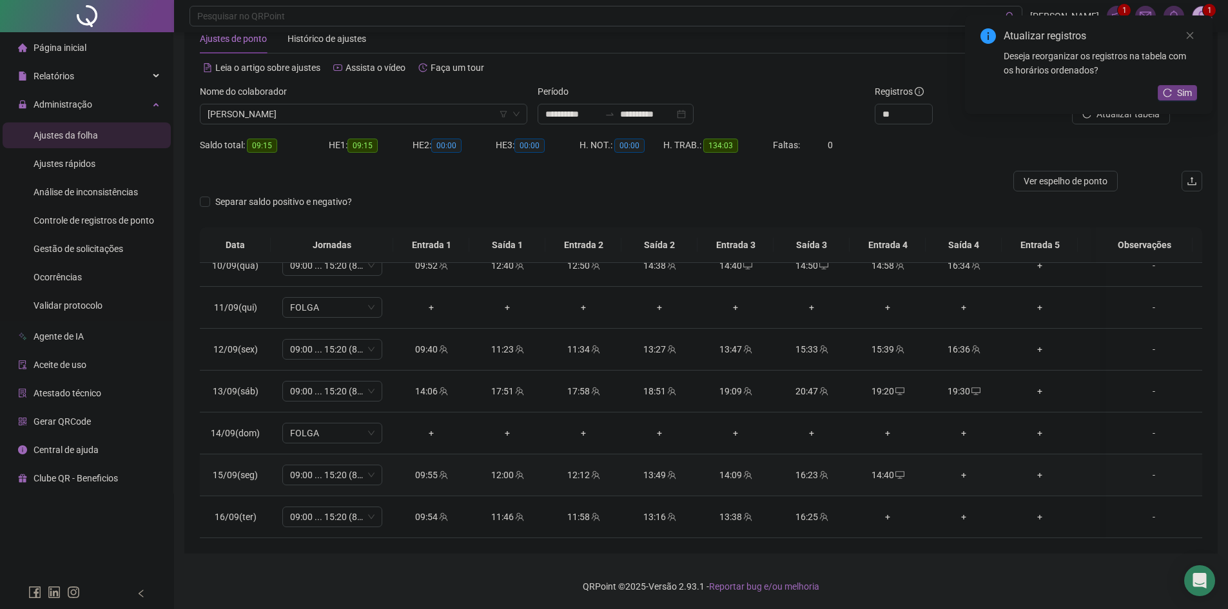
click at [965, 468] on div "+" at bounding box center [963, 475] width 55 height 14
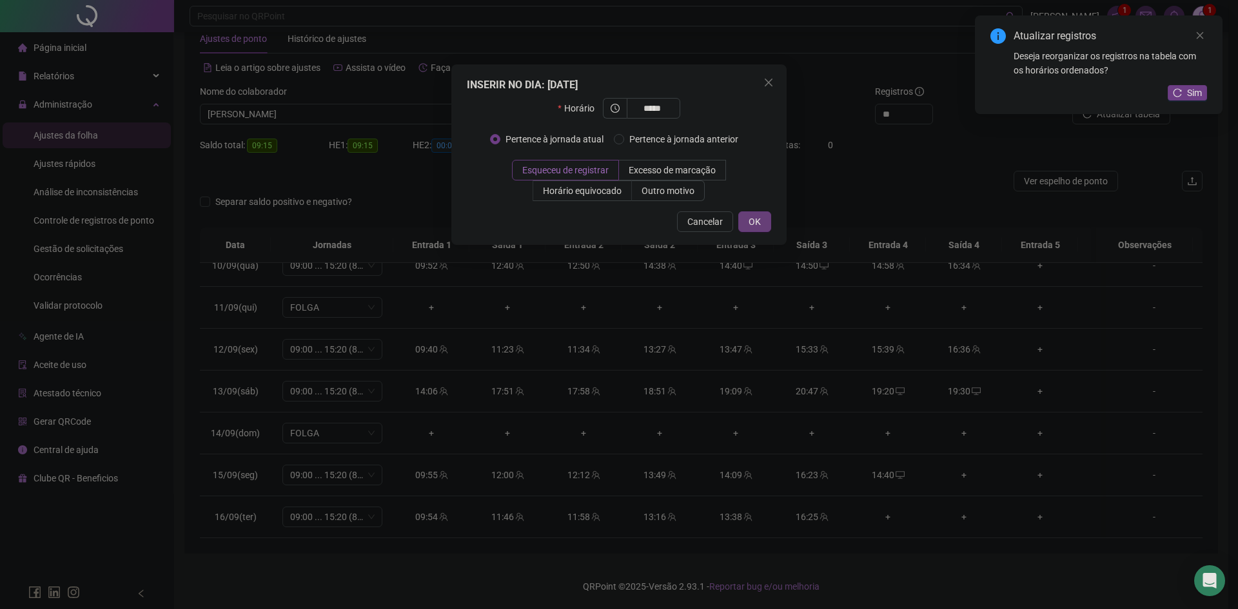
type input "*****"
click at [761, 223] on button "OK" at bounding box center [754, 221] width 33 height 21
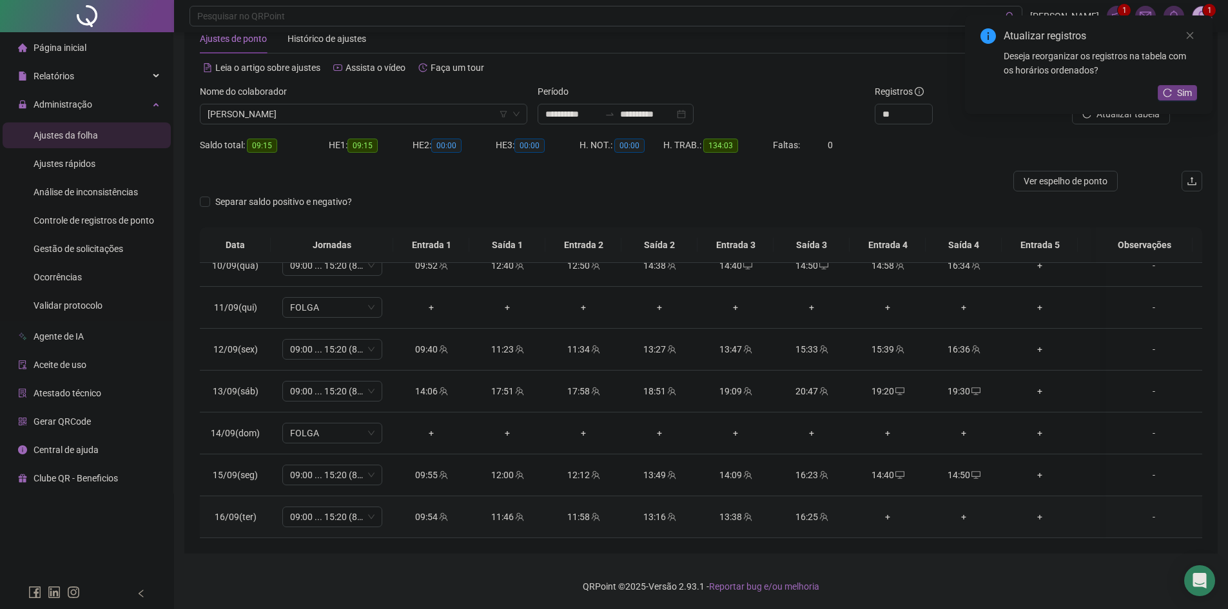
click at [890, 510] on div "+" at bounding box center [887, 517] width 55 height 14
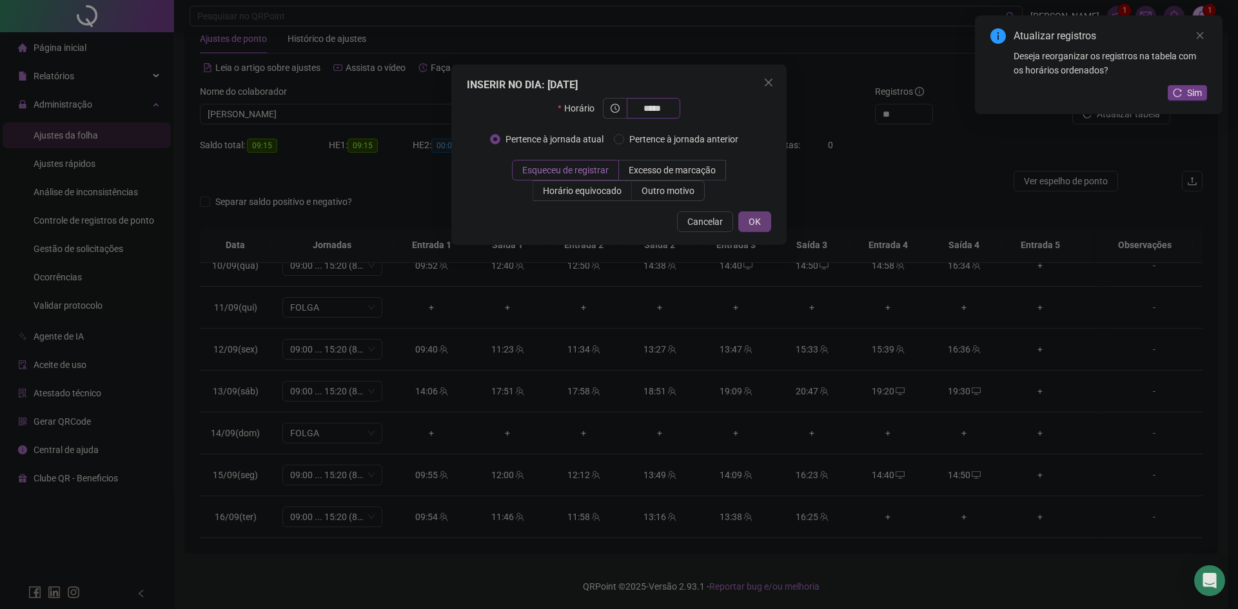
type input "*****"
click at [758, 223] on span "OK" at bounding box center [755, 222] width 12 height 14
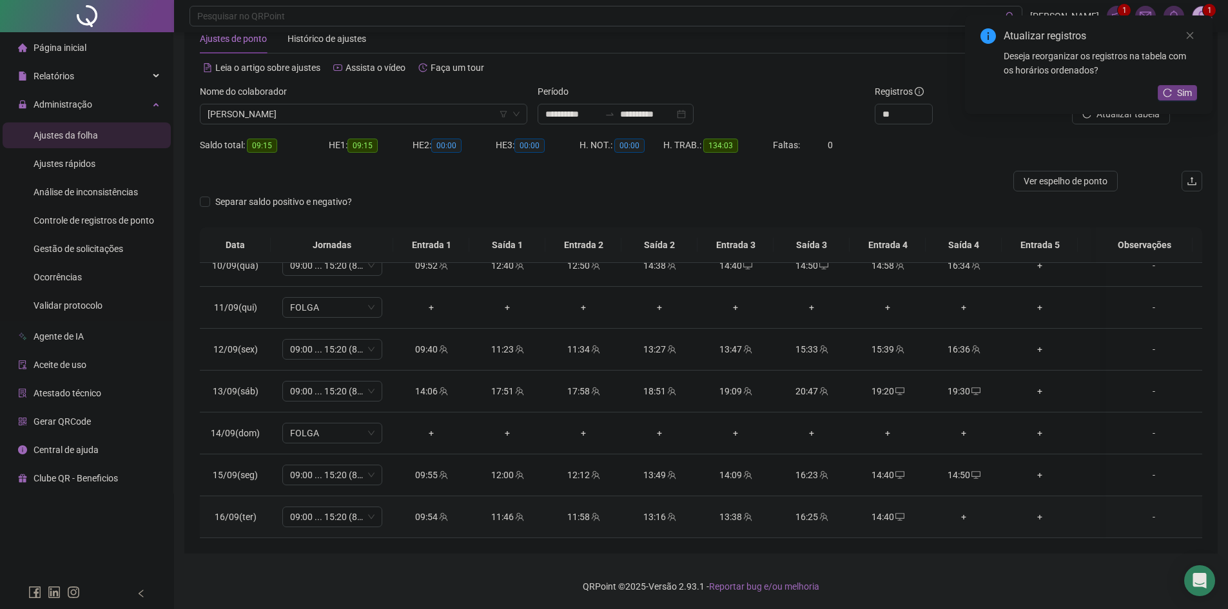
click at [966, 510] on div "+" at bounding box center [963, 517] width 55 height 14
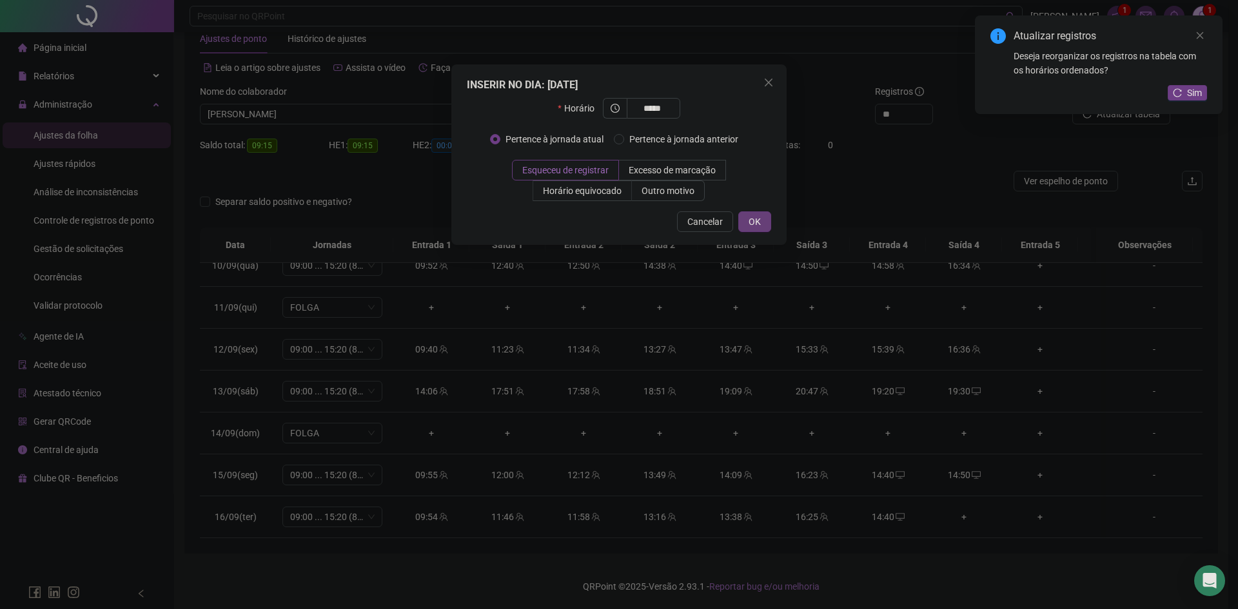
type input "*****"
click at [754, 222] on span "OK" at bounding box center [755, 222] width 12 height 14
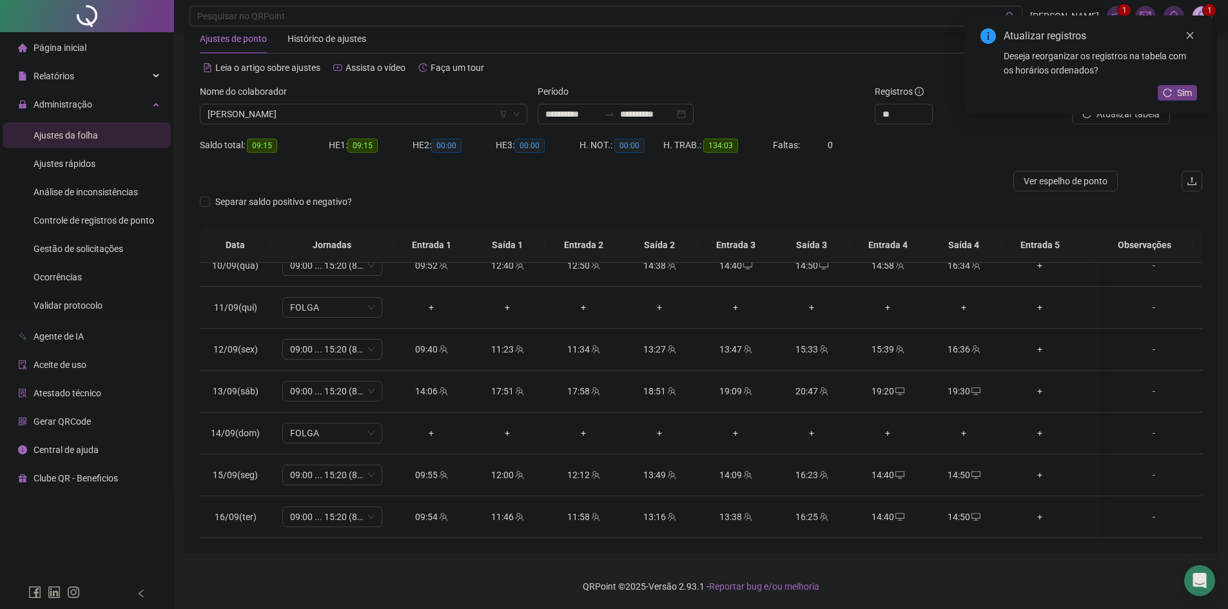
click at [1190, 33] on icon "close" at bounding box center [1190, 35] width 9 height 9
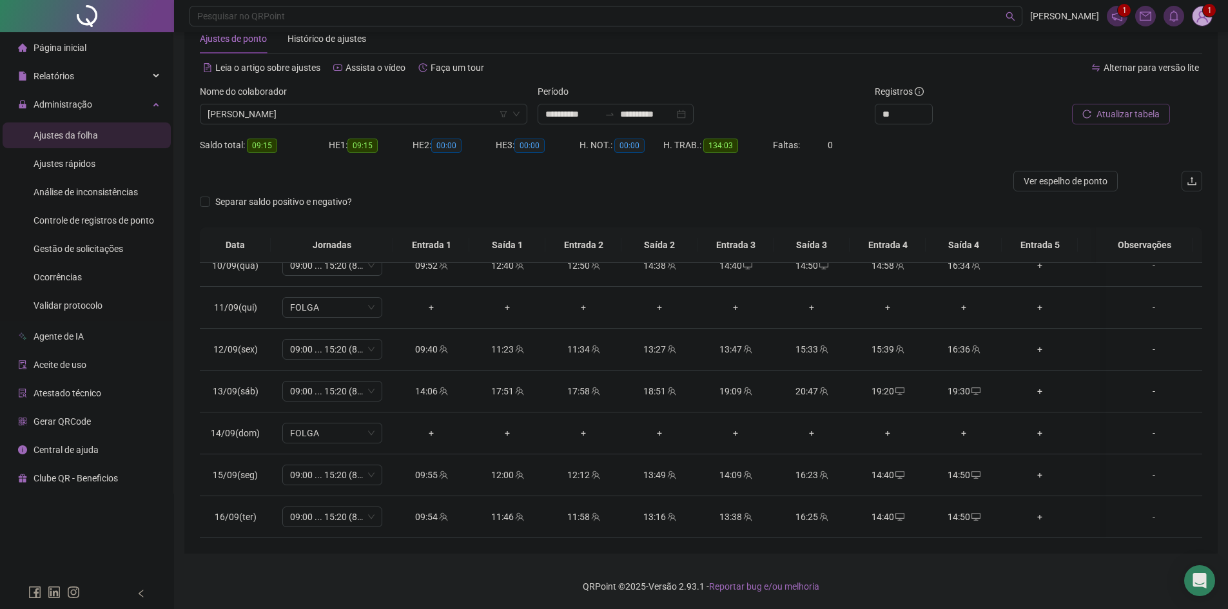
click at [1139, 112] on span "Atualizar tabela" at bounding box center [1128, 114] width 63 height 14
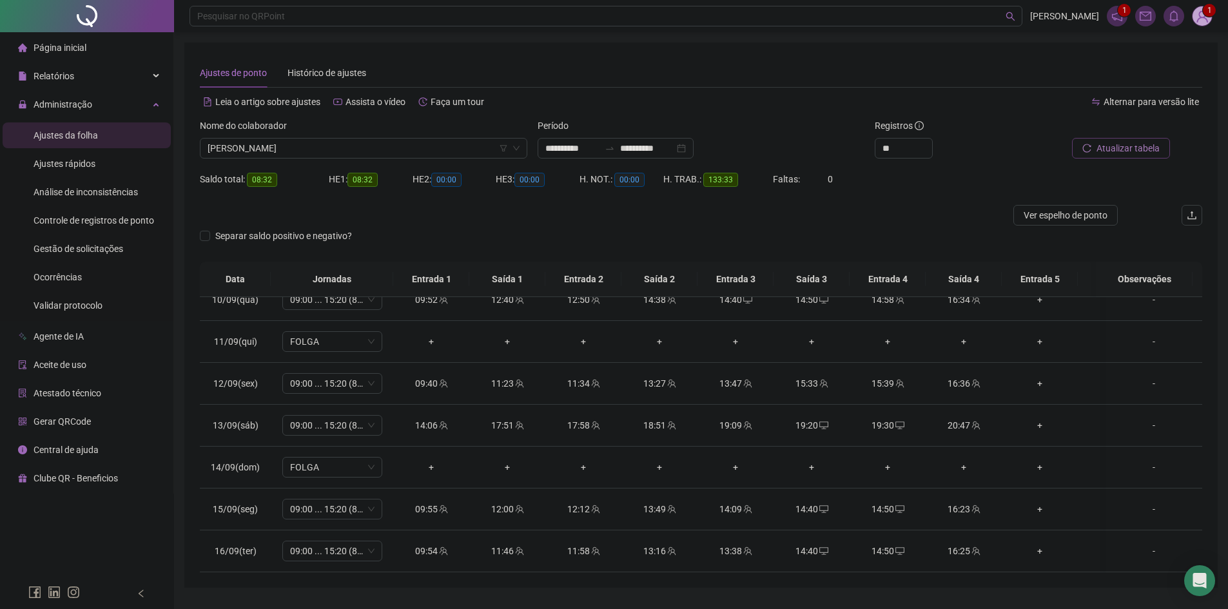
click at [1107, 146] on span "Atualizar tabela" at bounding box center [1128, 148] width 63 height 14
click at [357, 155] on span "[PERSON_NAME]" at bounding box center [364, 148] width 312 height 19
click at [522, 230] on div "Separar saldo positivo e negativo?" at bounding box center [701, 244] width 1003 height 36
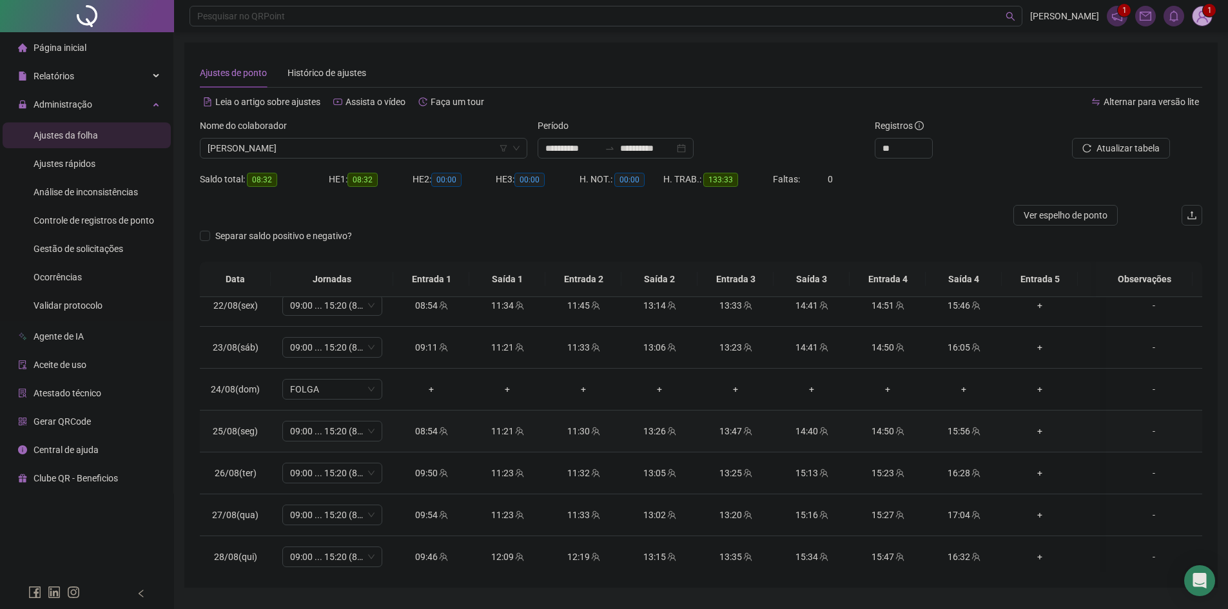
scroll to position [0, 0]
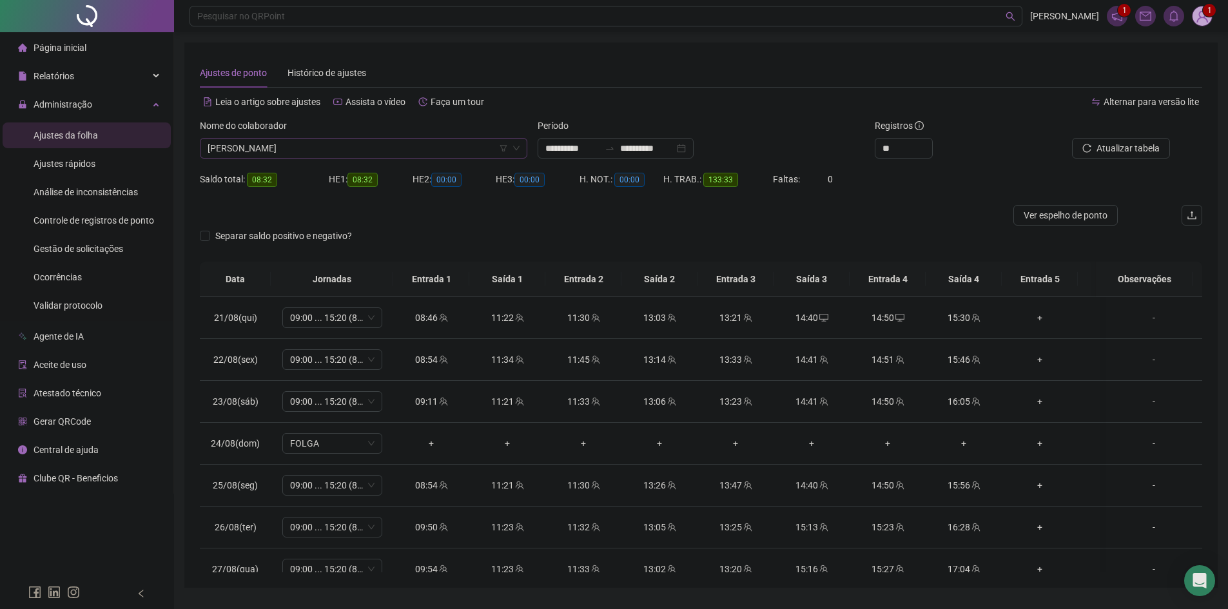
click at [348, 150] on span "[PERSON_NAME]" at bounding box center [364, 148] width 312 height 19
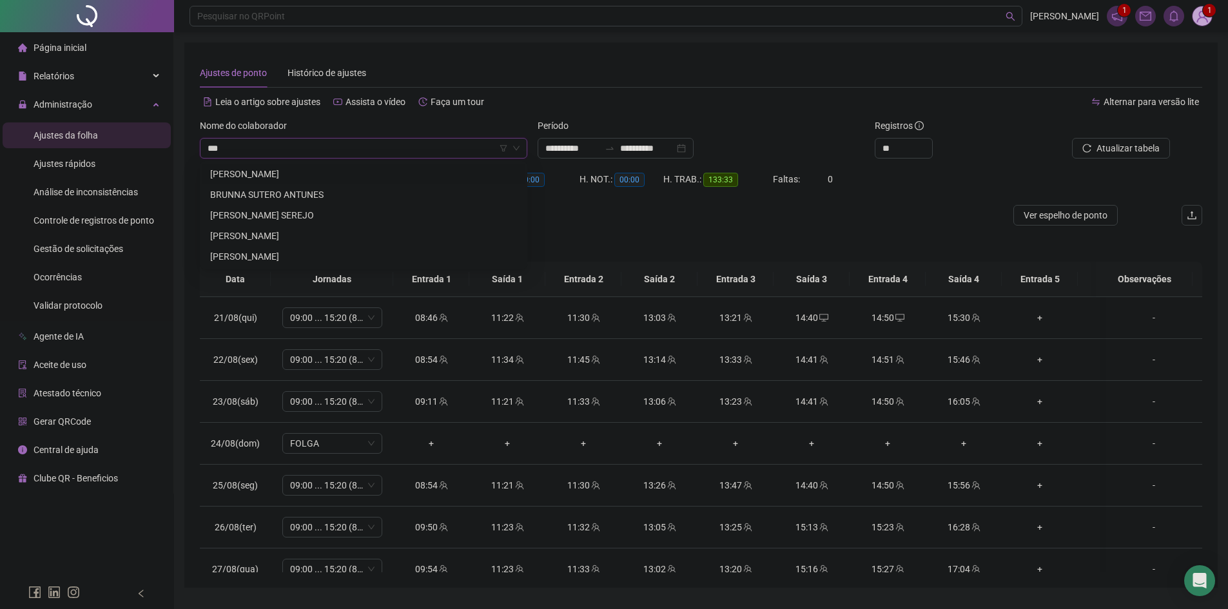
type input "****"
click at [349, 178] on div "[PERSON_NAME]" at bounding box center [363, 174] width 307 height 14
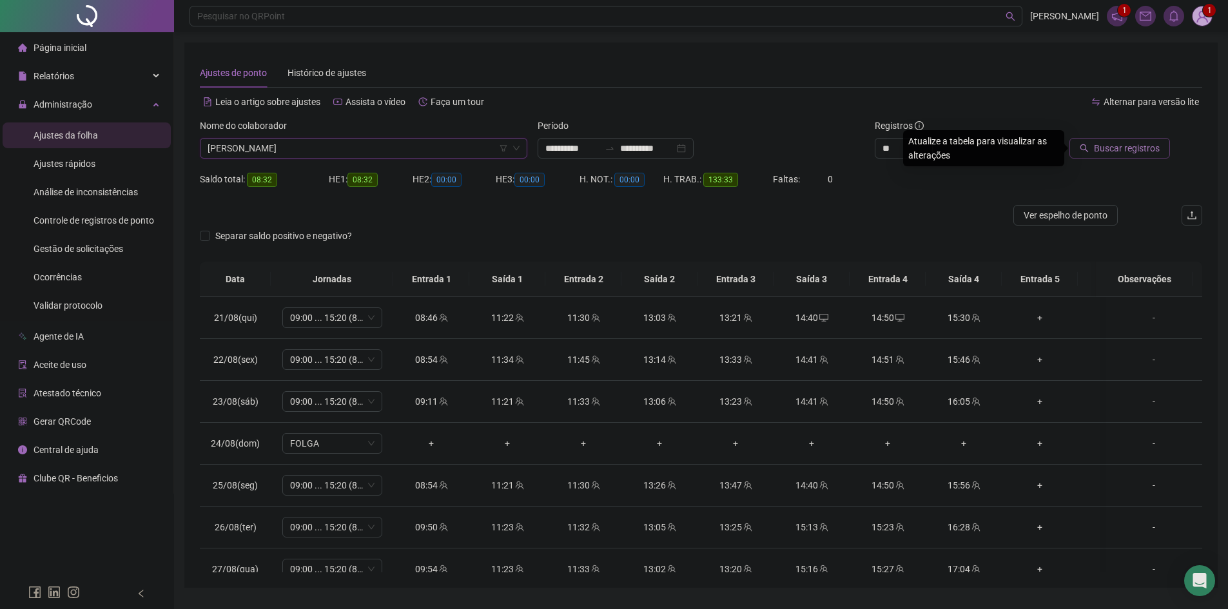
click at [1115, 152] on span "Buscar registros" at bounding box center [1127, 148] width 66 height 14
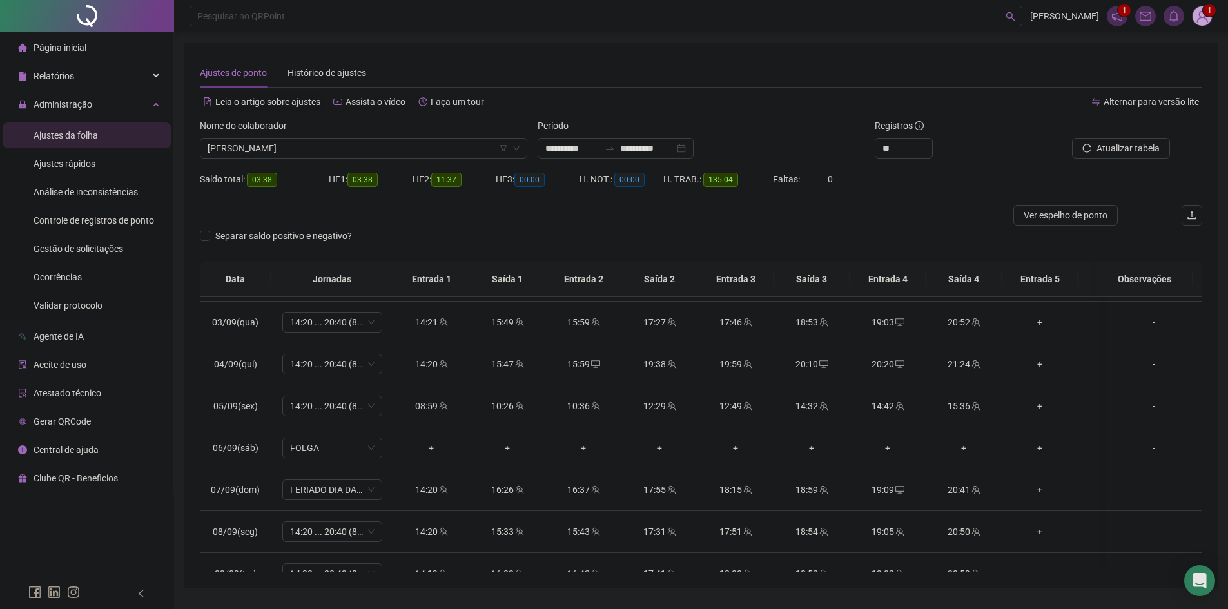
scroll to position [516, 0]
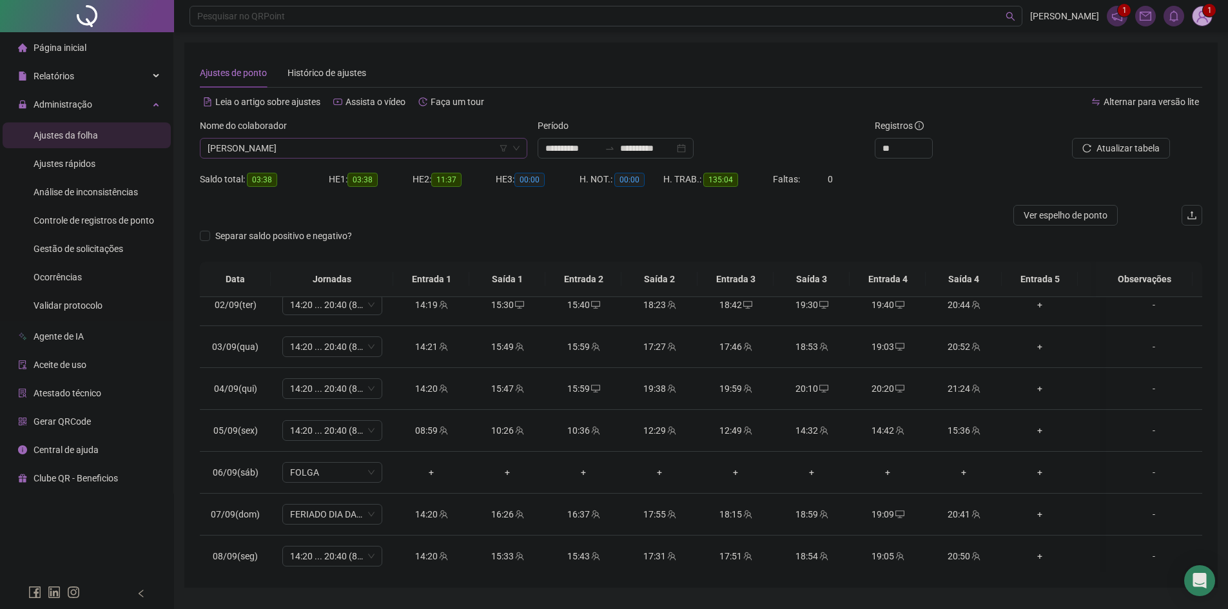
click at [320, 144] on span "[PERSON_NAME]" at bounding box center [364, 148] width 312 height 19
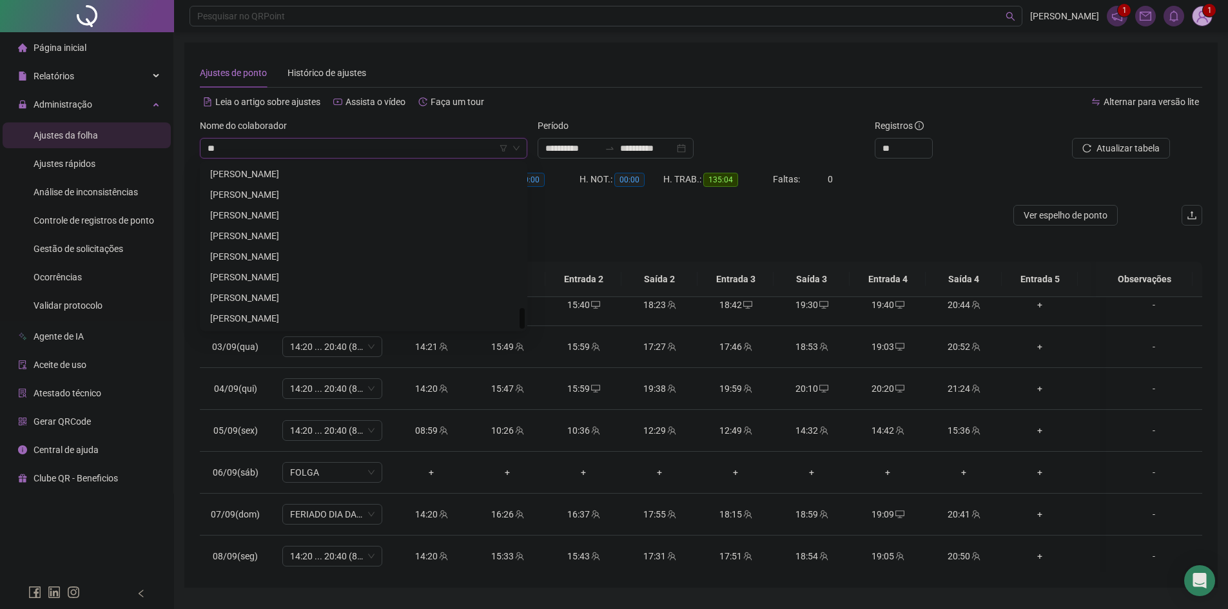
scroll to position [0, 0]
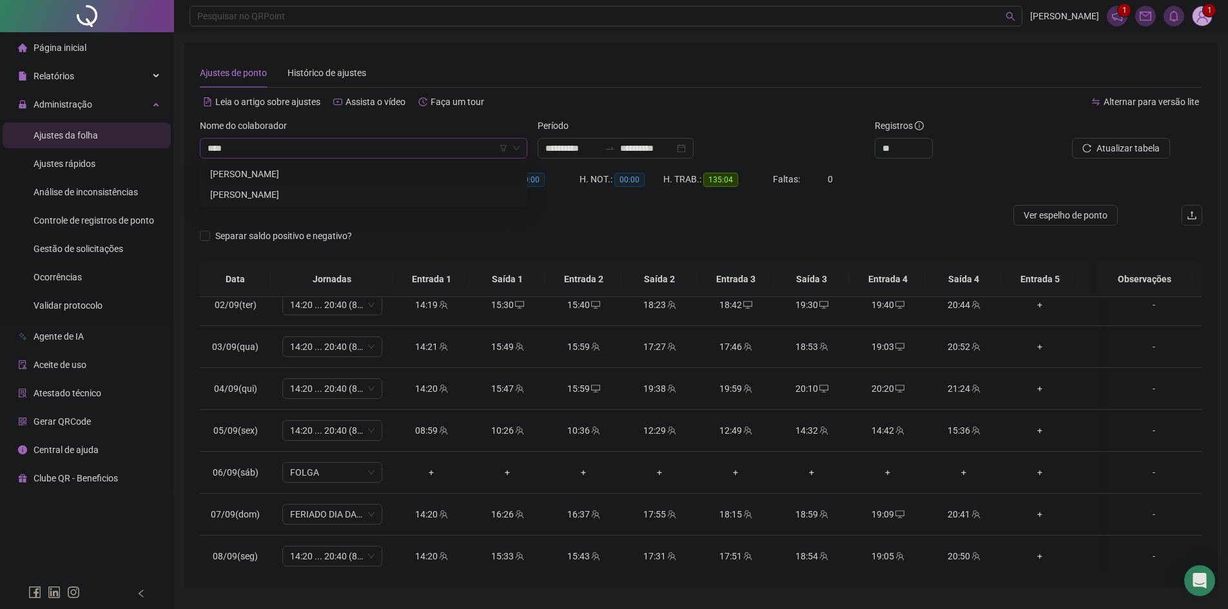
type input "*****"
click at [299, 178] on div "[PERSON_NAME]" at bounding box center [363, 174] width 307 height 14
click at [1120, 151] on span "Buscar registros" at bounding box center [1127, 148] width 66 height 14
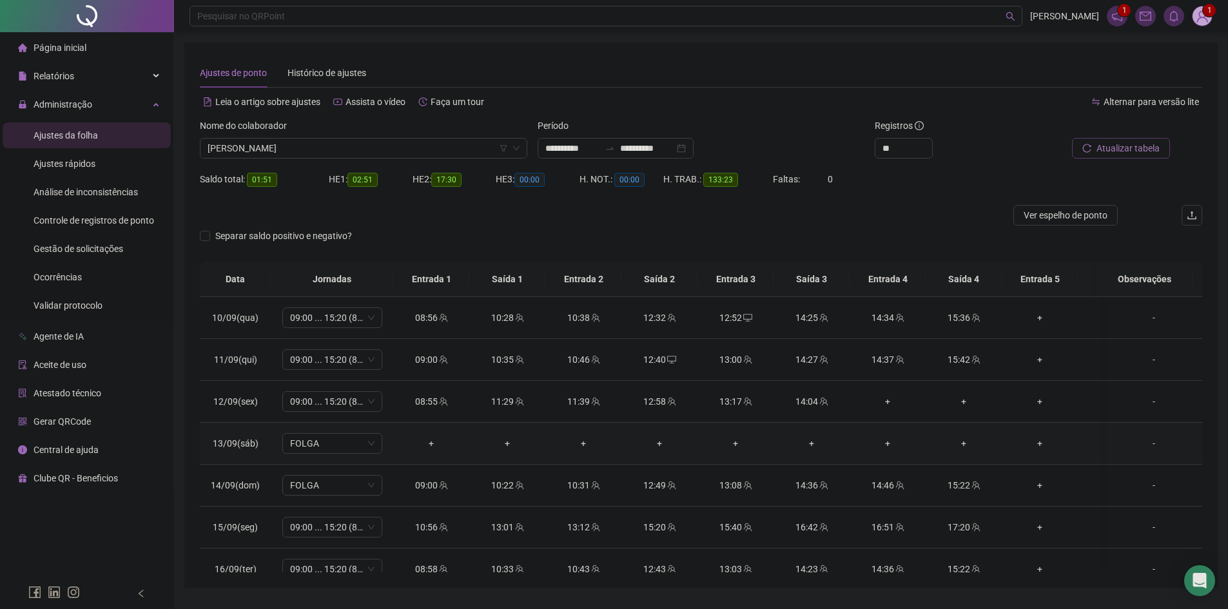
scroll to position [866, 0]
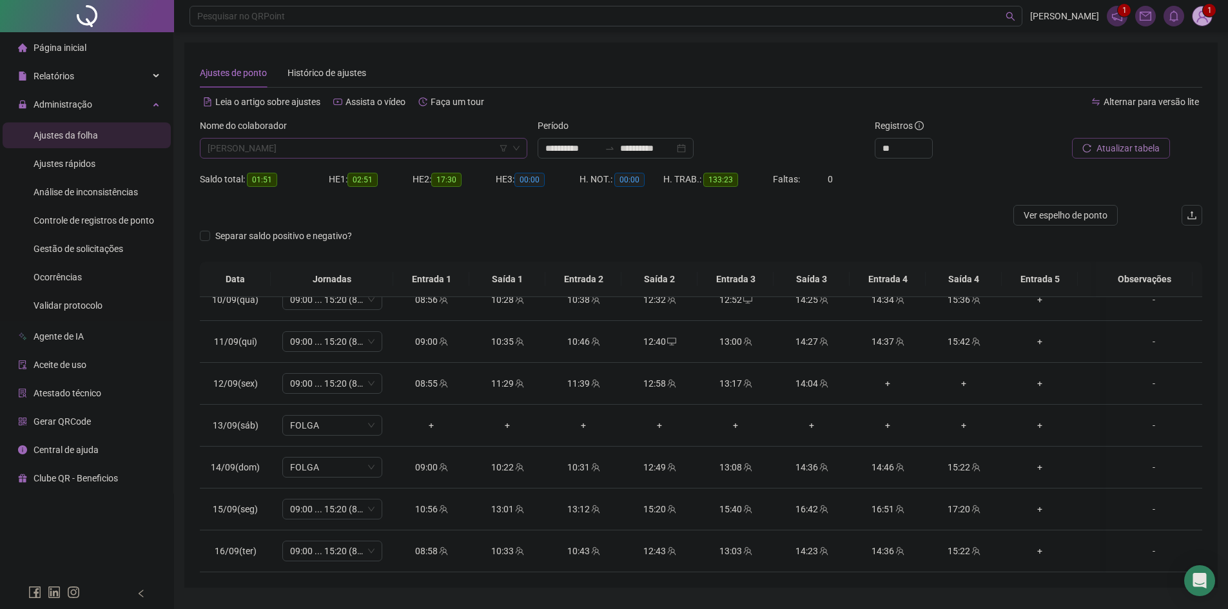
click at [374, 141] on span "[PERSON_NAME]" at bounding box center [364, 148] width 312 height 19
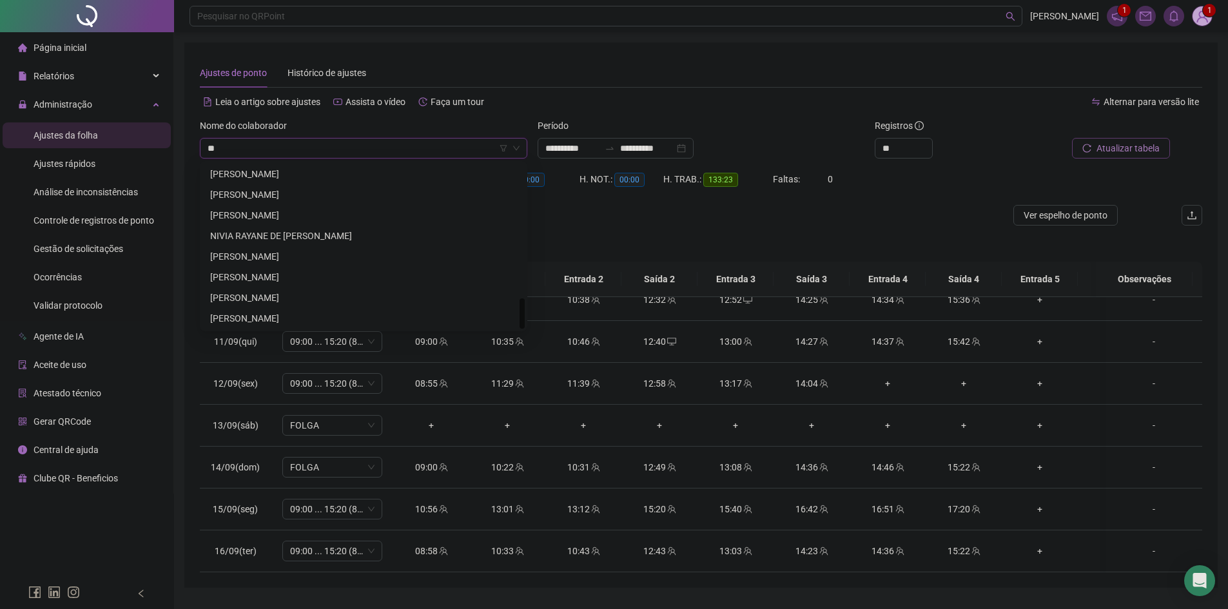
scroll to position [722, 0]
type input "****"
click at [299, 190] on div "[PERSON_NAME]" at bounding box center [363, 195] width 307 height 14
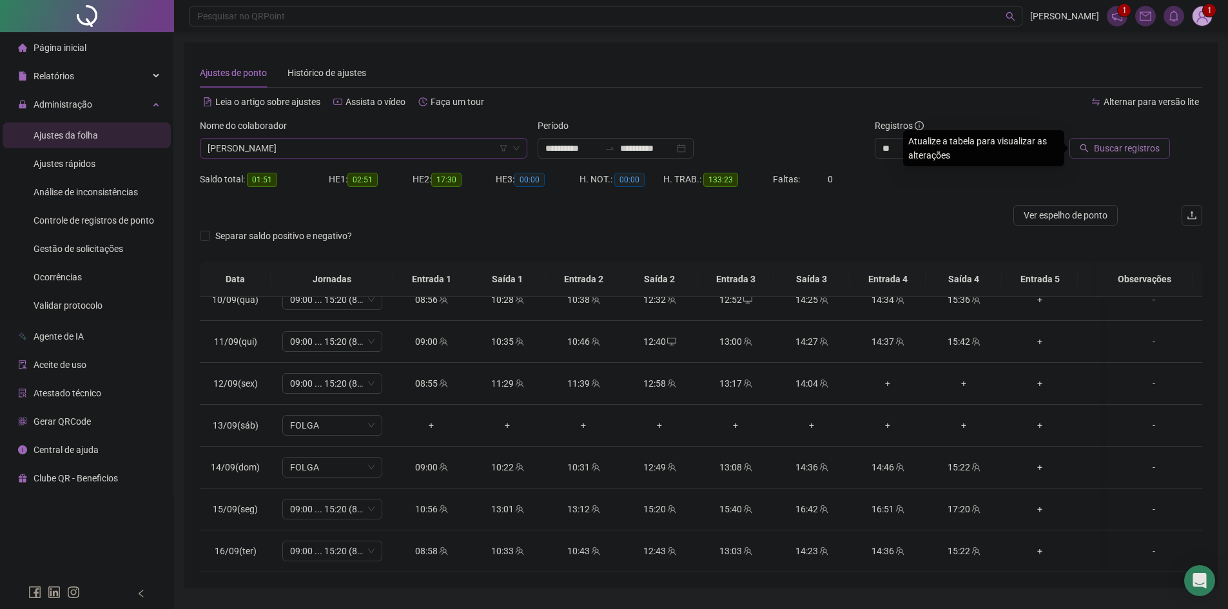
click at [1127, 146] on span "Buscar registros" at bounding box center [1127, 148] width 66 height 14
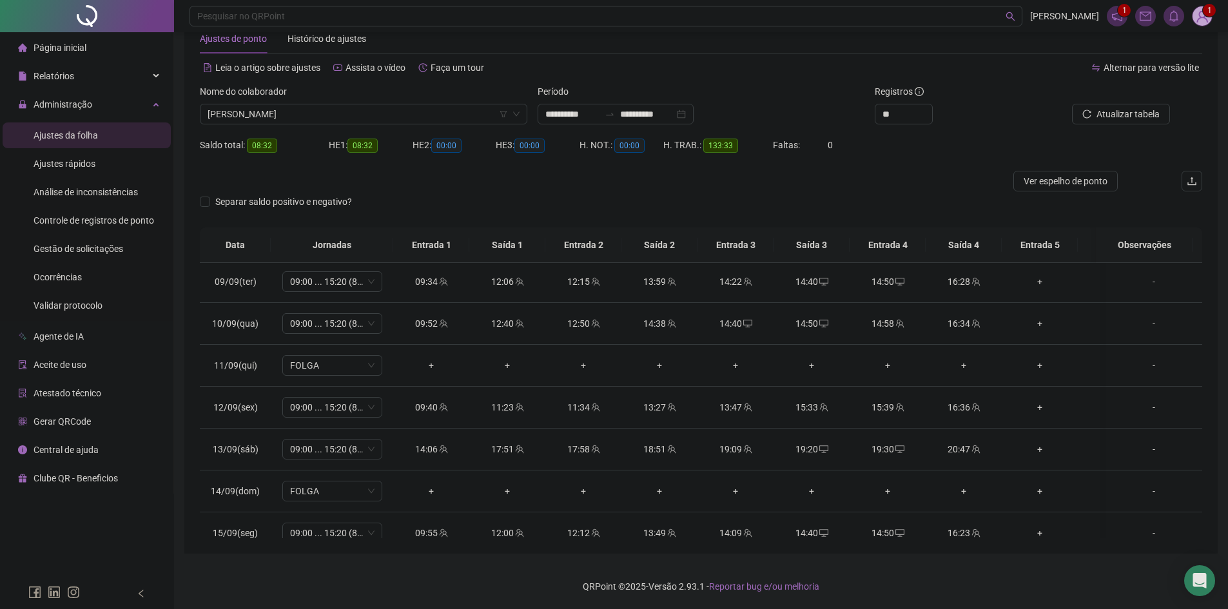
scroll to position [801, 0]
click at [338, 362] on span "FOLGA" at bounding box center [332, 362] width 84 height 19
type input "*****"
click at [321, 450] on div "Folga compensatória" at bounding box center [342, 451] width 85 height 14
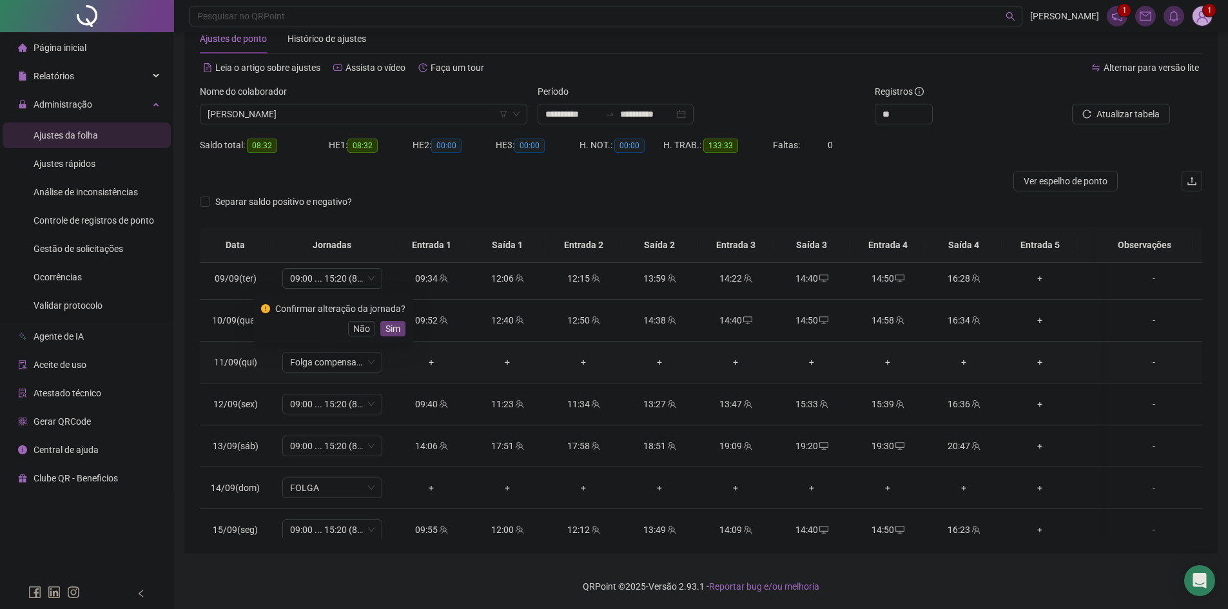
click at [389, 333] on span "Sim" at bounding box center [393, 329] width 15 height 14
click at [1118, 115] on span "Atualizar tabela" at bounding box center [1128, 114] width 63 height 14
click at [328, 115] on span "[PERSON_NAME]" at bounding box center [364, 113] width 312 height 19
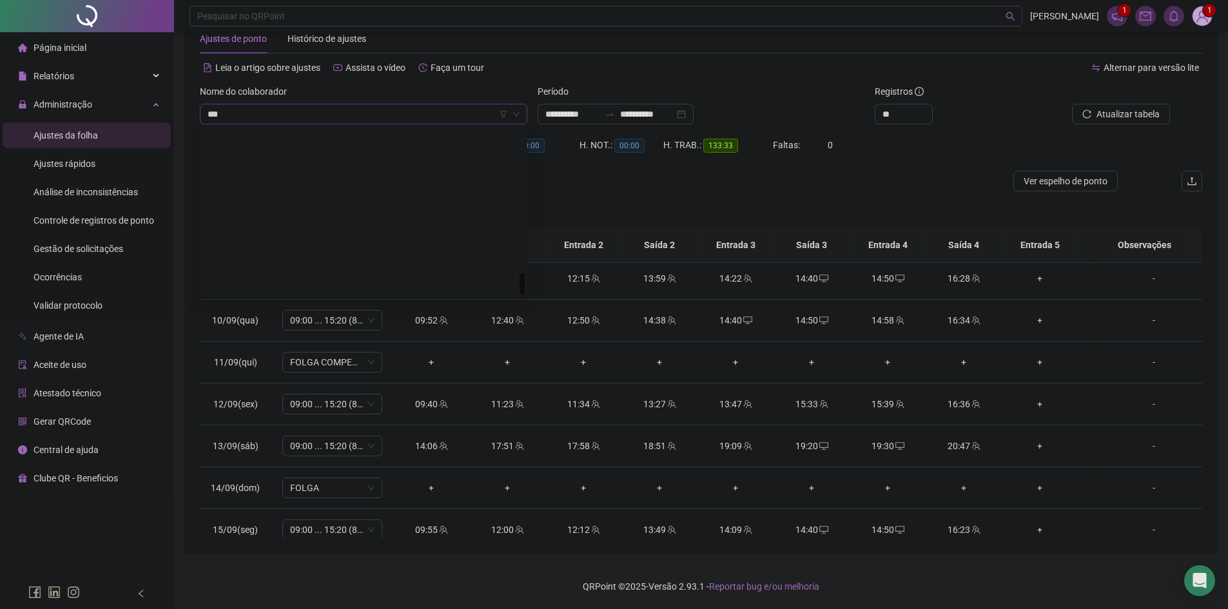
type input "****"
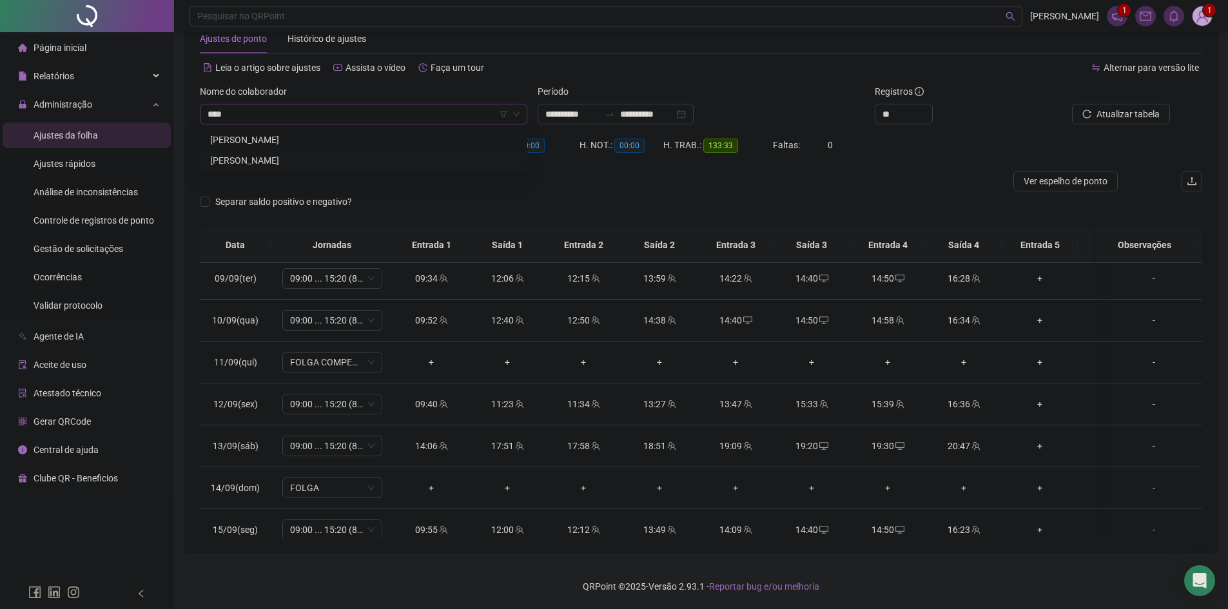
click at [338, 132] on div "[PERSON_NAME]" at bounding box center [363, 140] width 322 height 21
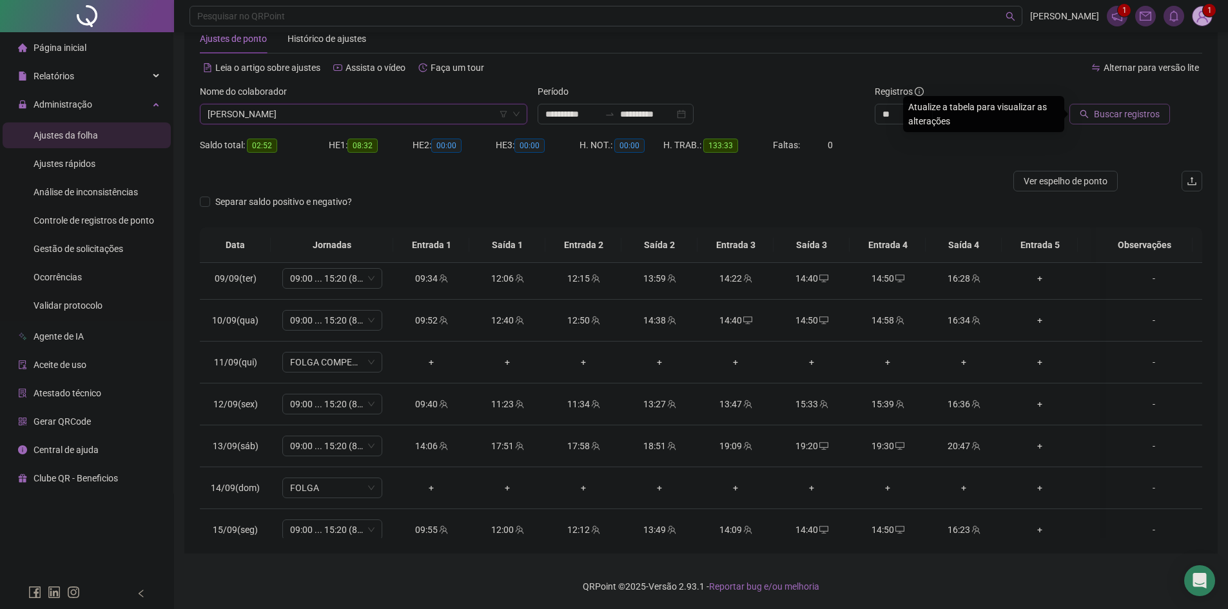
click at [1127, 113] on span "Buscar registros" at bounding box center [1127, 114] width 66 height 14
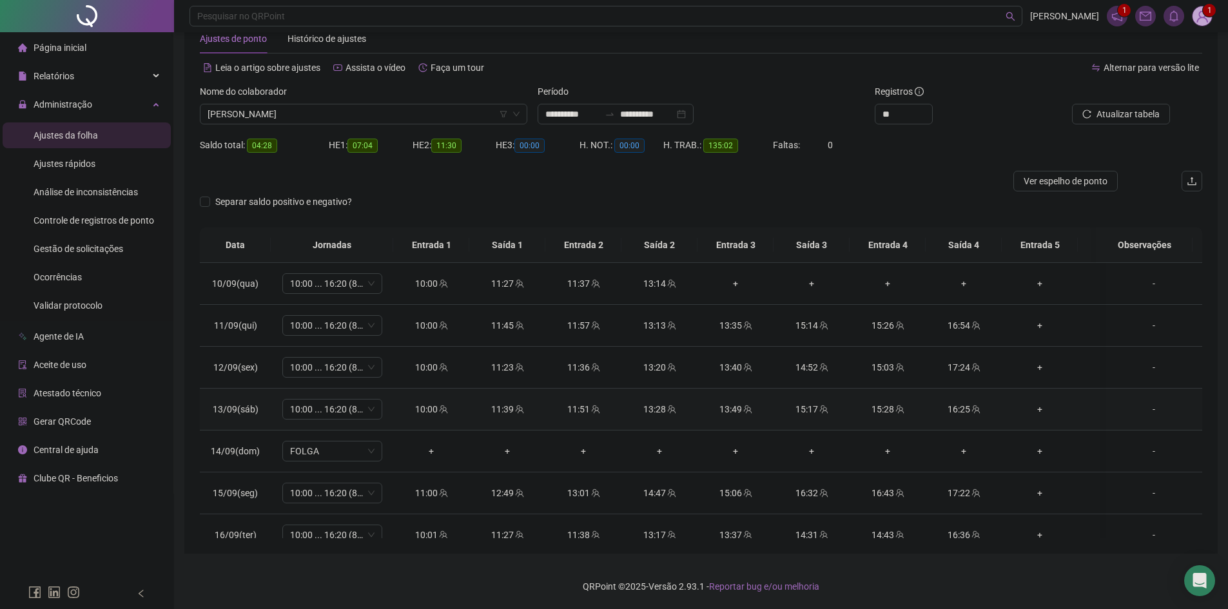
scroll to position [866, 0]
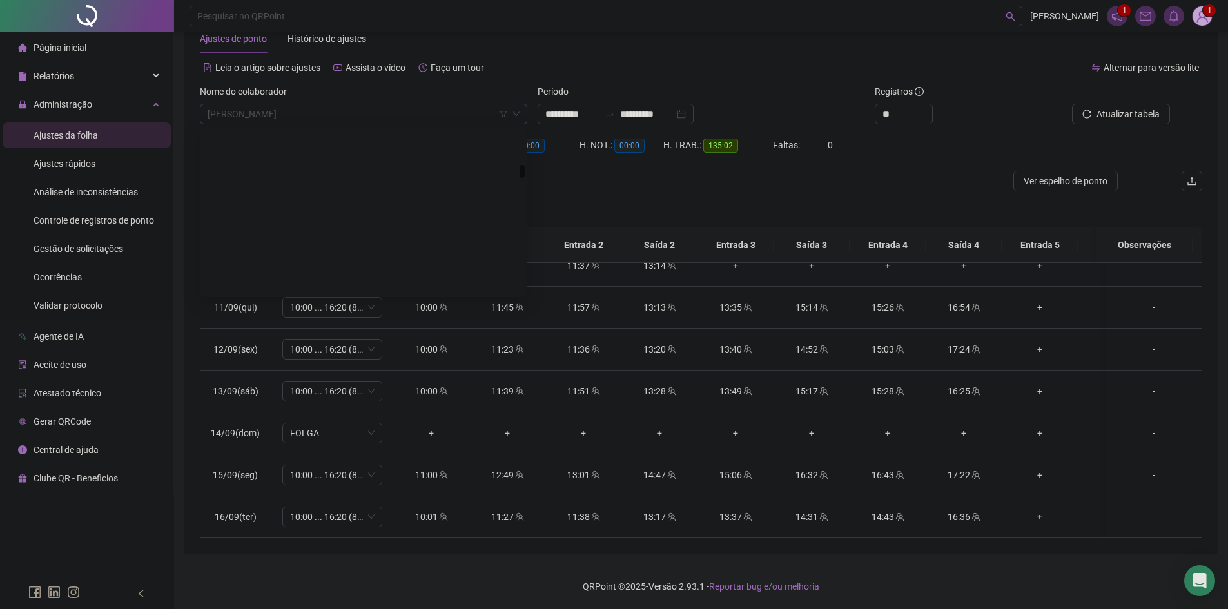
click at [331, 110] on span "[PERSON_NAME]" at bounding box center [364, 113] width 312 height 19
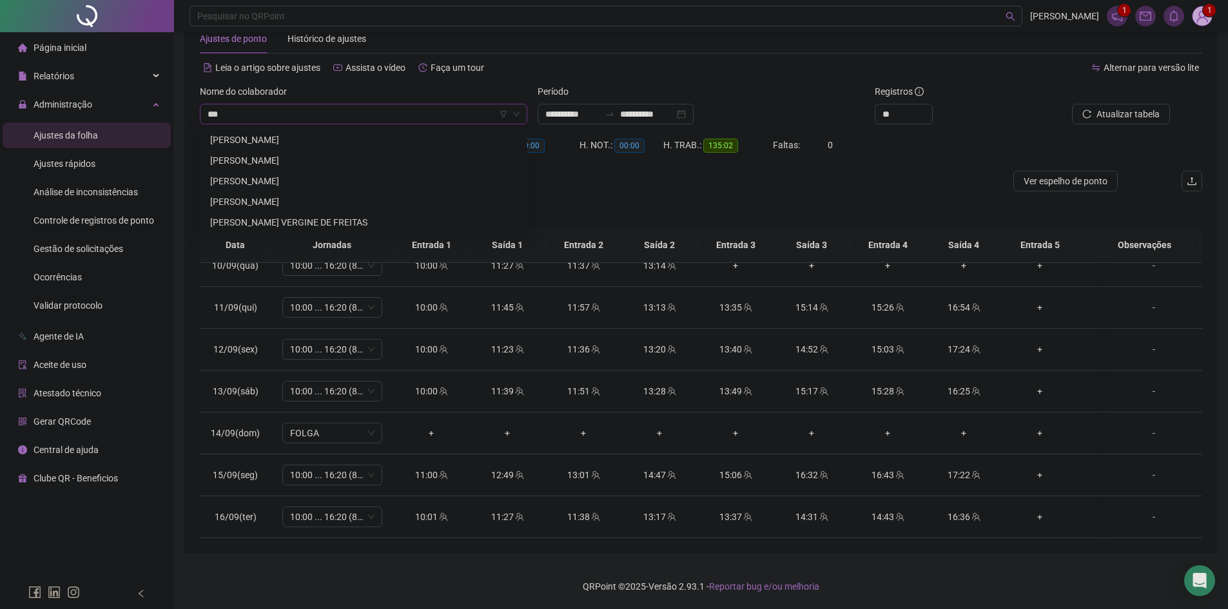
scroll to position [0, 0]
type input "****"
click at [335, 132] on div "[PERSON_NAME]" at bounding box center [363, 140] width 322 height 21
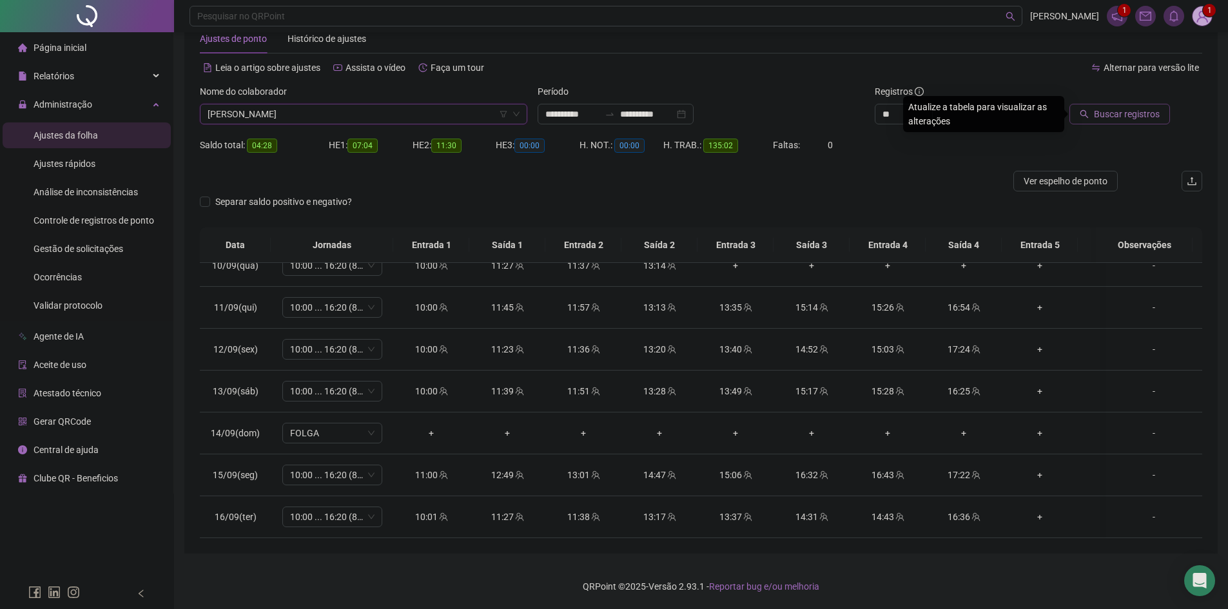
click at [1112, 112] on span "Buscar registros" at bounding box center [1127, 114] width 66 height 14
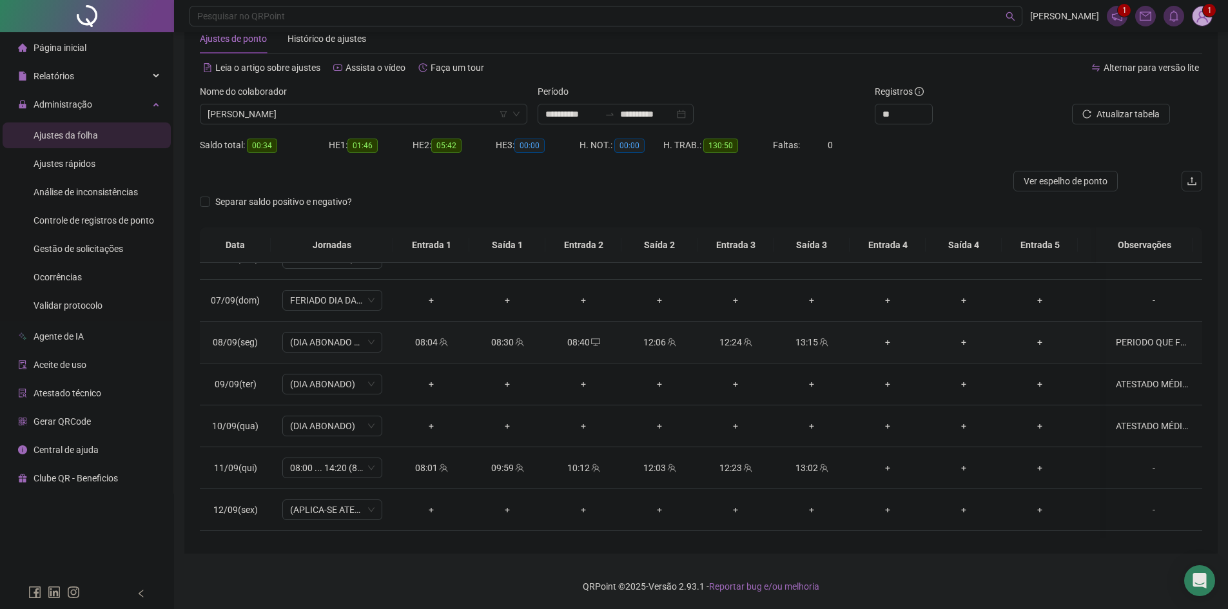
scroll to position [672, 0]
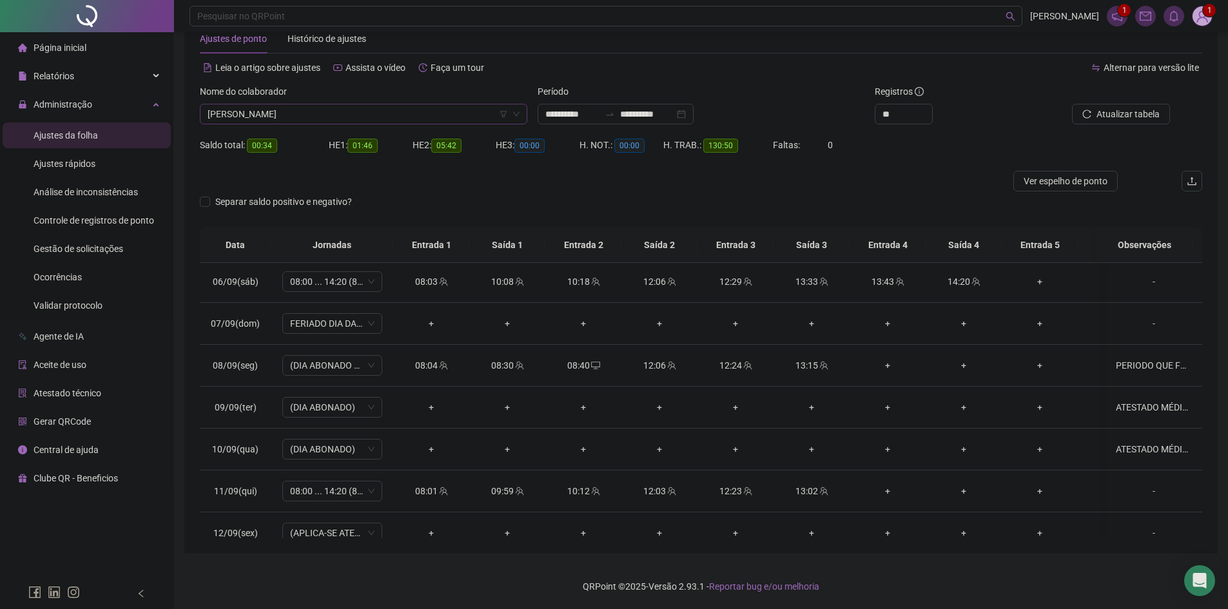
click at [297, 119] on span "[PERSON_NAME]" at bounding box center [364, 113] width 312 height 19
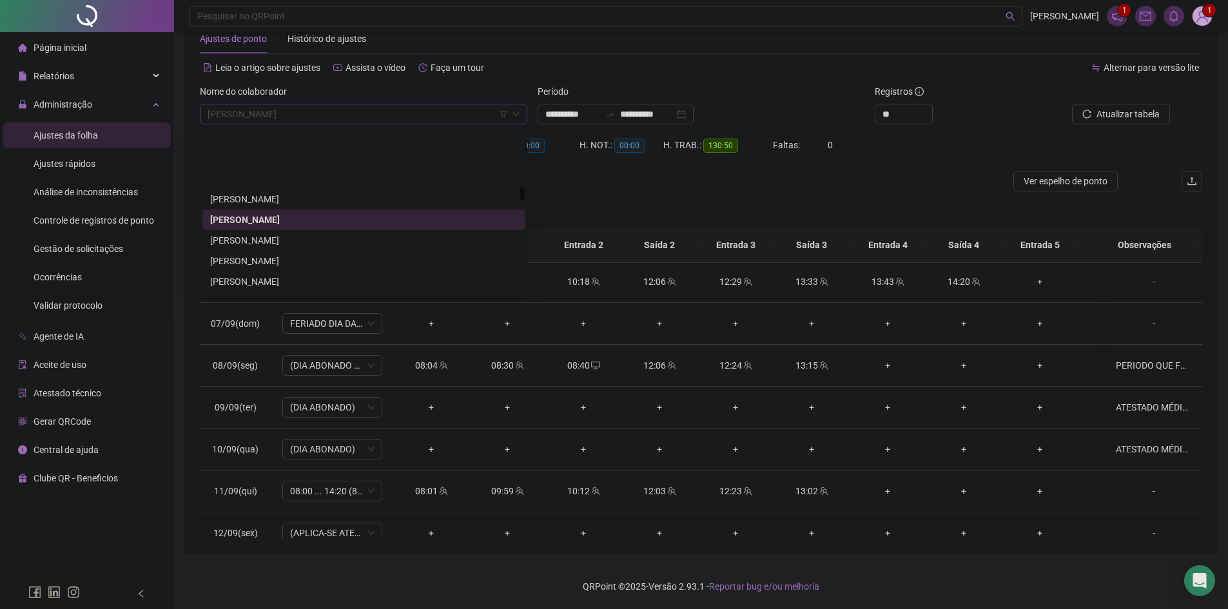
scroll to position [1903, 0]
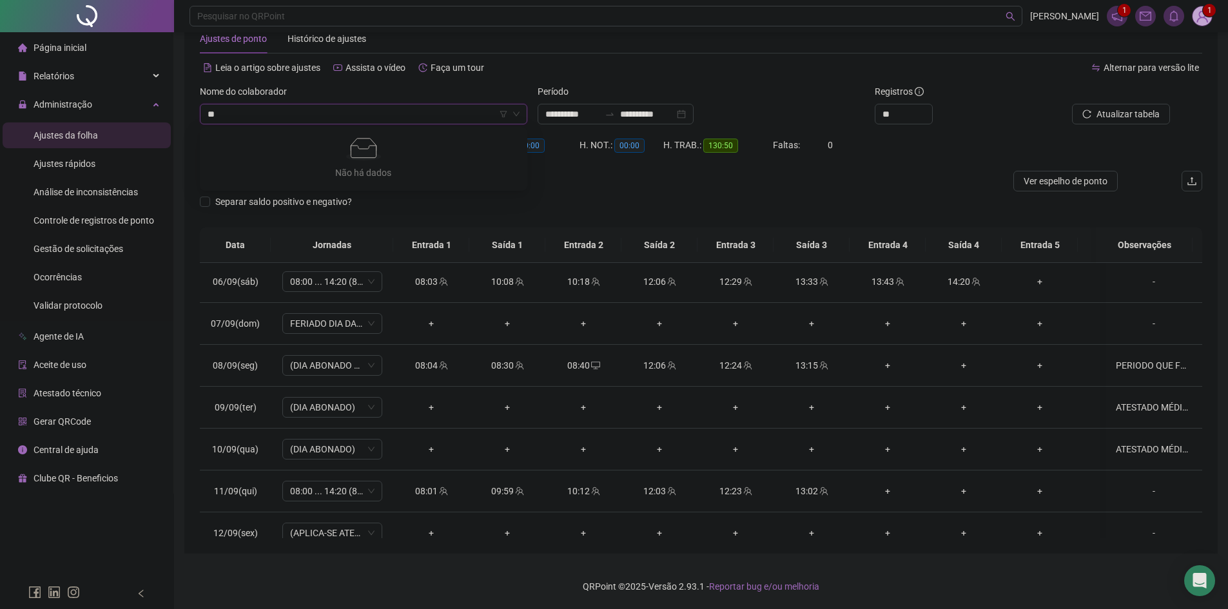
type input "*"
type input "*****"
click at [310, 135] on div "[PERSON_NAME]" at bounding box center [363, 140] width 307 height 14
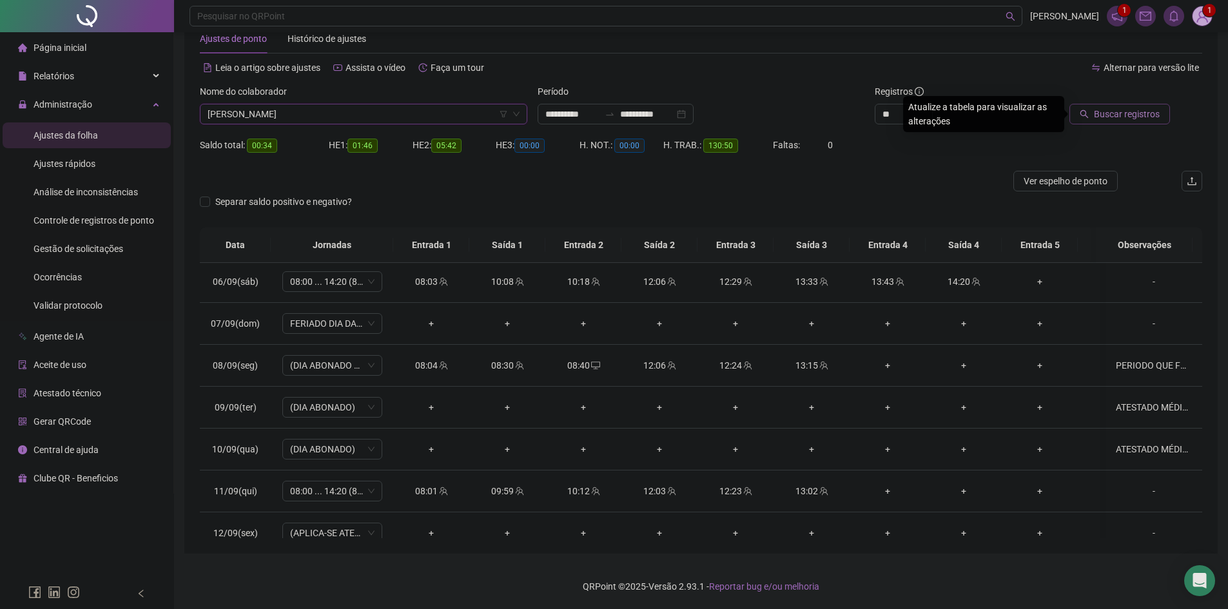
click at [1146, 114] on span "Buscar registros" at bounding box center [1127, 114] width 66 height 14
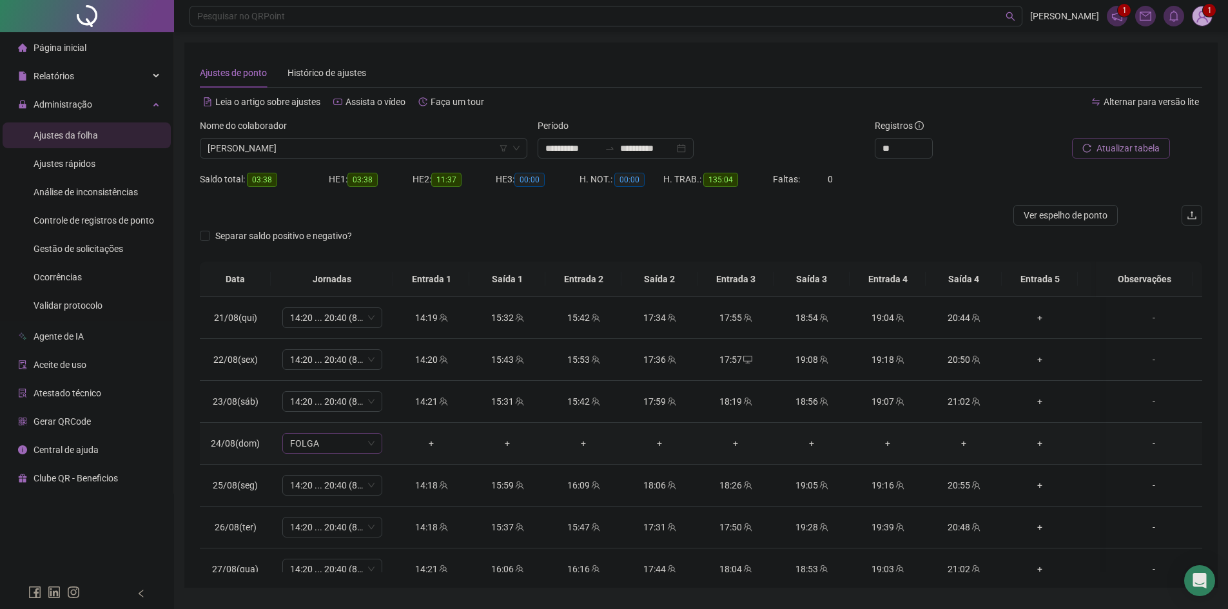
click at [358, 446] on span "FOLGA" at bounding box center [332, 443] width 84 height 19
click at [694, 238] on div "Separar saldo positivo e negativo?" at bounding box center [701, 244] width 1003 height 36
click at [1106, 152] on span "Atualizar tabela" at bounding box center [1128, 148] width 63 height 14
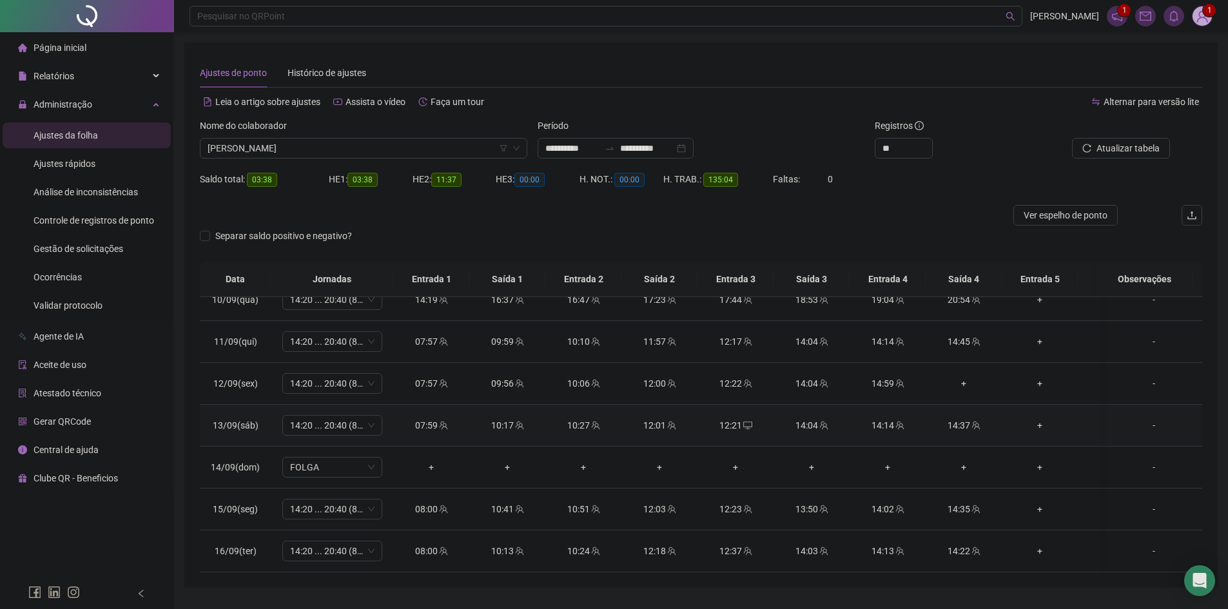
scroll to position [866, 0]
click at [963, 378] on div "+" at bounding box center [963, 384] width 55 height 14
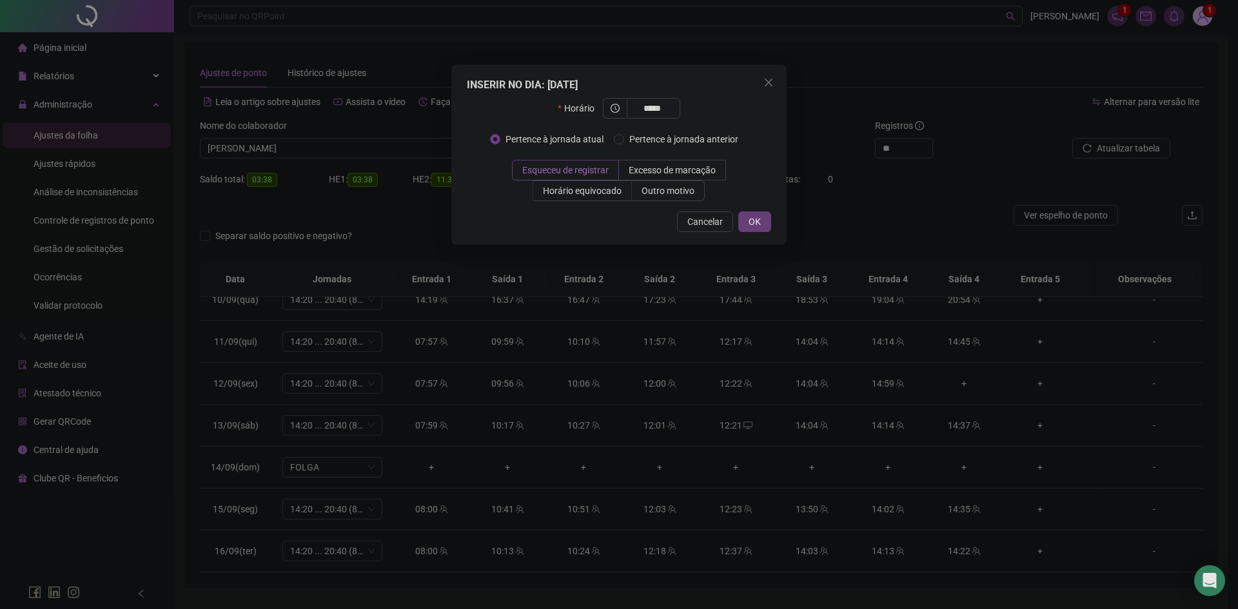
type input "*****"
click at [753, 222] on span "OK" at bounding box center [755, 222] width 12 height 14
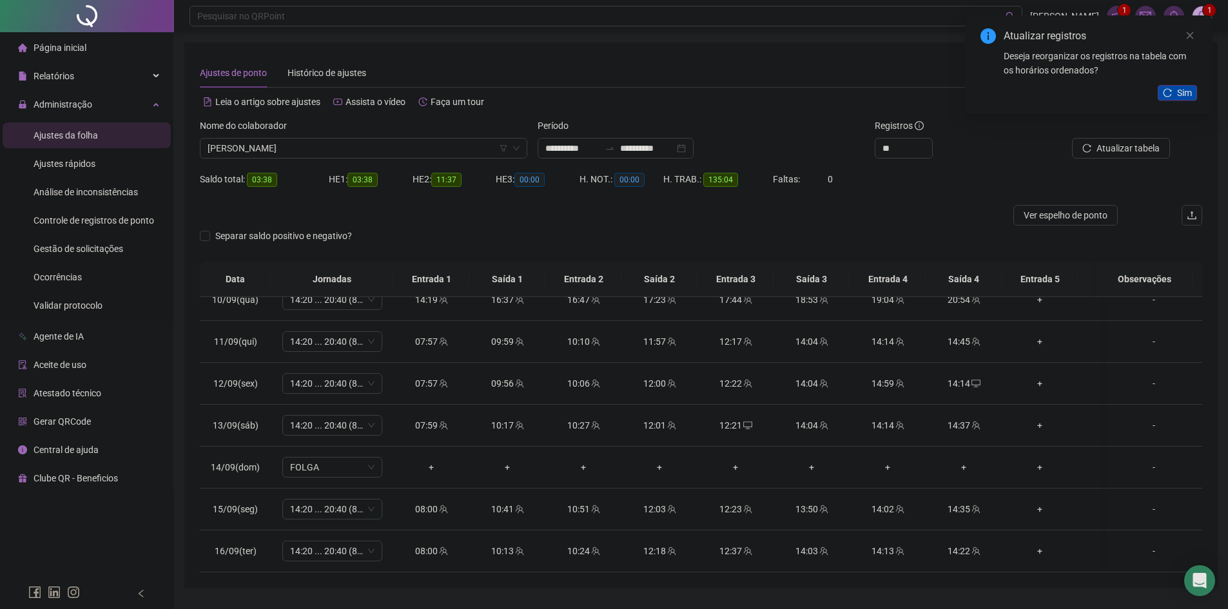
click at [1185, 95] on span "Sim" at bounding box center [1184, 93] width 15 height 14
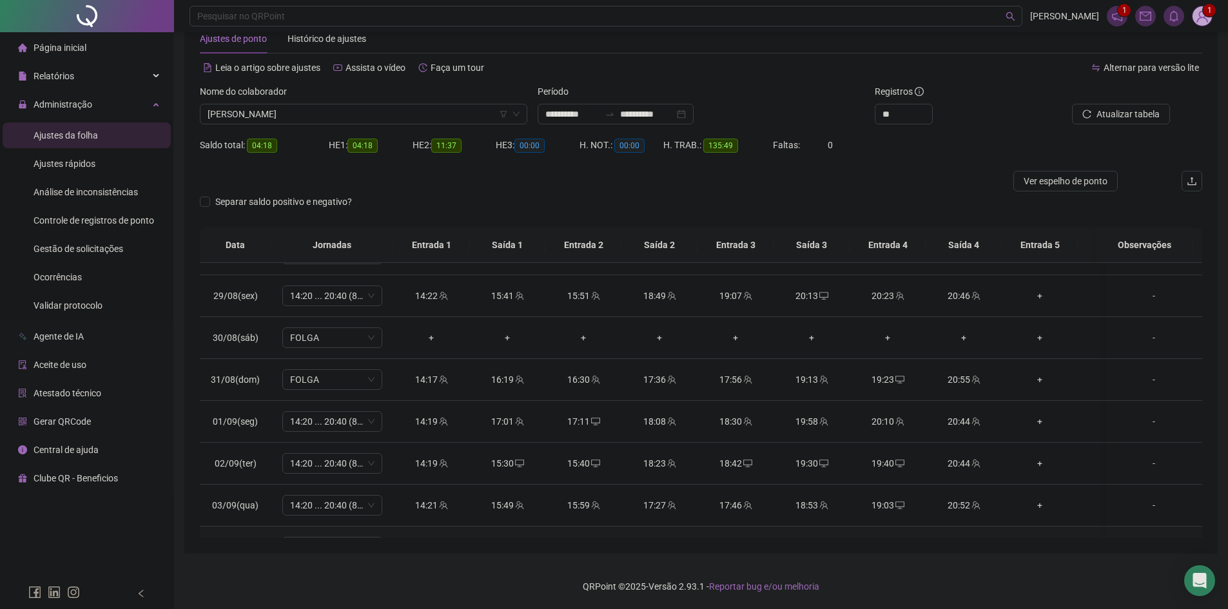
scroll to position [322, 0]
click at [315, 387] on span "FOLGA" at bounding box center [332, 380] width 84 height 19
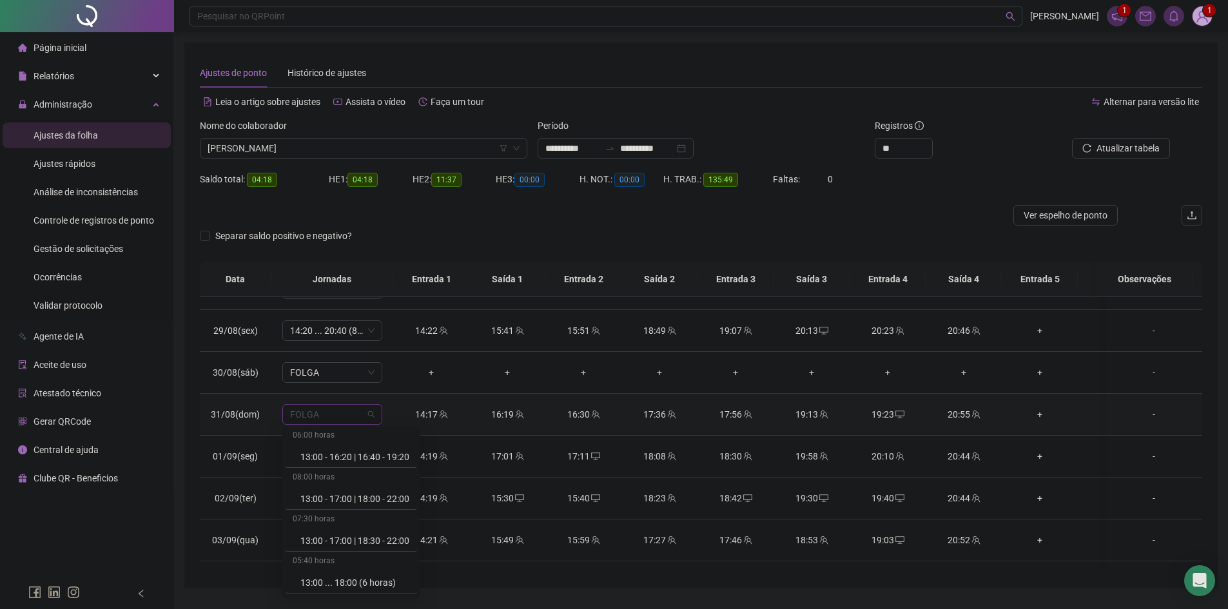
scroll to position [6447, 0]
click at [272, 142] on span "[PERSON_NAME]" at bounding box center [364, 148] width 312 height 19
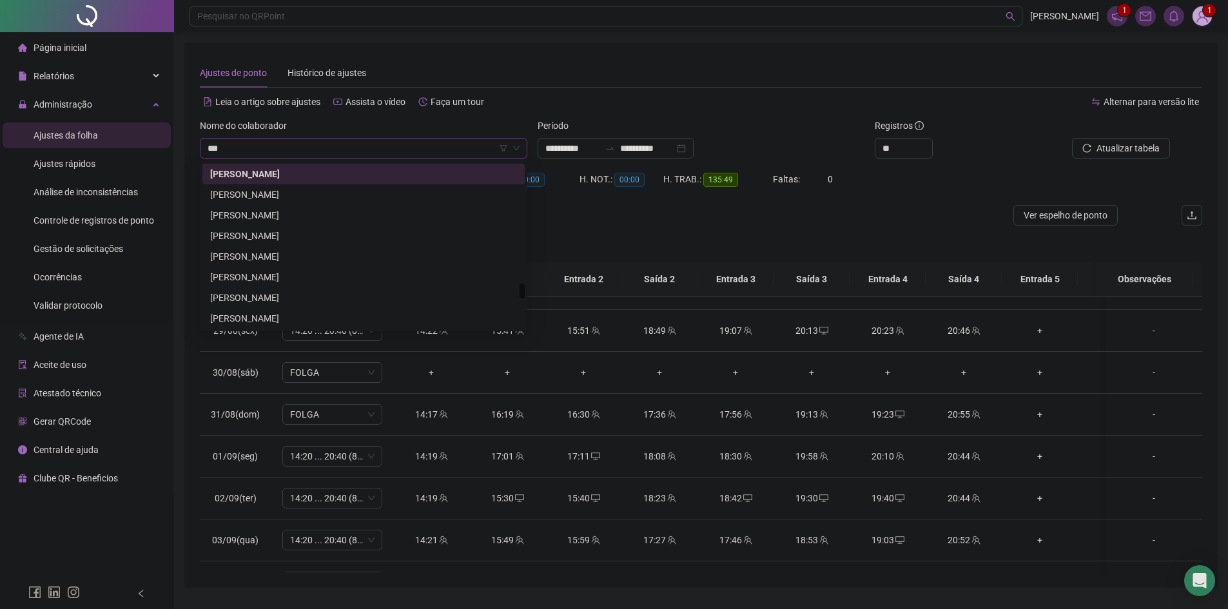
scroll to position [83, 0]
type input "****"
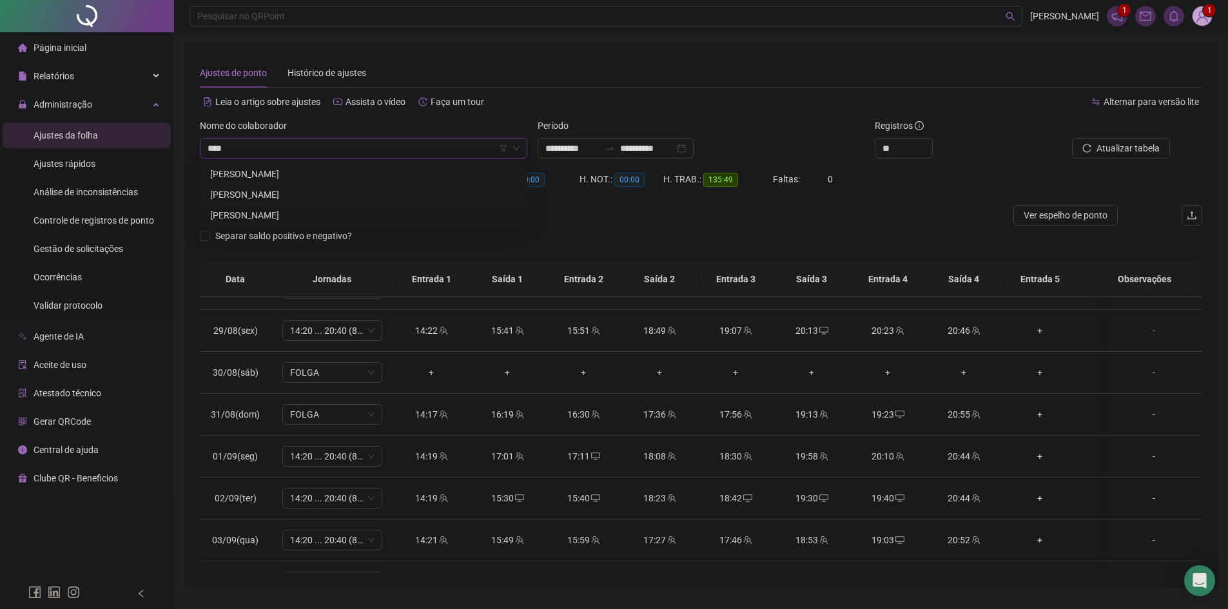
click at [310, 217] on div "[PERSON_NAME]" at bounding box center [363, 215] width 307 height 14
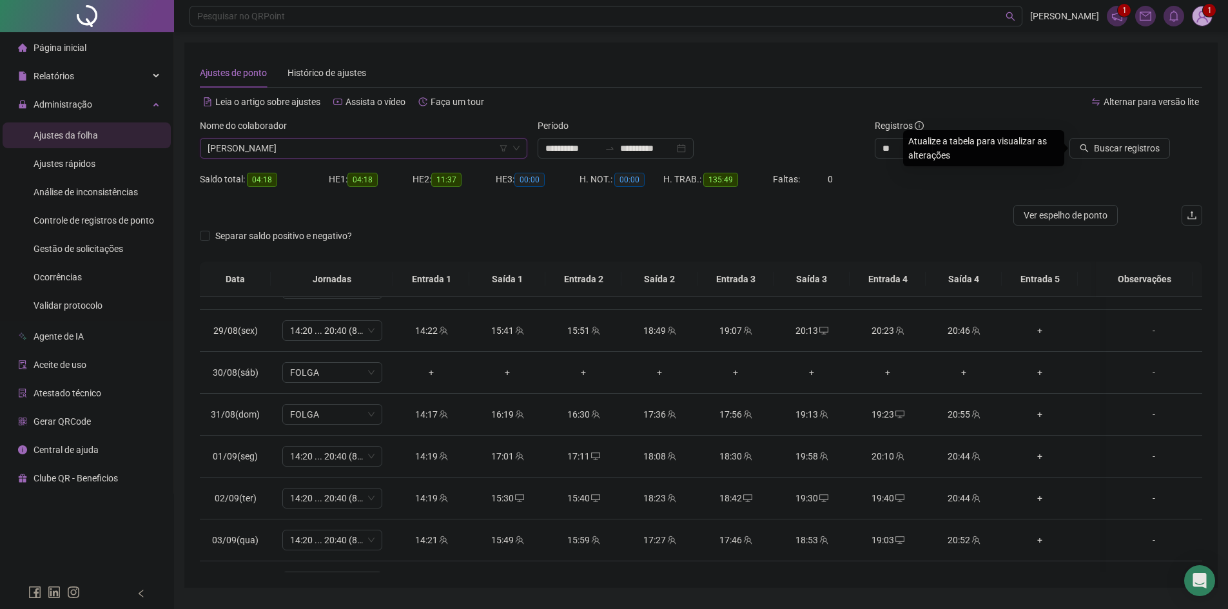
click at [1113, 147] on span "Buscar registros" at bounding box center [1127, 148] width 66 height 14
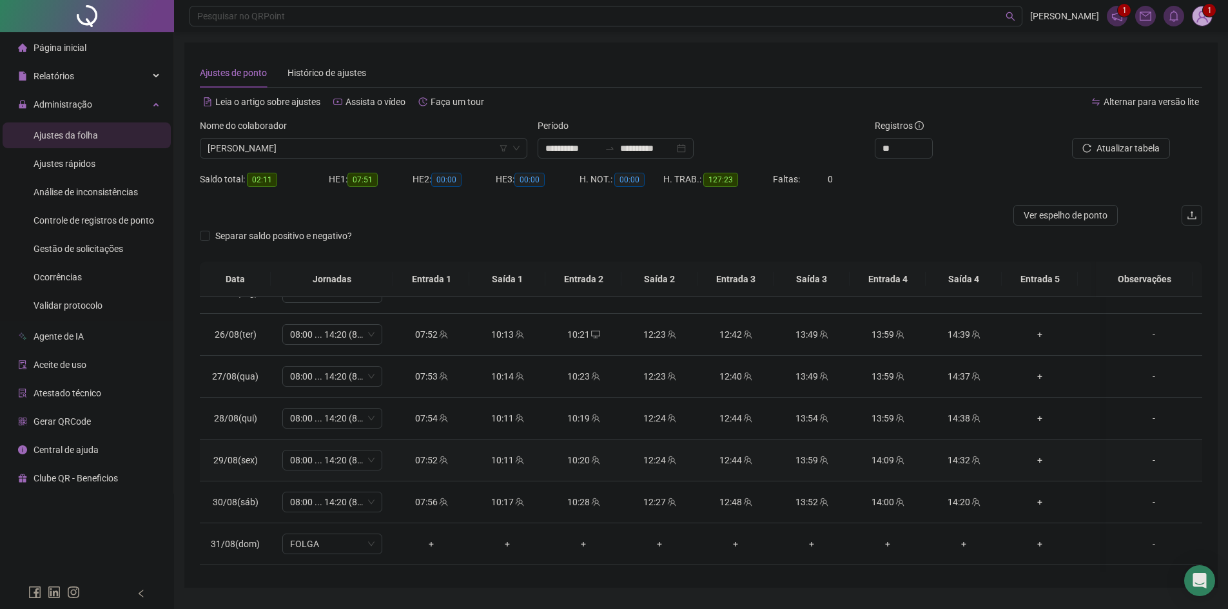
scroll to position [0, 0]
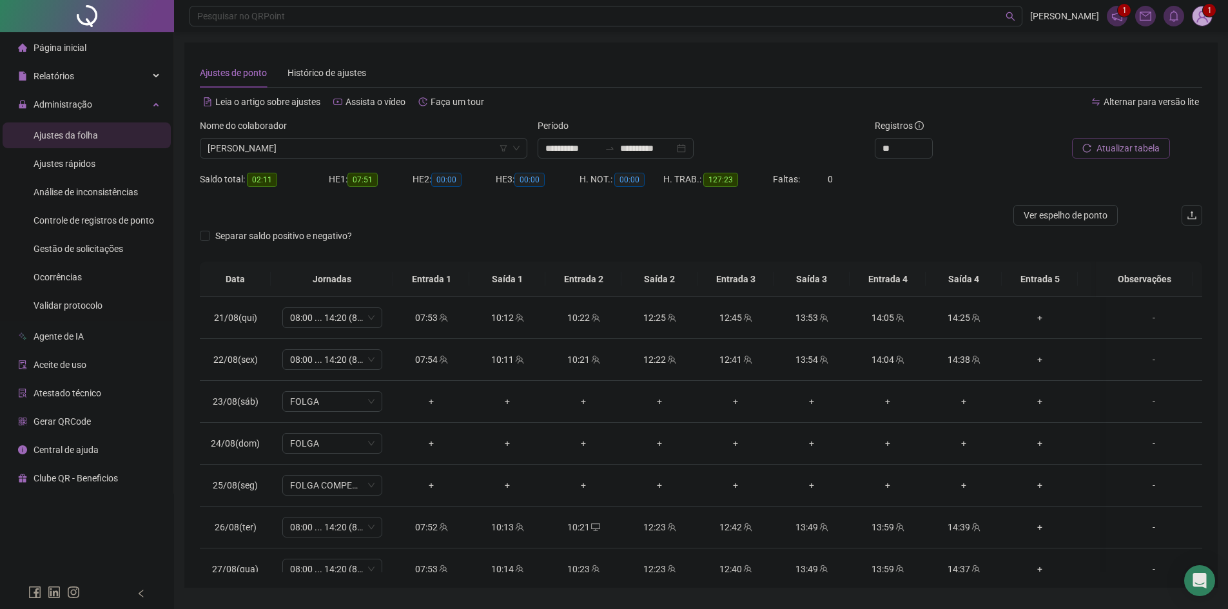
click at [1127, 143] on span "Atualizar tabela" at bounding box center [1128, 148] width 63 height 14
click at [1162, 136] on div at bounding box center [1107, 128] width 126 height 19
click at [1150, 143] on span "Atualizar tabela" at bounding box center [1128, 148] width 63 height 14
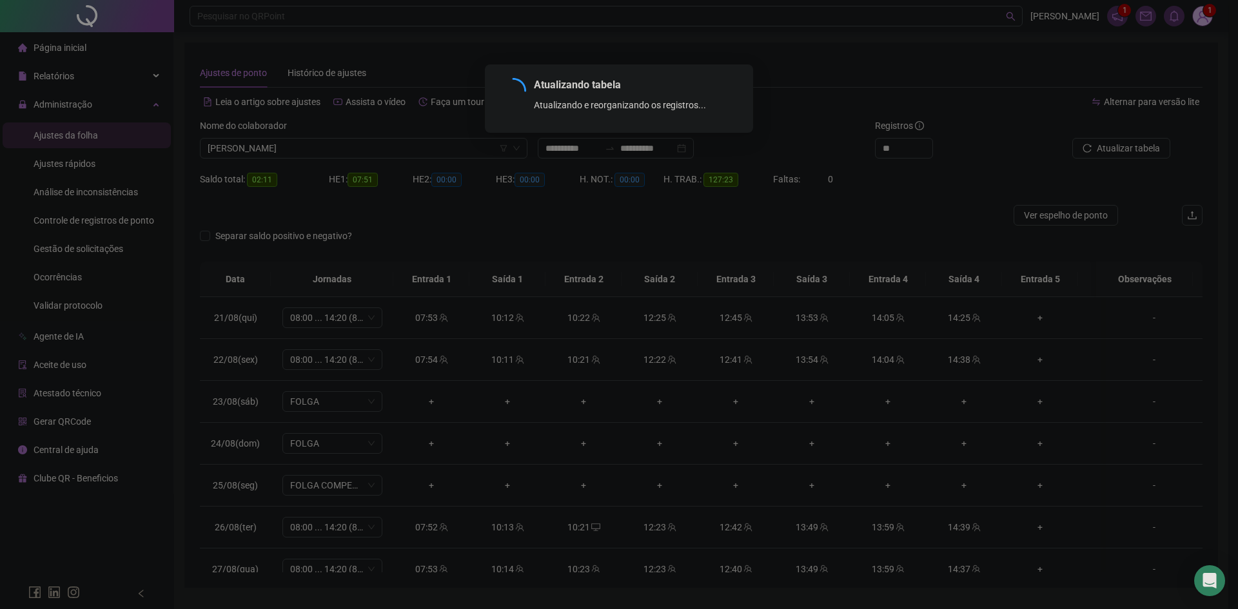
click at [1152, 144] on div "Atualizando tabela Atualizando e reorganizando os registros... OK" at bounding box center [619, 304] width 1238 height 609
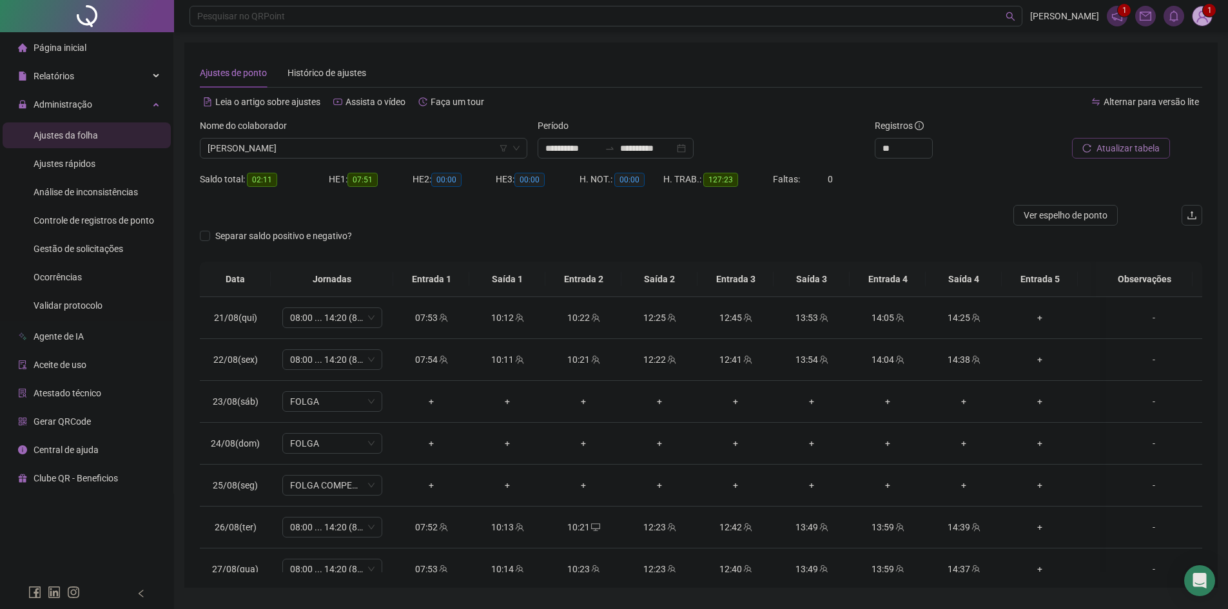
click at [1113, 146] on span "Atualizar tabela" at bounding box center [1128, 148] width 63 height 14
click at [1113, 146] on body "**********" at bounding box center [614, 304] width 1228 height 609
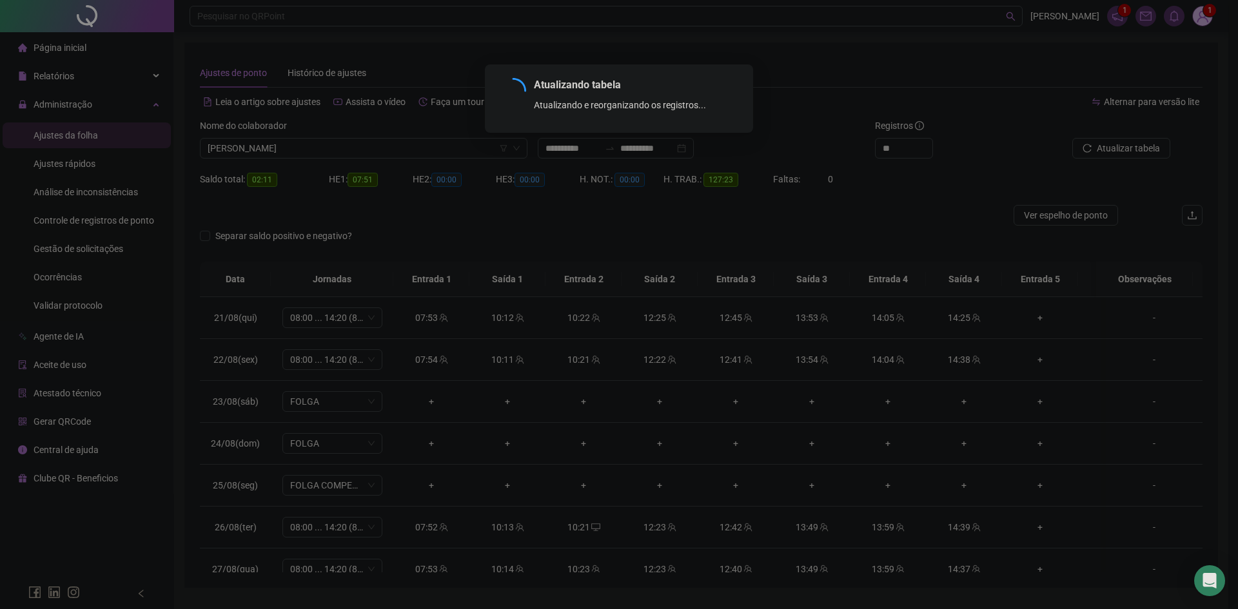
click at [1114, 146] on div "Atualizando tabela Atualizando e reorganizando os registros... OK" at bounding box center [619, 304] width 1238 height 609
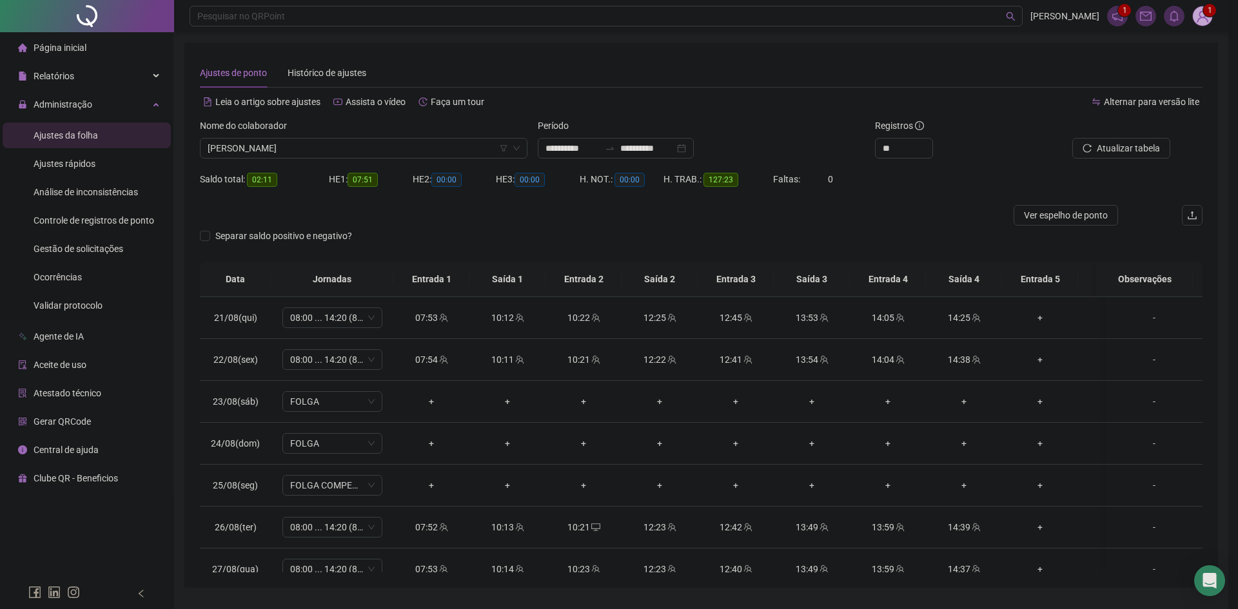
click at [1114, 146] on div "Atualizando tabela Atualizando e reorganizando os registros... OK" at bounding box center [619, 304] width 1238 height 609
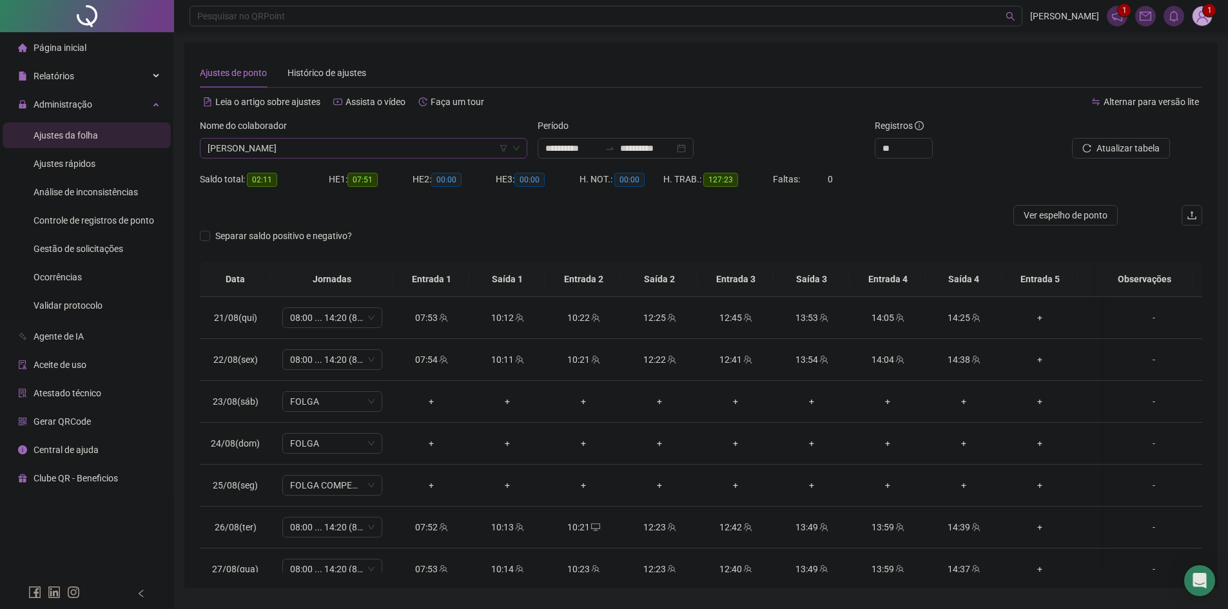
click at [348, 148] on span "[PERSON_NAME]" at bounding box center [364, 148] width 312 height 19
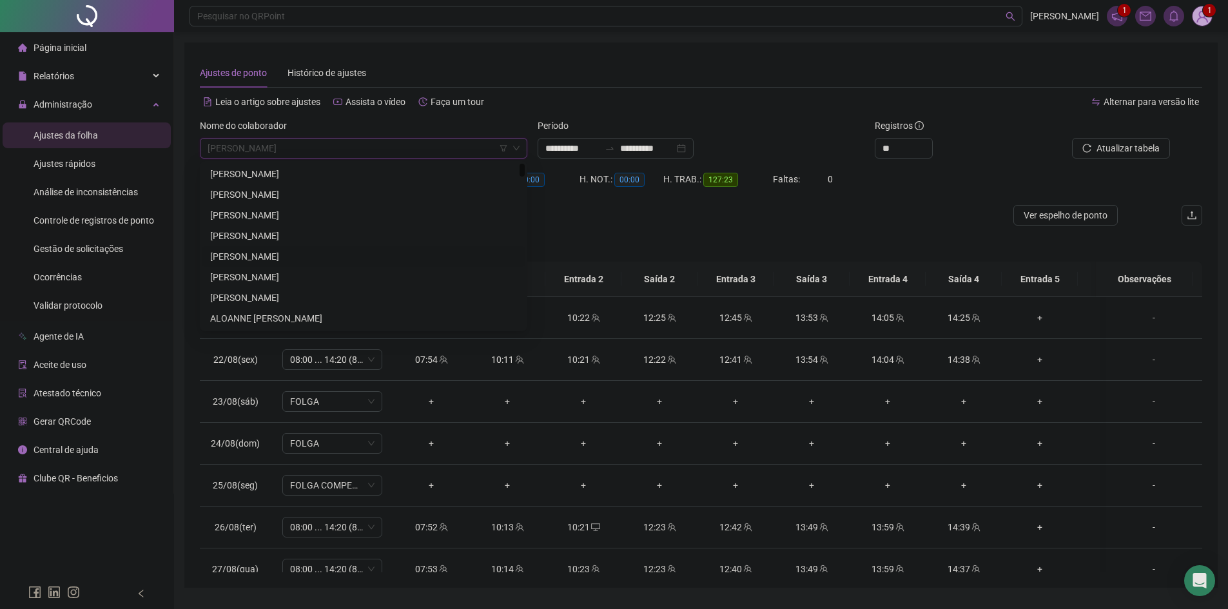
click at [757, 232] on div "Separar saldo positivo e negativo?" at bounding box center [701, 244] width 1003 height 36
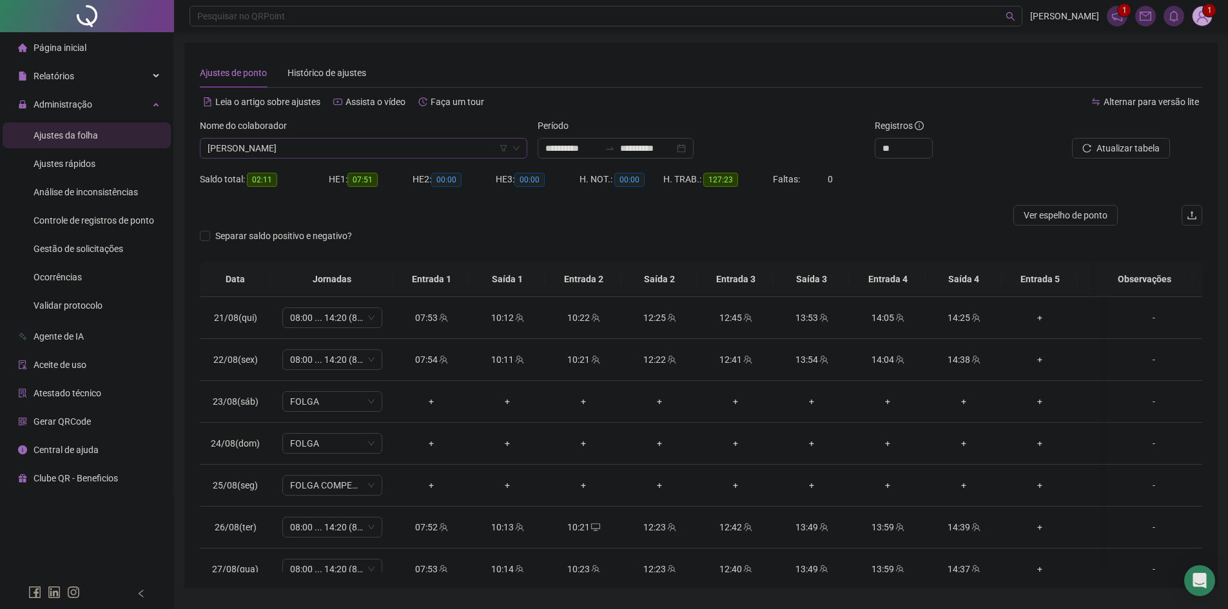
click at [400, 144] on span "[PERSON_NAME]" at bounding box center [364, 148] width 312 height 19
type input "****"
click at [334, 215] on div "[PERSON_NAME]" at bounding box center [363, 215] width 307 height 14
drag, startPoint x: 1130, startPoint y: 161, endPoint x: 1124, endPoint y: 151, distance: 12.2
click at [1128, 159] on div "Buscar registros" at bounding box center [1123, 144] width 169 height 50
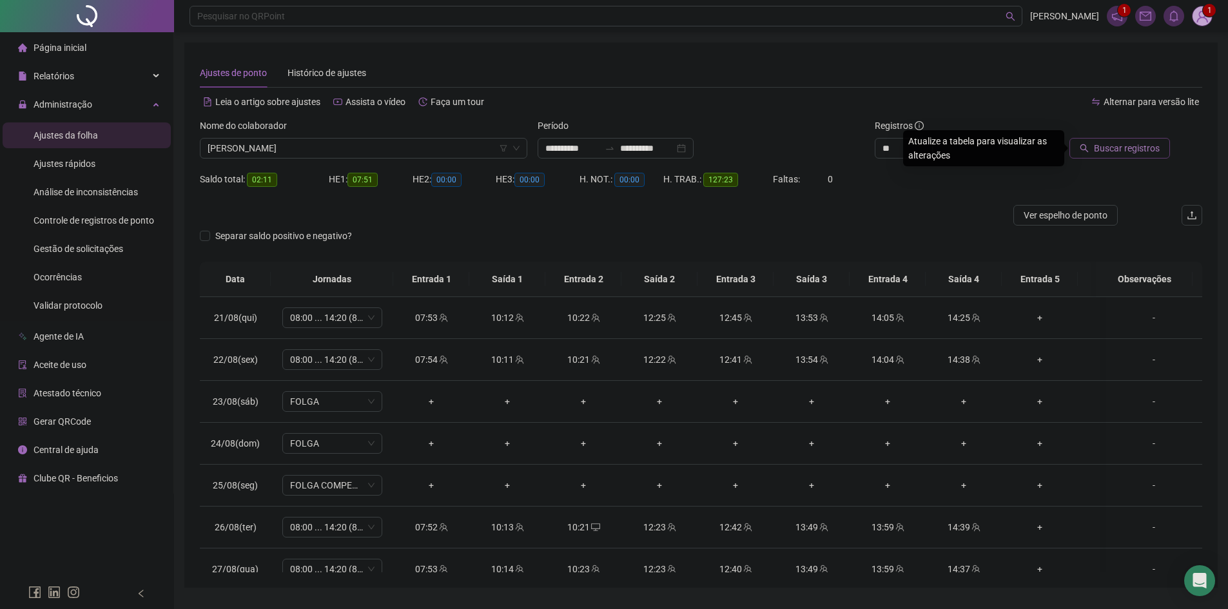
click at [1122, 146] on span "Buscar registros" at bounding box center [1127, 148] width 66 height 14
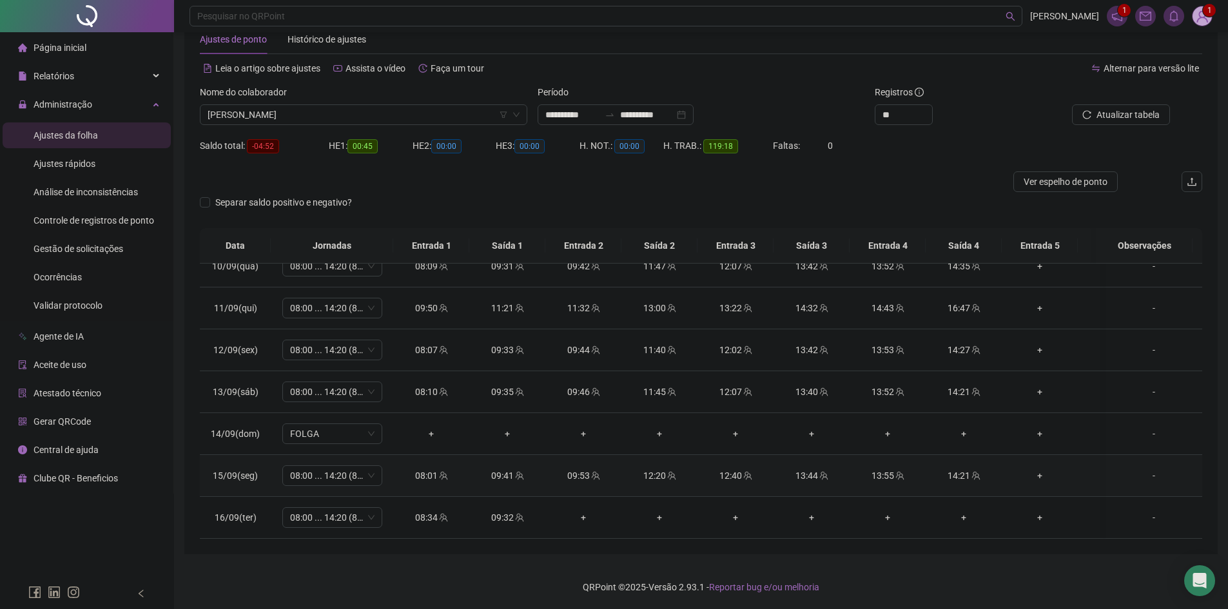
scroll to position [34, 0]
click at [316, 110] on span "[PERSON_NAME]" at bounding box center [364, 113] width 312 height 19
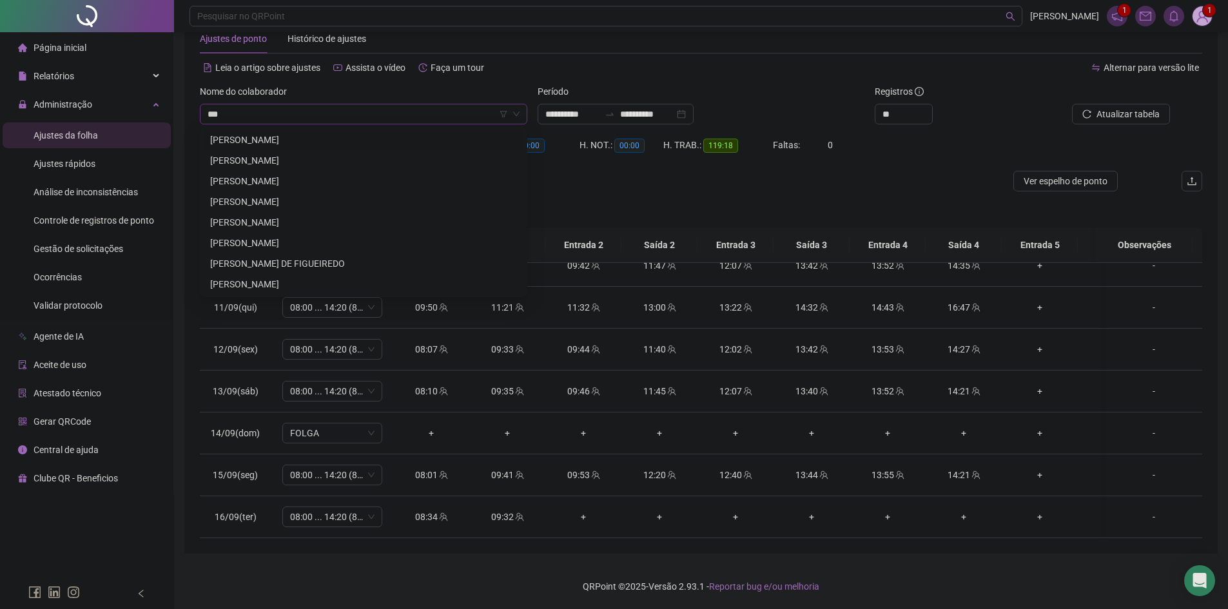
scroll to position [0, 0]
type input "*****"
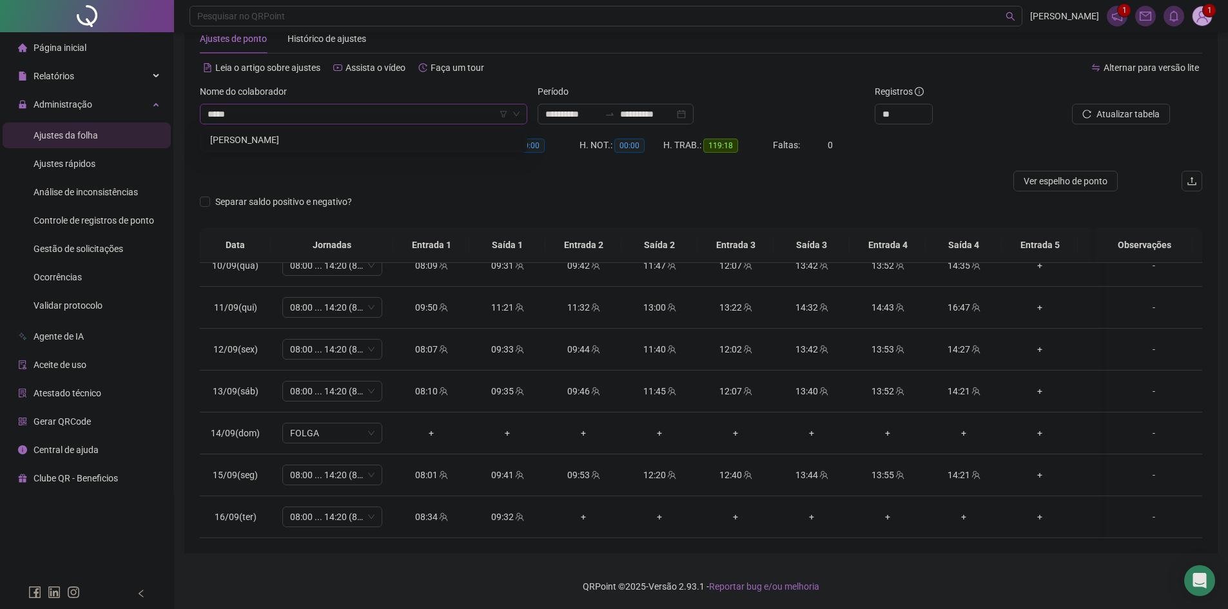
click at [331, 146] on div "[PERSON_NAME]" at bounding box center [363, 140] width 307 height 14
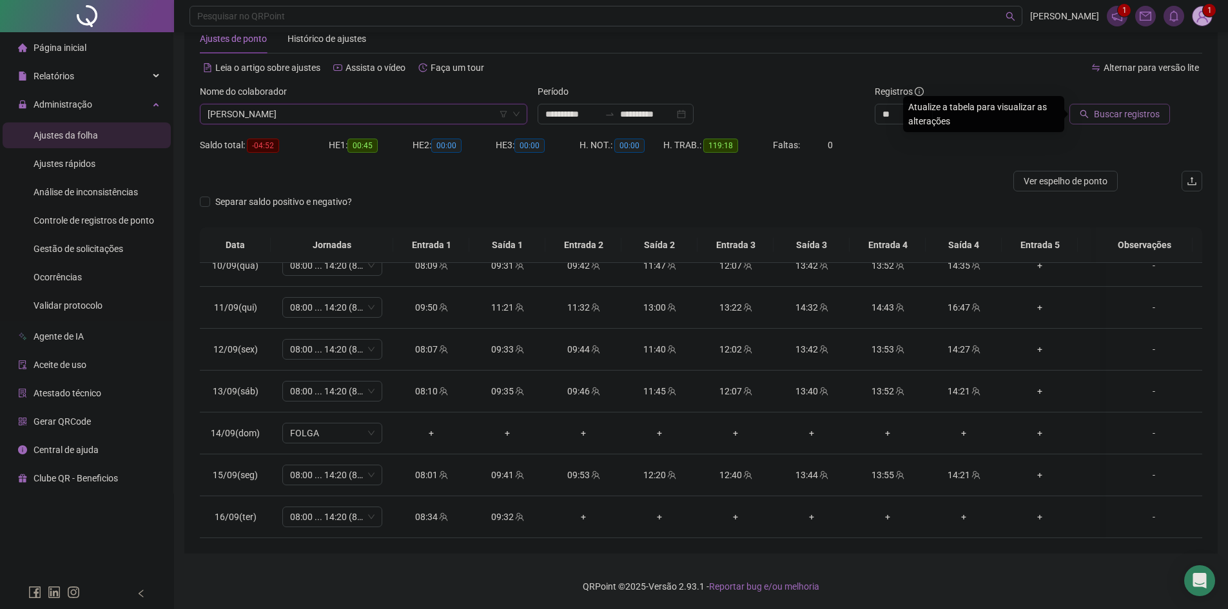
click at [1104, 113] on span "Buscar registros" at bounding box center [1127, 114] width 66 height 14
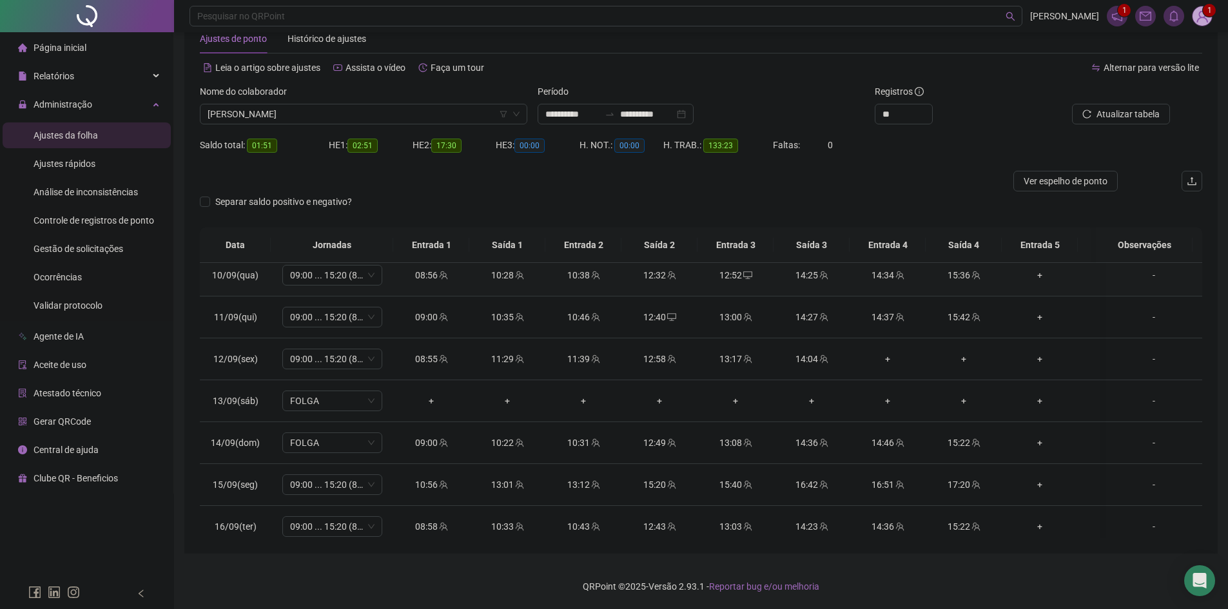
scroll to position [866, 0]
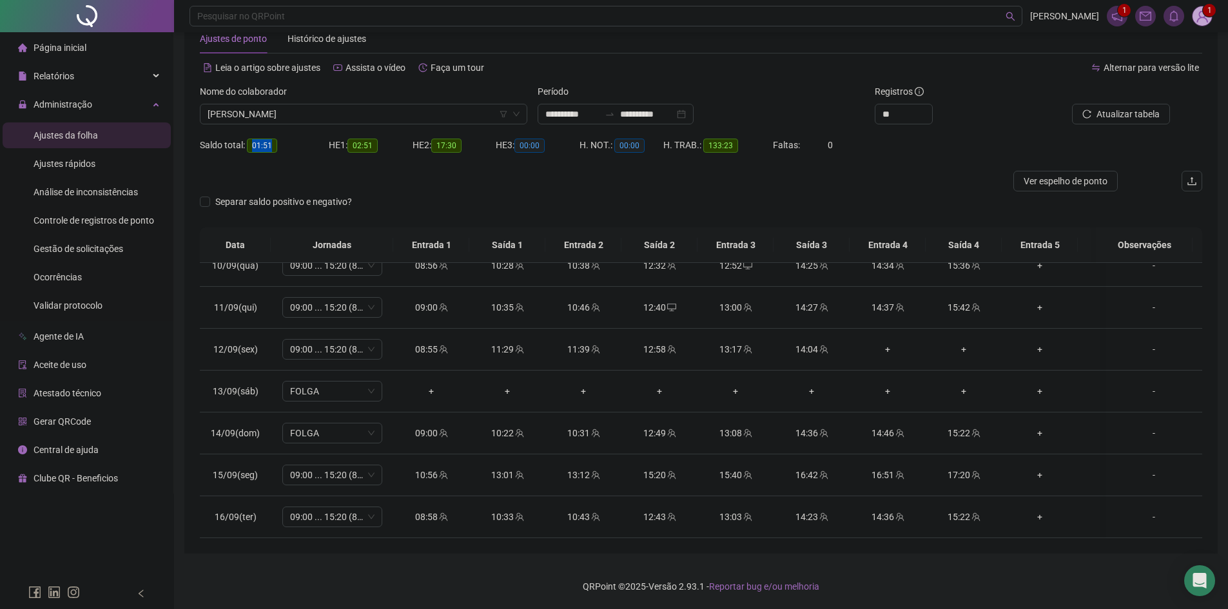
drag, startPoint x: 258, startPoint y: 144, endPoint x: 277, endPoint y: 144, distance: 18.7
click at [277, 144] on div "Saldo total: 01:51" at bounding box center [264, 145] width 129 height 15
click at [376, 186] on div at bounding box center [576, 181] width 752 height 21
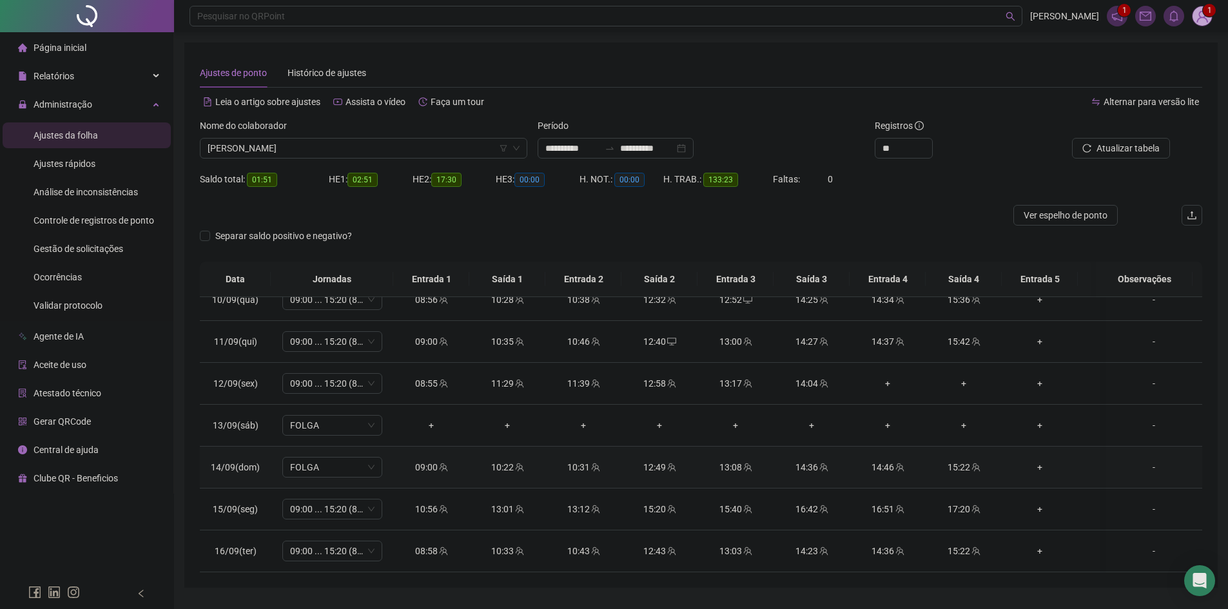
scroll to position [34, 0]
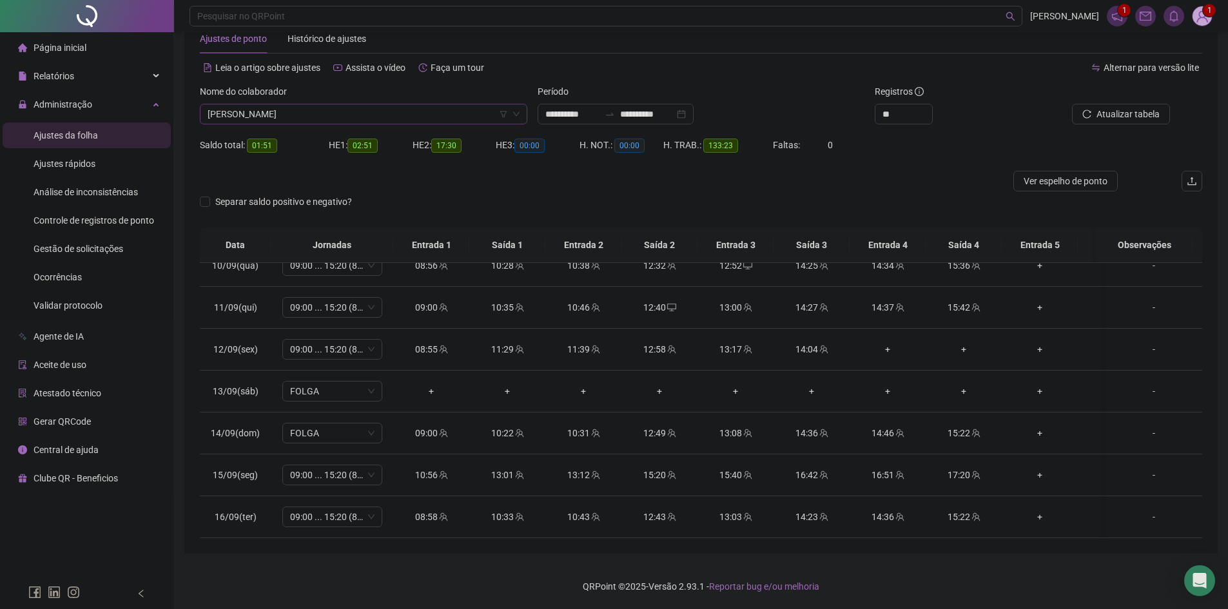
click at [377, 115] on span "[PERSON_NAME]" at bounding box center [364, 113] width 312 height 19
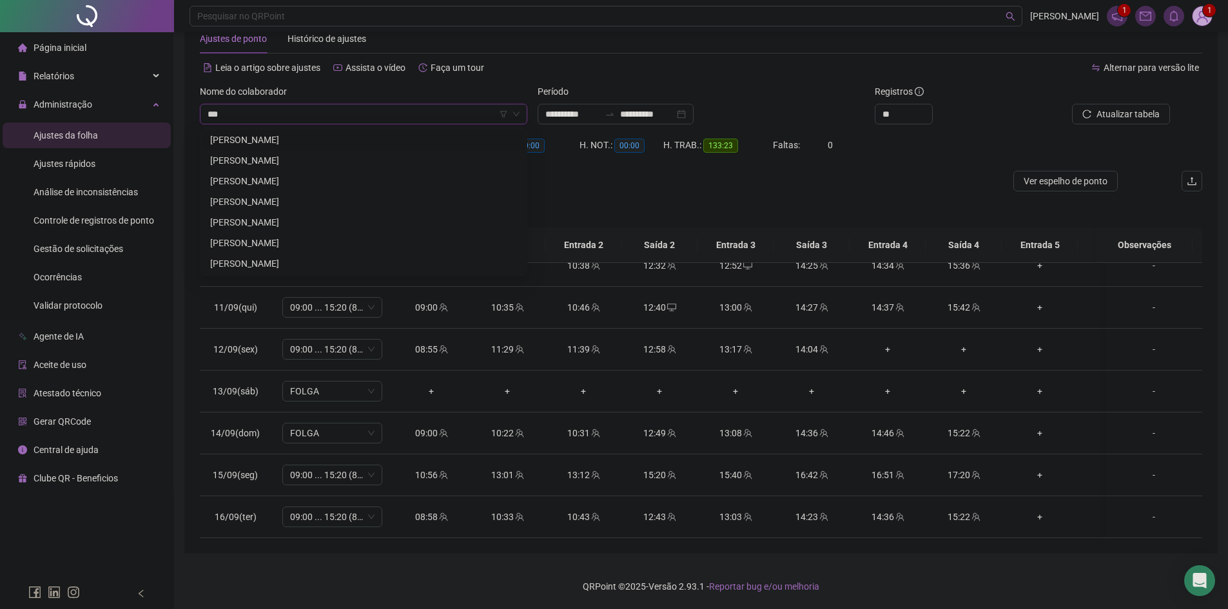
scroll to position [0, 0]
type input "*******"
click at [324, 242] on div "[PERSON_NAME]" at bounding box center [363, 243] width 307 height 14
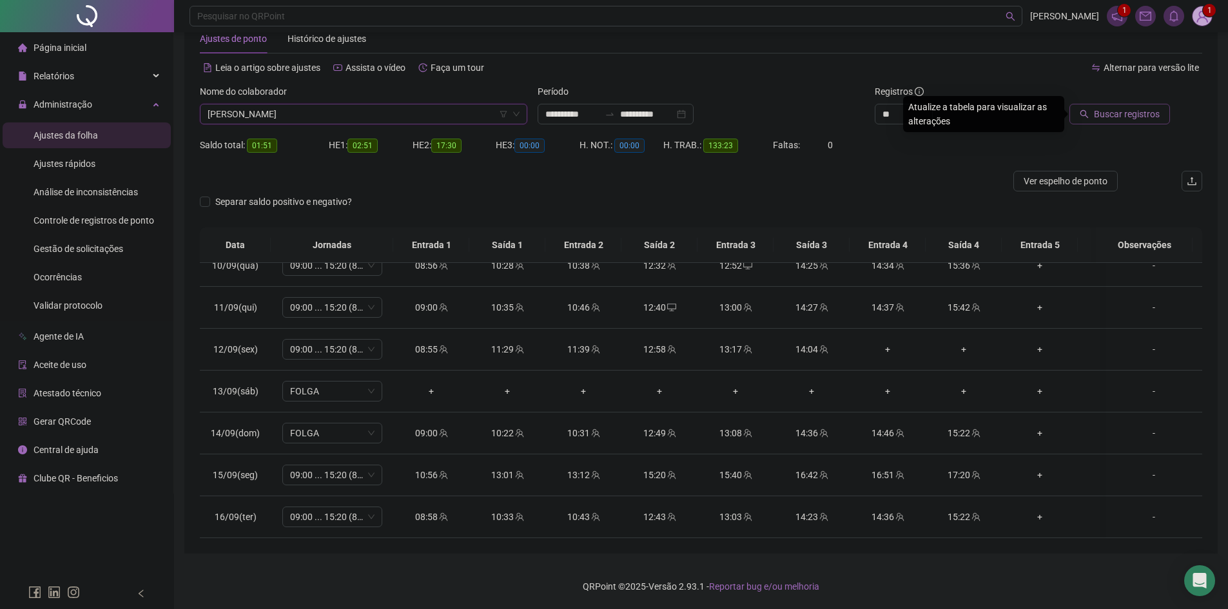
click at [1129, 118] on span "Buscar registros" at bounding box center [1127, 114] width 66 height 14
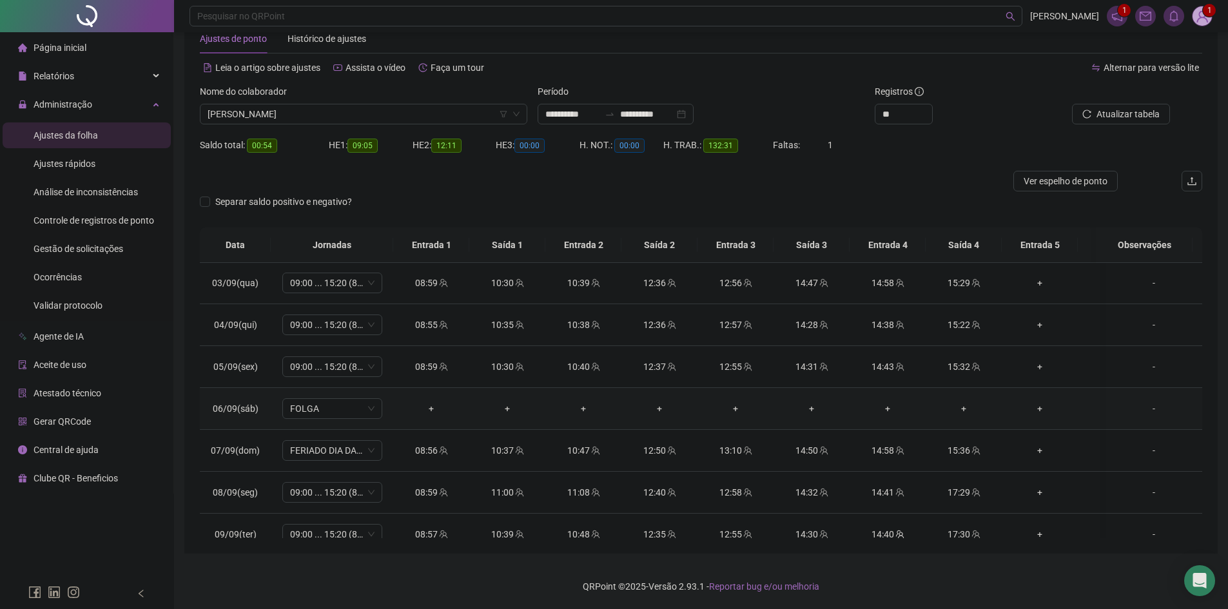
scroll to position [544, 0]
click at [1126, 121] on button "Atualizar tabela" at bounding box center [1121, 114] width 98 height 21
click at [363, 123] on span "[PERSON_NAME]" at bounding box center [364, 113] width 312 height 19
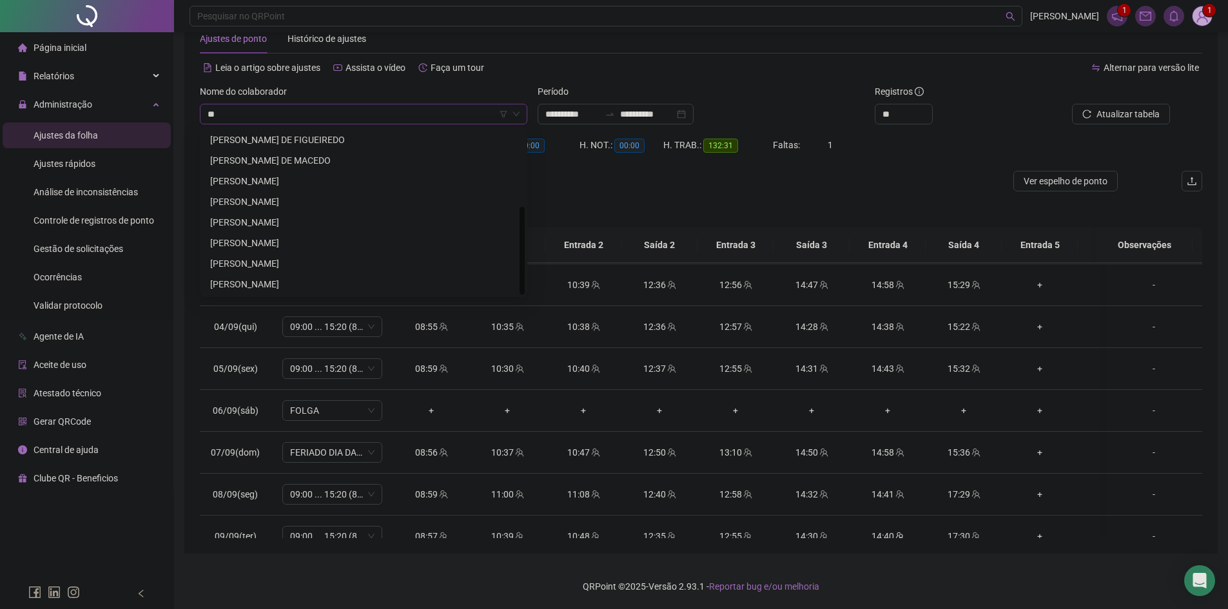
scroll to position [0, 0]
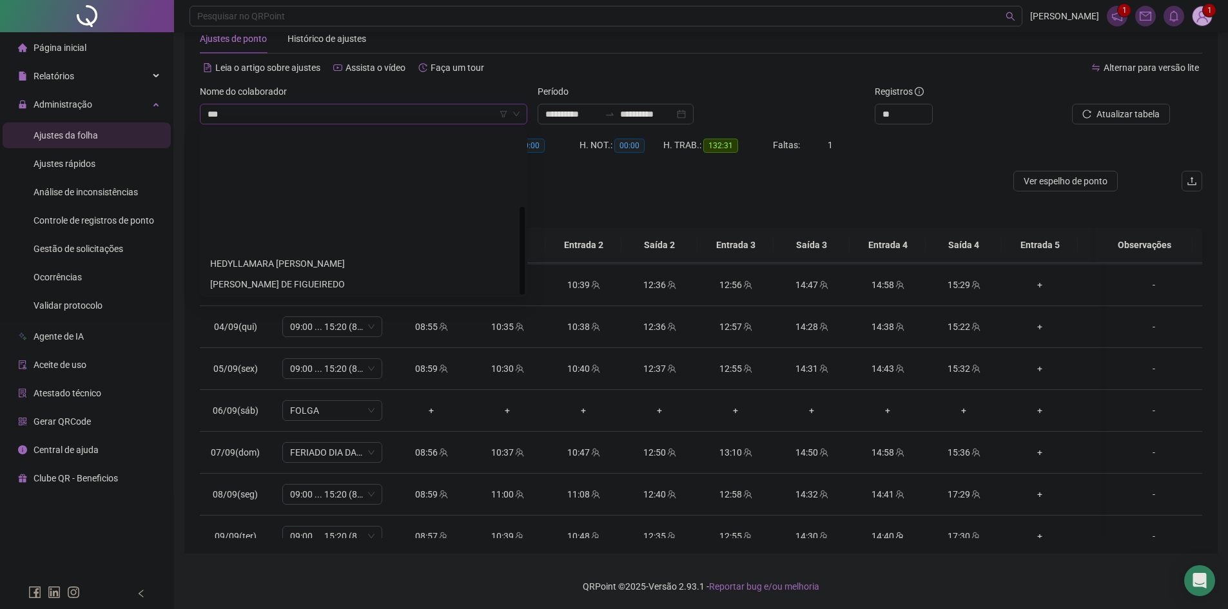
type input "****"
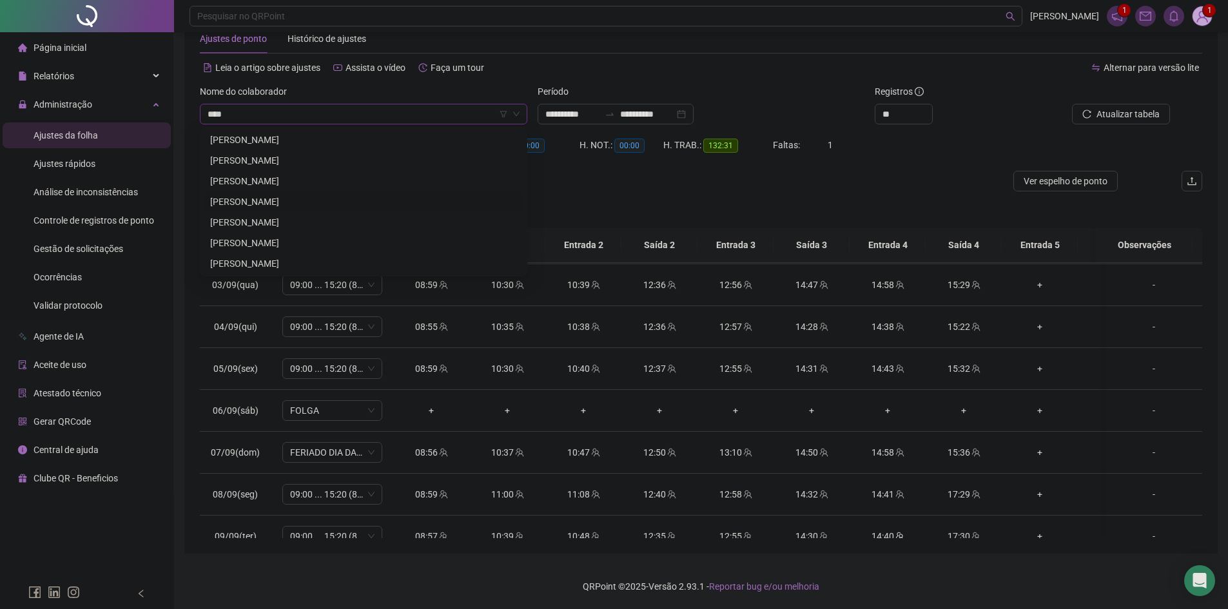
click at [306, 196] on div "[PERSON_NAME]" at bounding box center [363, 202] width 307 height 14
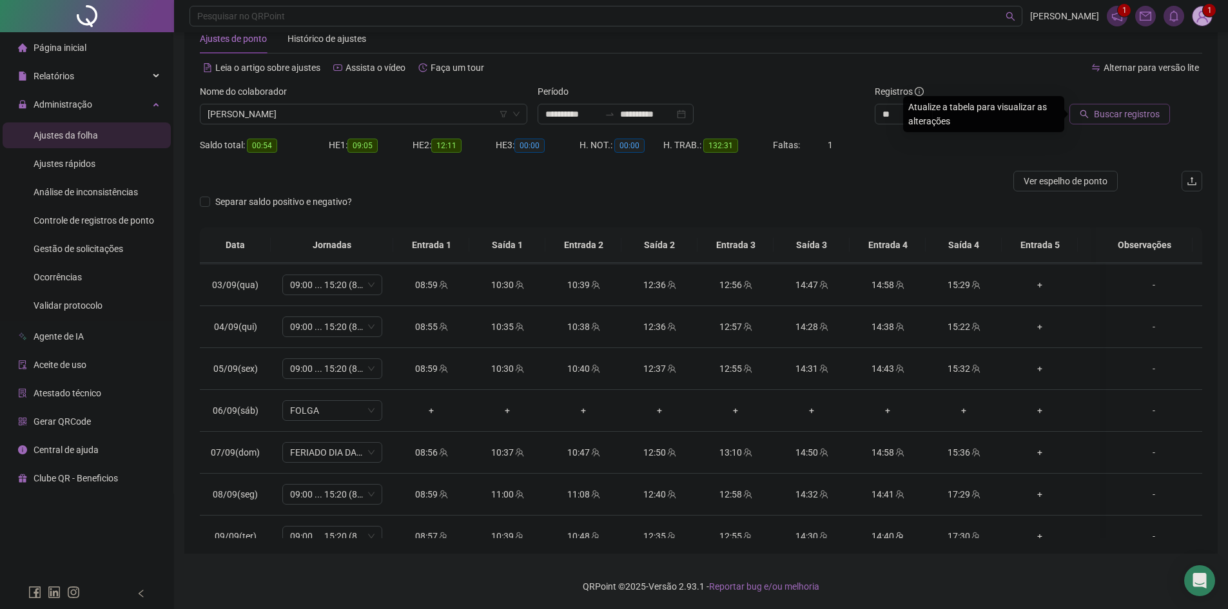
click at [1133, 111] on span "Buscar registros" at bounding box center [1127, 114] width 66 height 14
click at [1085, 118] on icon "reload" at bounding box center [1087, 114] width 9 height 9
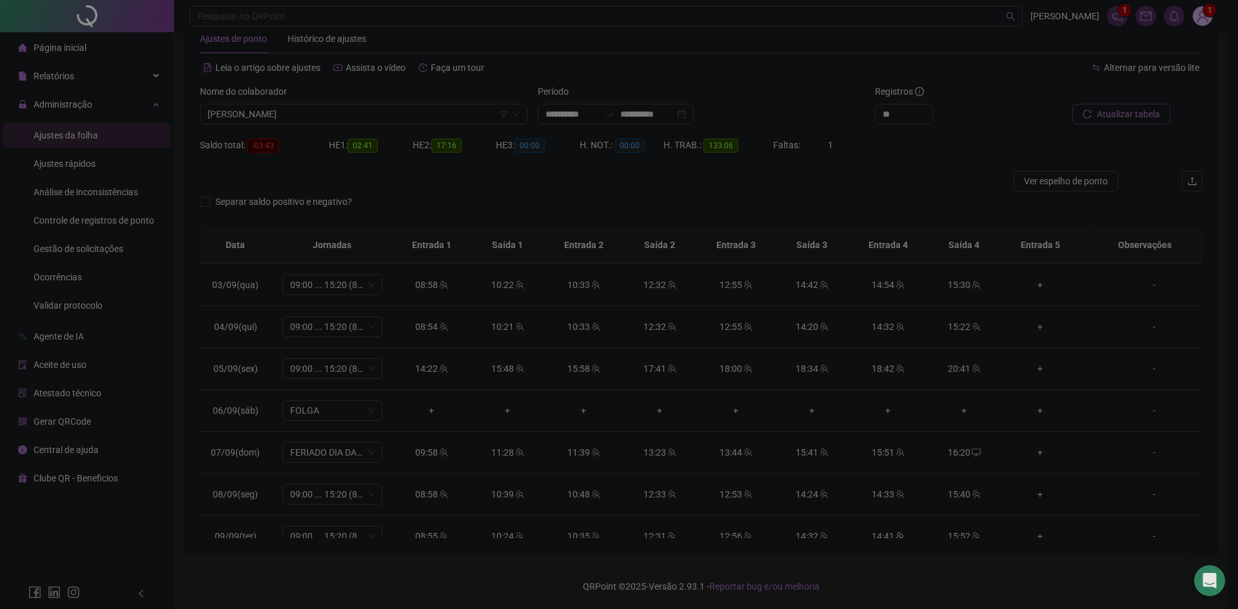
click at [1085, 118] on div "Atualizando tabela Atualizando e reorganizando os registros... OK" at bounding box center [619, 304] width 1238 height 609
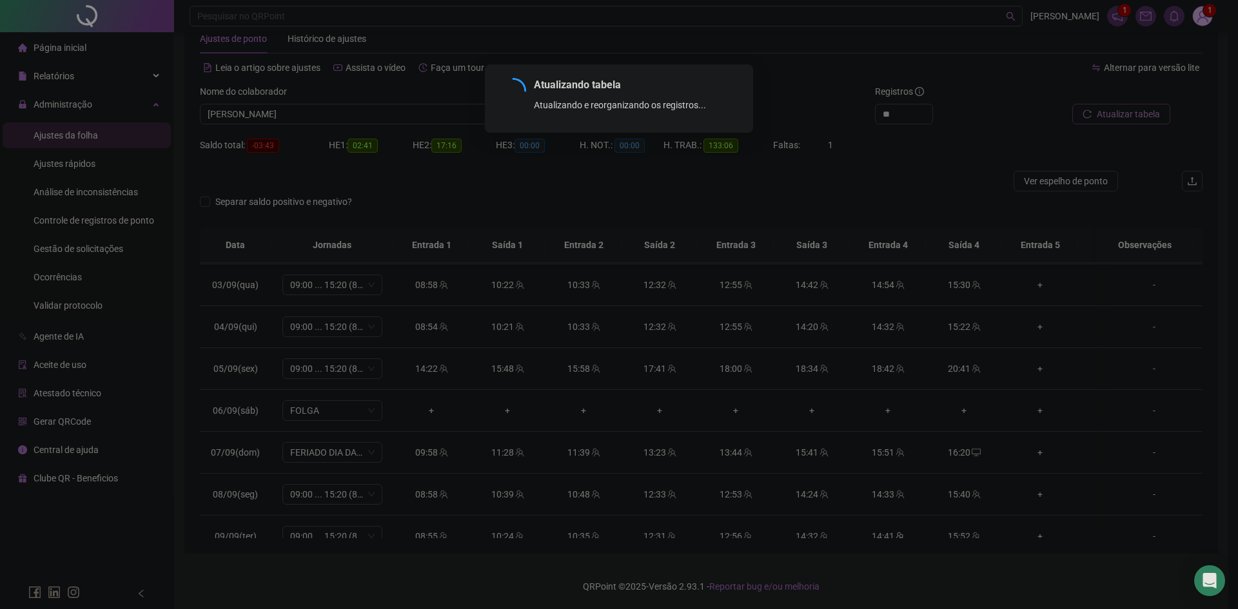
click at [1085, 118] on div "Atualizando tabela Atualizando e reorganizando os registros... OK" at bounding box center [619, 304] width 1238 height 609
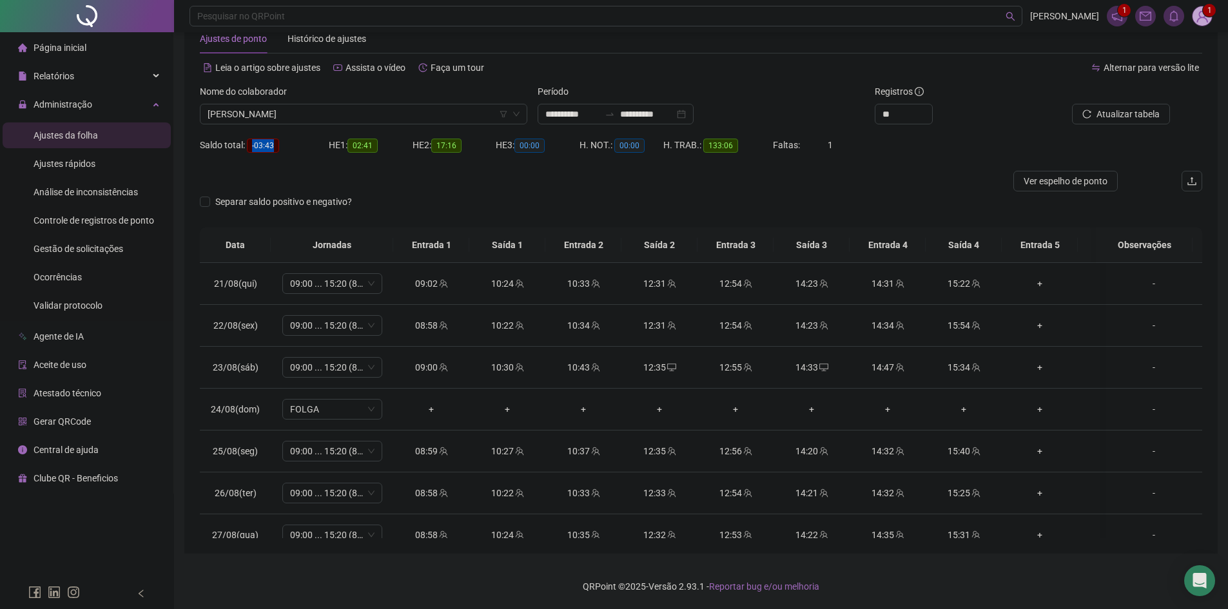
drag, startPoint x: 250, startPoint y: 148, endPoint x: 277, endPoint y: 146, distance: 26.5
click at [277, 146] on span "-03:43" at bounding box center [263, 146] width 32 height 14
click at [400, 175] on div at bounding box center [576, 181] width 752 height 21
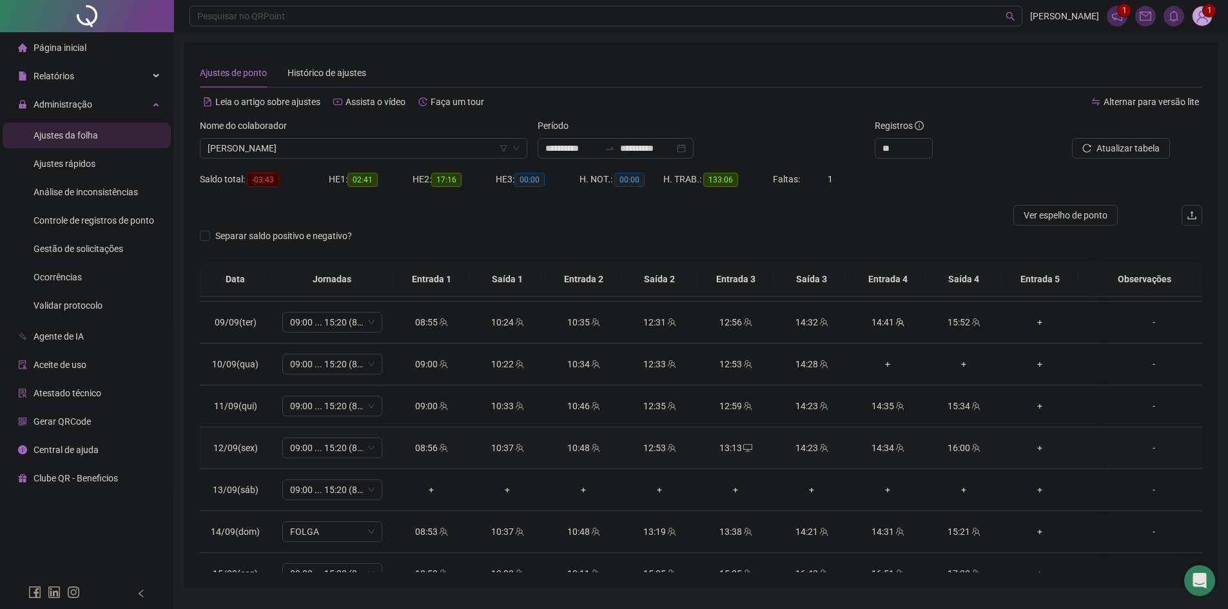
scroll to position [866, 0]
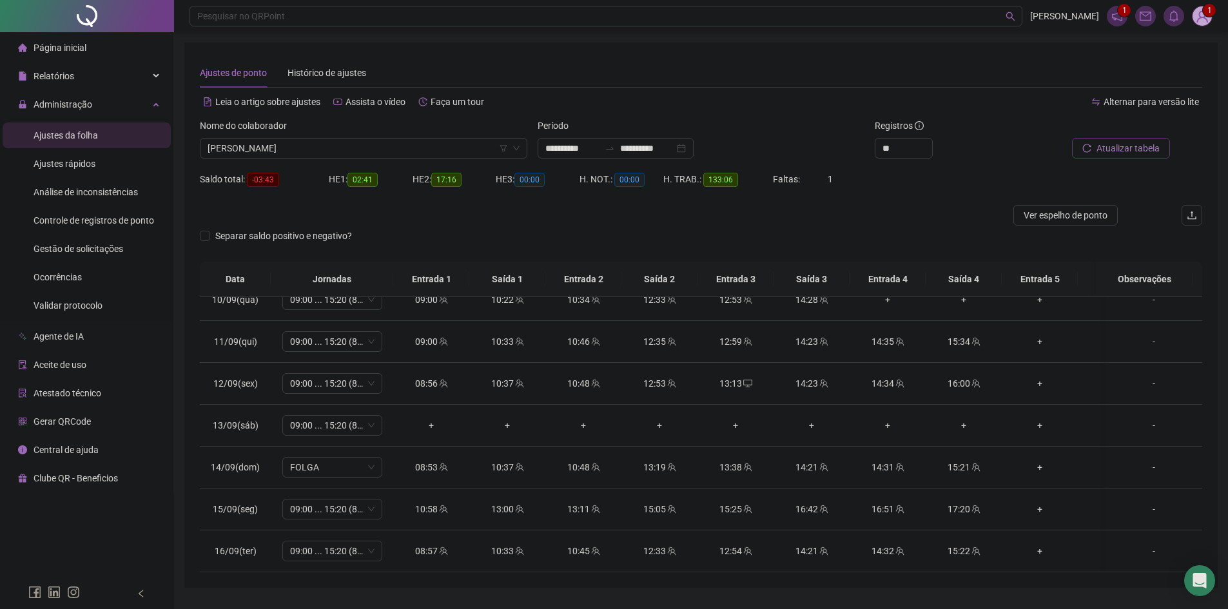
click at [1113, 141] on span "Atualizar tabela" at bounding box center [1128, 148] width 63 height 14
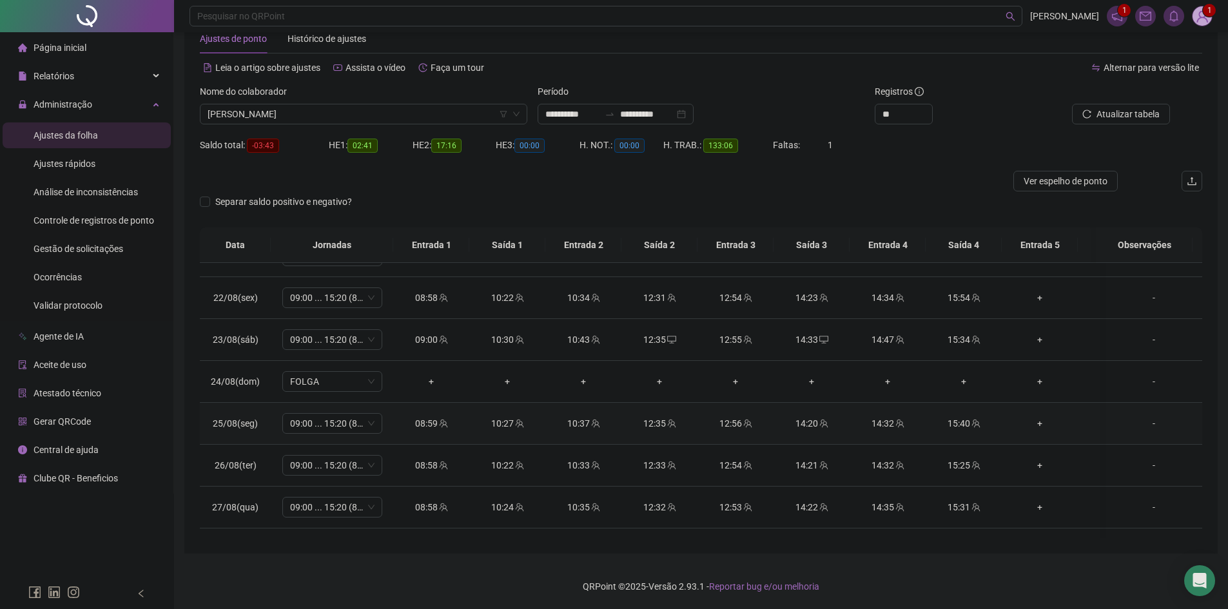
scroll to position [0, 0]
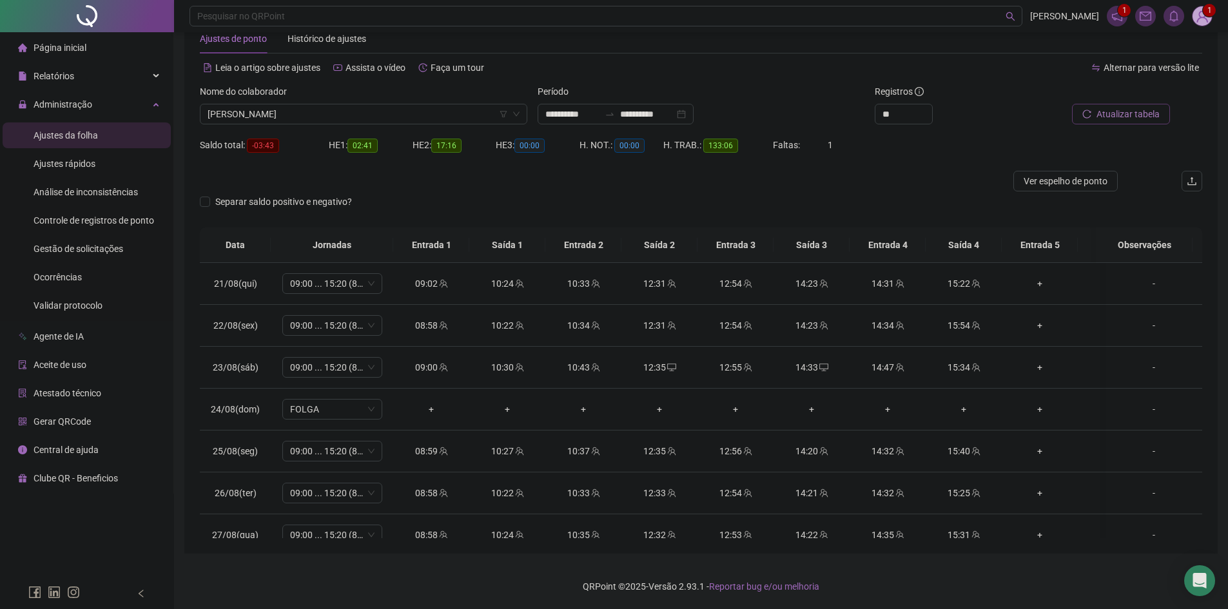
click at [1144, 104] on button "Atualizar tabela" at bounding box center [1121, 114] width 98 height 21
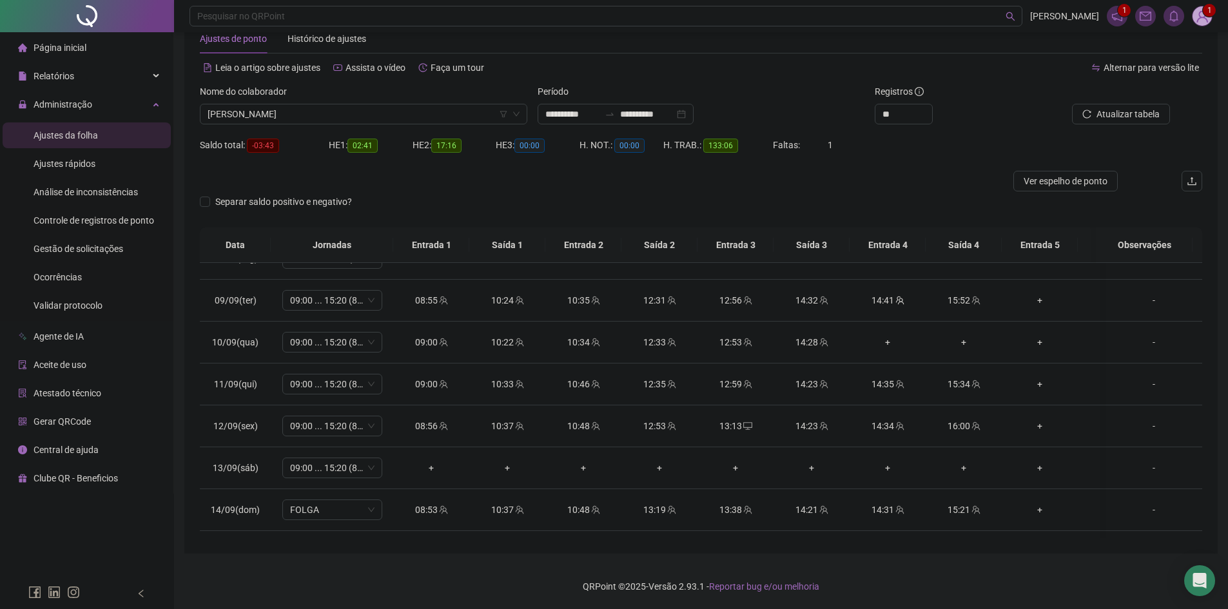
scroll to position [866, 0]
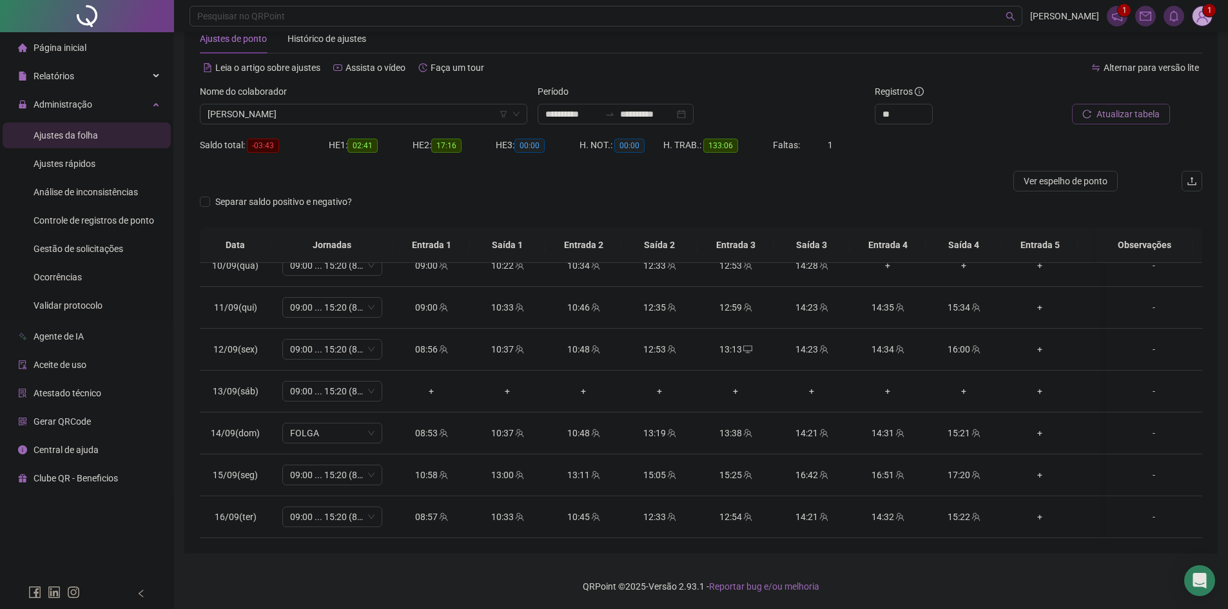
click at [1092, 115] on icon "reload" at bounding box center [1087, 114] width 9 height 9
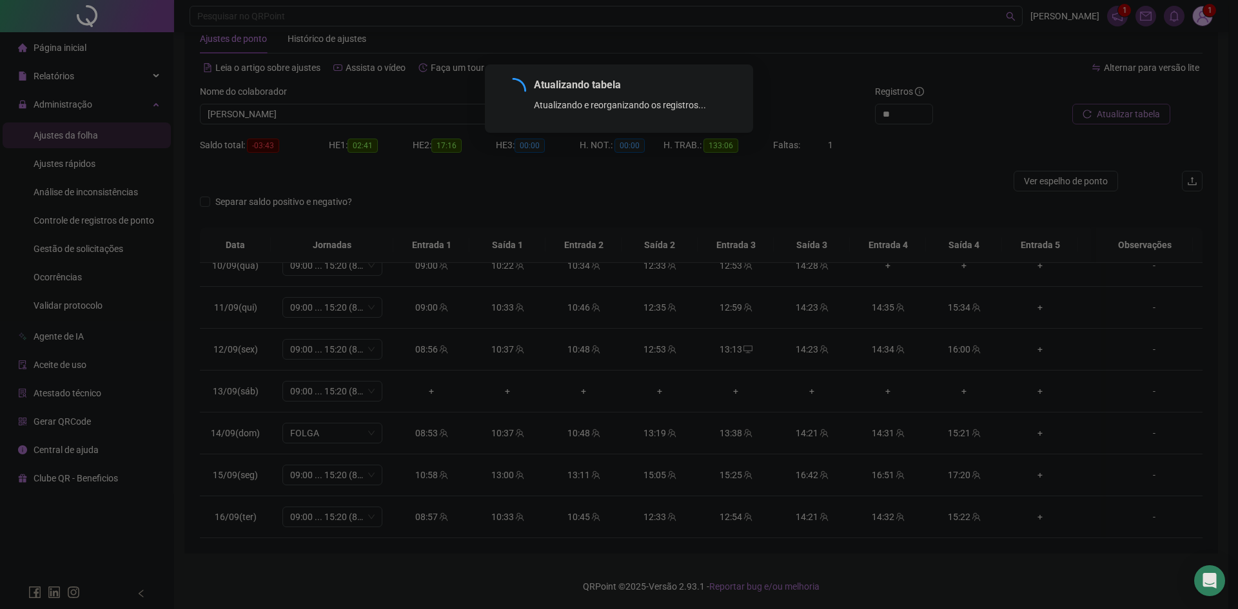
click at [1093, 115] on div "Atualizando tabela Atualizando e reorganizando os registros... OK" at bounding box center [619, 304] width 1238 height 609
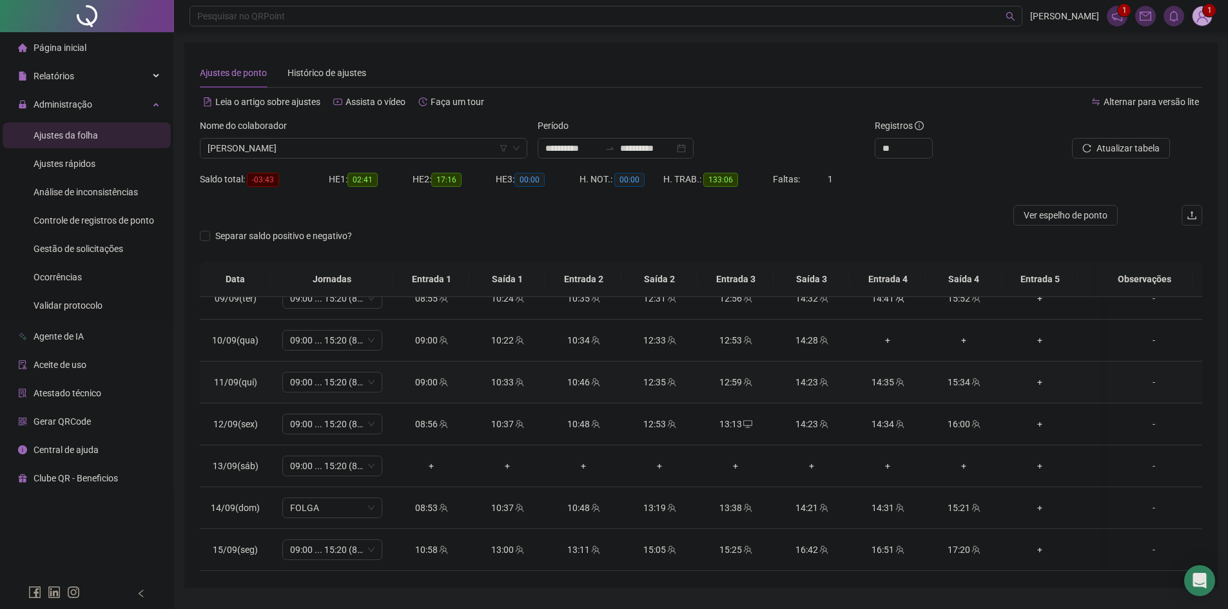
scroll to position [838, 0]
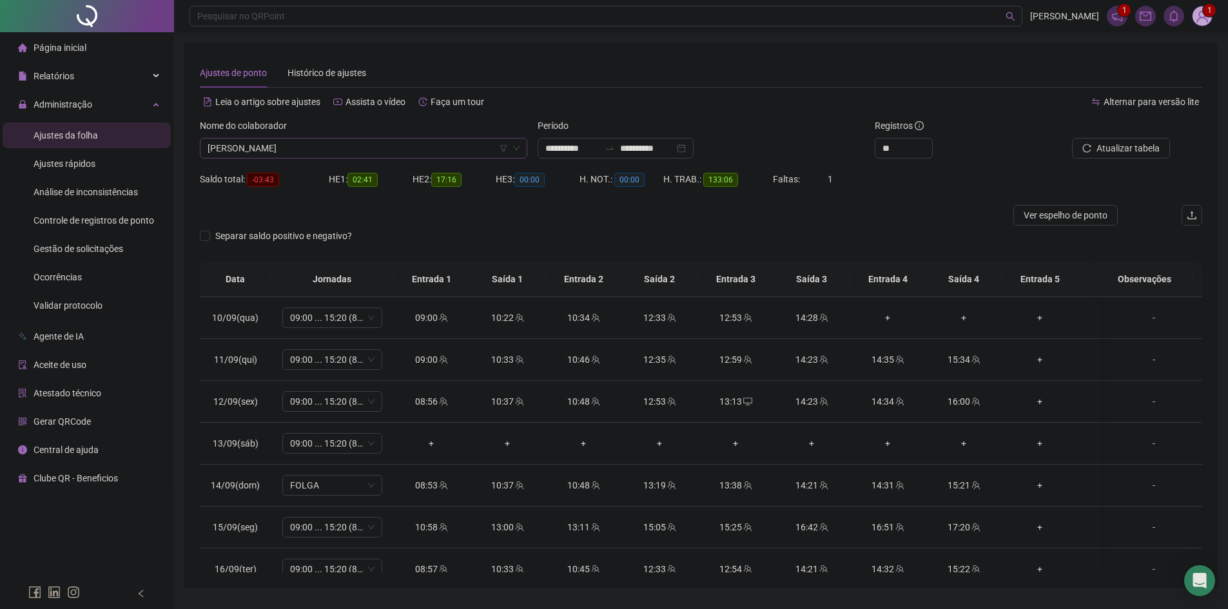
click at [340, 148] on span "[PERSON_NAME]" at bounding box center [364, 148] width 312 height 19
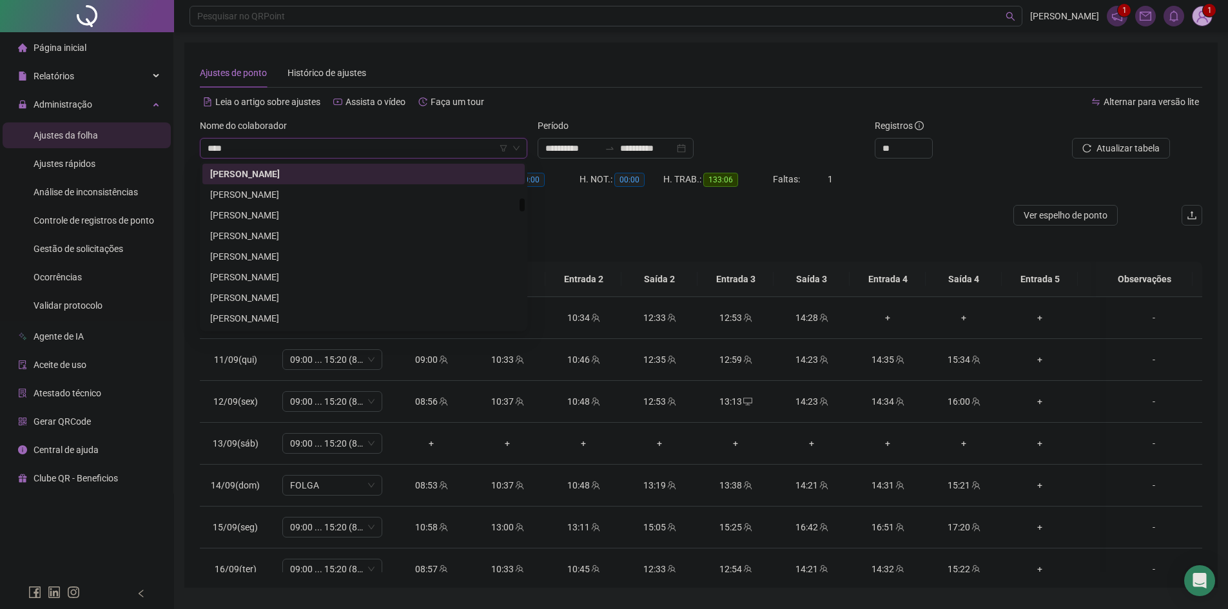
scroll to position [0, 0]
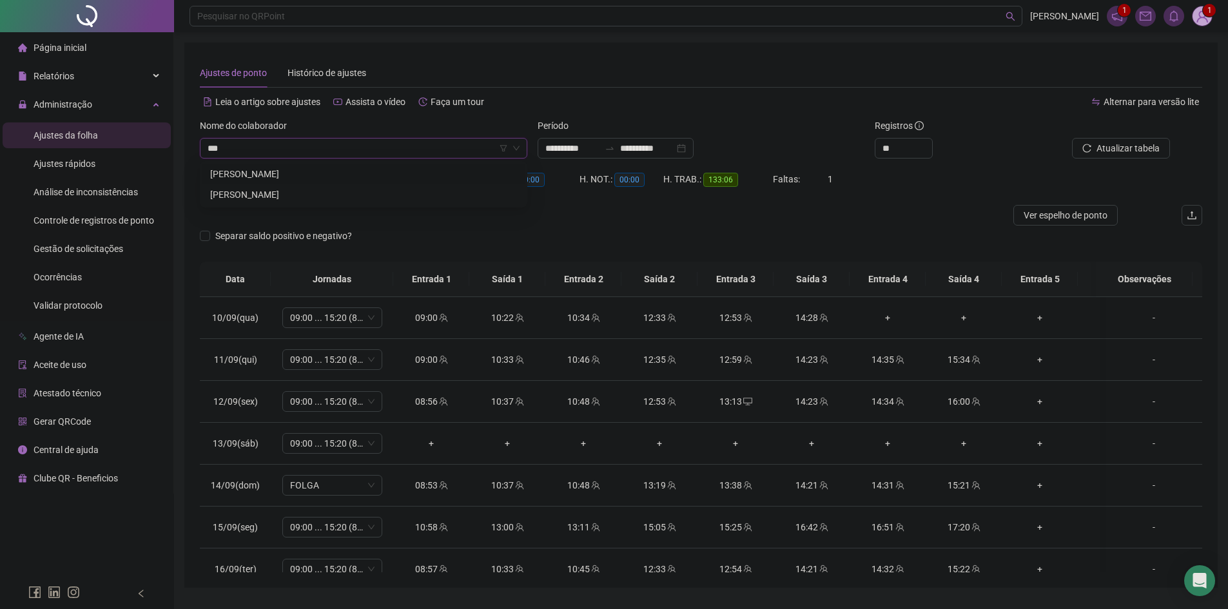
type input "****"
click at [276, 171] on div "[PERSON_NAME]" at bounding box center [363, 174] width 307 height 14
click at [1121, 143] on span "Buscar registros" at bounding box center [1127, 148] width 66 height 14
click at [1142, 142] on span "Atualizar tabela" at bounding box center [1128, 148] width 63 height 14
click at [731, 319] on div "+" at bounding box center [735, 318] width 55 height 14
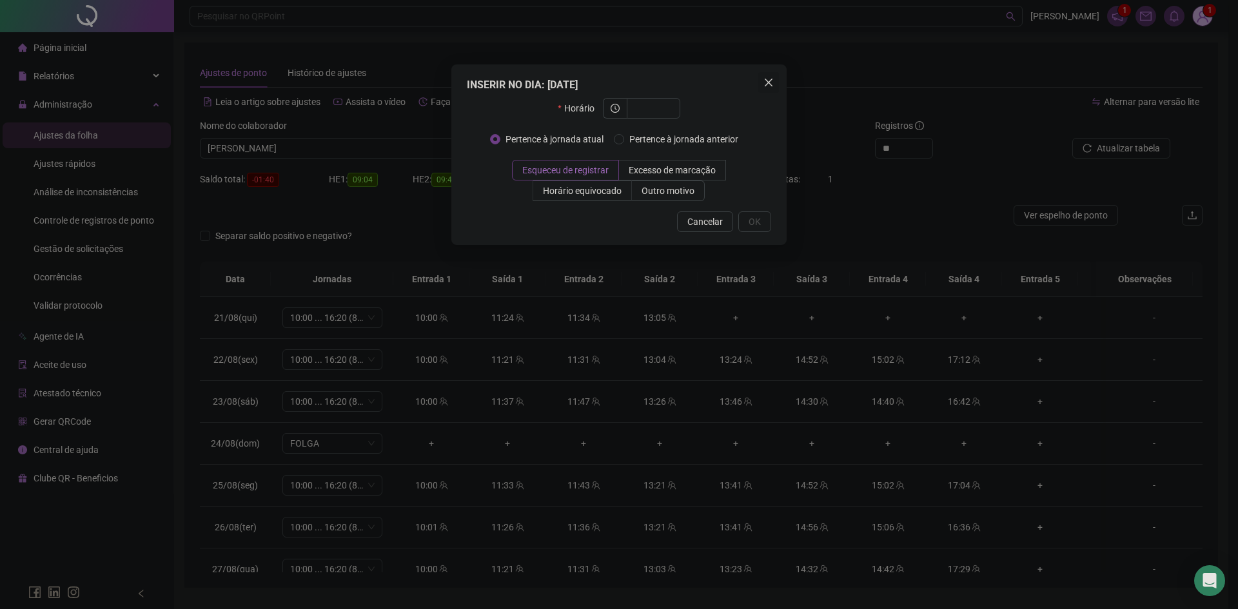
click at [772, 81] on icon "close" at bounding box center [768, 82] width 10 height 10
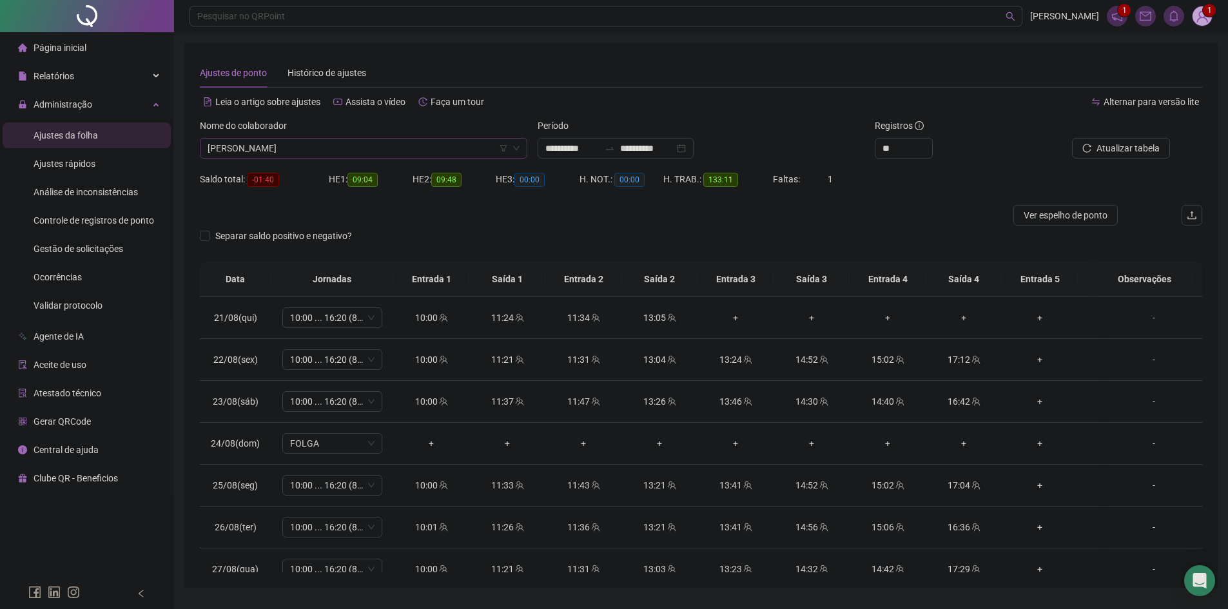
click at [341, 152] on span "[PERSON_NAME]" at bounding box center [364, 148] width 312 height 19
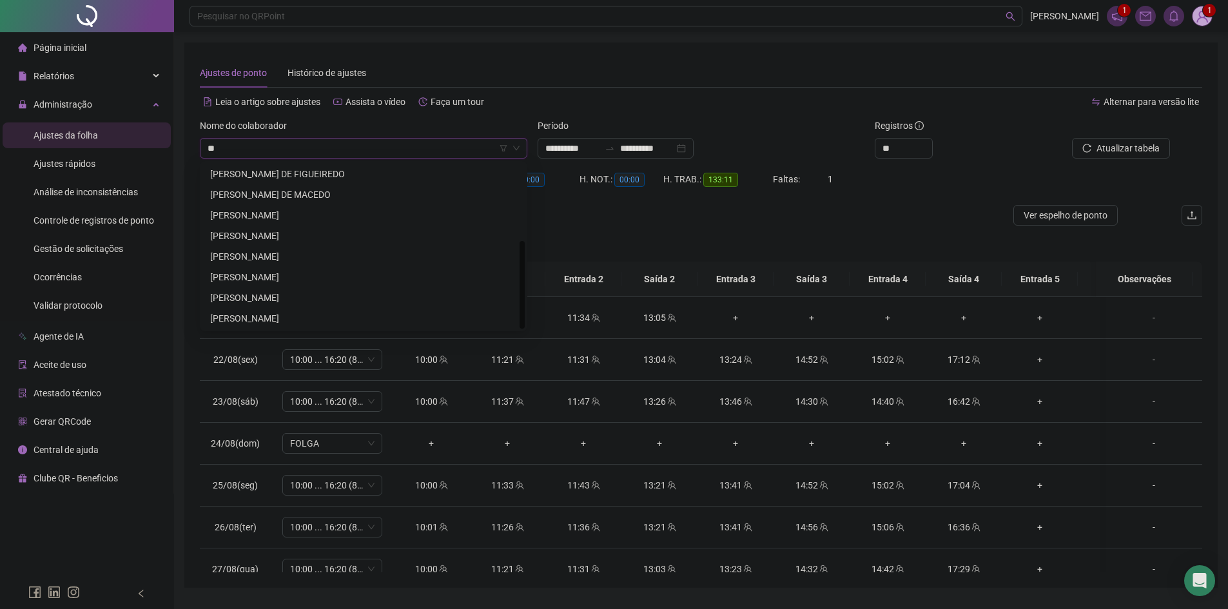
scroll to position [144, 0]
type input "***"
click at [323, 238] on div "[PERSON_NAME]" at bounding box center [363, 236] width 307 height 14
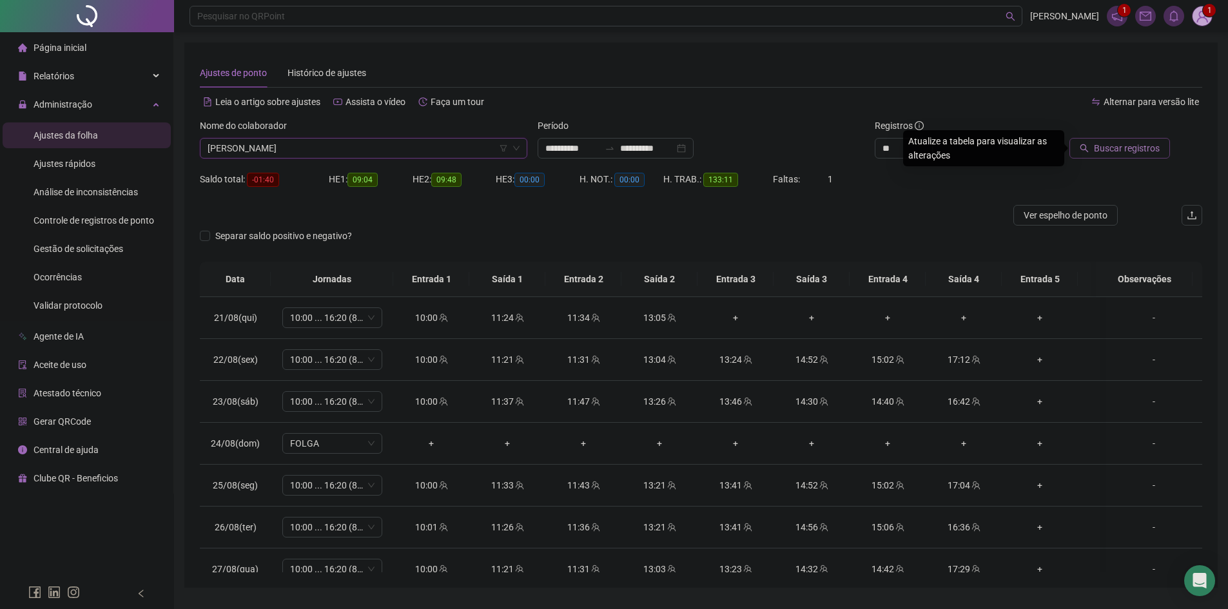
click at [1106, 153] on span "Buscar registros" at bounding box center [1127, 148] width 66 height 14
click at [1110, 146] on span "Atualizar tabela" at bounding box center [1128, 148] width 63 height 14
click at [1110, 146] on div "Atualizando tabela Atualizando e reorganizando os registros... OK" at bounding box center [614, 304] width 1228 height 609
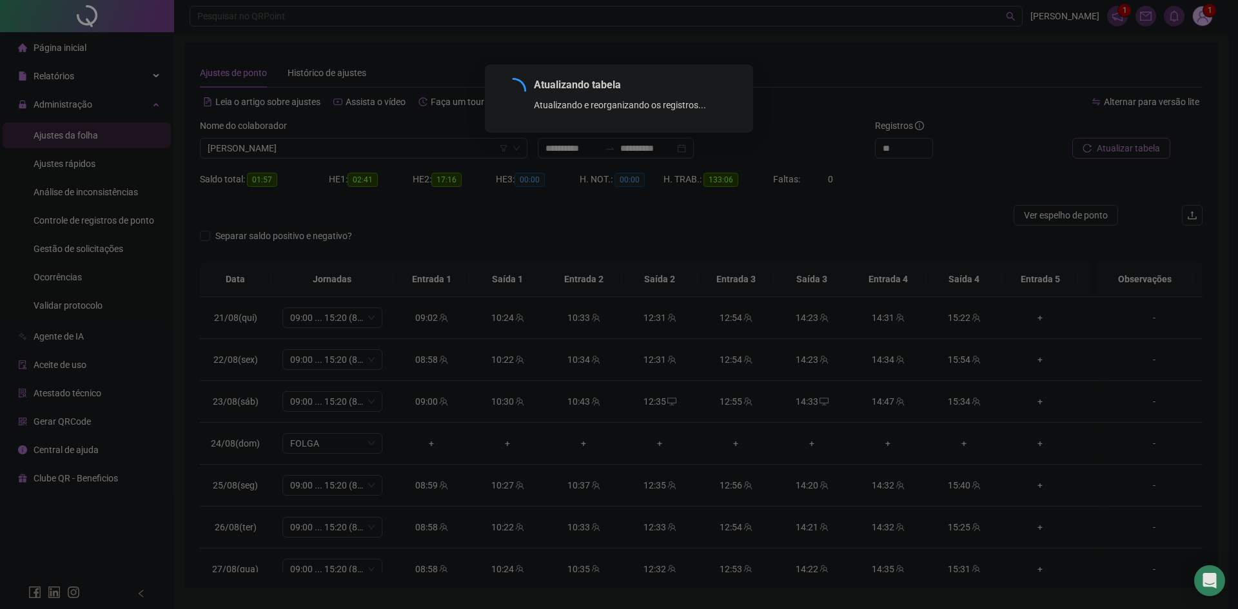
click at [1110, 146] on div "Atualizando tabela Atualizando e reorganizando os registros... OK" at bounding box center [619, 304] width 1238 height 609
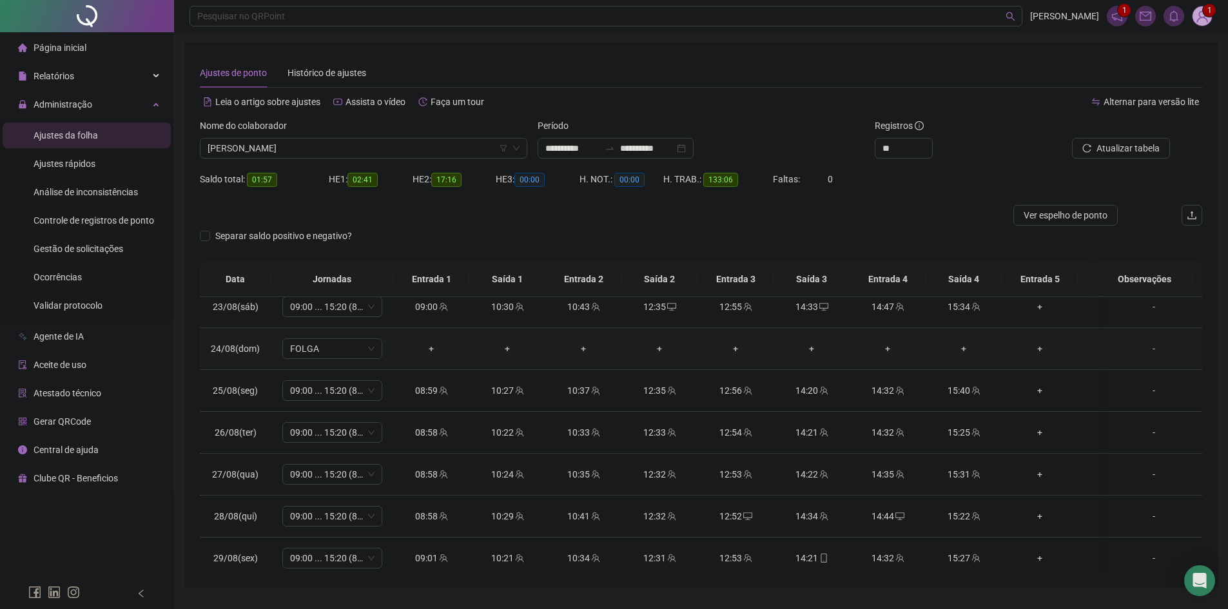
scroll to position [129, 0]
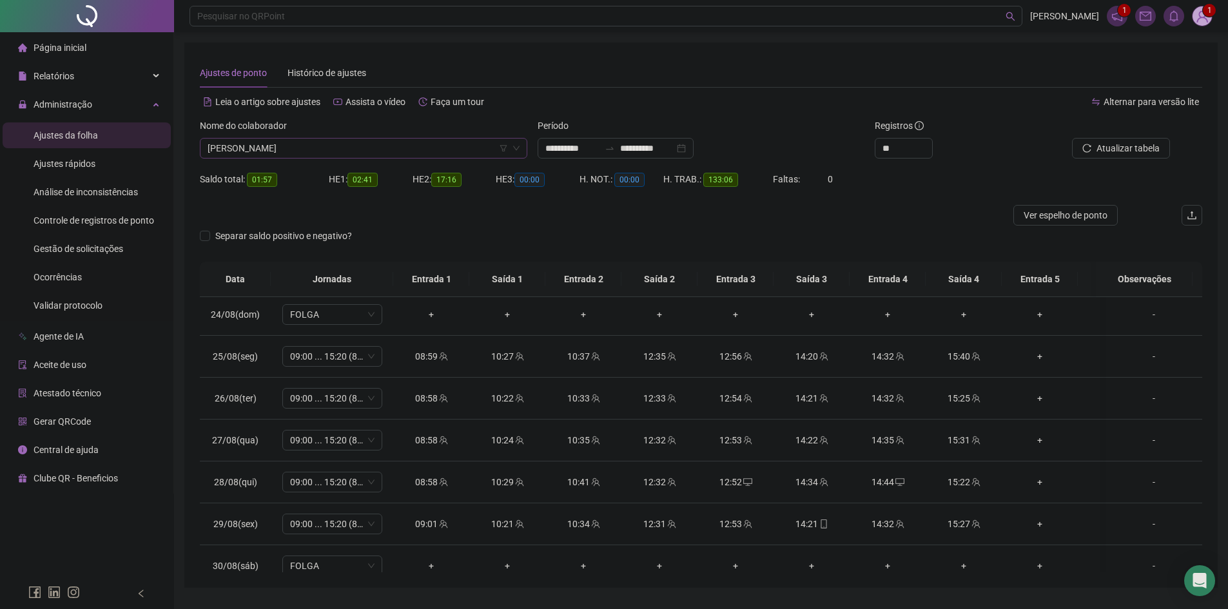
click at [404, 151] on span "[PERSON_NAME]" at bounding box center [364, 148] width 312 height 19
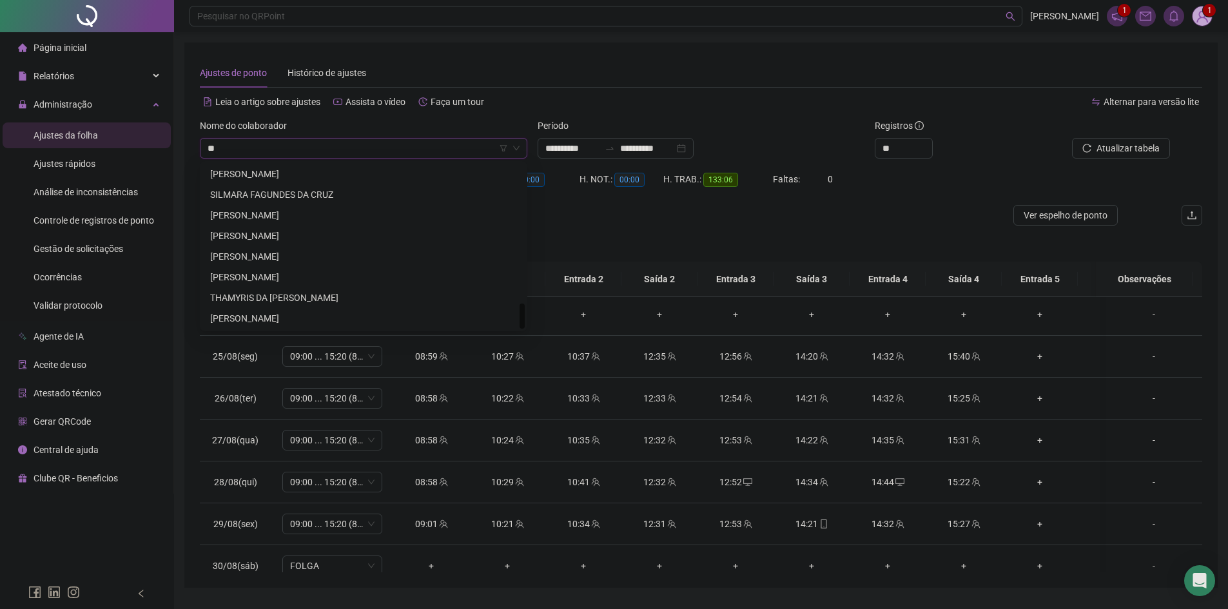
scroll to position [0, 0]
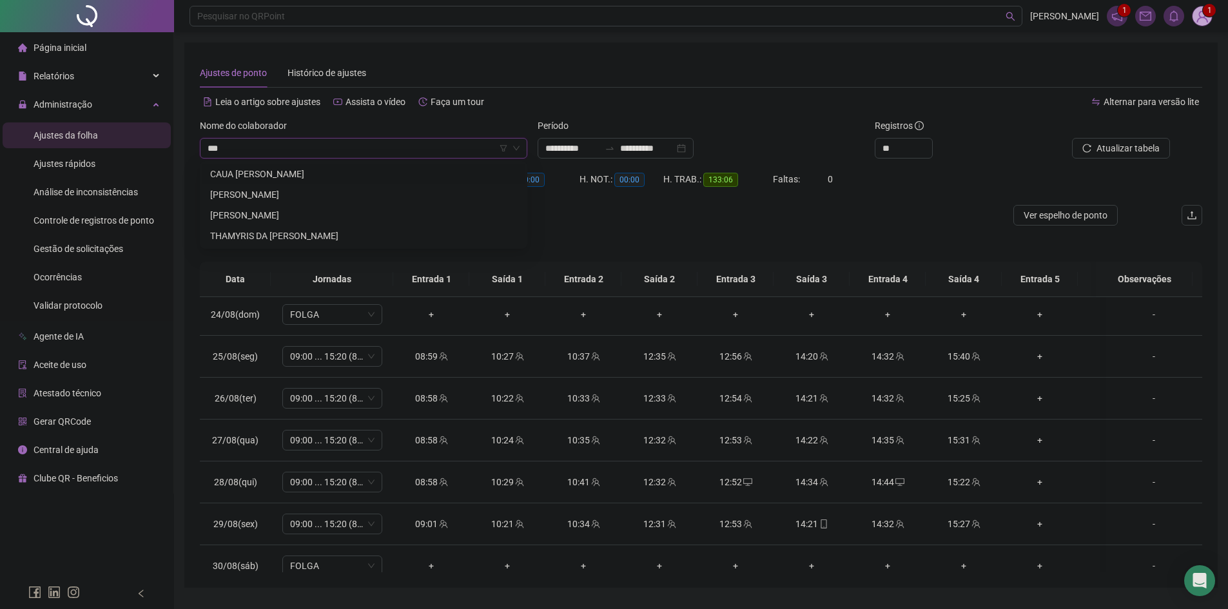
type input "****"
click at [315, 195] on div "[PERSON_NAME]" at bounding box center [363, 195] width 307 height 14
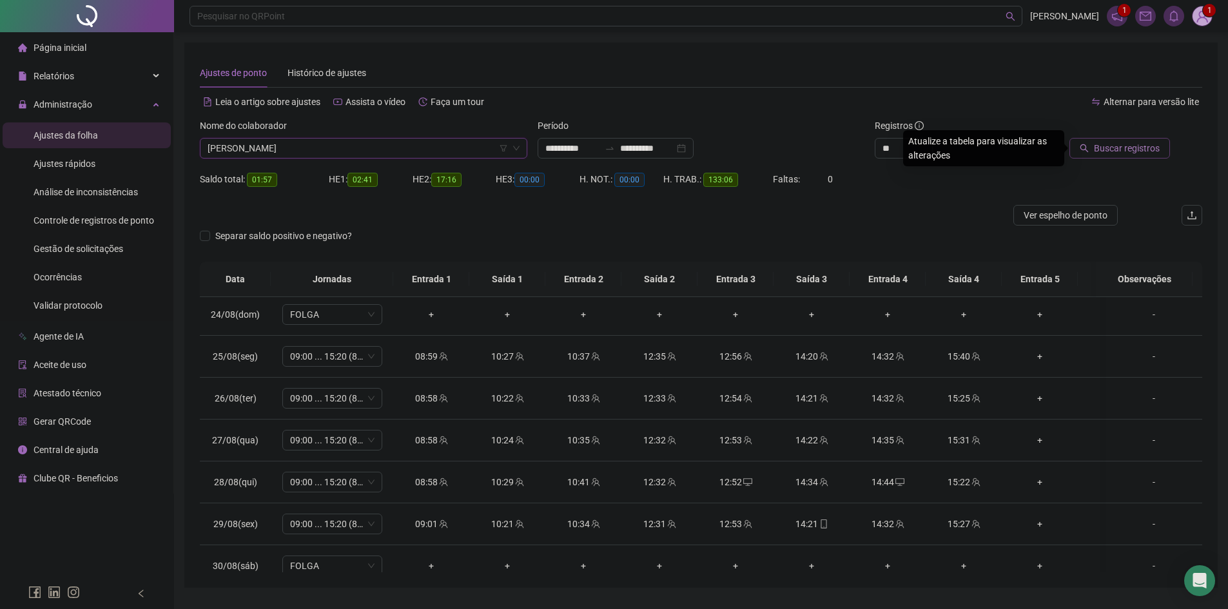
click at [1129, 155] on button "Buscar registros" at bounding box center [1120, 148] width 101 height 21
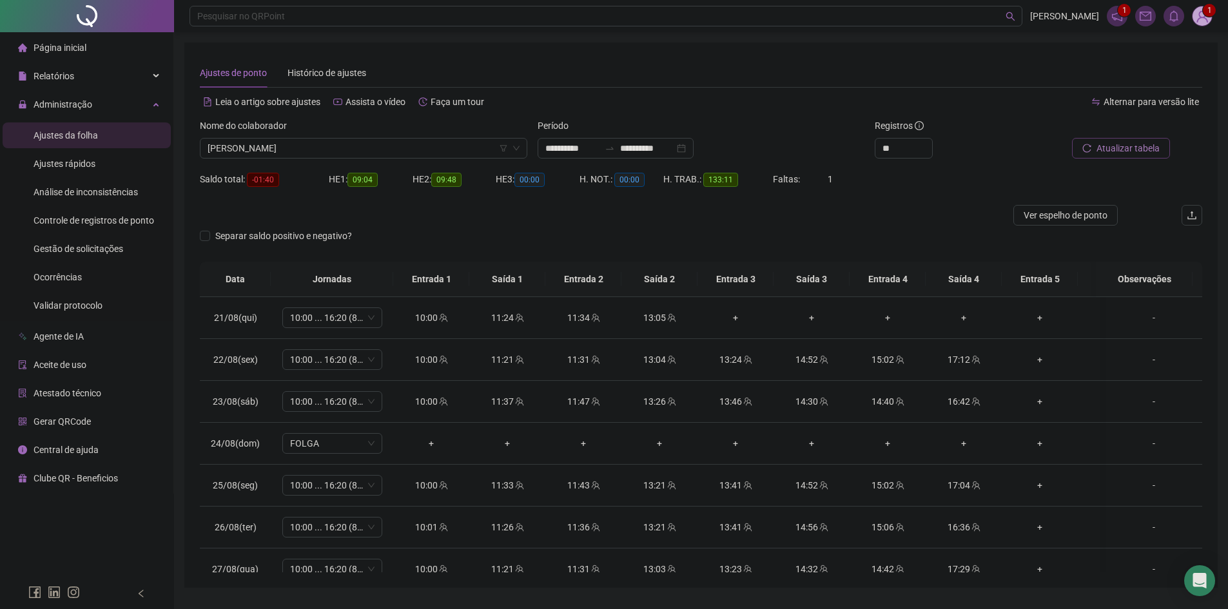
click at [1104, 151] on span "Atualizar tabela" at bounding box center [1128, 148] width 63 height 14
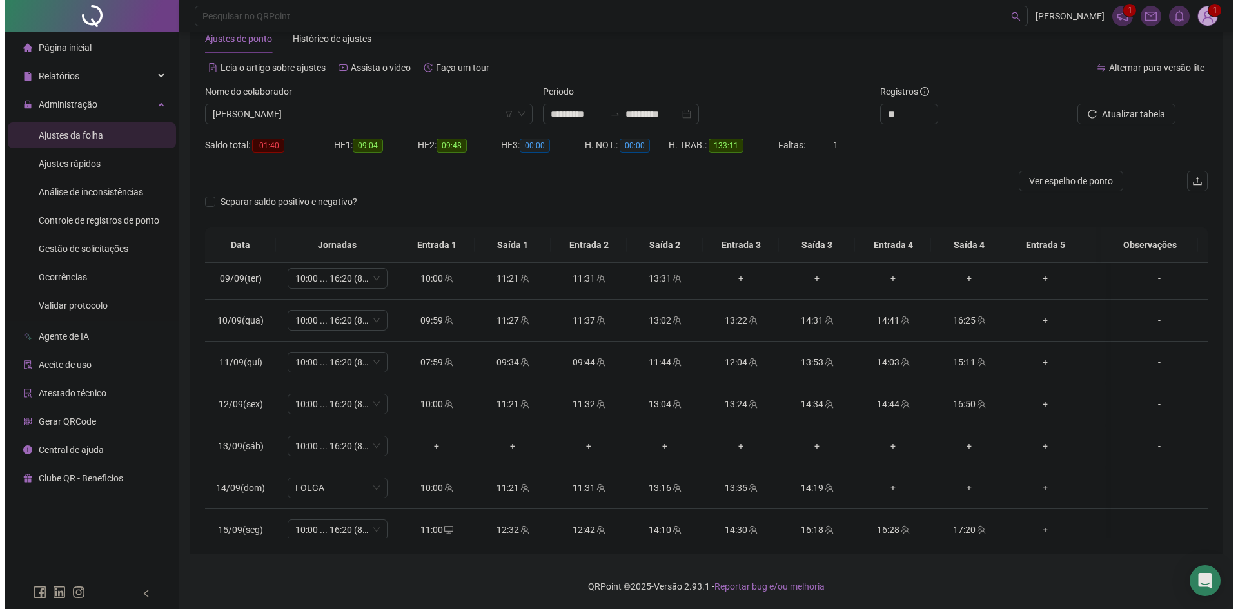
scroll to position [866, 0]
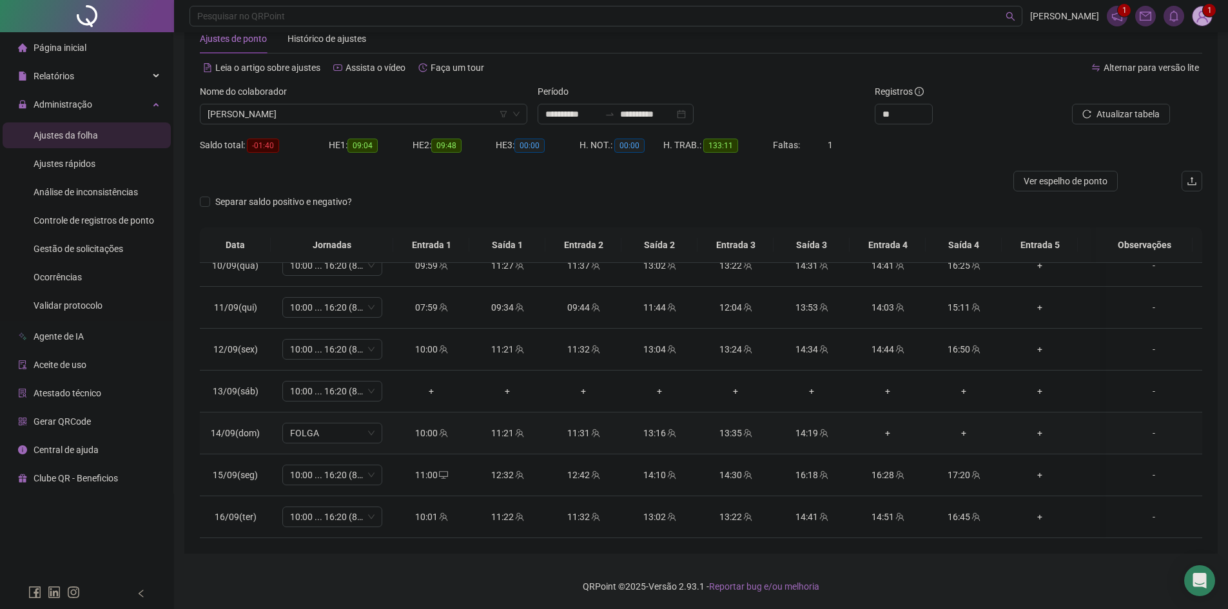
click at [1148, 426] on div "-" at bounding box center [1154, 433] width 76 height 14
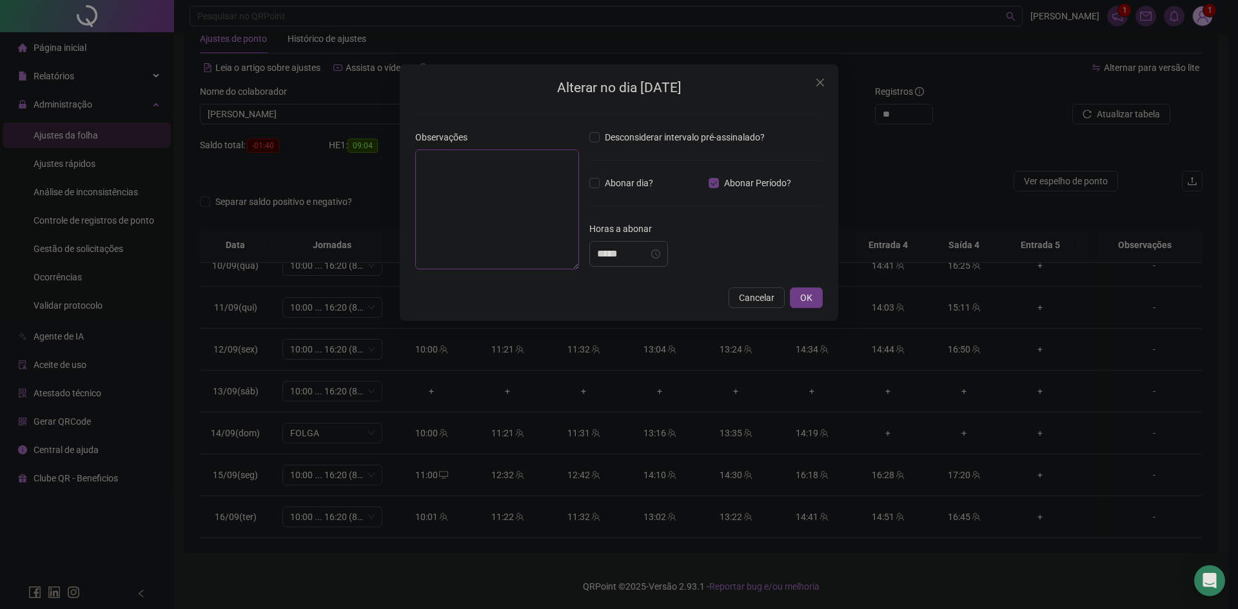
click at [483, 187] on textarea at bounding box center [497, 210] width 164 height 120
drag, startPoint x: 627, startPoint y: 256, endPoint x: 631, endPoint y: 268, distance: 12.5
click at [627, 256] on input "*****" at bounding box center [623, 253] width 52 height 15
click at [609, 317] on div "02" at bounding box center [607, 320] width 31 height 18
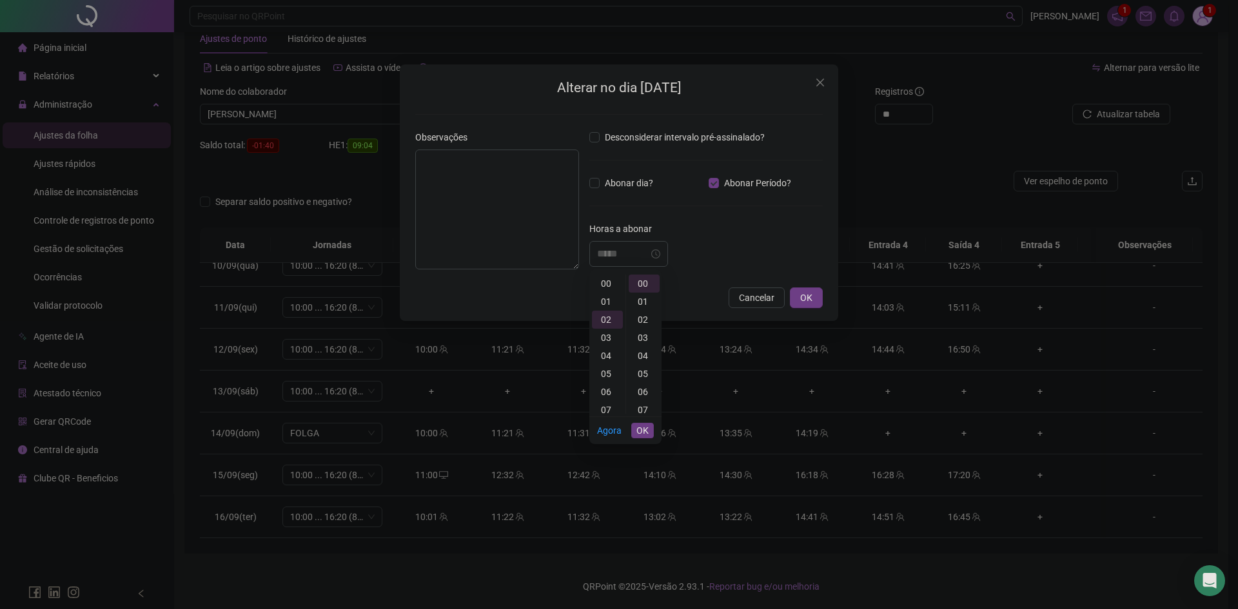
scroll to position [36, 0]
click at [762, 250] on div "*****" at bounding box center [705, 254] width 233 height 26
click at [481, 166] on textarea at bounding box center [497, 210] width 164 height 120
click at [624, 251] on input "*****" at bounding box center [623, 253] width 52 height 15
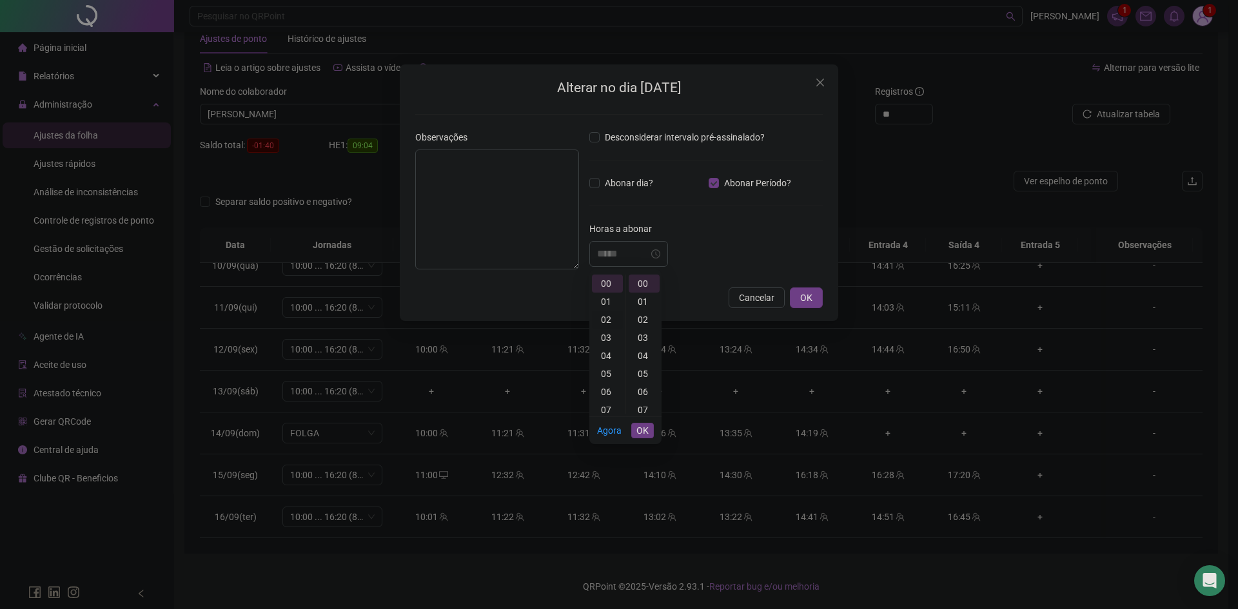
click at [609, 317] on div "02" at bounding box center [607, 320] width 31 height 18
click at [794, 268] on div "Desconsiderar intervalo pré-assinalado? Abonar dia? Abonar Período? Horas a abo…" at bounding box center [706, 205] width 244 height 150
click at [638, 257] on input "*****" at bounding box center [623, 253] width 52 height 15
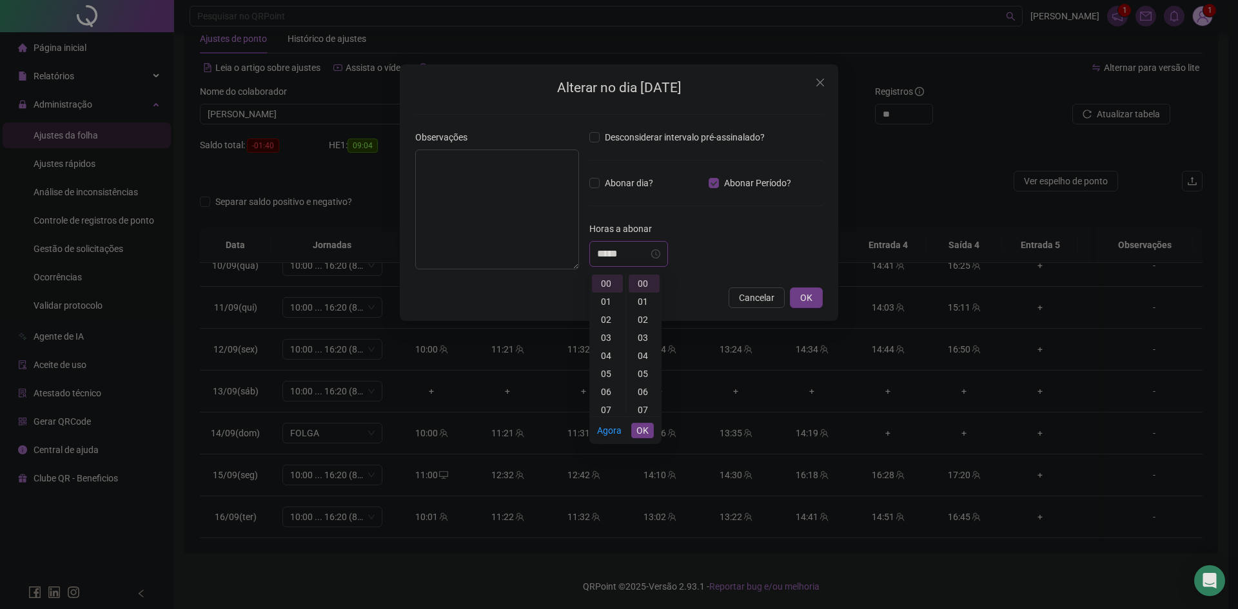
type input "*****"
click at [504, 186] on textarea at bounding box center [497, 210] width 164 height 120
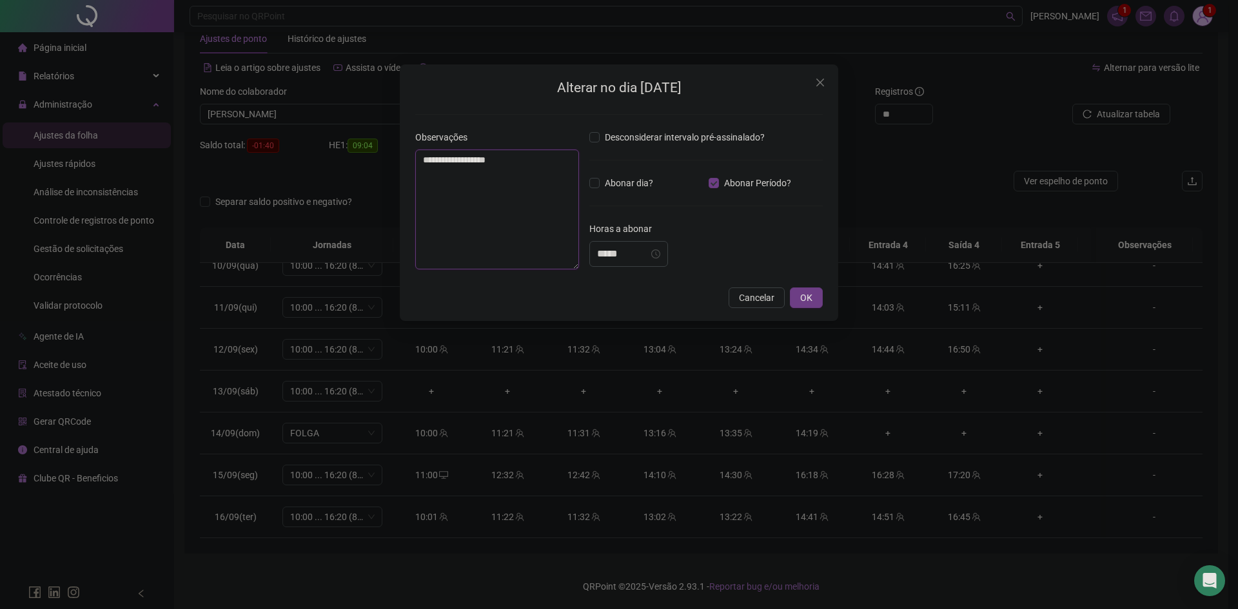
click at [531, 164] on textarea "**********" at bounding box center [497, 210] width 164 height 120
click at [626, 263] on div "*****" at bounding box center [628, 254] width 79 height 26
type textarea "**********"
click at [607, 319] on div "02" at bounding box center [607, 320] width 31 height 18
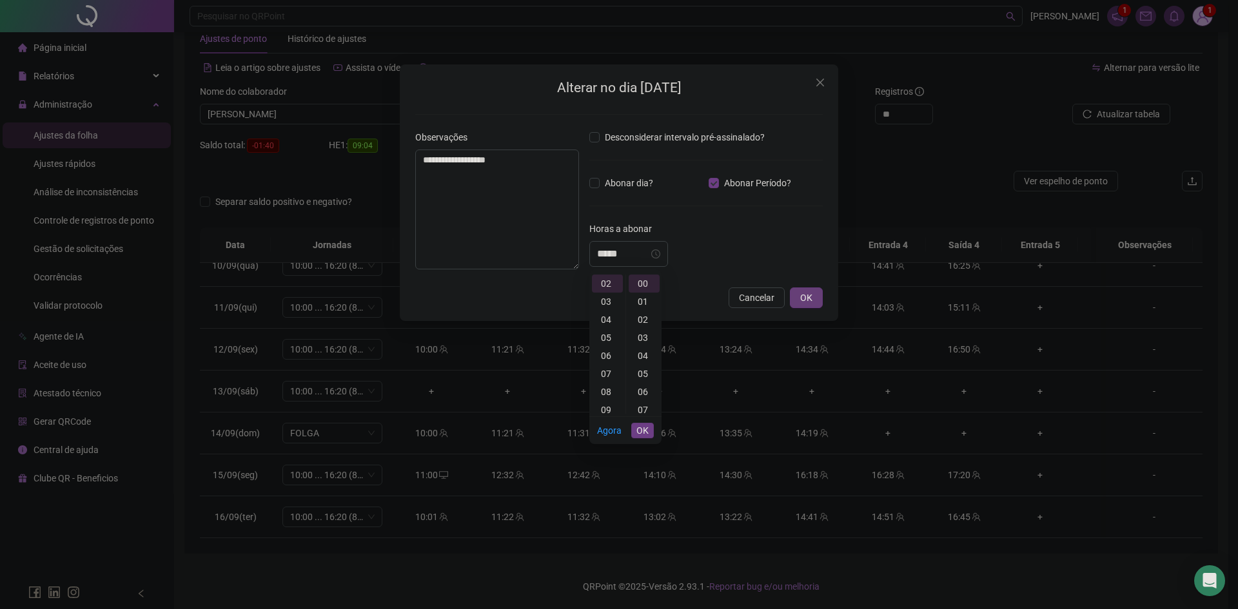
type input "*****"
click at [801, 297] on span "OK" at bounding box center [806, 298] width 12 height 14
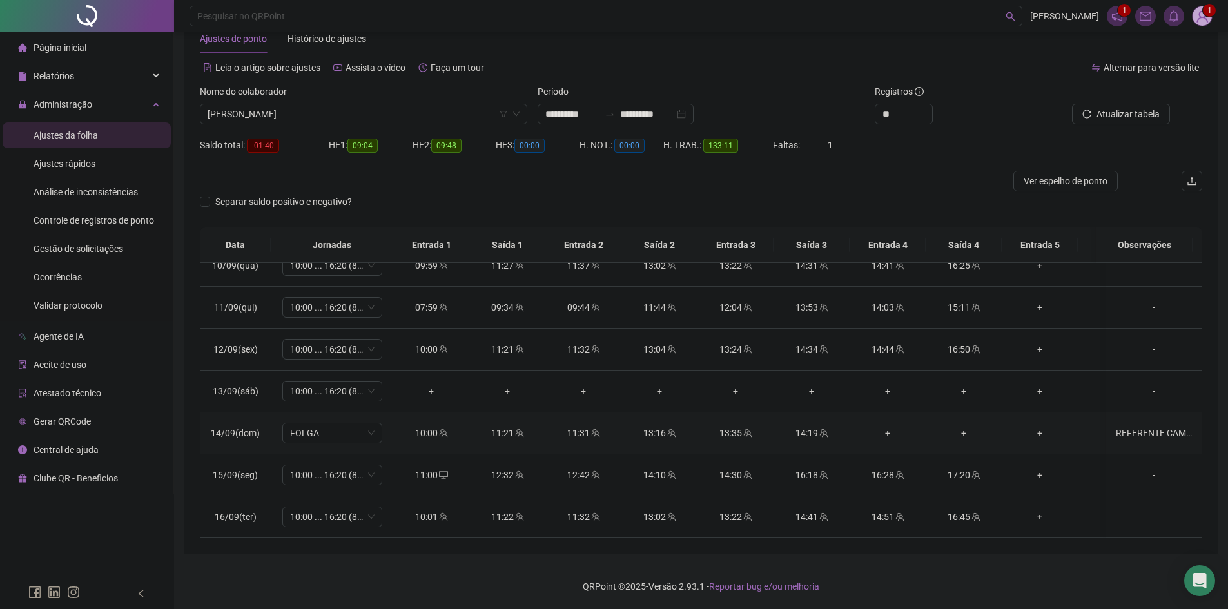
click at [1140, 426] on div "REFERENTE CAMPANHA" at bounding box center [1154, 433] width 76 height 14
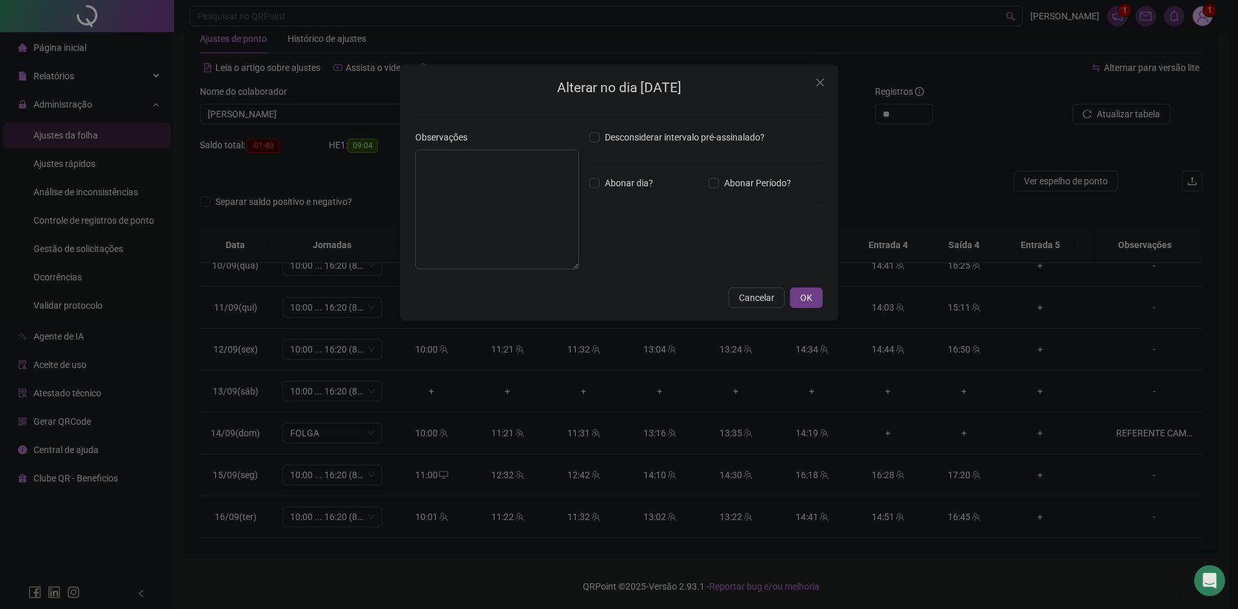
type textarea "**********"
click at [660, 247] on div "*****" at bounding box center [628, 253] width 63 height 15
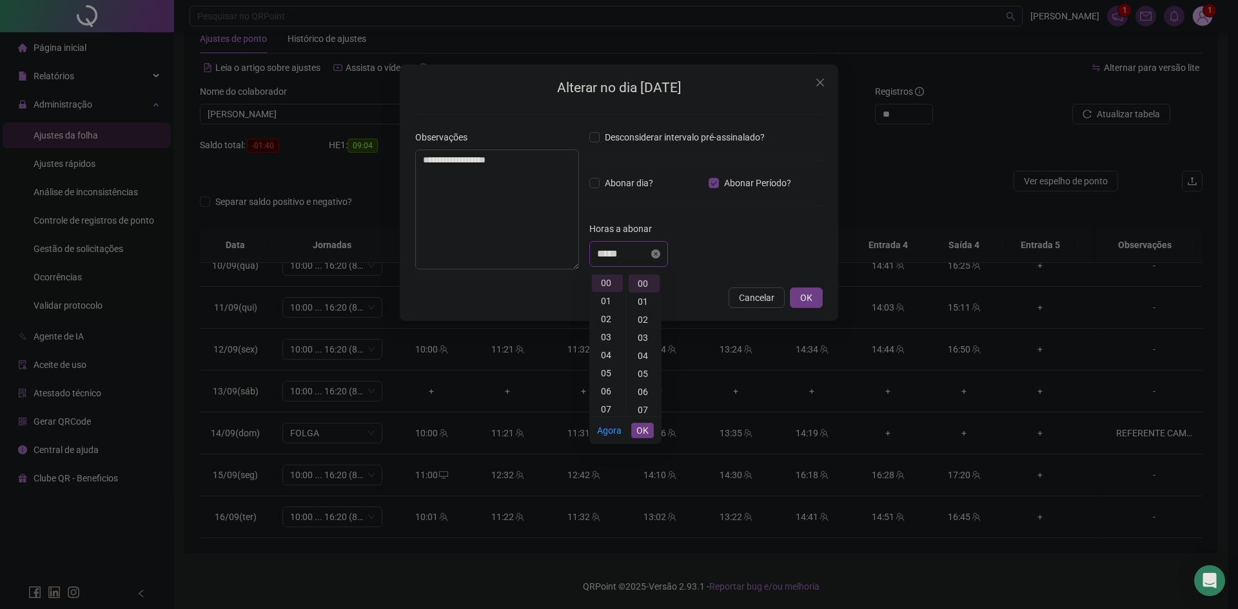
scroll to position [0, 0]
click at [660, 255] on icon "close-circle" at bounding box center [655, 254] width 9 height 9
click at [645, 258] on input at bounding box center [623, 253] width 52 height 15
type input "*****"
click at [609, 319] on div "02" at bounding box center [607, 320] width 31 height 18
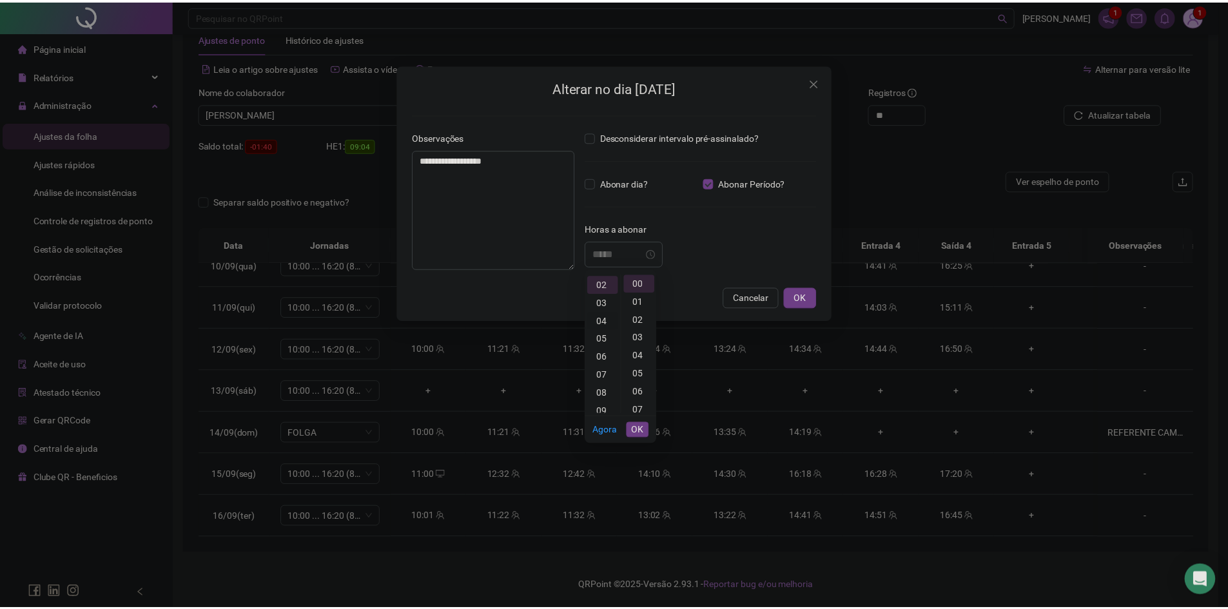
scroll to position [36, 0]
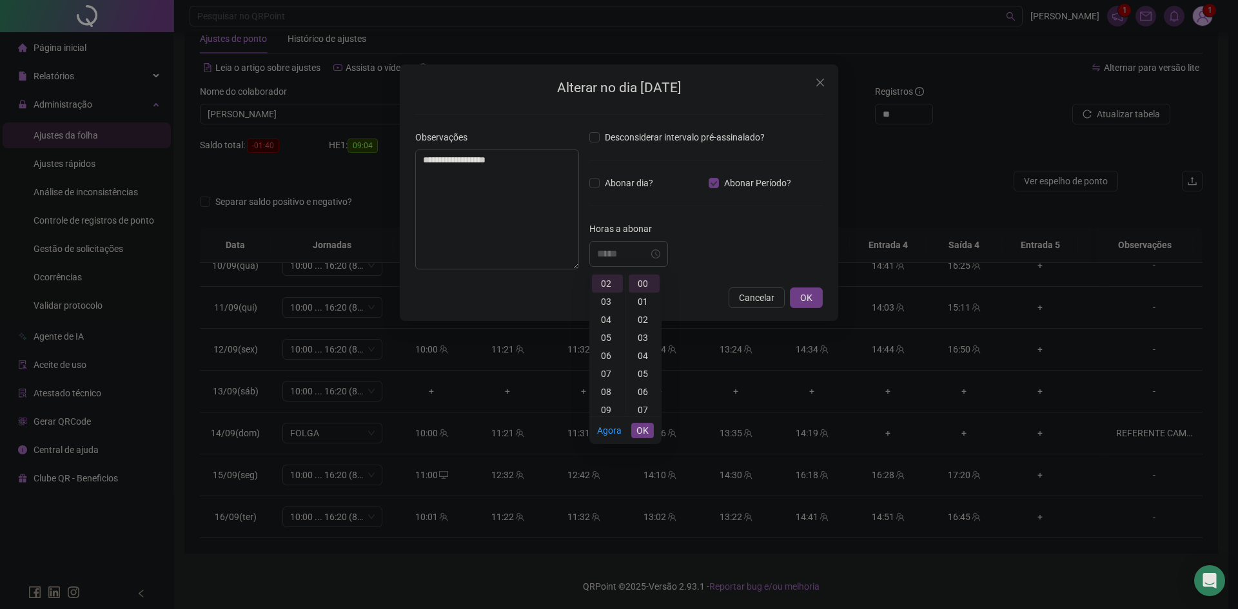
type input "*****"
click at [647, 430] on span "OK" at bounding box center [642, 431] width 12 height 14
click at [809, 293] on span "OK" at bounding box center [806, 298] width 12 height 14
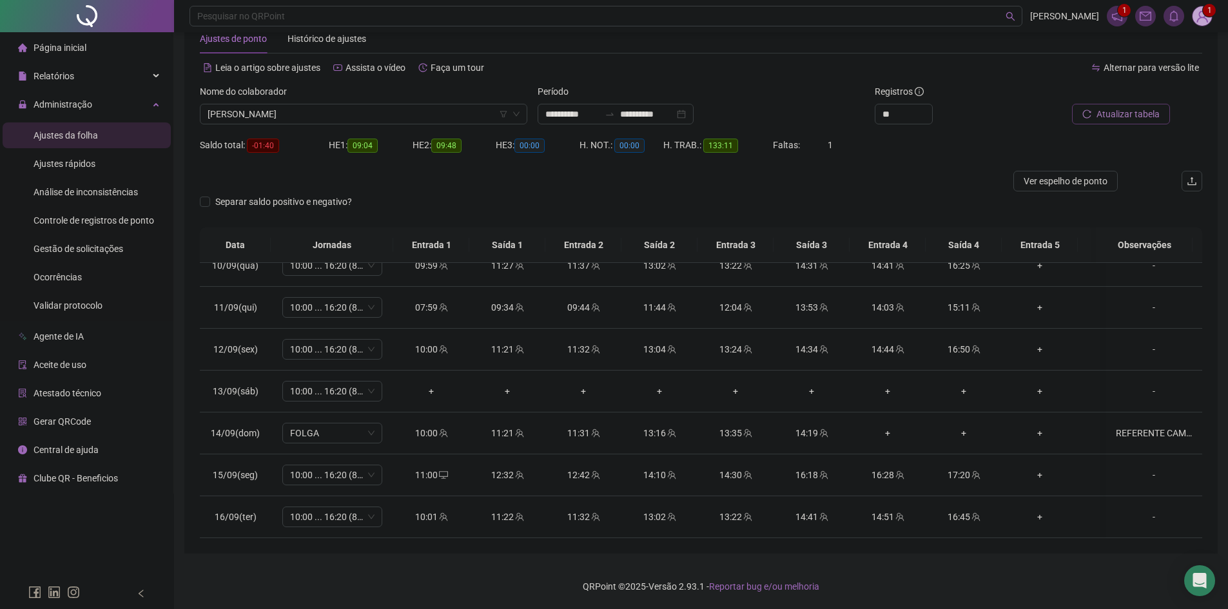
click at [1129, 114] on span "Atualizar tabela" at bounding box center [1128, 114] width 63 height 14
click at [1116, 426] on div "REFERENTE CAMPANHA" at bounding box center [1154, 433] width 76 height 14
type input "*****"
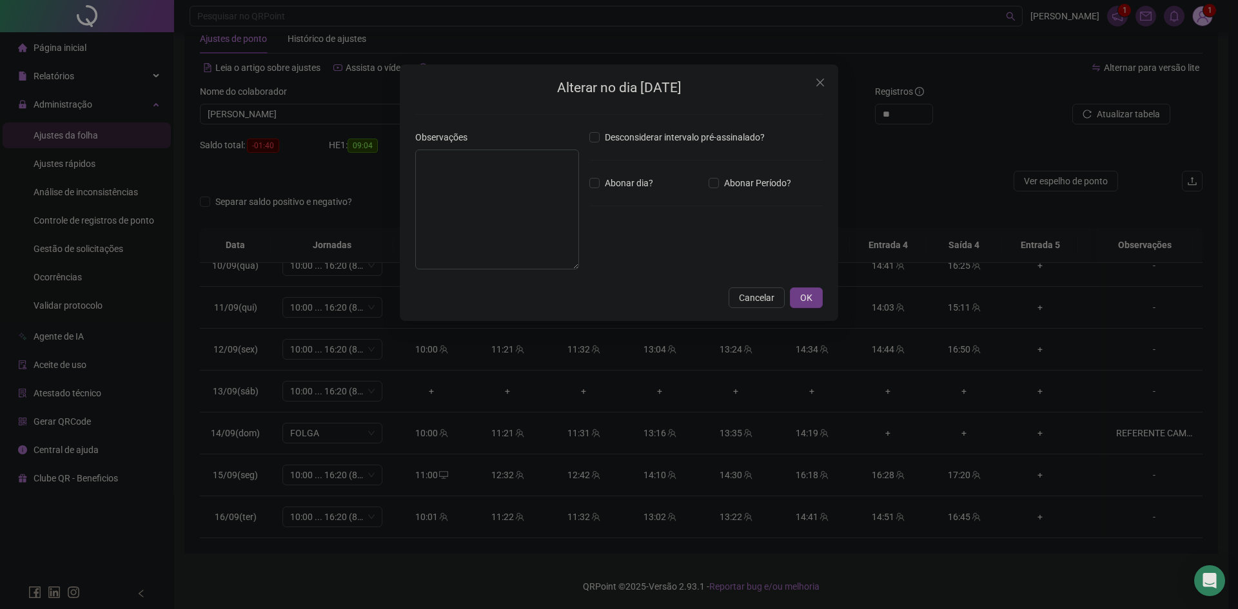
type textarea "**********"
type input "*****"
click at [719, 182] on span "Abonar Período?" at bounding box center [757, 183] width 77 height 14
click at [649, 266] on div "*****" at bounding box center [628, 254] width 79 height 26
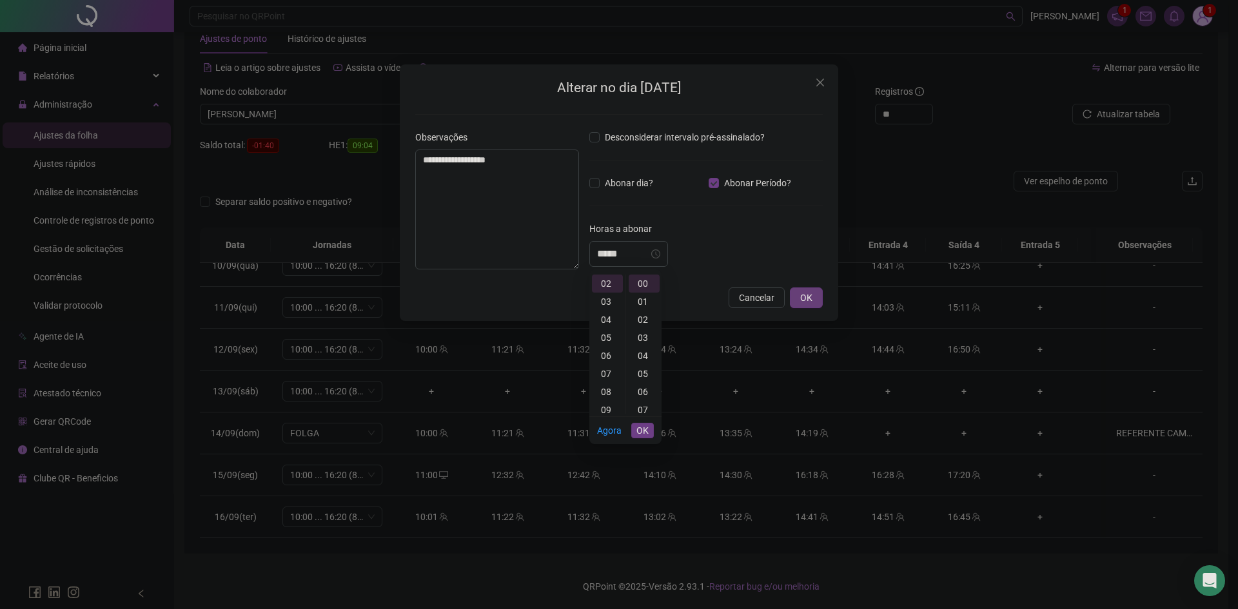
click at [809, 297] on span "OK" at bounding box center [806, 298] width 12 height 14
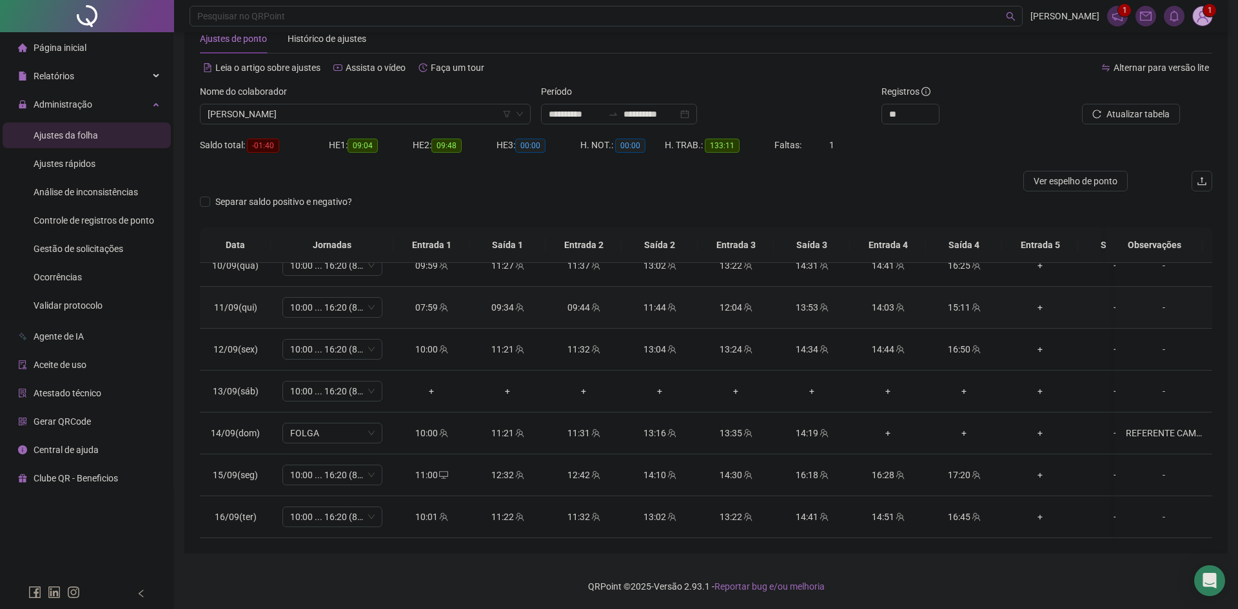
click at [809, 297] on body "**********" at bounding box center [619, 270] width 1238 height 609
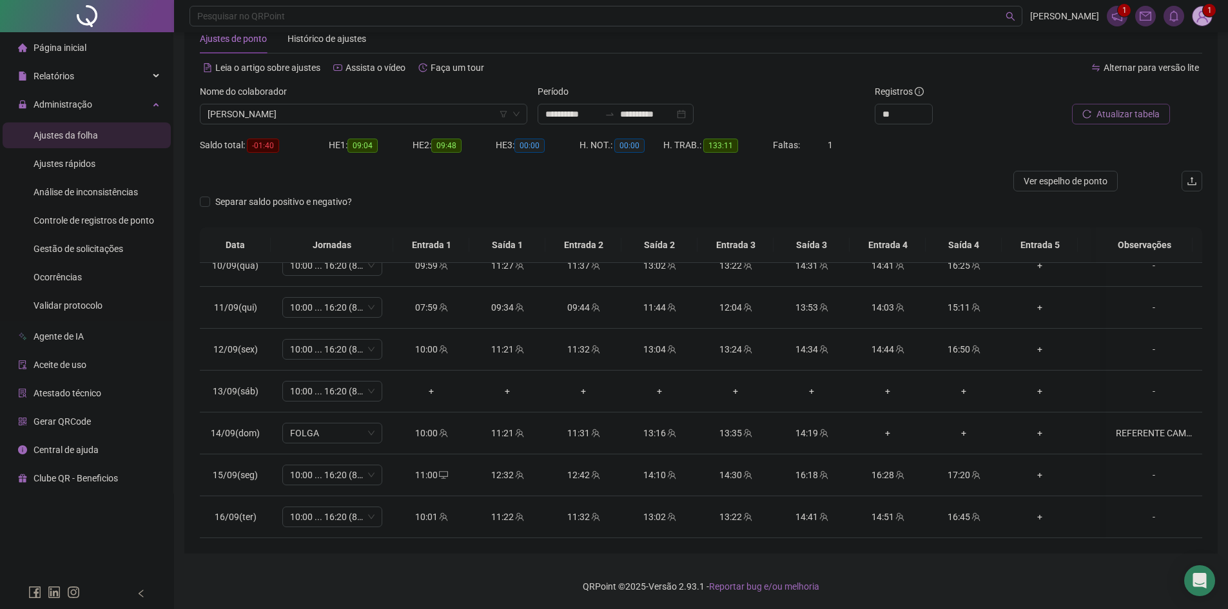
click at [1107, 114] on span "Atualizar tabela" at bounding box center [1128, 114] width 63 height 14
click at [385, 113] on span "[PERSON_NAME]" at bounding box center [364, 113] width 312 height 19
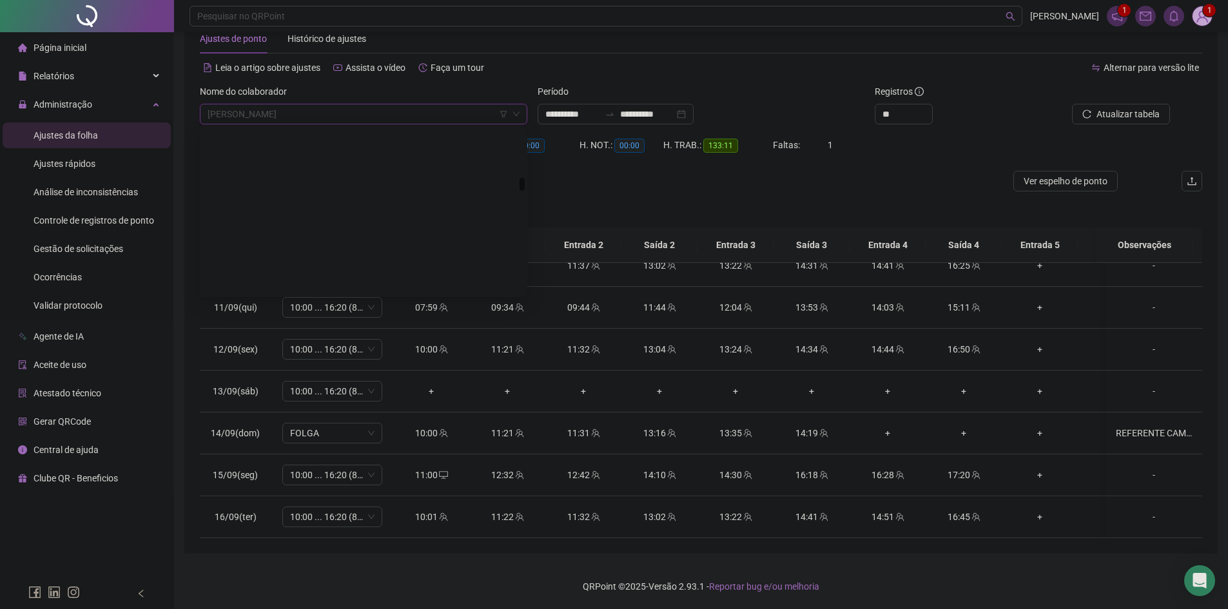
scroll to position [1589, 0]
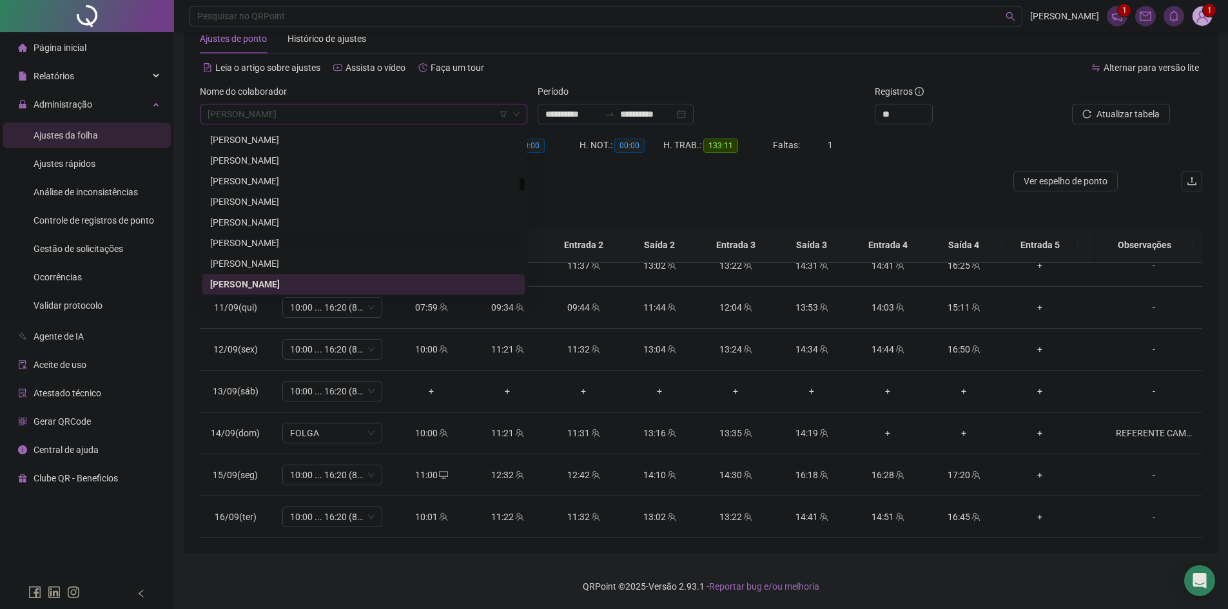
click at [427, 240] on div "[PERSON_NAME]" at bounding box center [363, 243] width 307 height 14
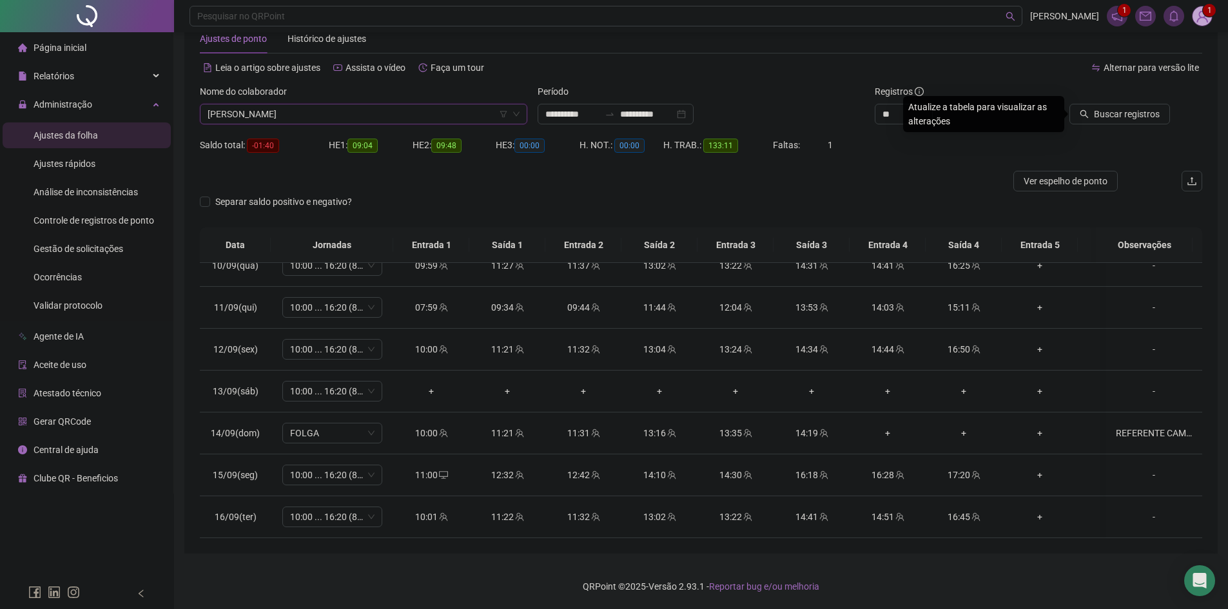
click at [317, 111] on span "[PERSON_NAME]" at bounding box center [364, 113] width 312 height 19
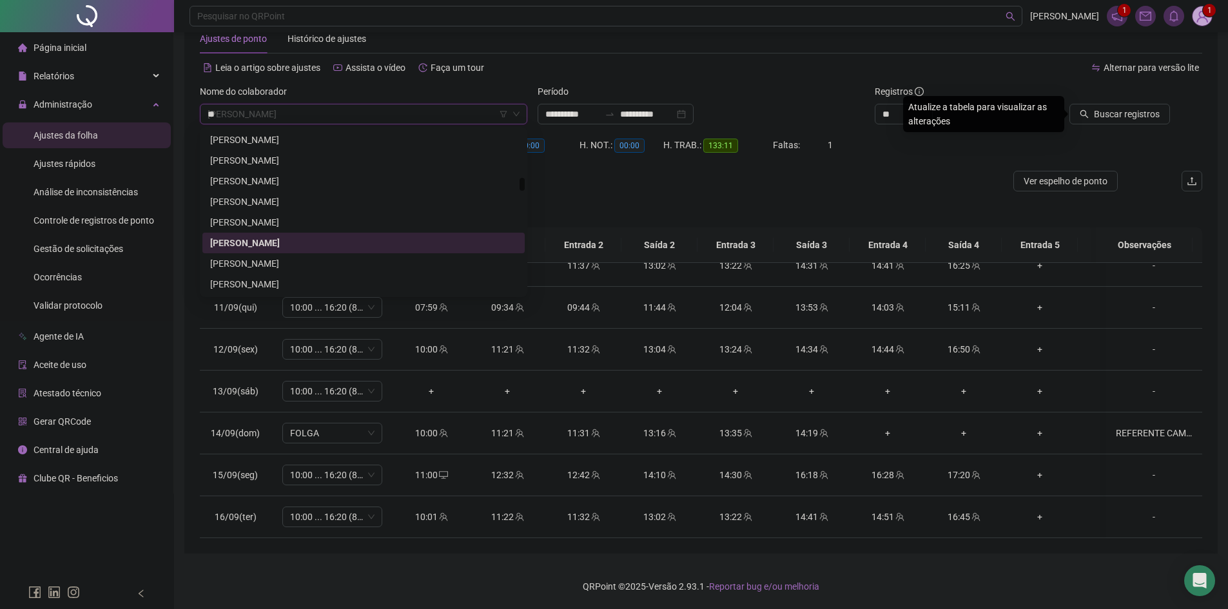
scroll to position [640, 0]
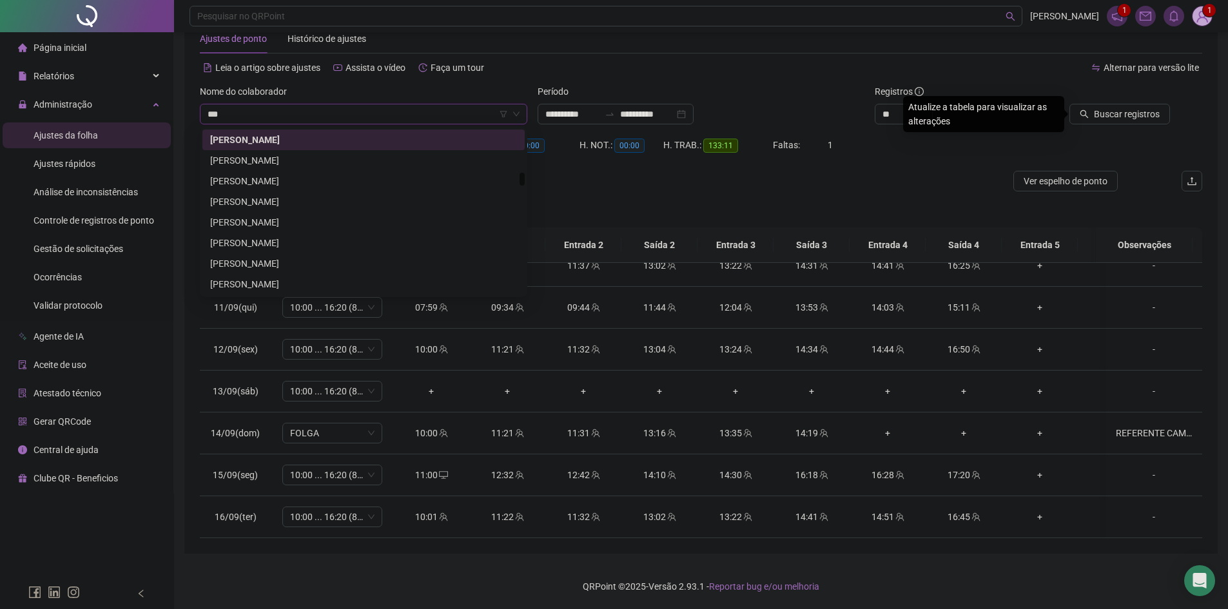
type input "****"
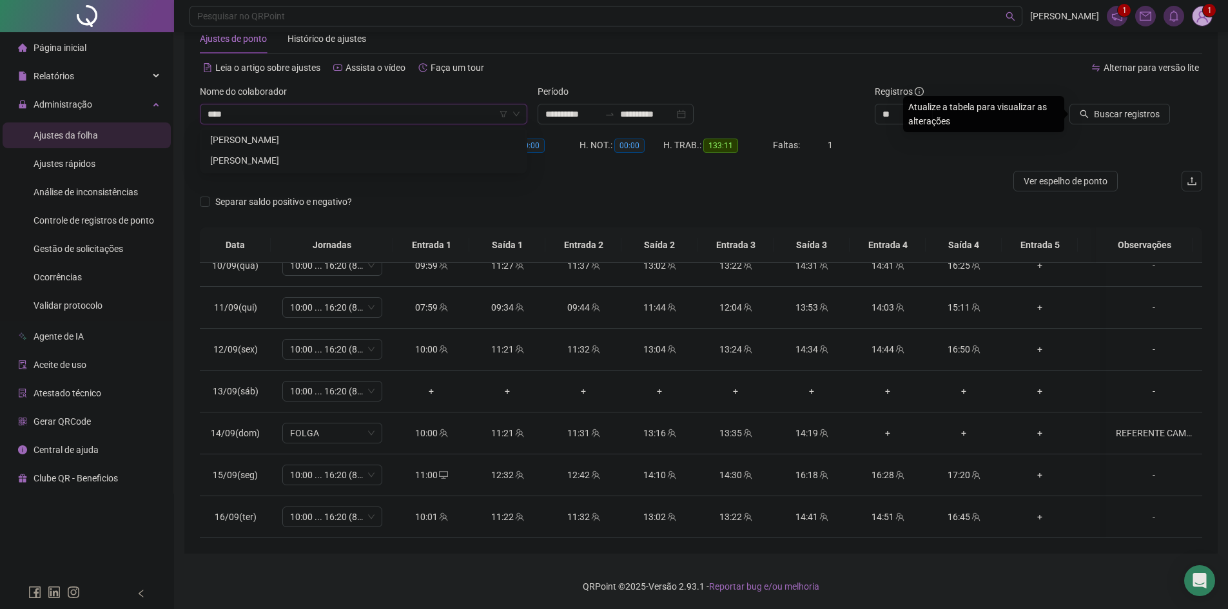
click at [347, 145] on div "[PERSON_NAME]" at bounding box center [363, 140] width 307 height 14
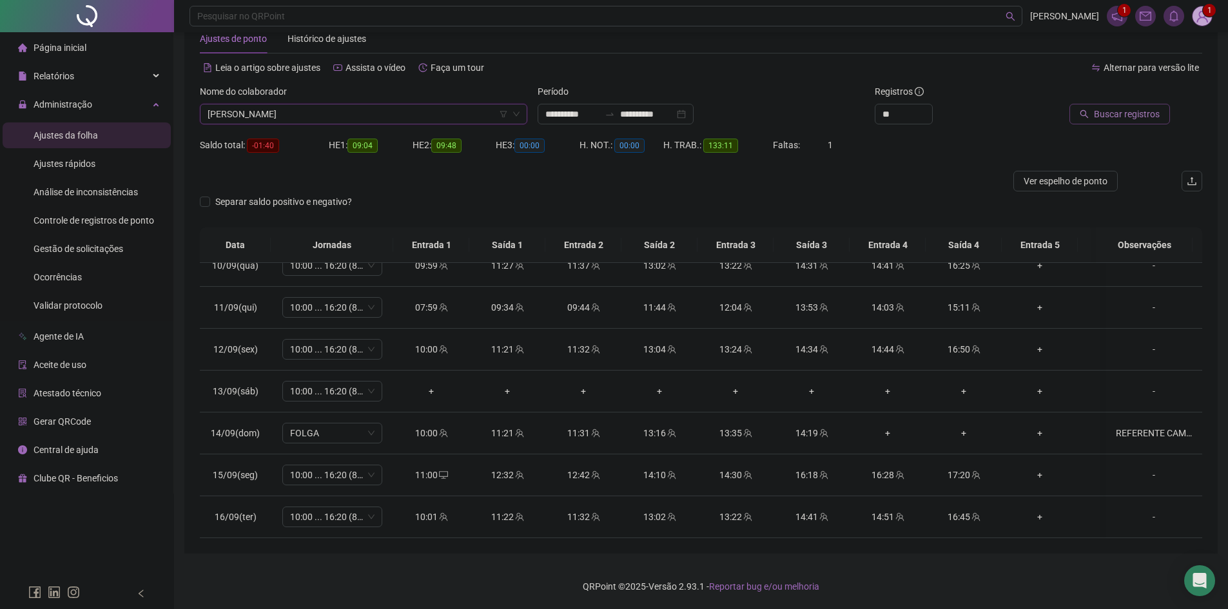
click at [1150, 119] on span "Buscar registros" at bounding box center [1127, 114] width 66 height 14
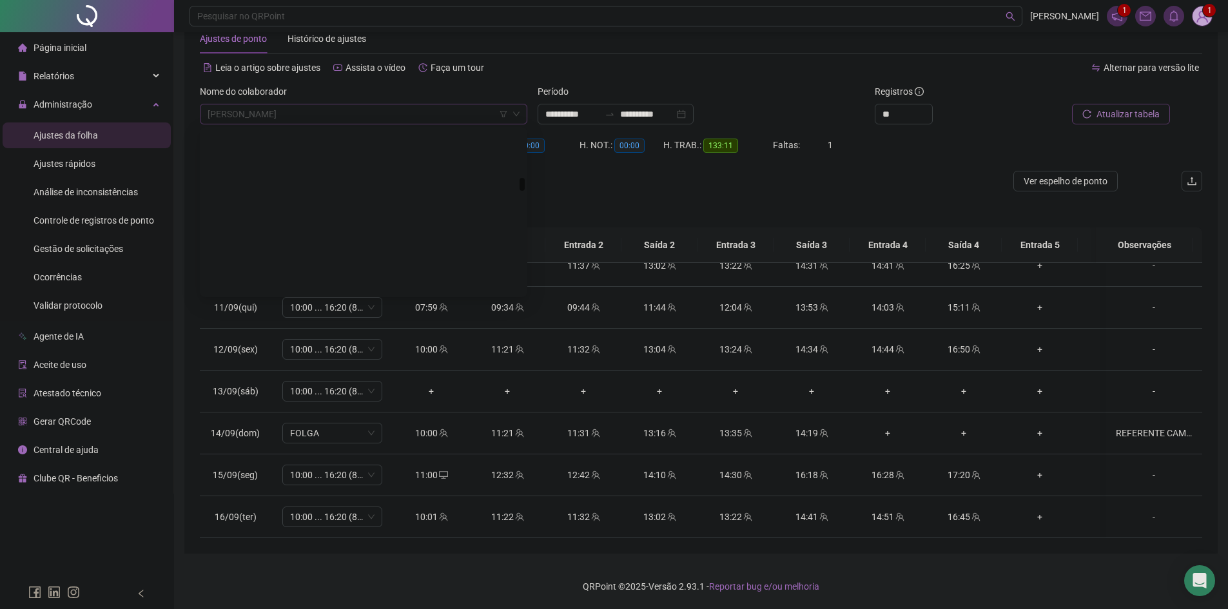
click at [298, 115] on span "[PERSON_NAME]" at bounding box center [364, 113] width 312 height 19
type input "******"
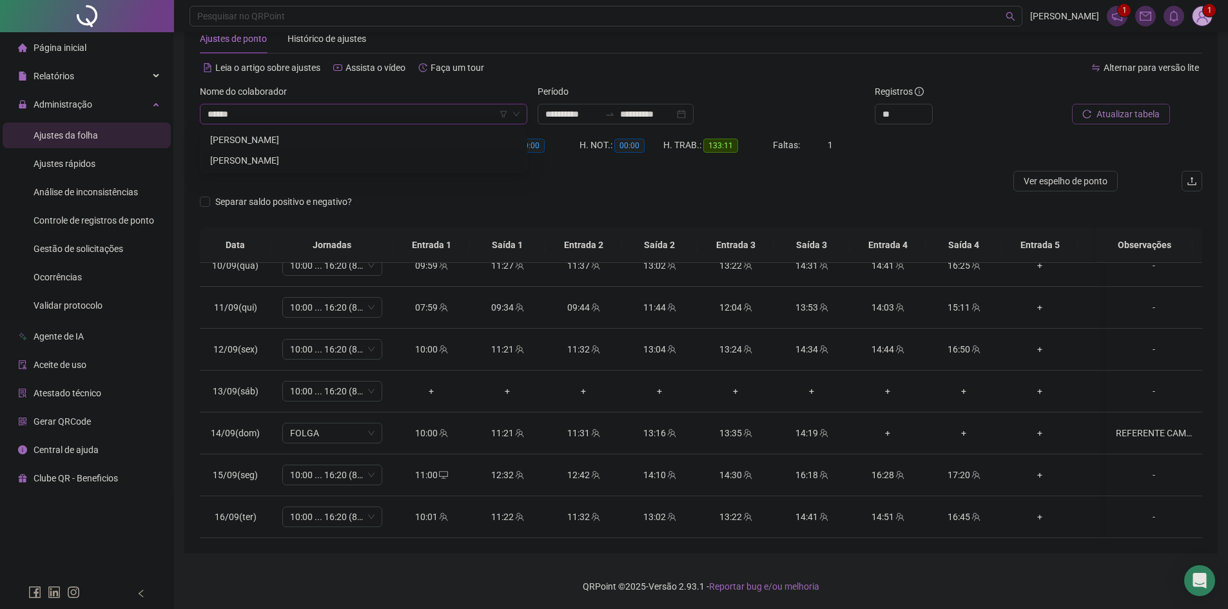
drag, startPoint x: 366, startPoint y: 159, endPoint x: 866, endPoint y: 175, distance: 500.6
click at [366, 160] on div "[PERSON_NAME]" at bounding box center [363, 160] width 307 height 14
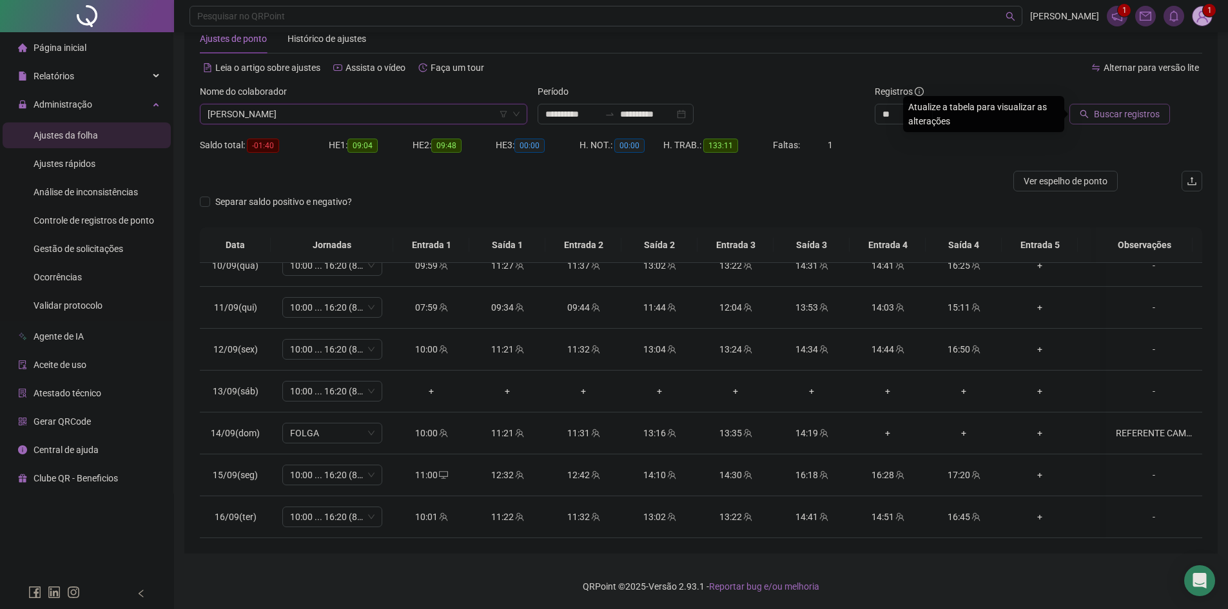
click at [1119, 106] on button "Buscar registros" at bounding box center [1120, 114] width 101 height 21
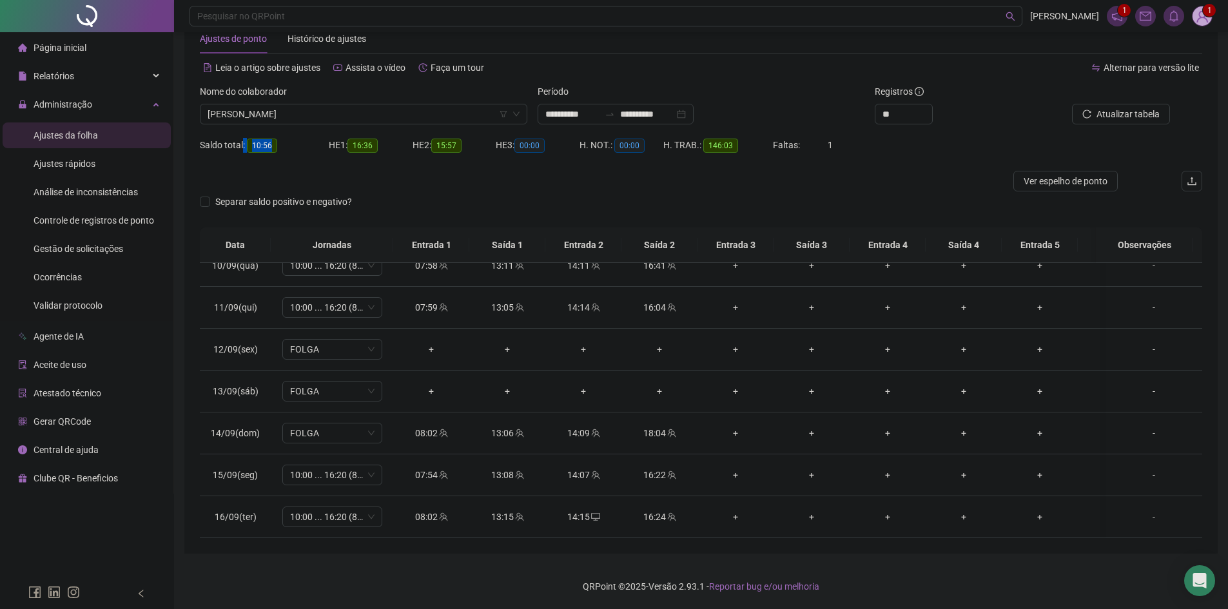
drag, startPoint x: 273, startPoint y: 149, endPoint x: 242, endPoint y: 150, distance: 31.0
click at [242, 150] on div "Saldo total: 10:56" at bounding box center [264, 145] width 129 height 15
click at [355, 163] on div "HE 1: 16:36" at bounding box center [371, 153] width 84 height 36
drag, startPoint x: 250, startPoint y: 142, endPoint x: 280, endPoint y: 144, distance: 30.4
click at [280, 144] on div "Saldo total: 10:56" at bounding box center [264, 145] width 129 height 15
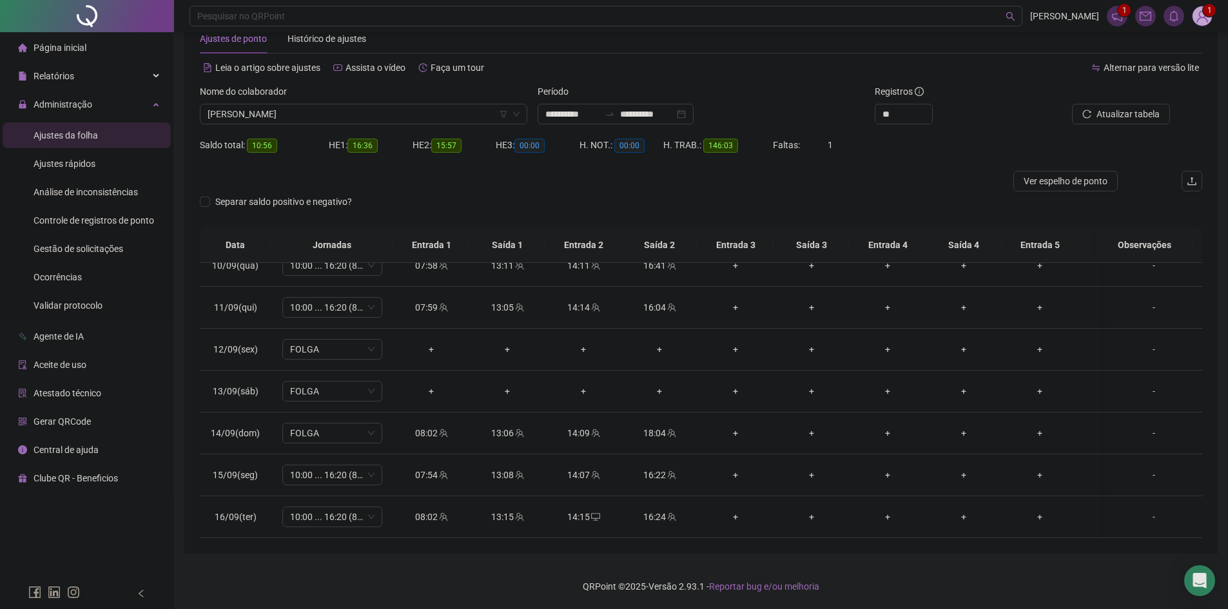
click at [295, 173] on div at bounding box center [576, 181] width 752 height 21
click at [305, 107] on span "[PERSON_NAME]" at bounding box center [364, 113] width 312 height 19
type input "*******"
click at [311, 157] on div "[PERSON_NAME]" at bounding box center [363, 160] width 307 height 14
click at [1121, 119] on span "Buscar registros" at bounding box center [1127, 114] width 66 height 14
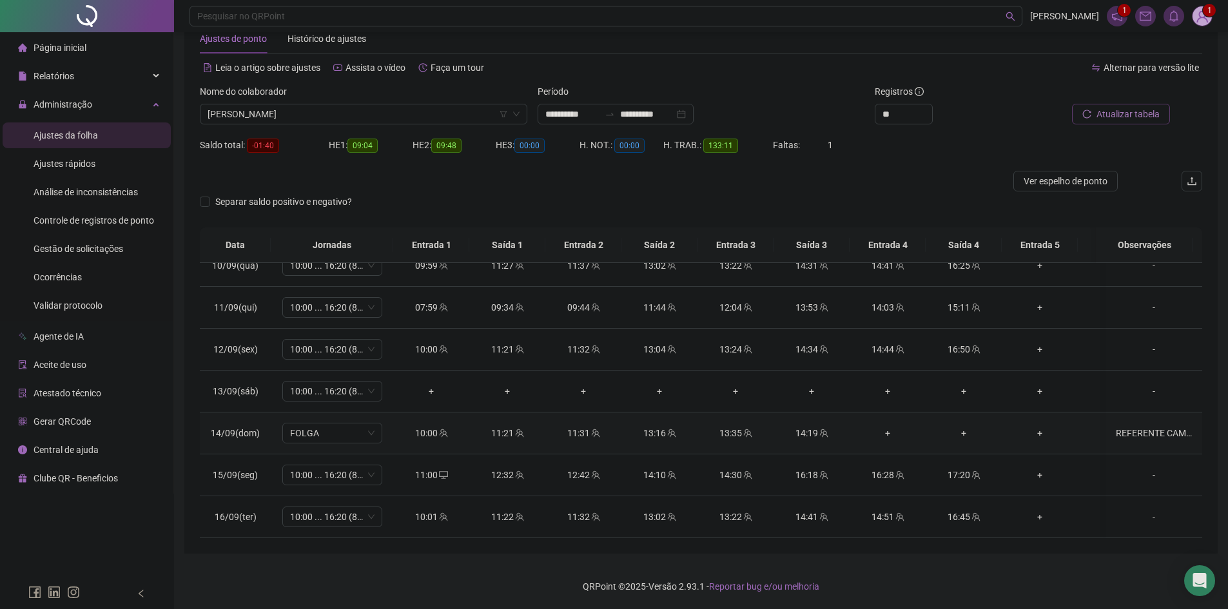
click at [1135, 426] on div "REFERENTE CAMPANHA" at bounding box center [1154, 433] width 76 height 14
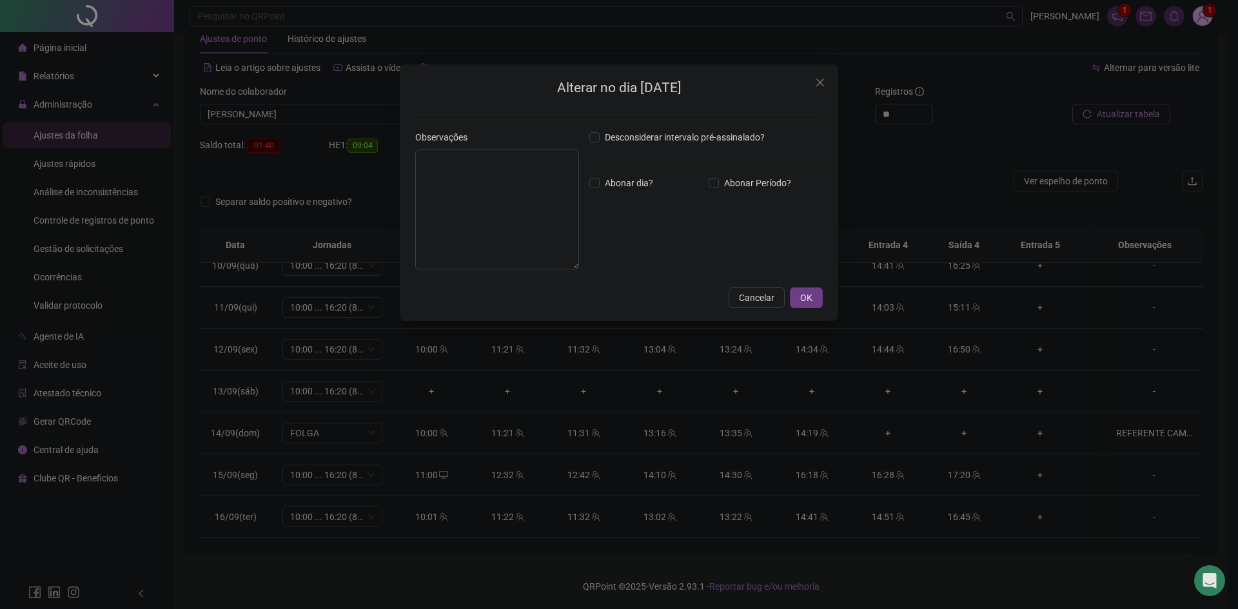
type textarea "**********"
click at [625, 259] on input "*****" at bounding box center [623, 253] width 52 height 15
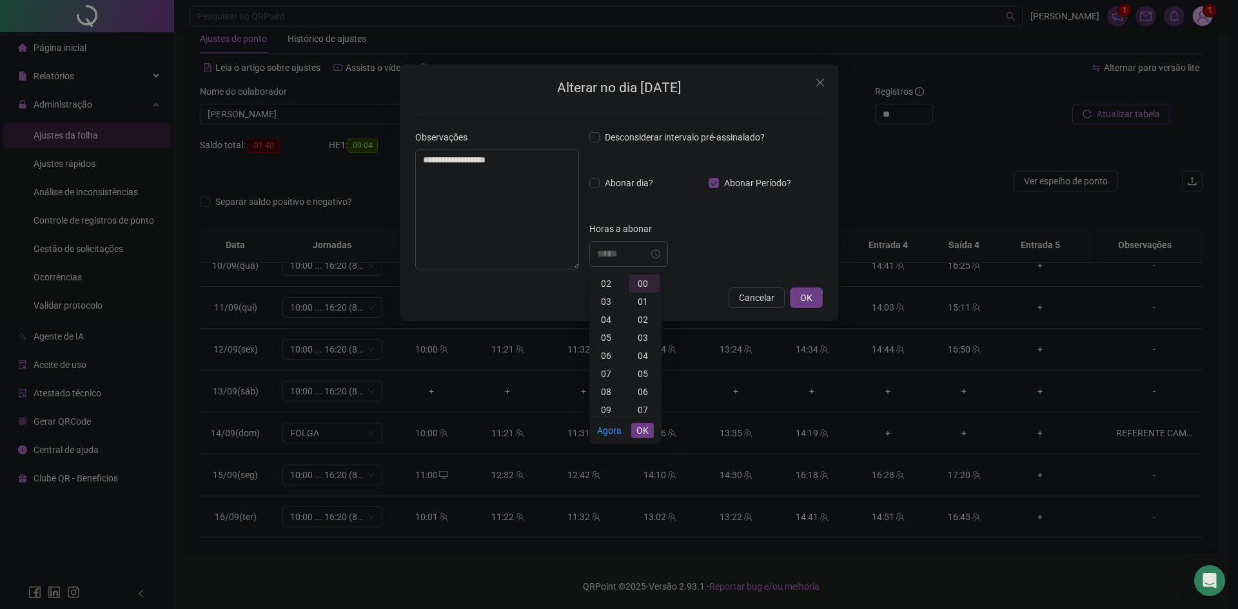
click at [608, 280] on div "02" at bounding box center [607, 284] width 31 height 18
type input "*****"
click at [645, 433] on span "OK" at bounding box center [642, 431] width 12 height 14
click at [724, 242] on div "*****" at bounding box center [705, 254] width 233 height 26
click at [801, 295] on span "OK" at bounding box center [806, 298] width 12 height 14
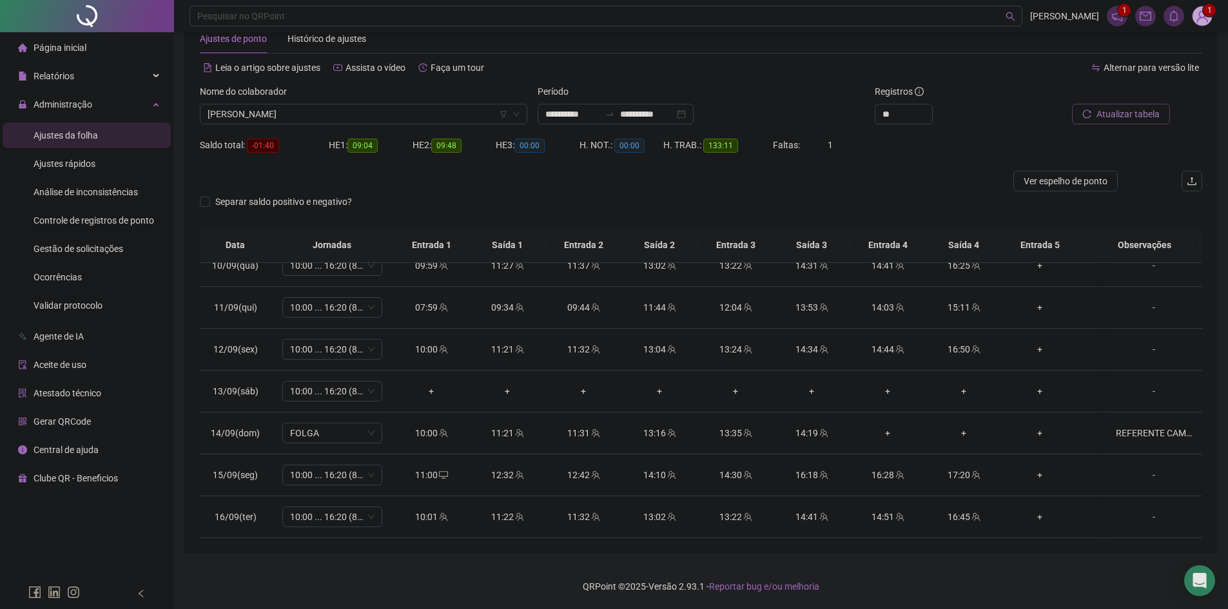
click at [1144, 123] on button "Atualizar tabela" at bounding box center [1121, 114] width 98 height 21
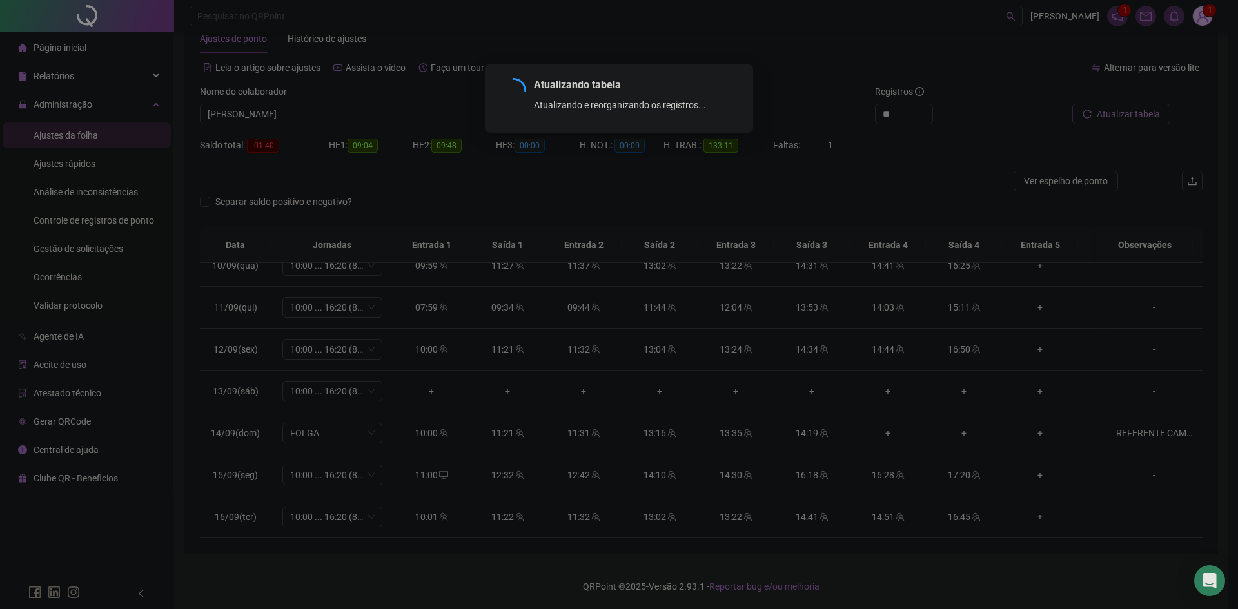
click at [1144, 122] on div "Atualizando tabela Atualizando e reorganizando os registros... OK" at bounding box center [619, 304] width 1238 height 609
click at [1144, 121] on div "Atualizando tabela Atualizando e reorganizando os registros... OK" at bounding box center [619, 304] width 1238 height 609
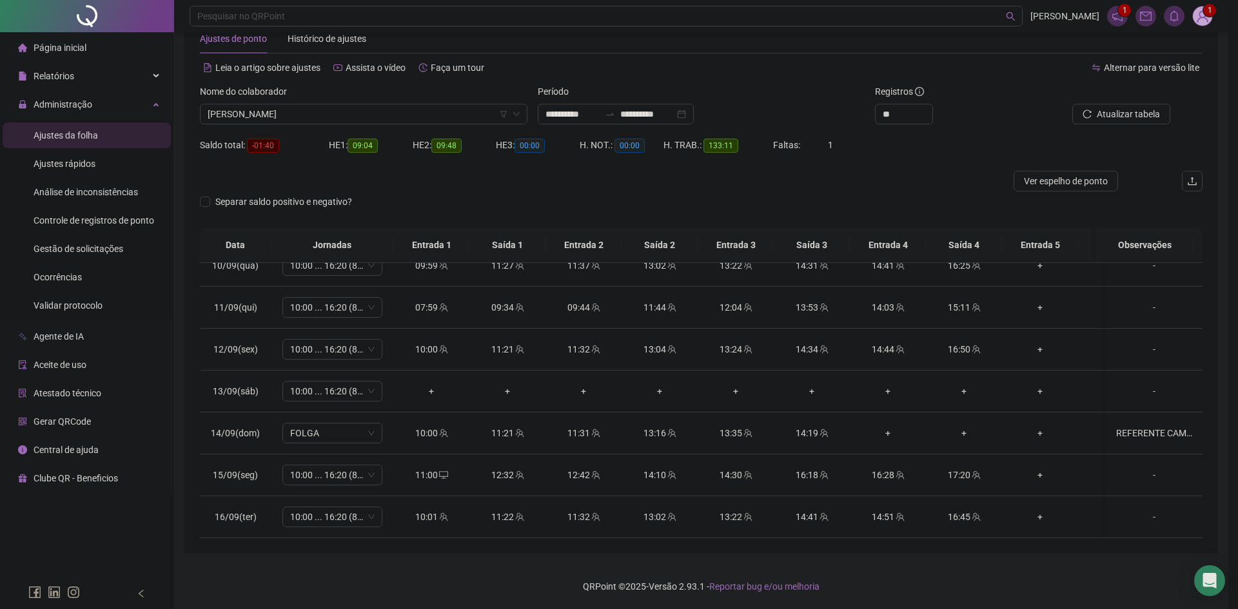
click at [1144, 121] on div "Atualizando tabela Atualizando e reorganizando os registros... OK" at bounding box center [619, 304] width 1238 height 609
click at [1144, 121] on span "Atualizar tabela" at bounding box center [1137, 114] width 63 height 14
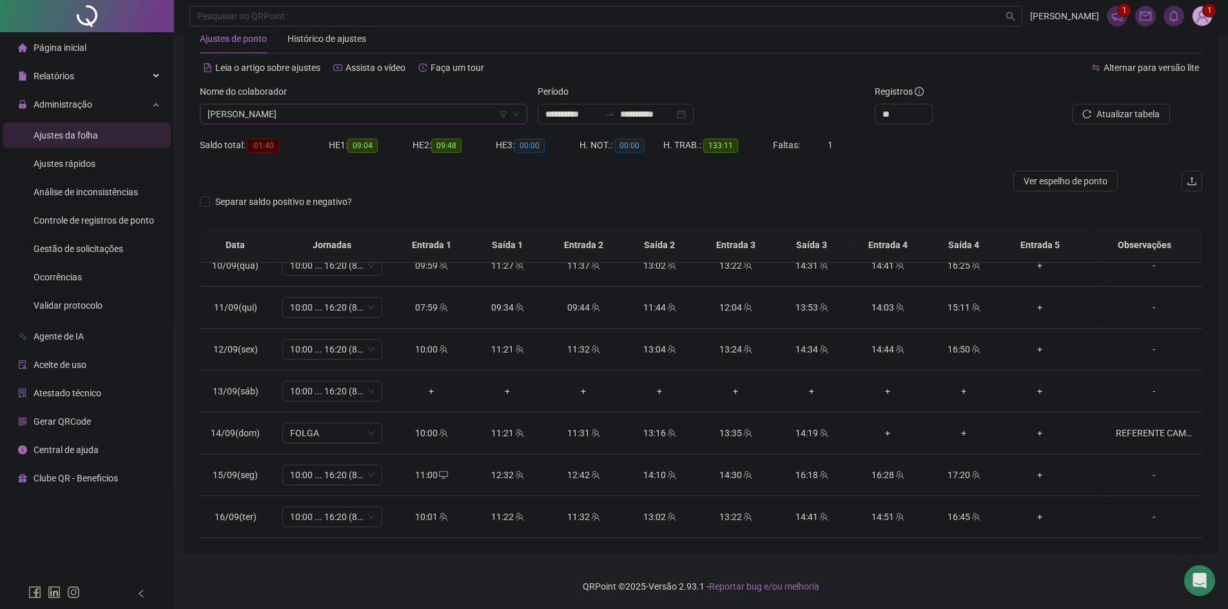
click at [360, 119] on span "[PERSON_NAME]" at bounding box center [364, 113] width 312 height 19
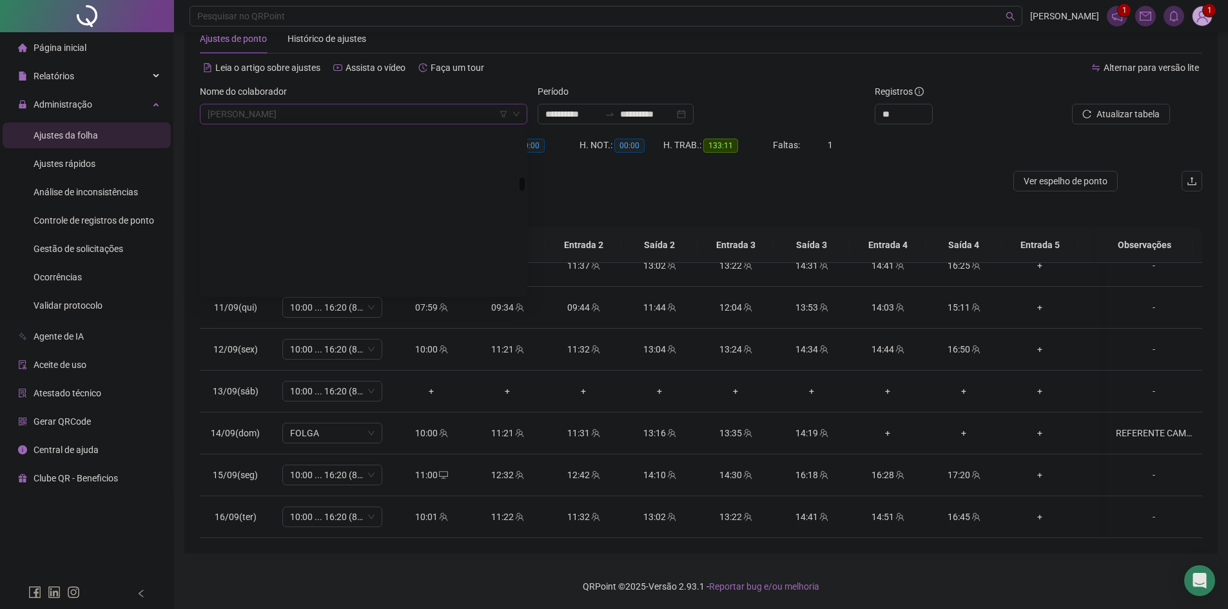
scroll to position [1589, 0]
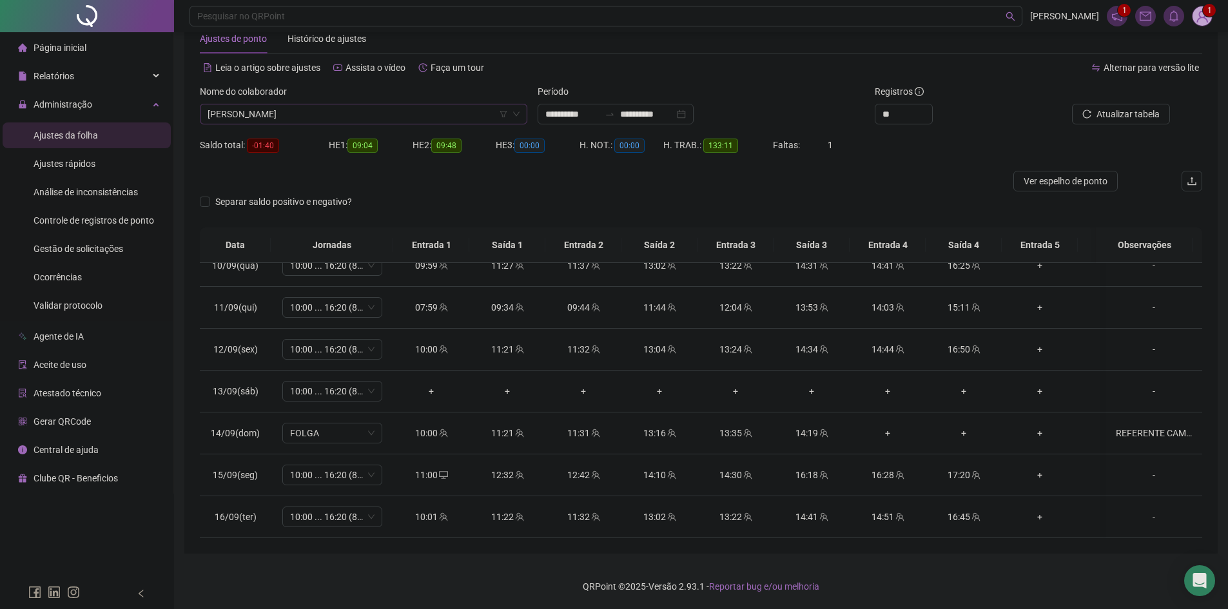
click at [389, 112] on span "[PERSON_NAME]" at bounding box center [364, 113] width 312 height 19
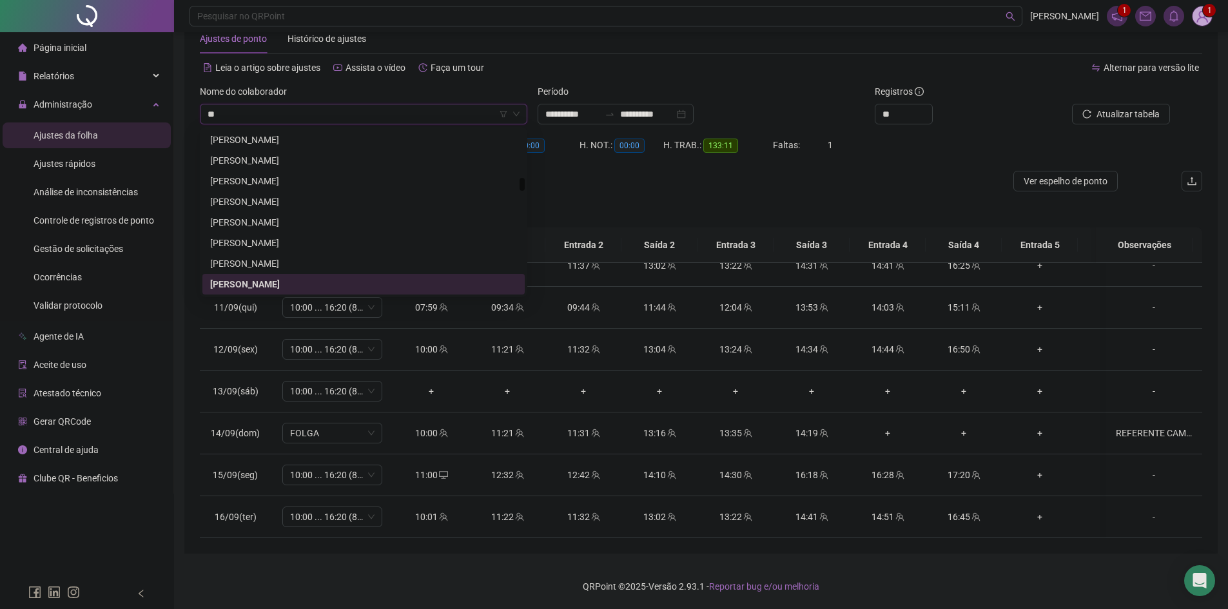
scroll to position [0, 0]
type input "****"
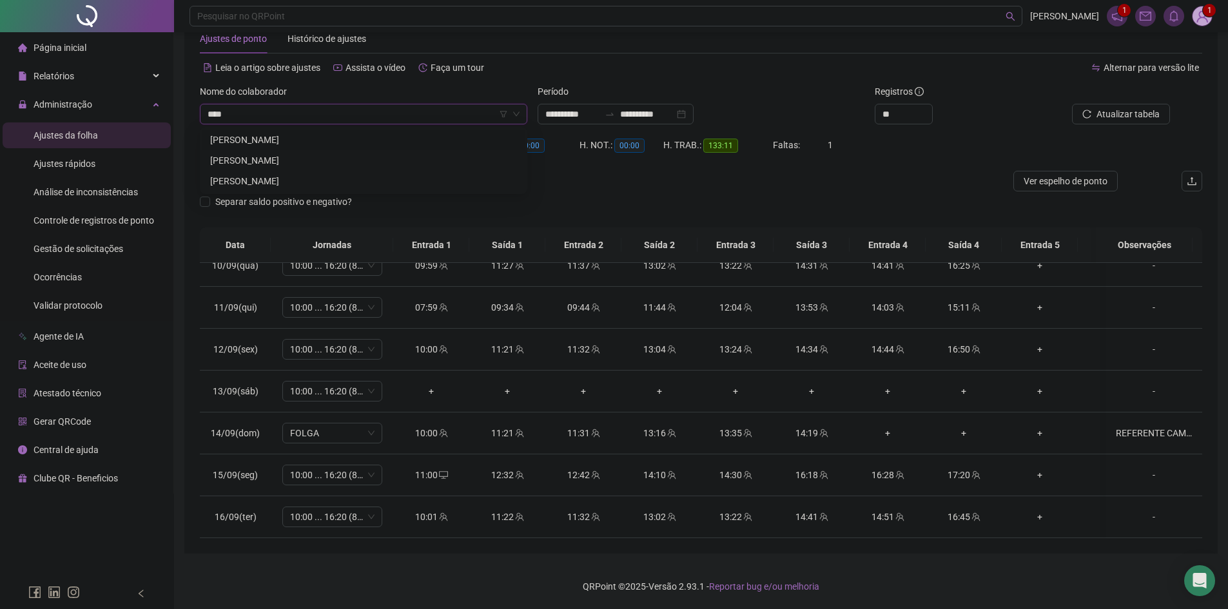
click at [356, 131] on div "[PERSON_NAME]" at bounding box center [363, 140] width 322 height 21
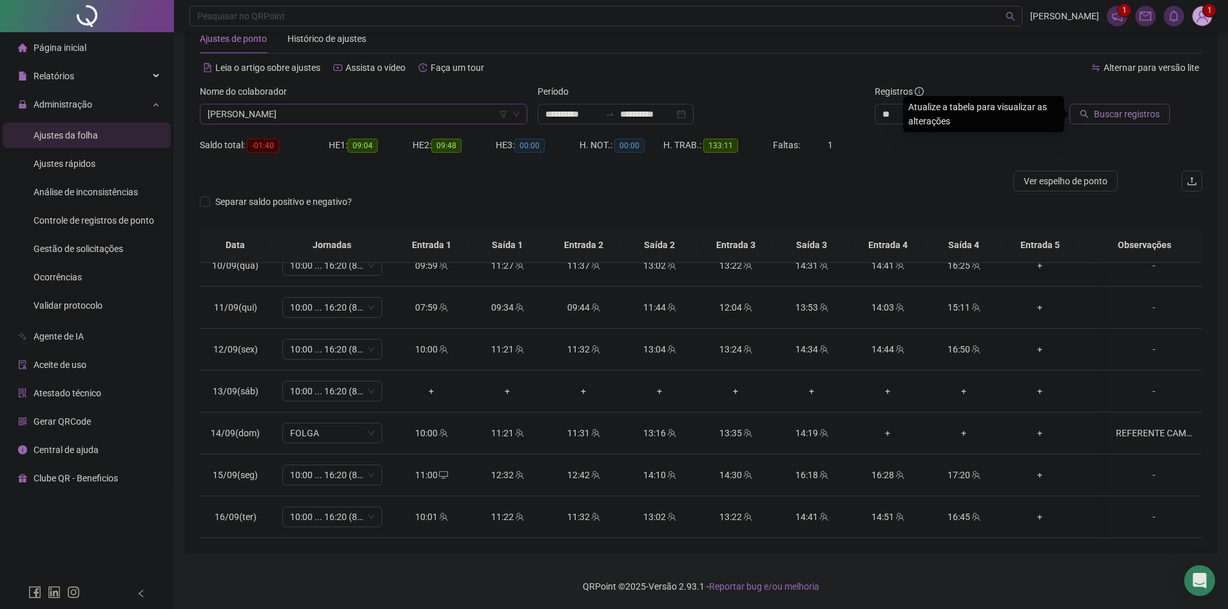
click at [1130, 113] on span "Buscar registros" at bounding box center [1127, 114] width 66 height 14
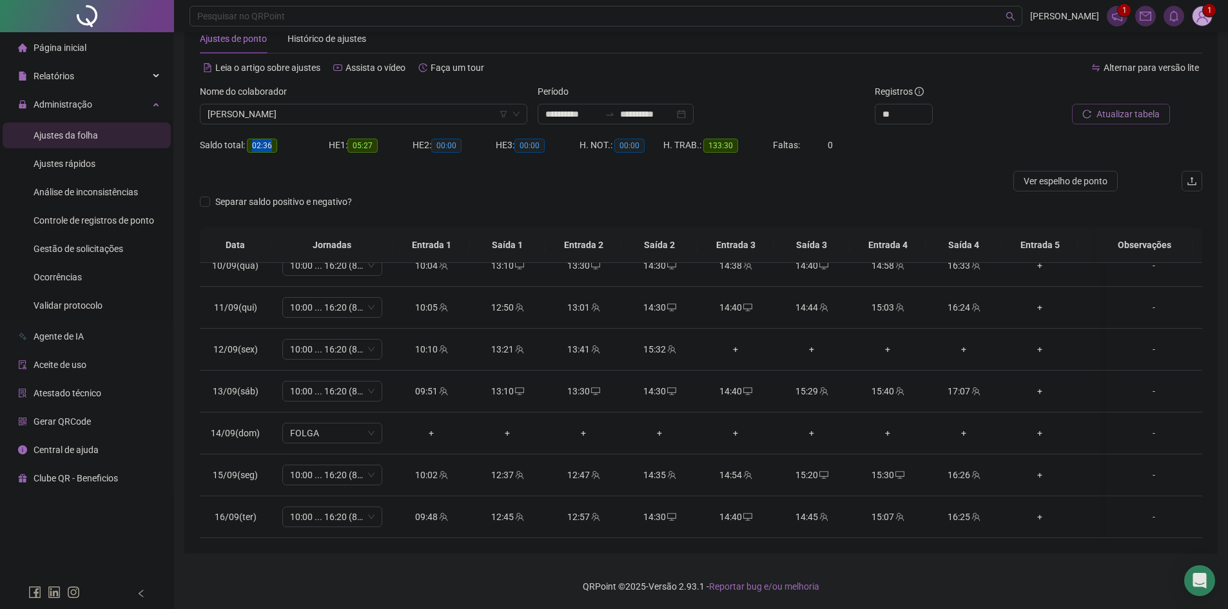
drag, startPoint x: 251, startPoint y: 143, endPoint x: 274, endPoint y: 144, distance: 23.2
click at [274, 144] on span "02:36" at bounding box center [262, 146] width 30 height 14
click at [457, 201] on div "Separar saldo positivo e negativo?" at bounding box center [701, 209] width 1003 height 36
